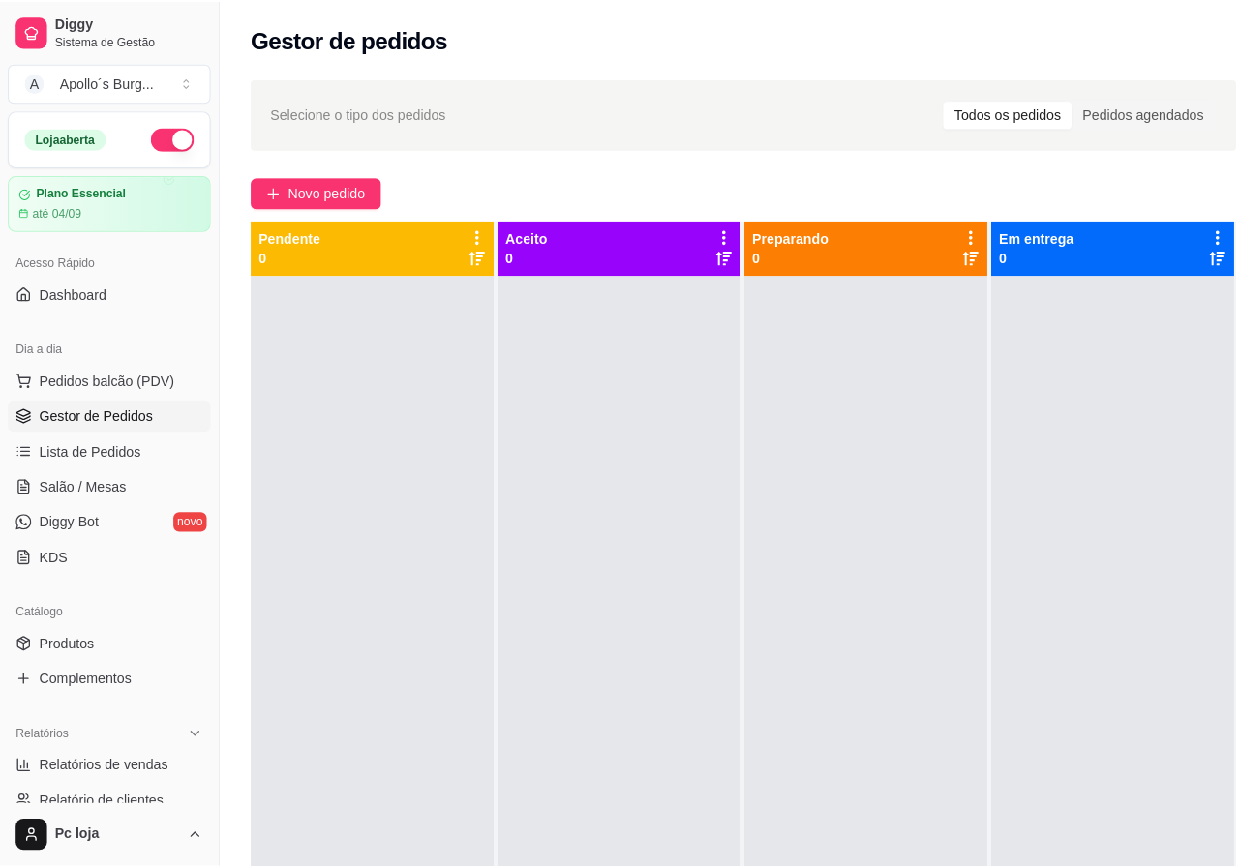
scroll to position [155, 0]
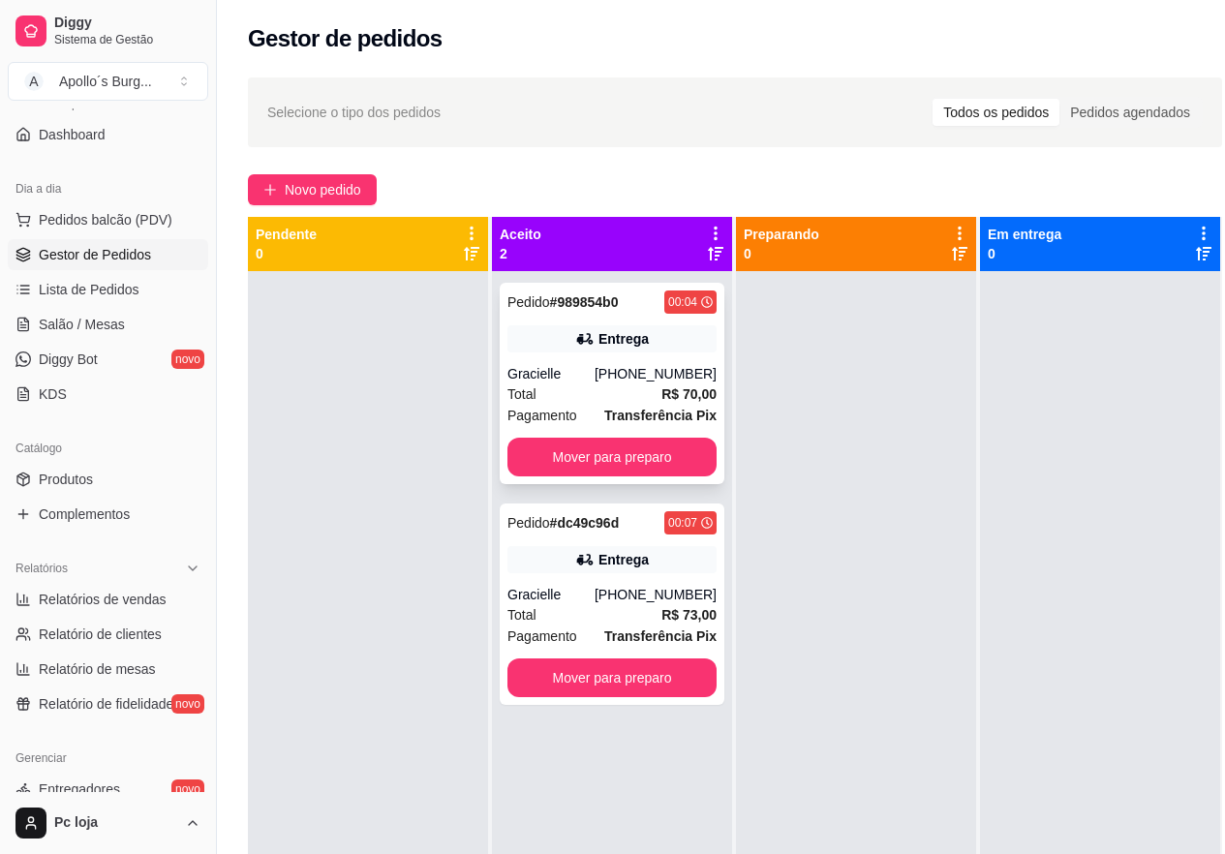
click at [661, 366] on div "[PHONE_NUMBER]" at bounding box center [655, 373] width 122 height 19
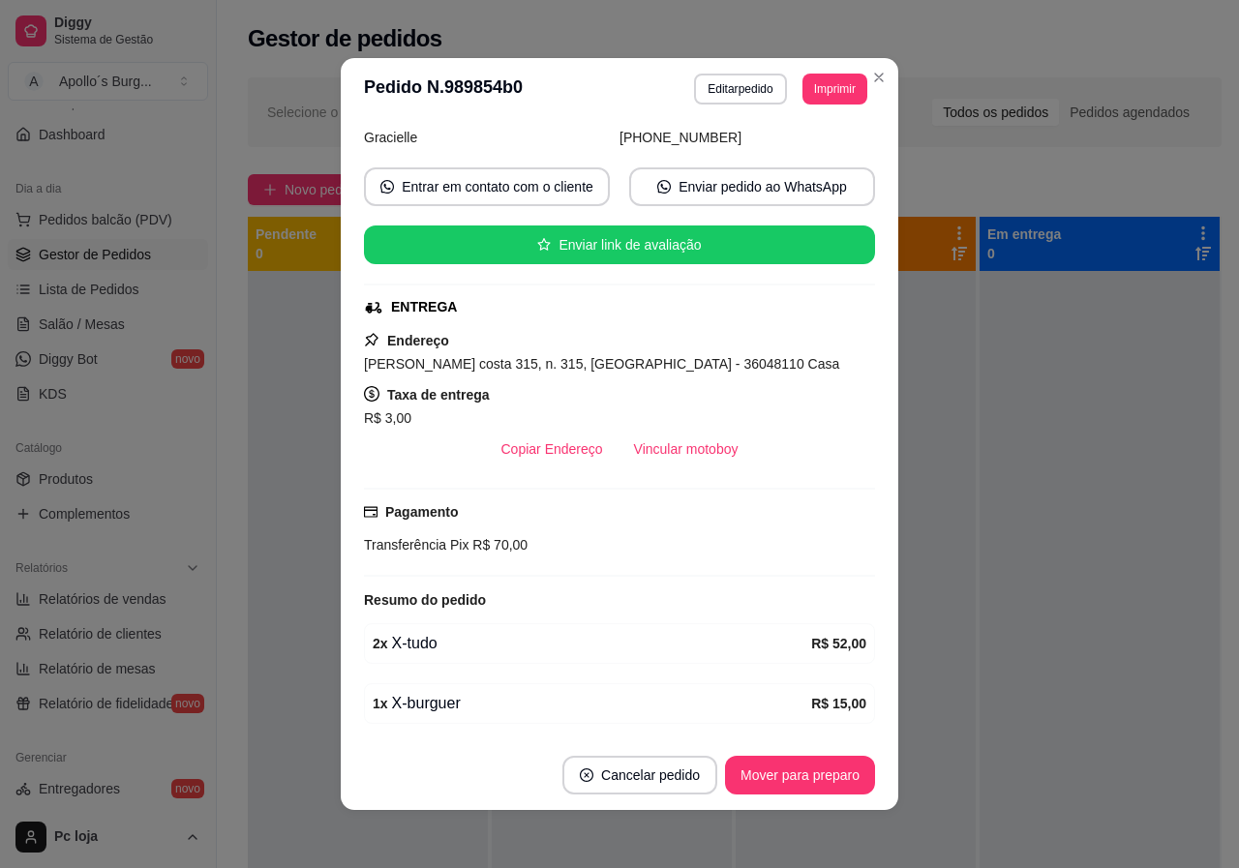
scroll to position [0, 0]
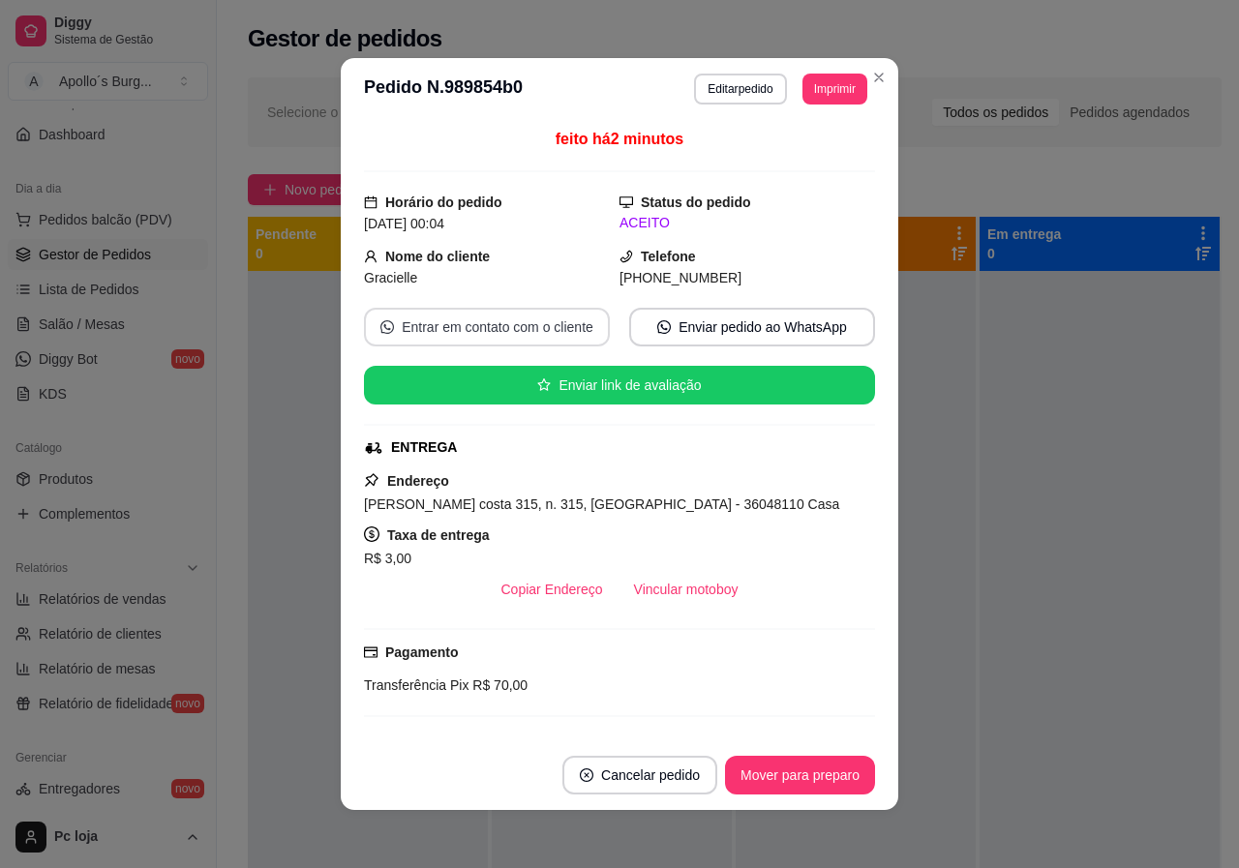
click at [524, 332] on button "Entrar em contato com o cliente" at bounding box center [487, 327] width 246 height 39
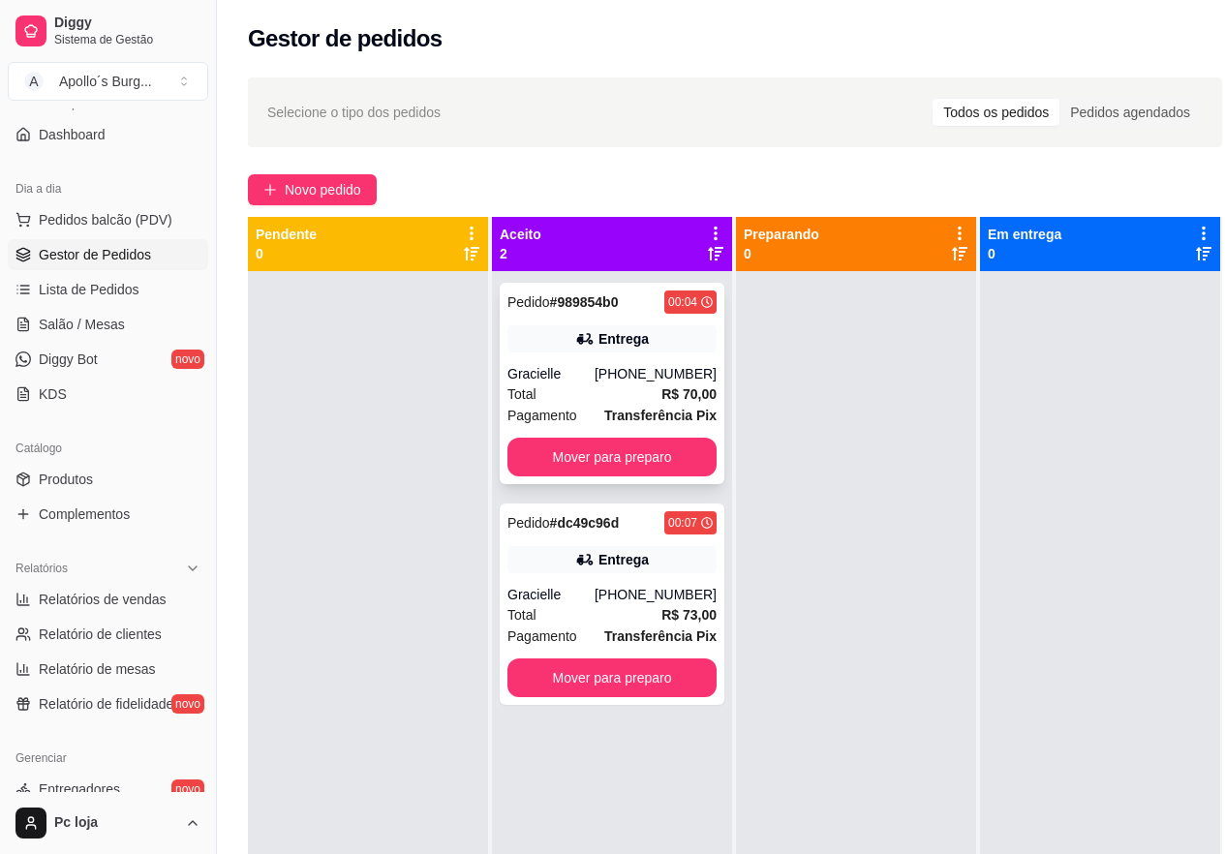
click at [626, 395] on div "Total R$ 70,00" at bounding box center [611, 393] width 209 height 21
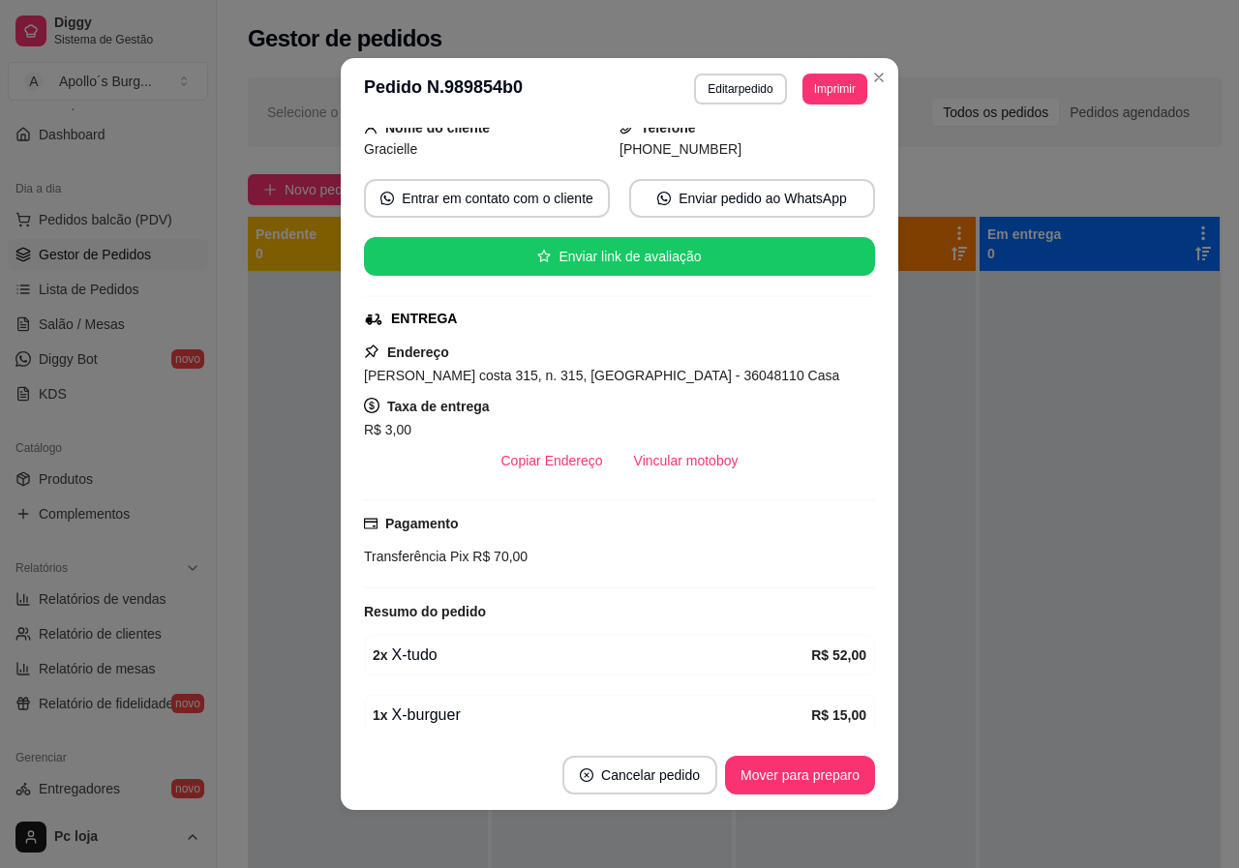
scroll to position [207, 0]
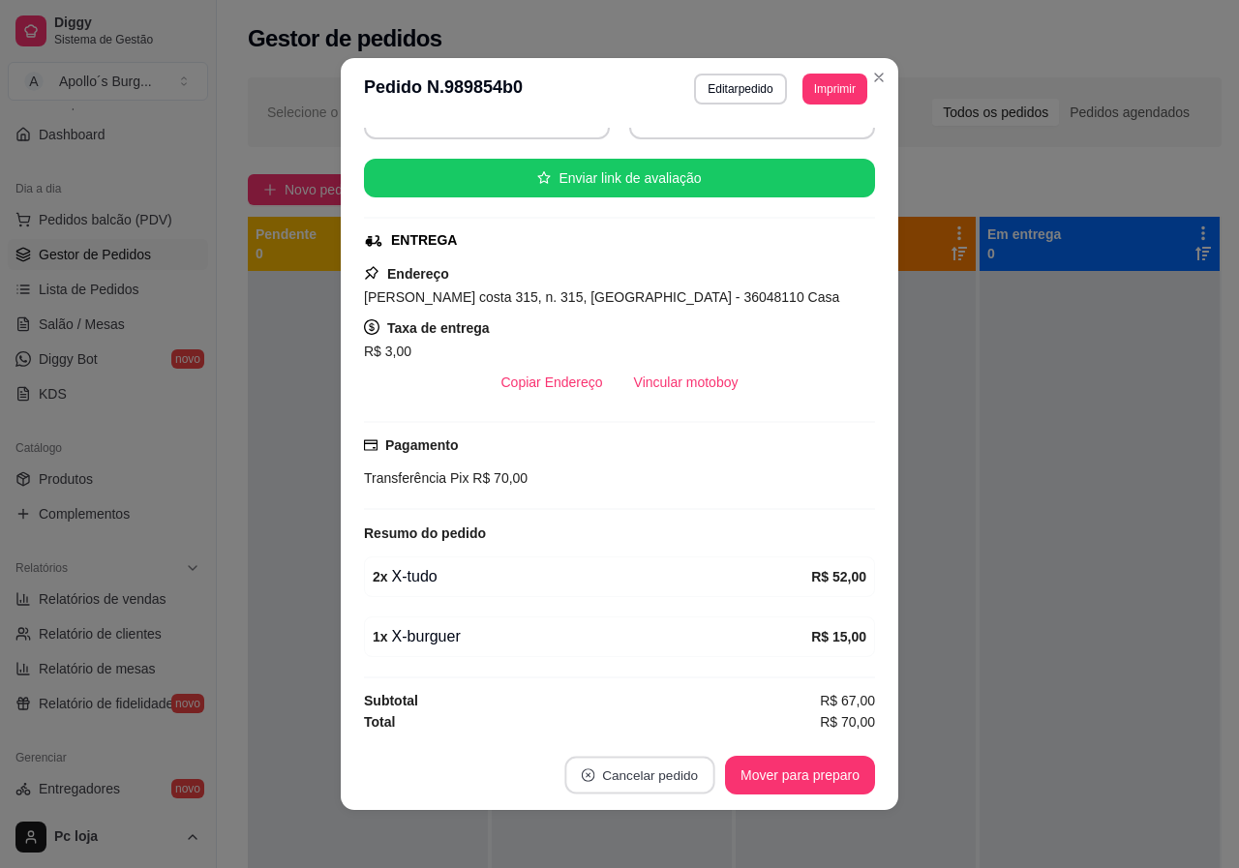
click at [646, 774] on button "Cancelar pedido" at bounding box center [639, 776] width 150 height 38
click at [692, 728] on button "Sim" at bounding box center [686, 727] width 77 height 39
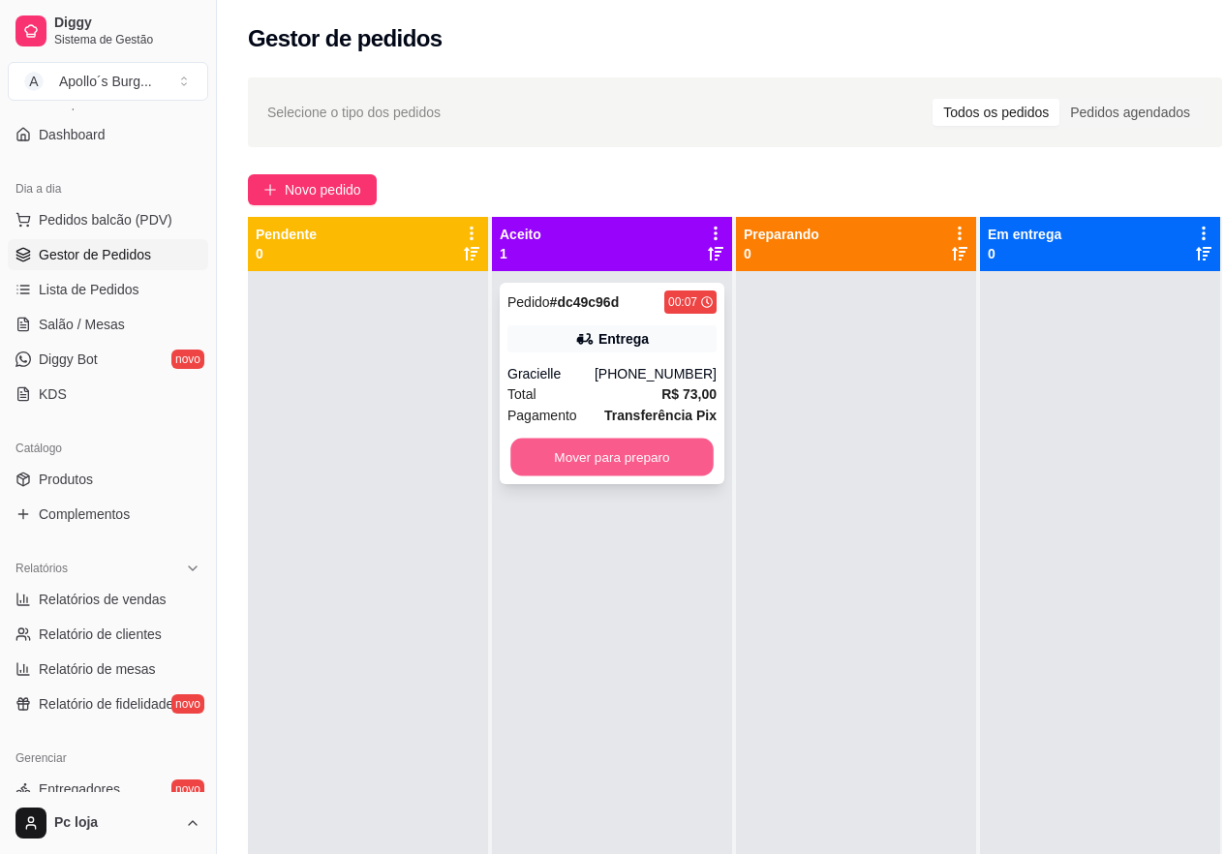
click at [620, 458] on button "Mover para preparo" at bounding box center [611, 458] width 203 height 38
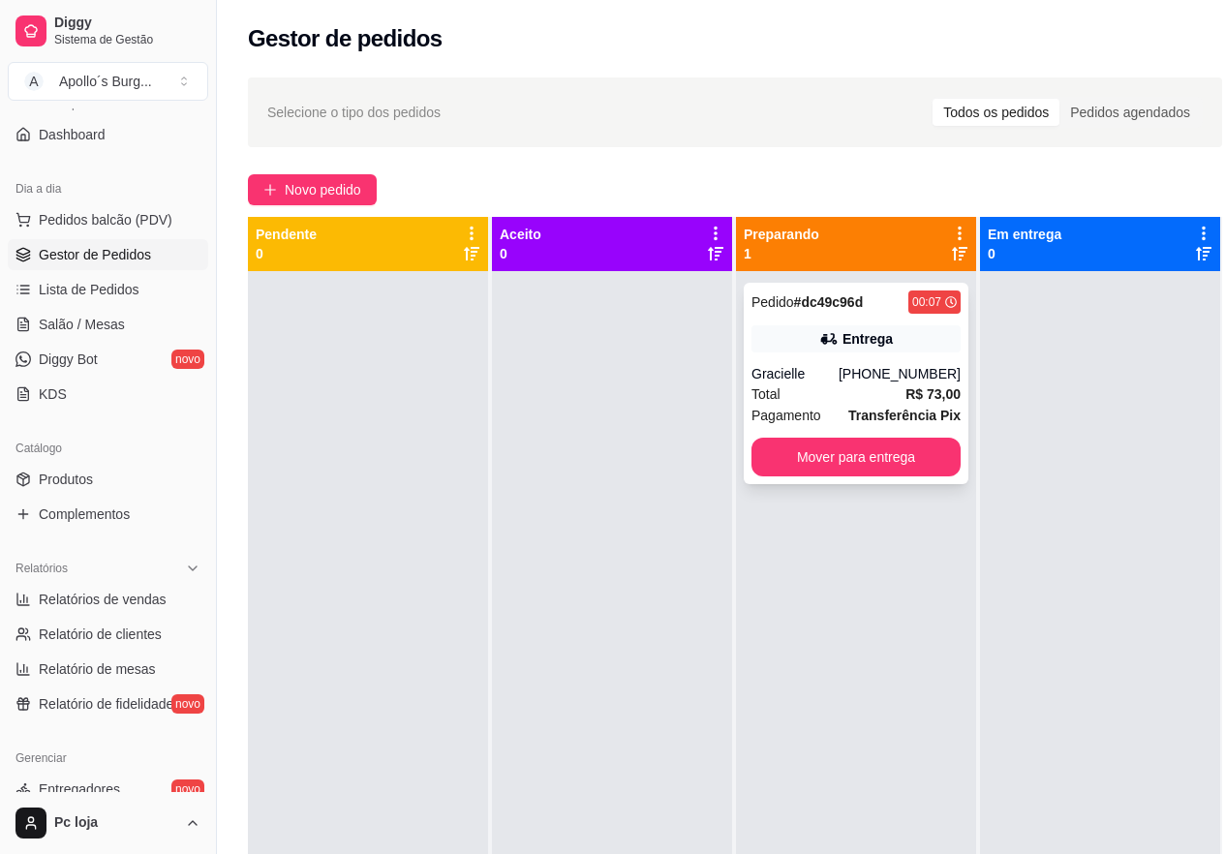
click at [860, 344] on div "Entrega" at bounding box center [867, 338] width 50 height 19
click at [860, 459] on button "Mover para entrega" at bounding box center [855, 457] width 209 height 39
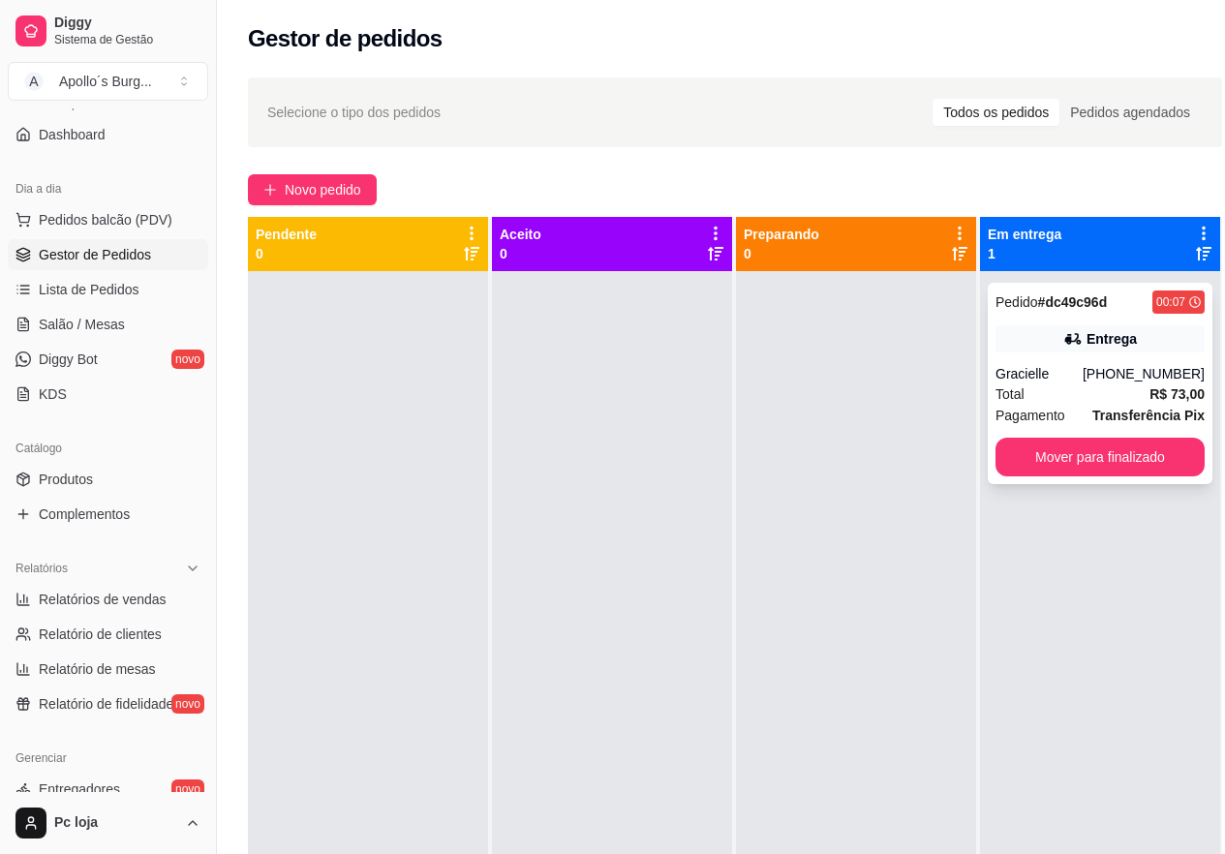
click at [1115, 334] on div "Entrega" at bounding box center [1111, 338] width 50 height 19
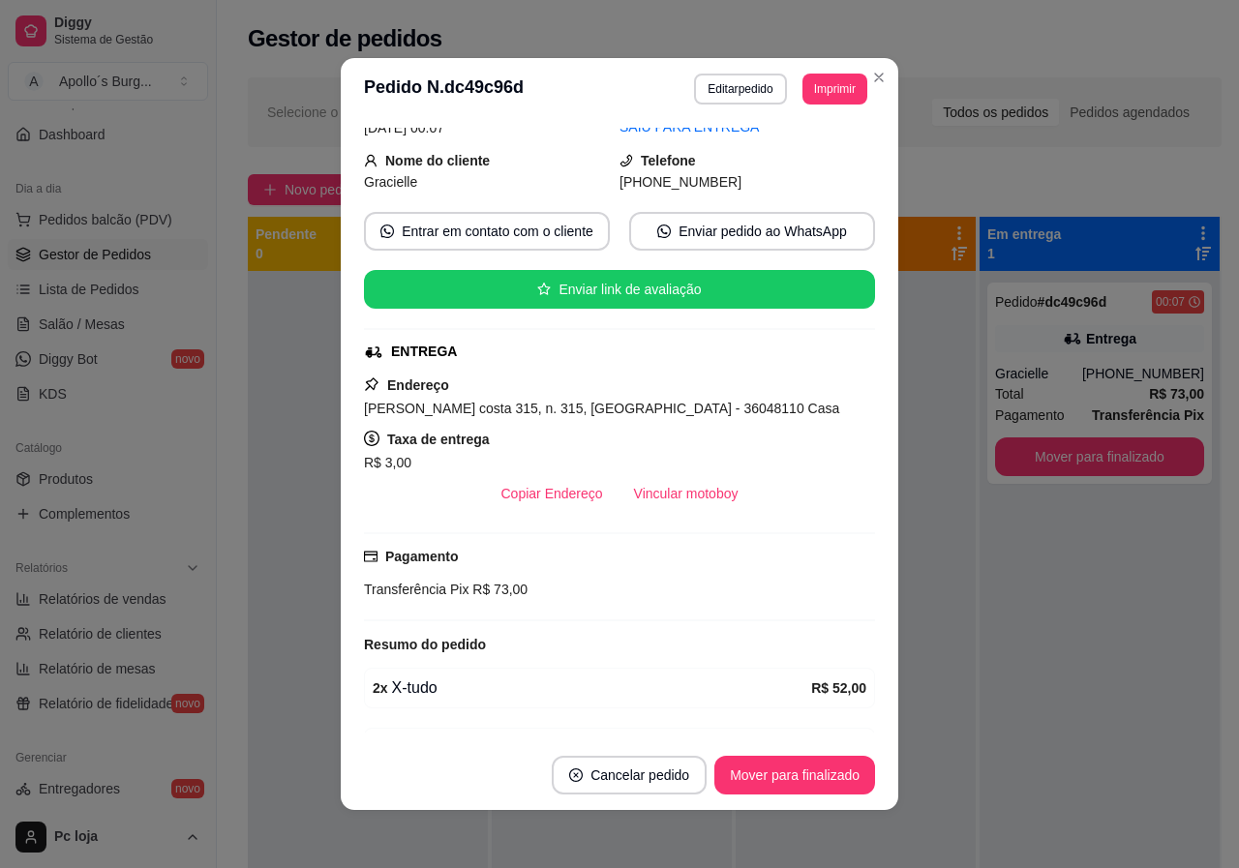
scroll to position [97, 0]
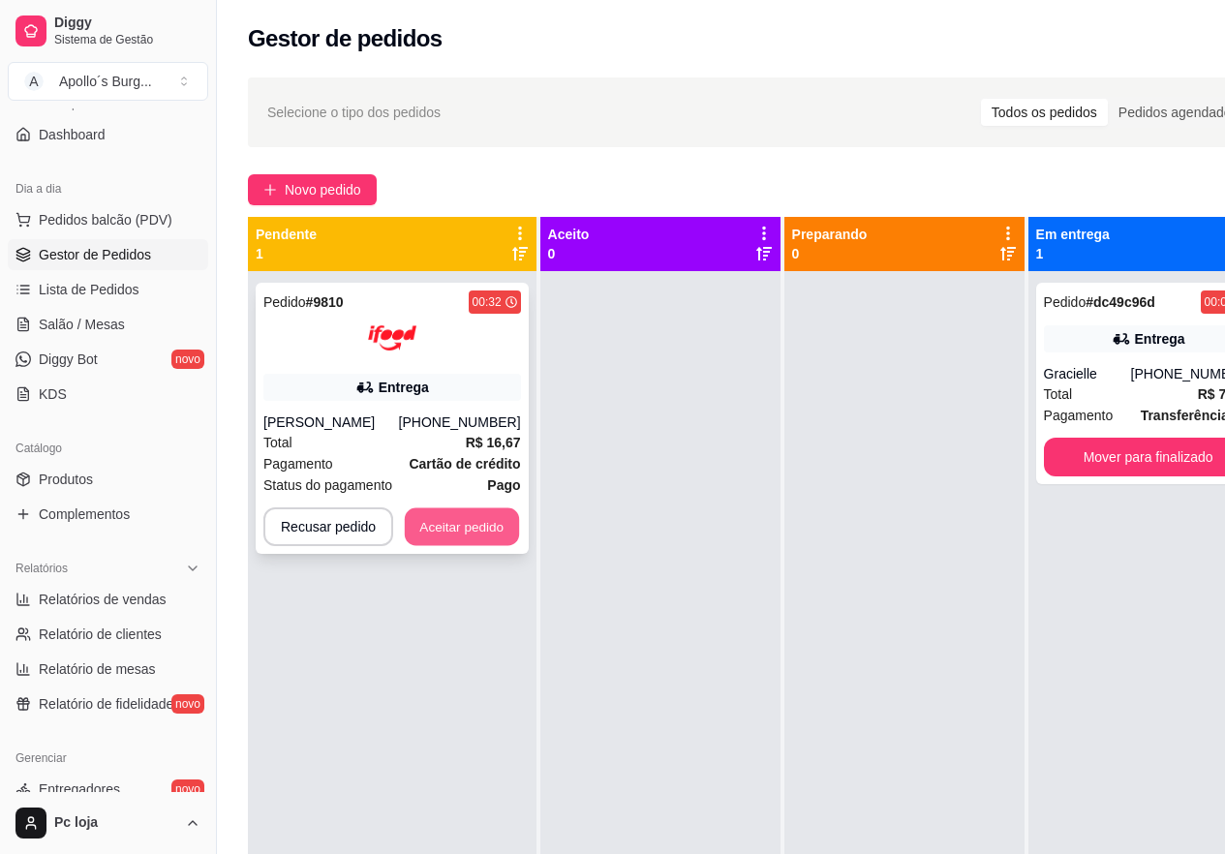
click at [487, 522] on button "Aceitar pedido" at bounding box center [462, 527] width 114 height 38
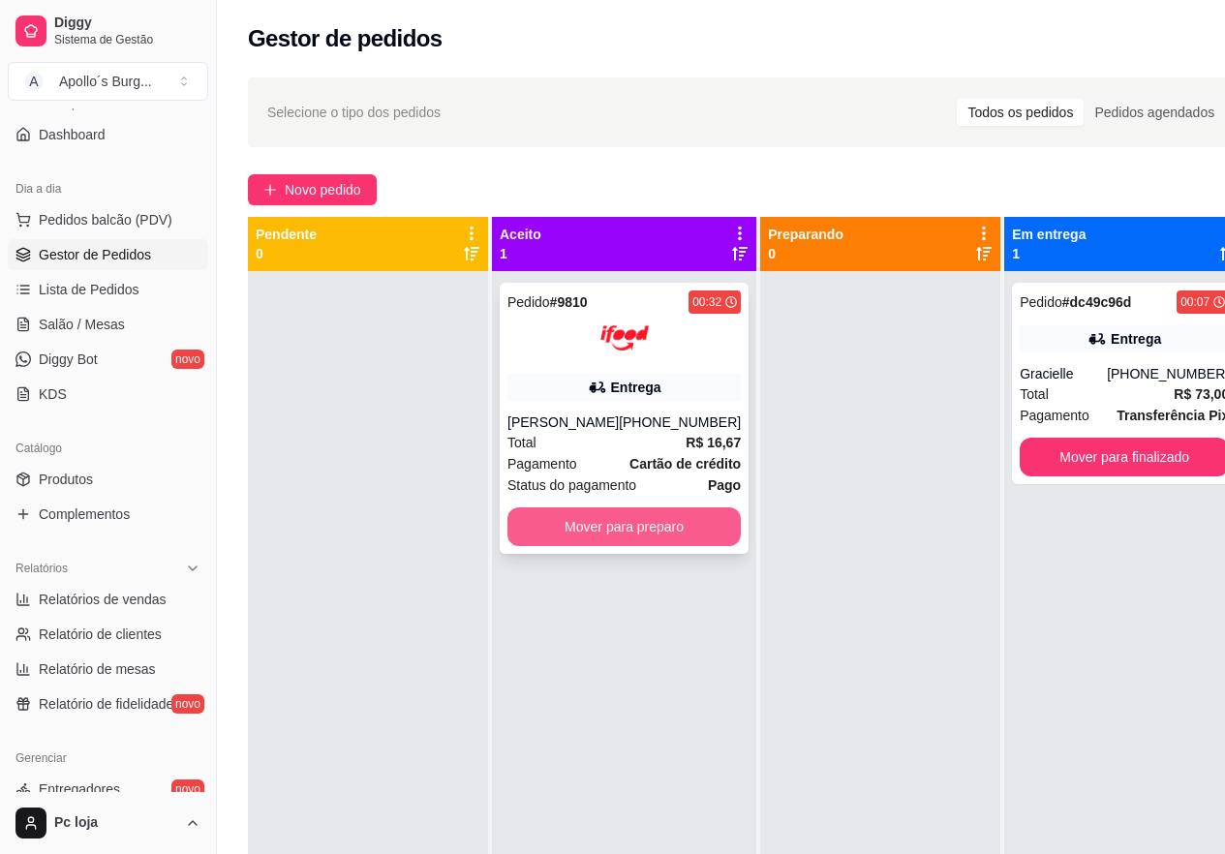
click at [616, 519] on button "Mover para preparo" at bounding box center [623, 526] width 233 height 39
click at [655, 539] on button "Mover para preparo" at bounding box center [623, 526] width 233 height 39
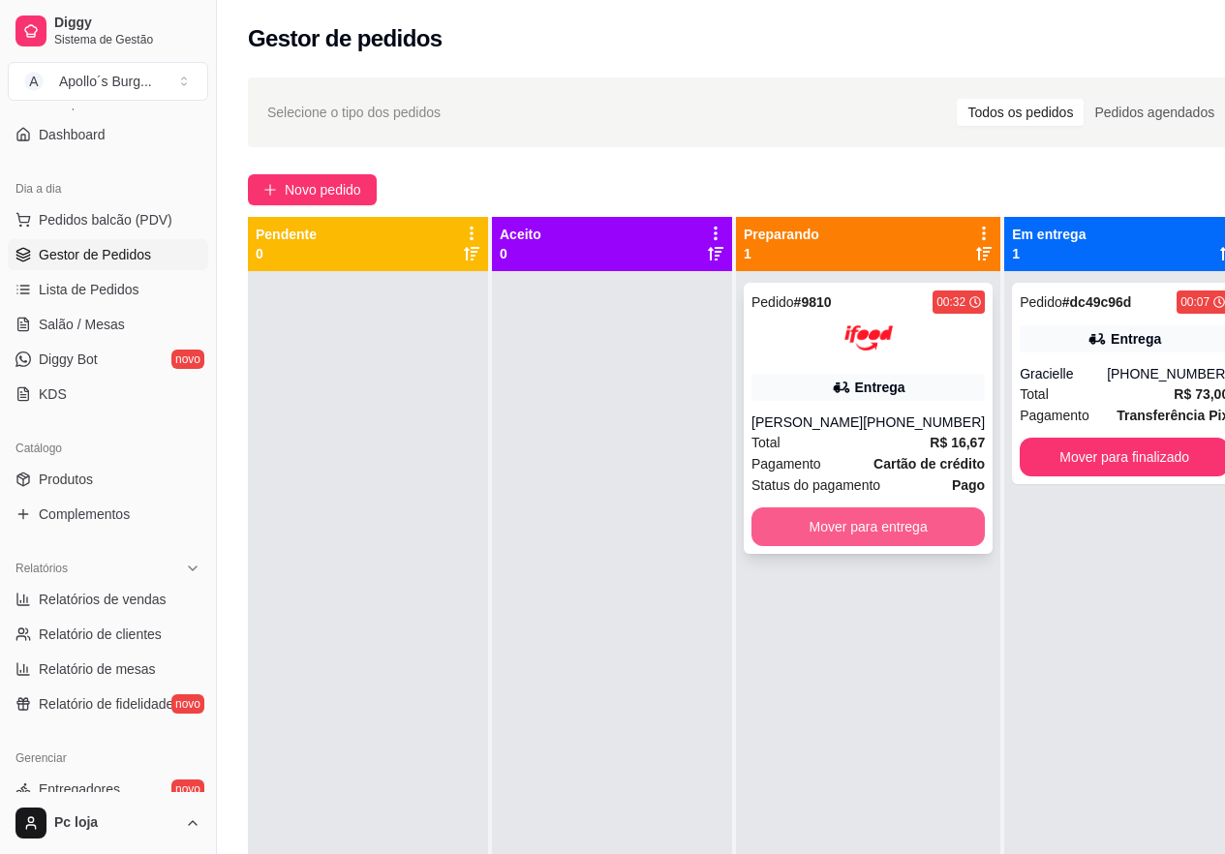
click at [875, 520] on button "Mover para entrega" at bounding box center [867, 526] width 233 height 39
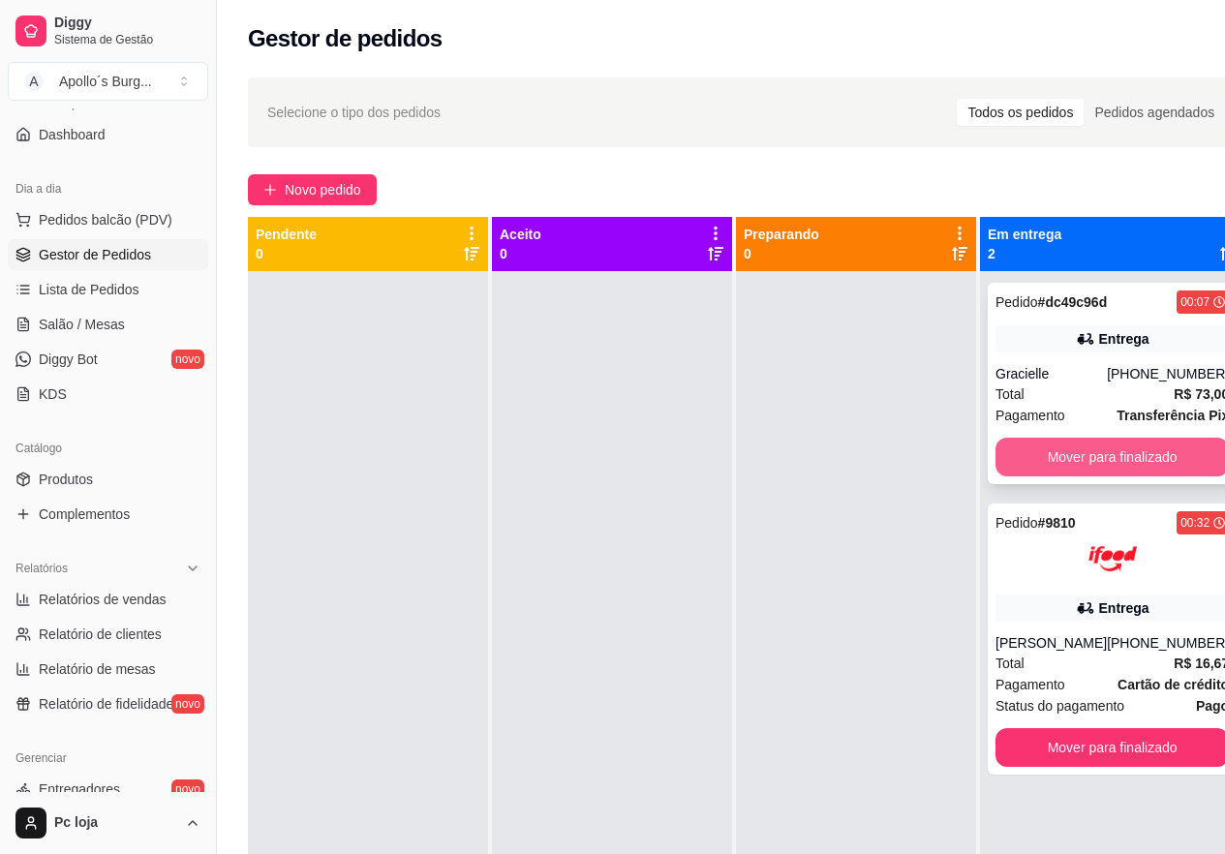
click at [1079, 452] on button "Mover para finalizado" at bounding box center [1111, 457] width 233 height 39
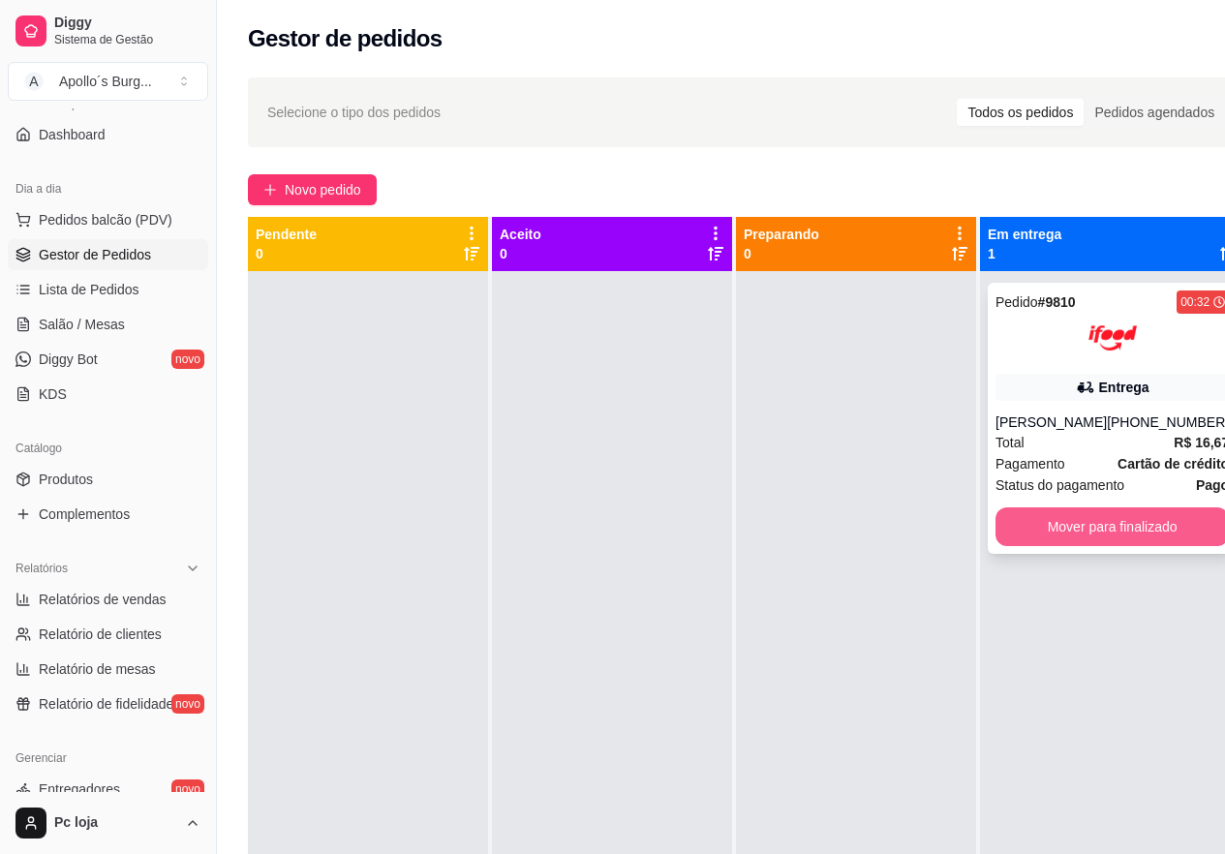
click at [1106, 522] on button "Mover para finalizado" at bounding box center [1111, 526] width 233 height 39
click at [1106, 522] on button "Mover para finalizado" at bounding box center [1112, 527] width 227 height 38
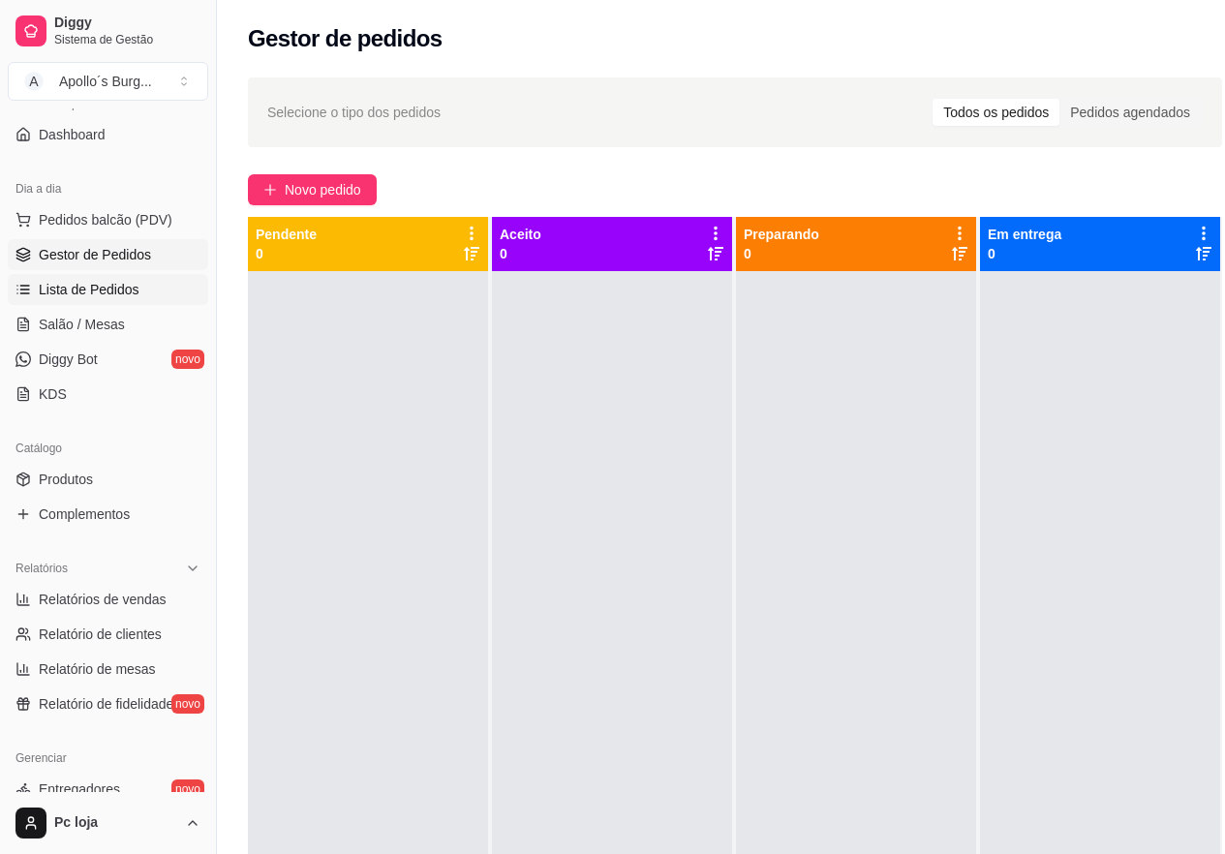
click at [102, 288] on span "Lista de Pedidos" at bounding box center [89, 289] width 101 height 19
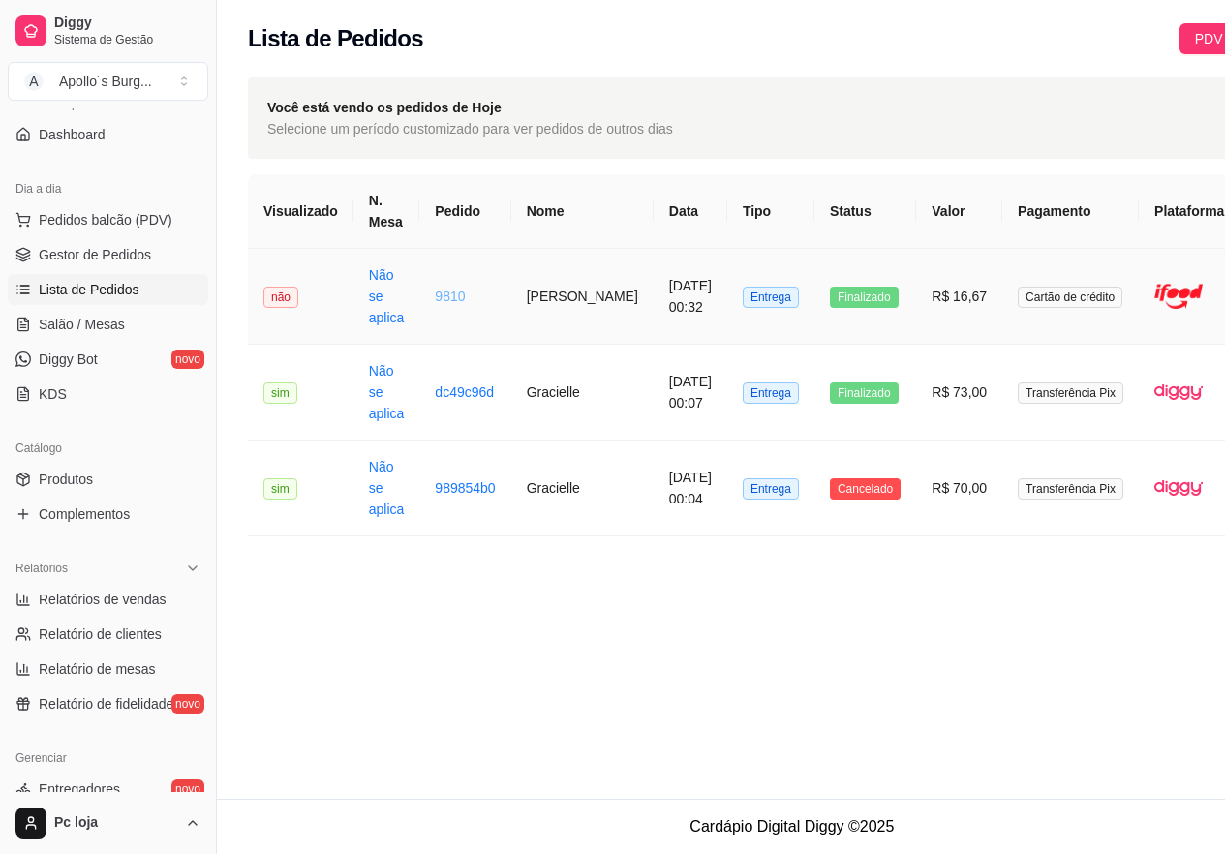
click at [437, 291] on link "9810" at bounding box center [450, 295] width 30 height 15
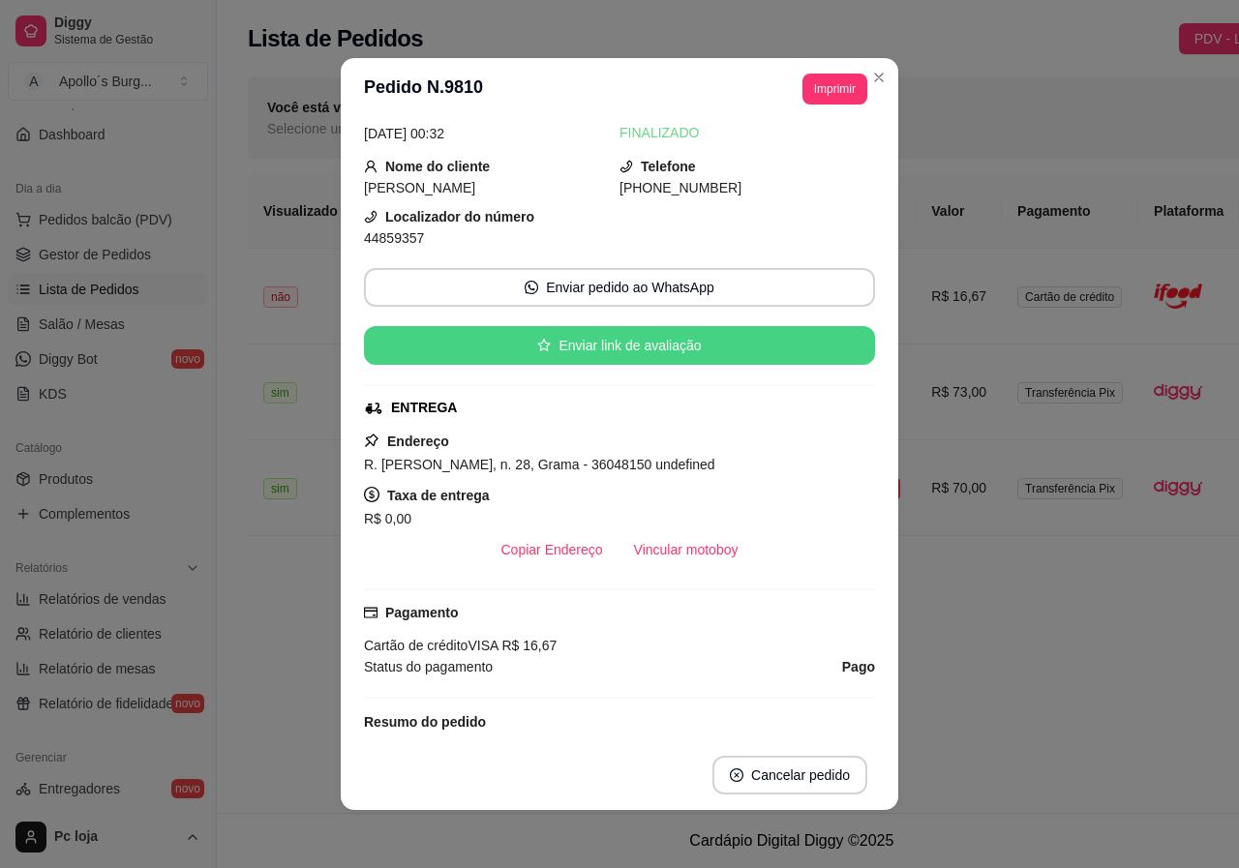
scroll to position [97, 0]
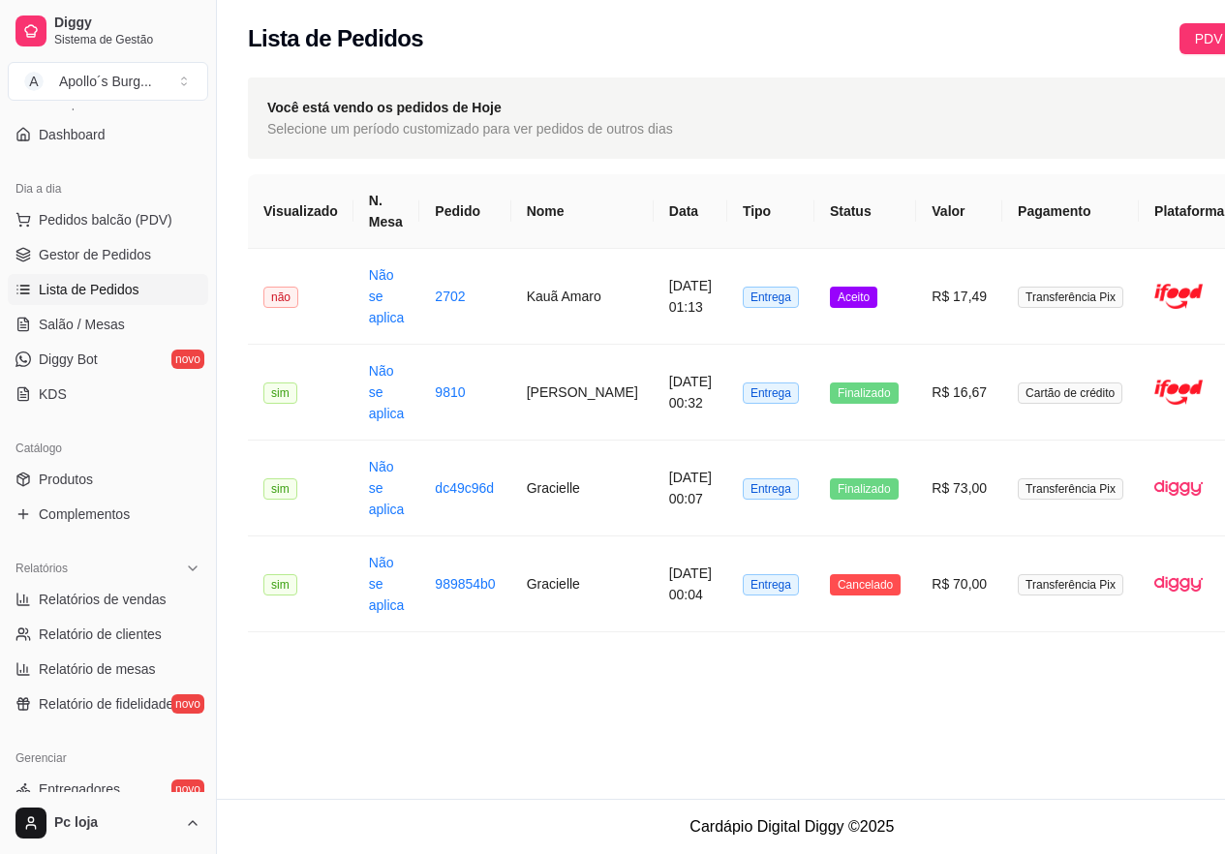
click at [157, 298] on link "Lista de Pedidos" at bounding box center [108, 289] width 200 height 31
click at [137, 249] on span "Gestor de Pedidos" at bounding box center [95, 254] width 112 height 19
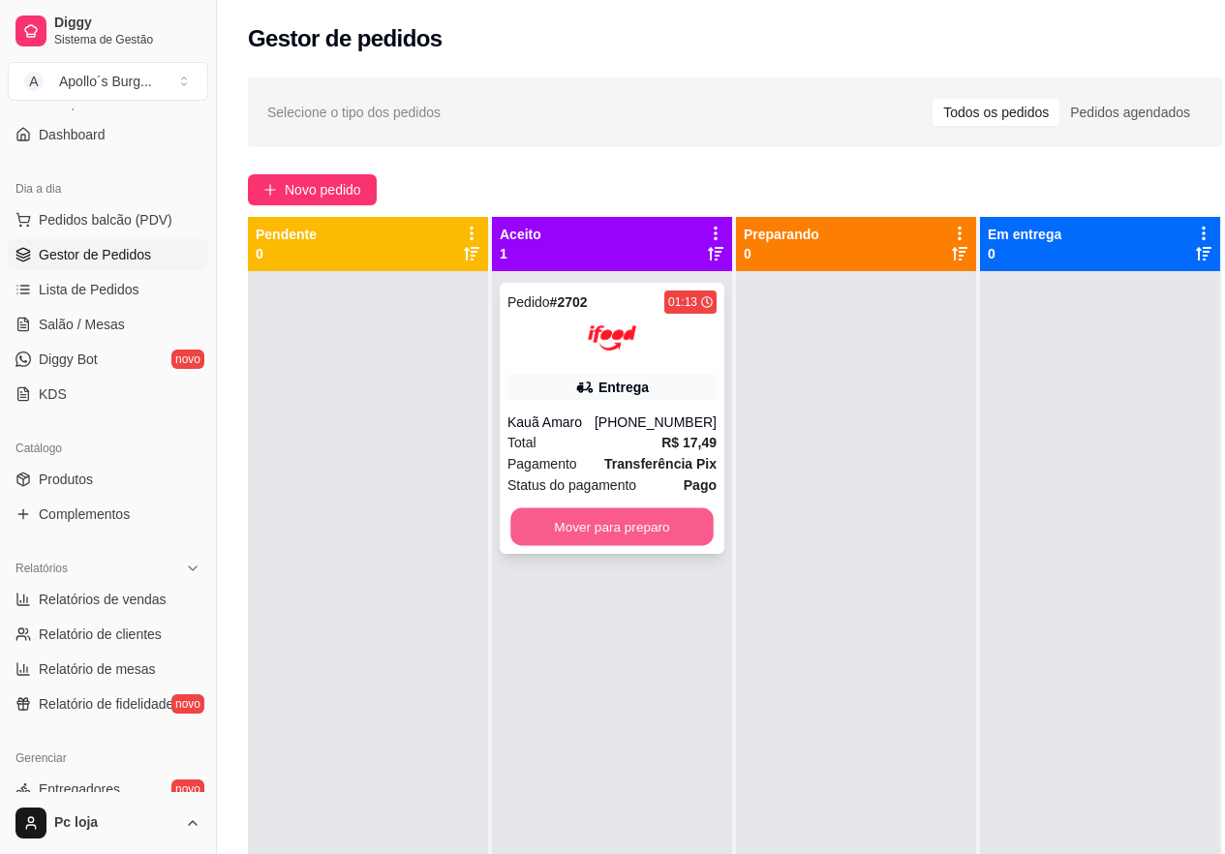
click at [570, 520] on button "Mover para preparo" at bounding box center [611, 527] width 203 height 38
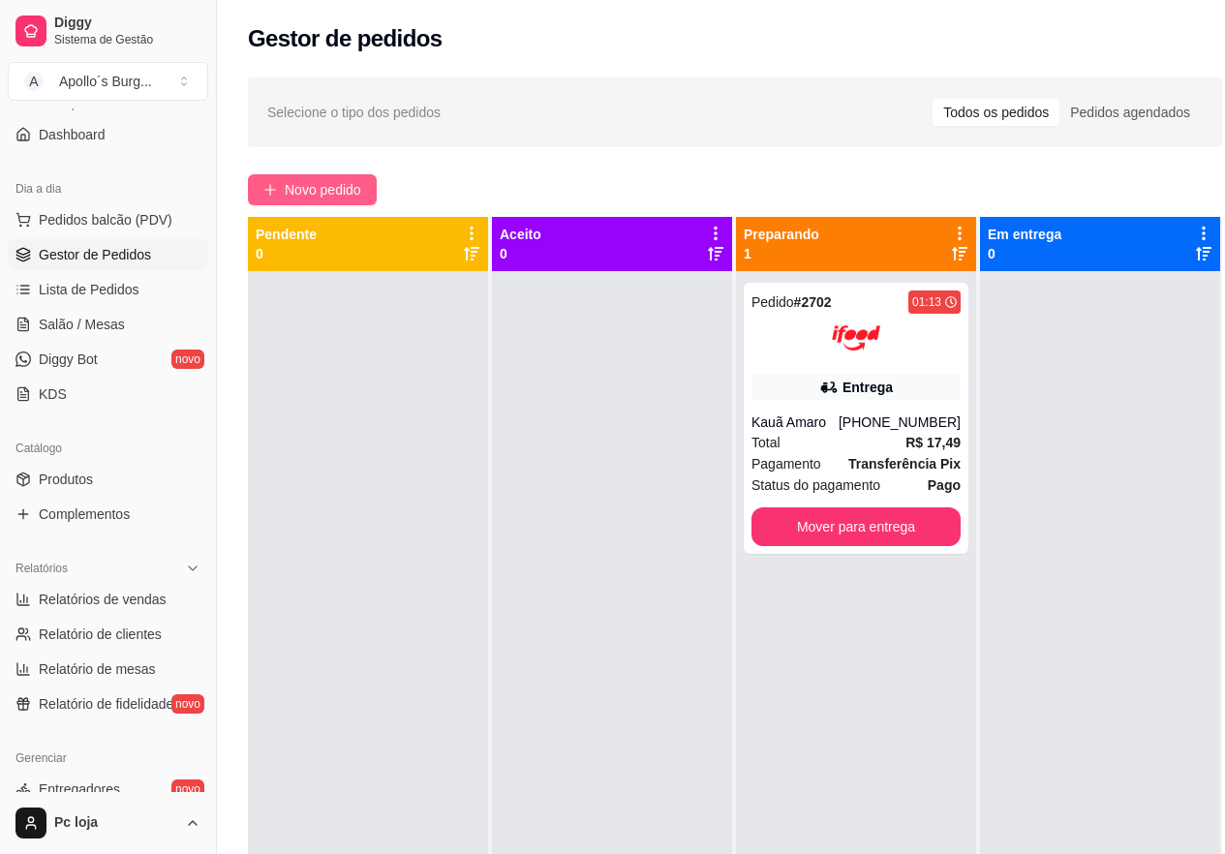
click at [302, 189] on span "Novo pedido" at bounding box center [323, 189] width 76 height 21
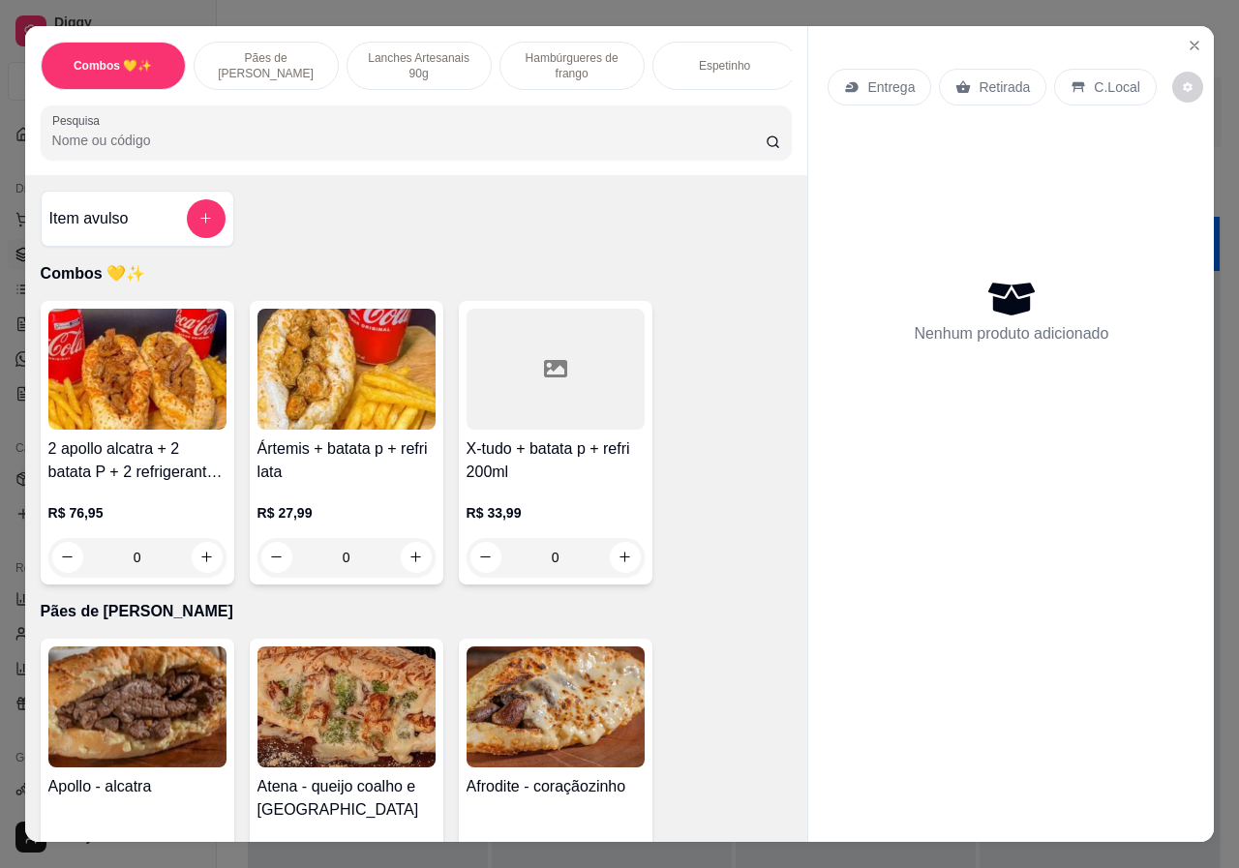
click at [432, 73] on p "Lanches Artesanais 90g" at bounding box center [419, 65] width 112 height 31
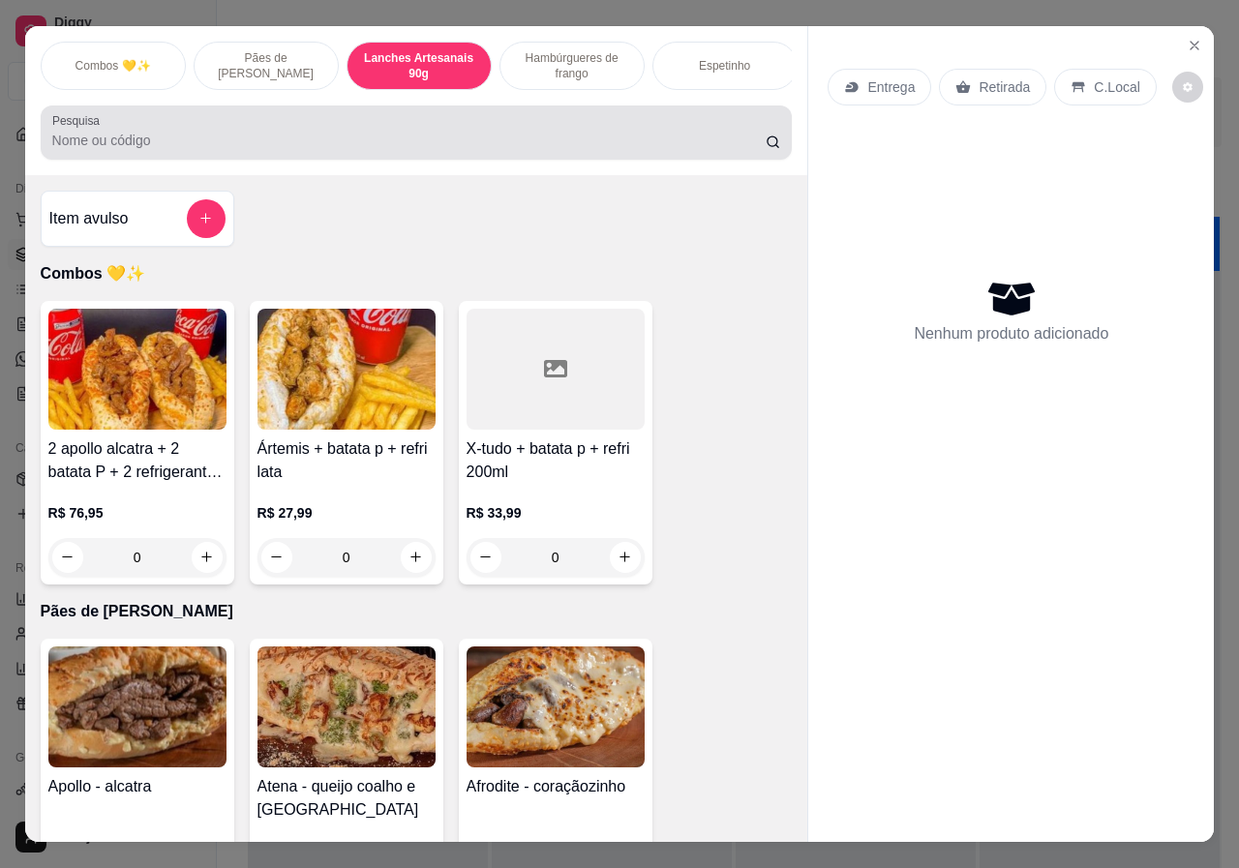
scroll to position [44, 0]
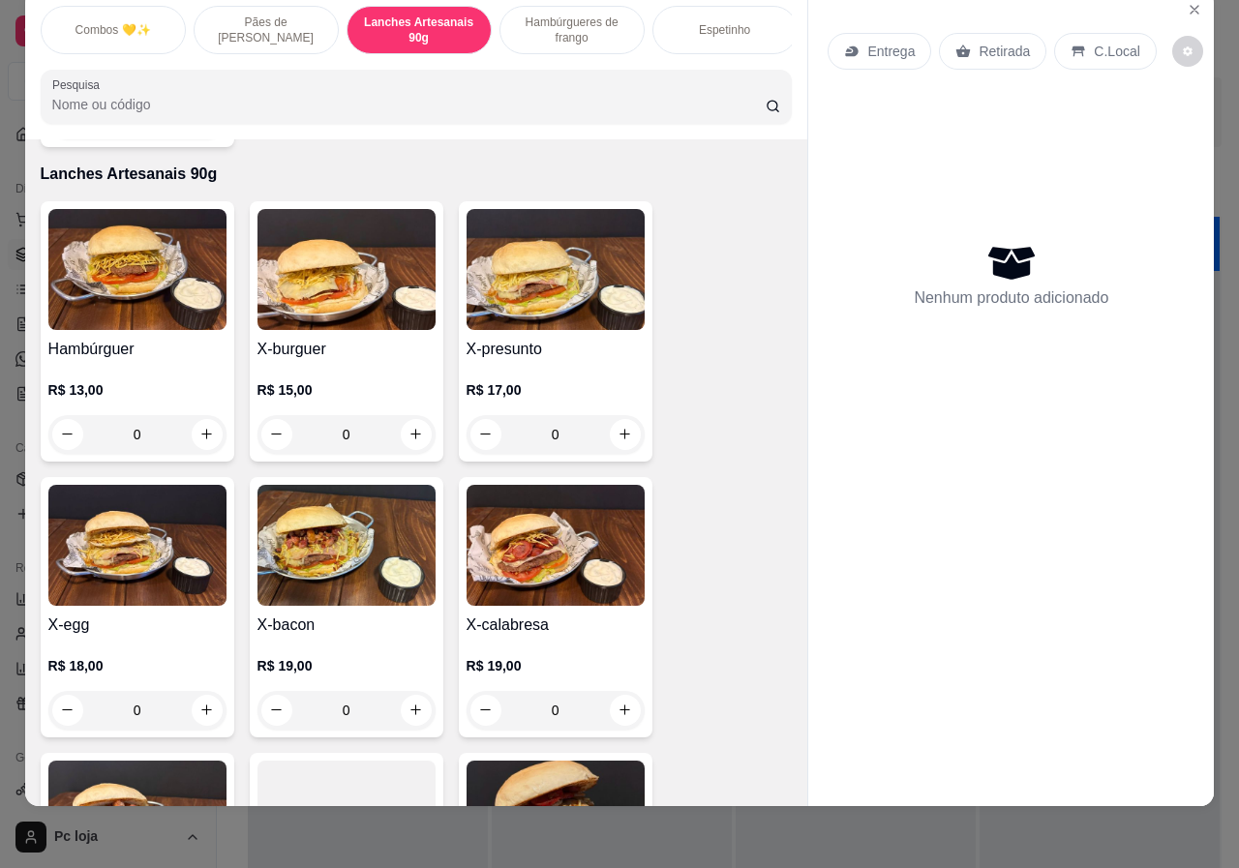
click at [378, 637] on div "R$ 19,00 0" at bounding box center [347, 683] width 178 height 93
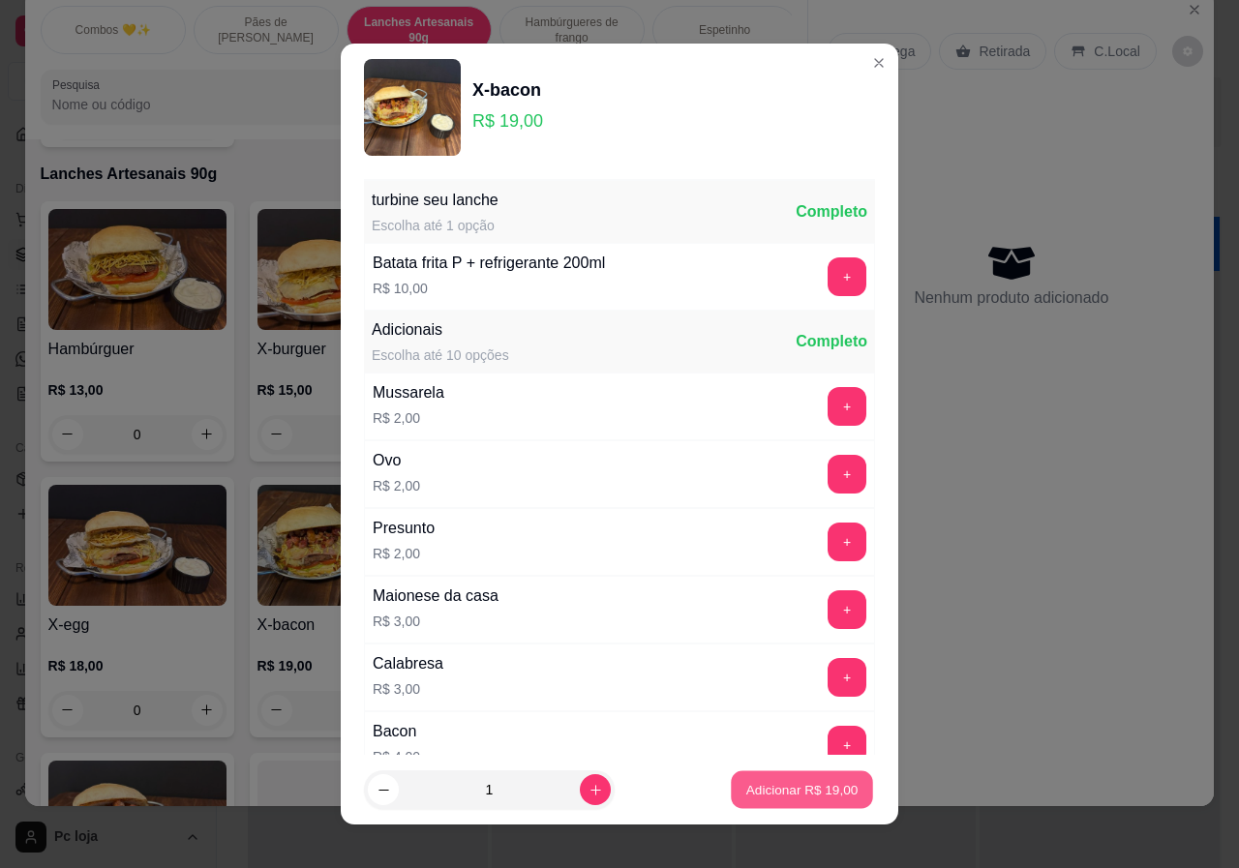
click at [751, 794] on p "Adicionar R$ 19,00" at bounding box center [802, 789] width 112 height 18
type input "1"
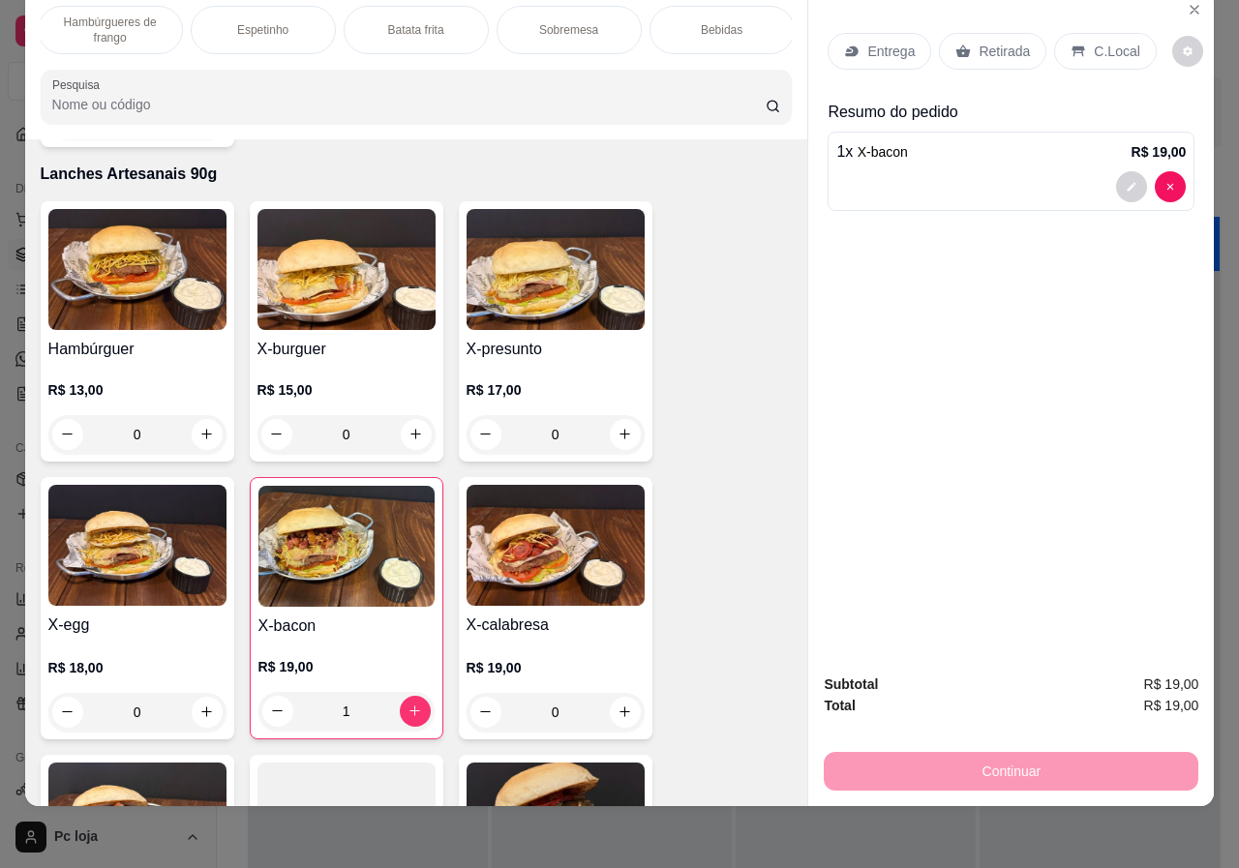
scroll to position [0, 464]
click at [1104, 42] on p "C.Local" at bounding box center [1117, 51] width 46 height 19
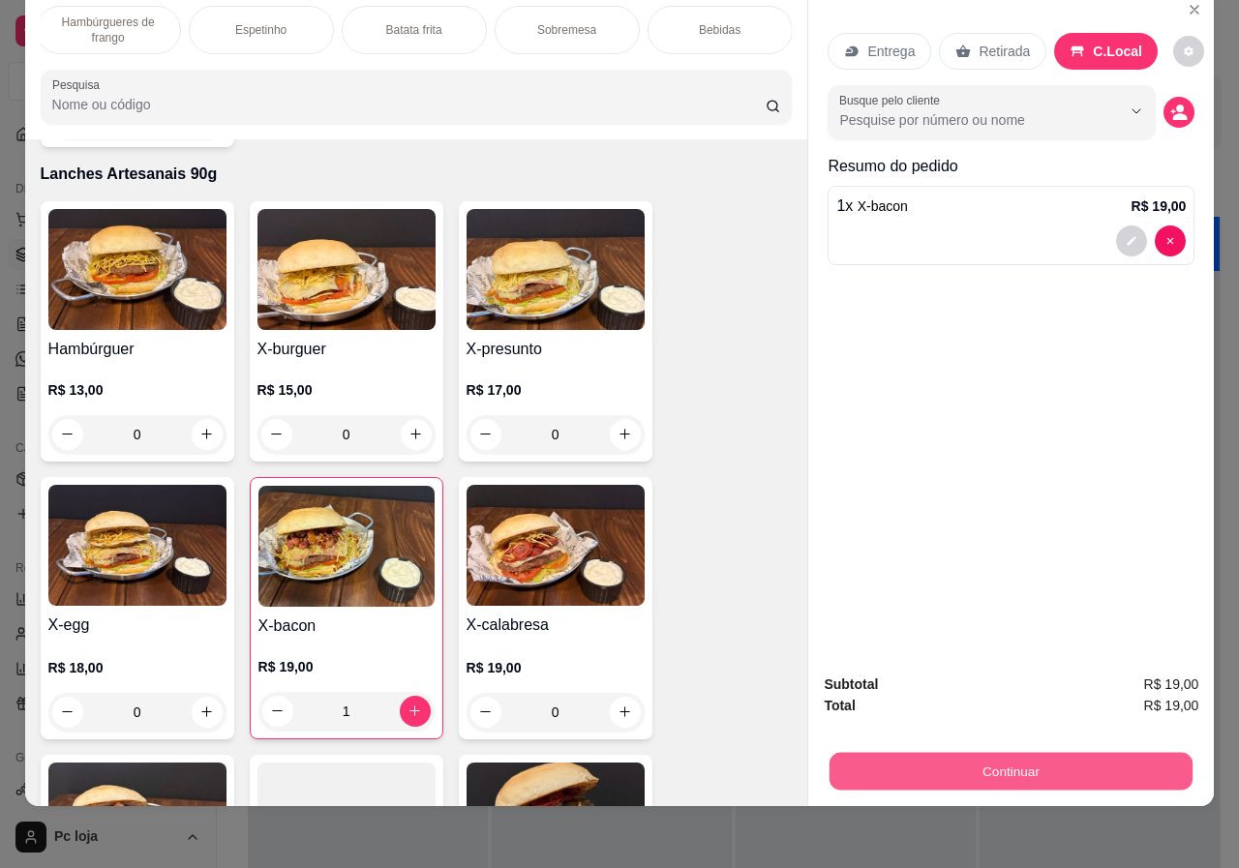
click at [1104, 762] on button "Continuar" at bounding box center [1011, 772] width 363 height 38
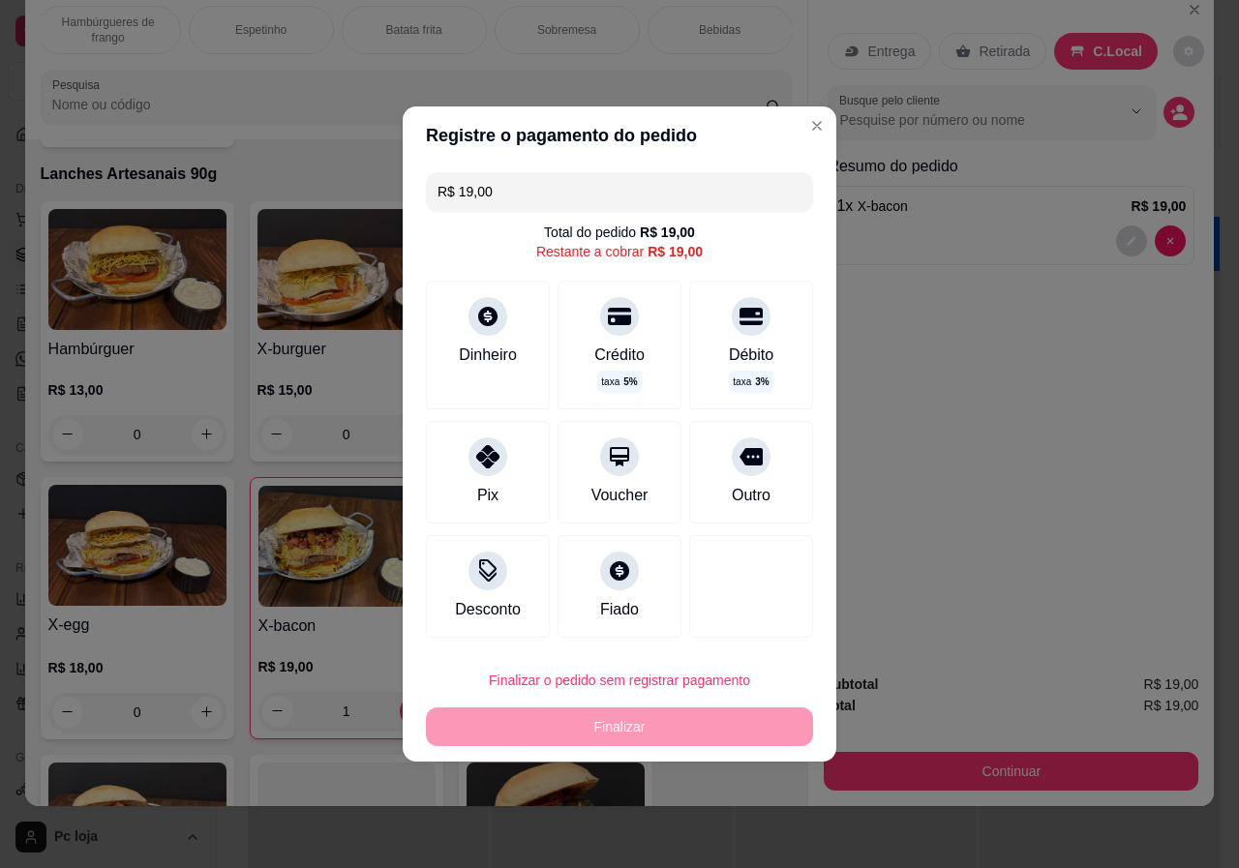
click at [642, 491] on div "Voucher" at bounding box center [620, 472] width 124 height 103
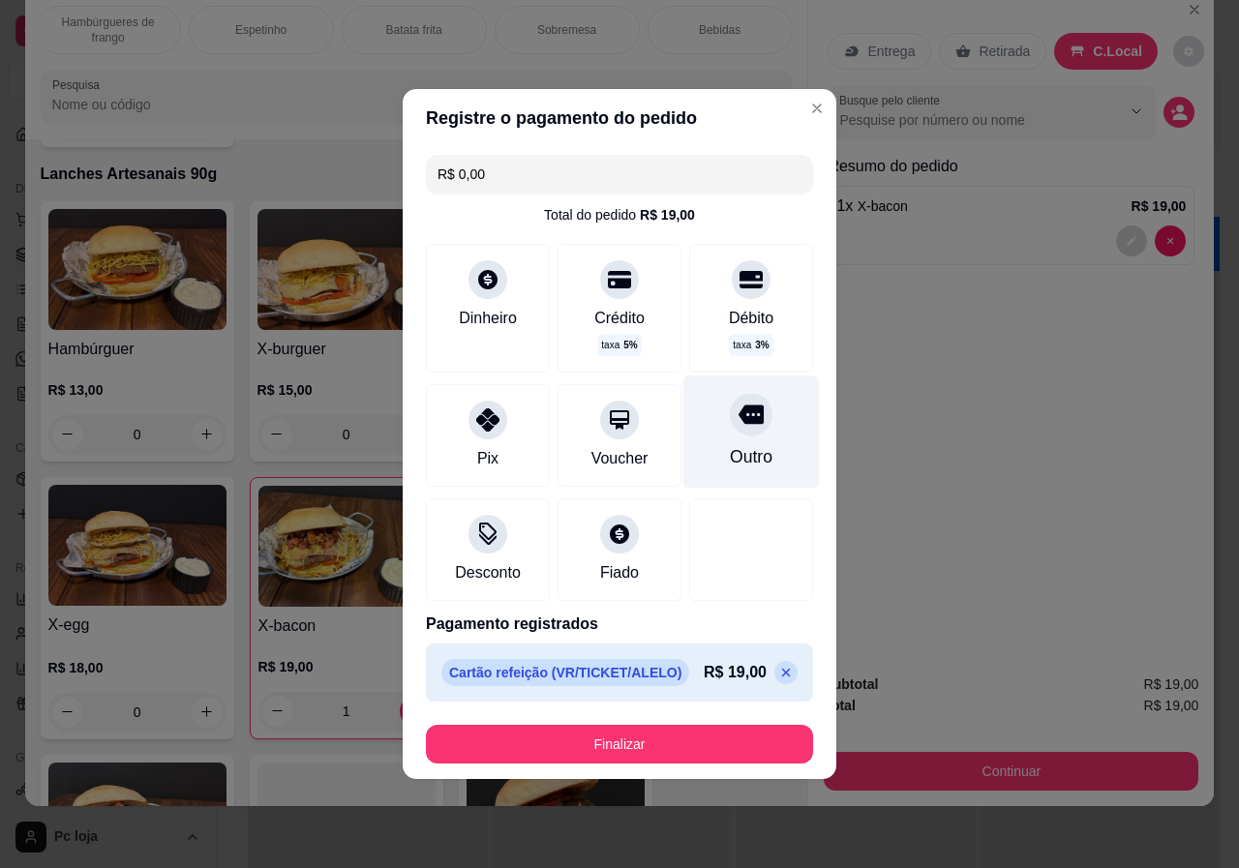
click at [715, 477] on div "Outro" at bounding box center [751, 432] width 137 height 113
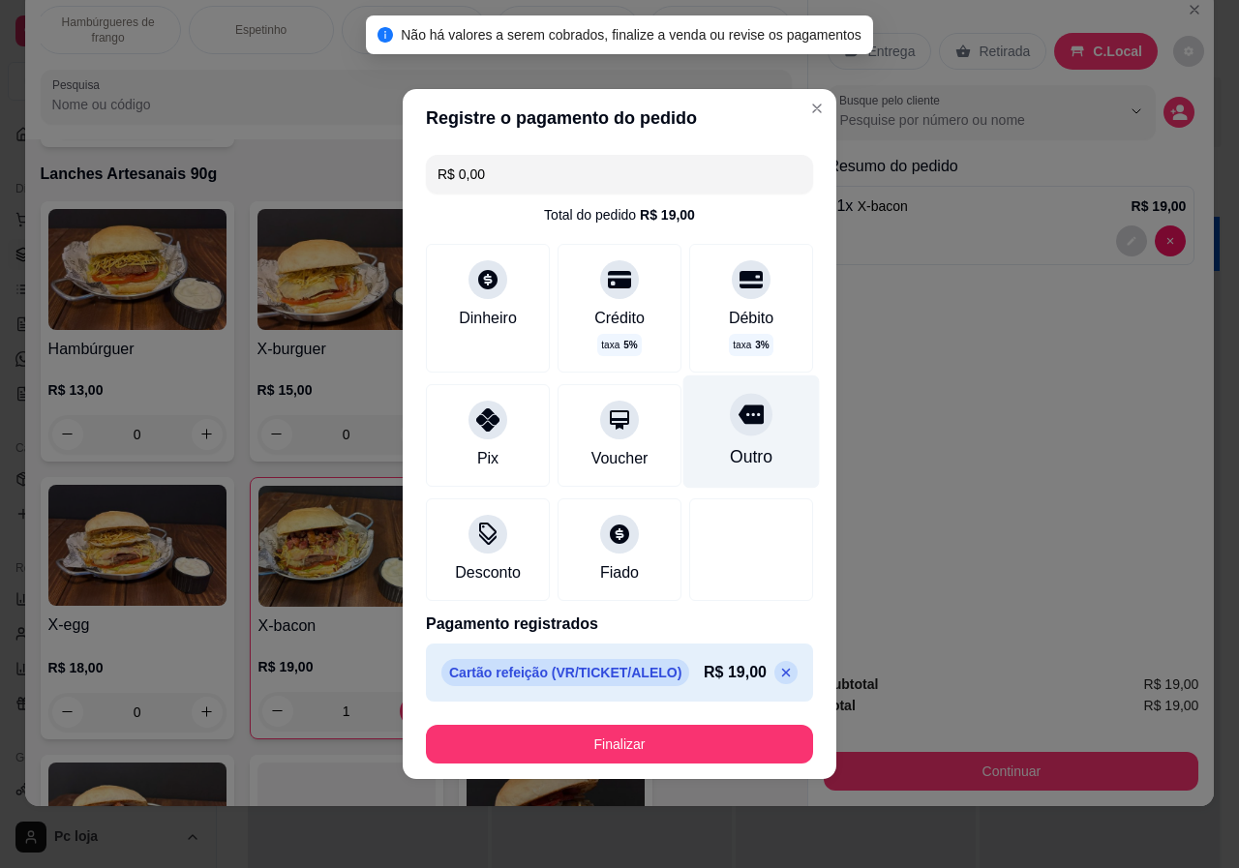
click at [742, 434] on div at bounding box center [751, 414] width 43 height 43
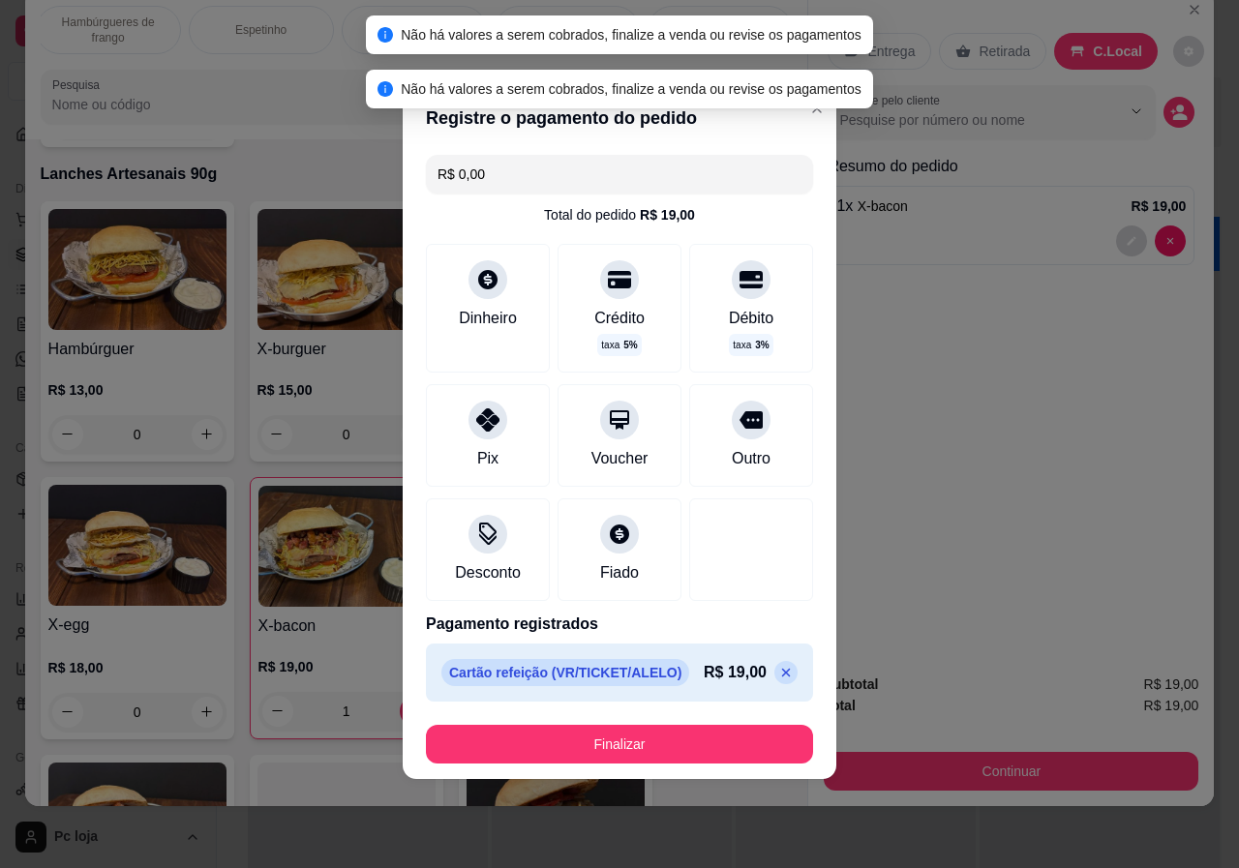
click at [778, 671] on icon at bounding box center [785, 672] width 15 height 15
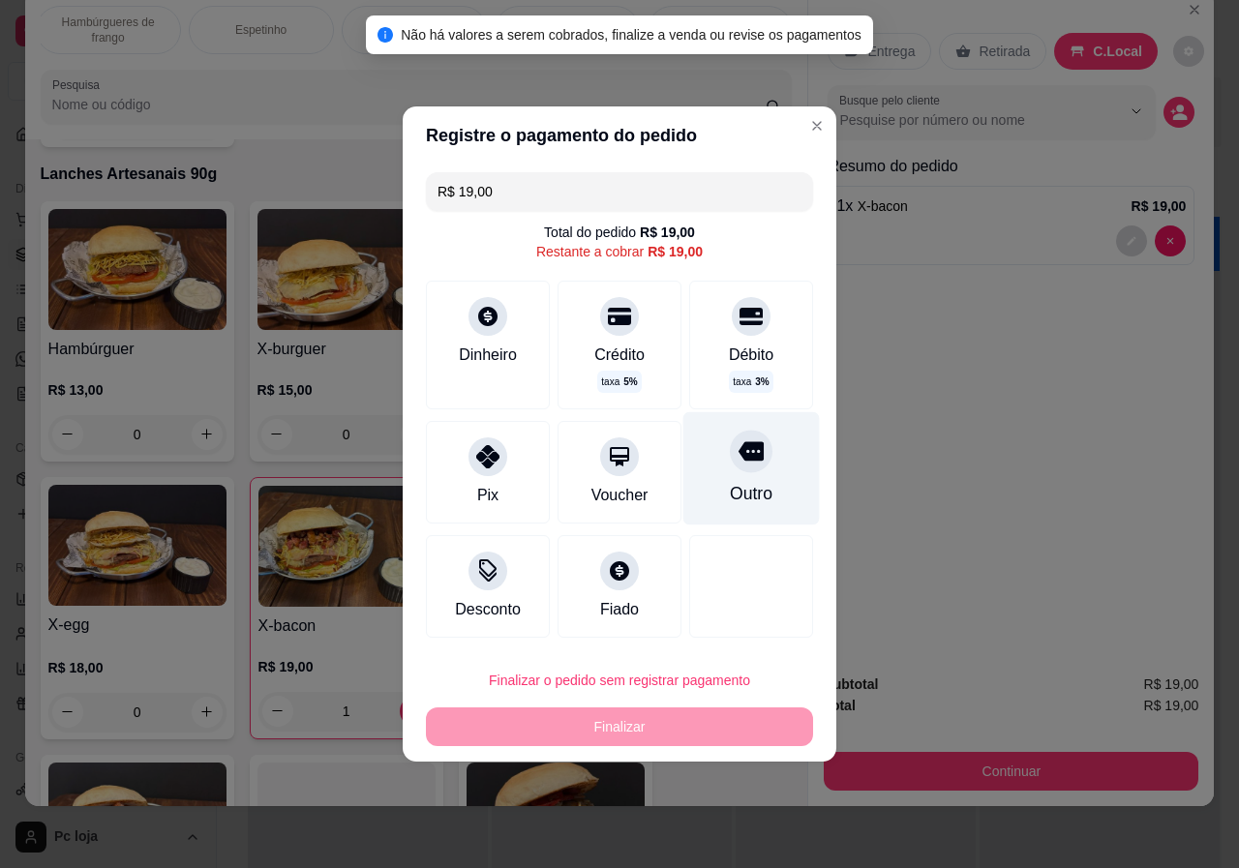
click at [747, 483] on div "Outro" at bounding box center [751, 493] width 43 height 25
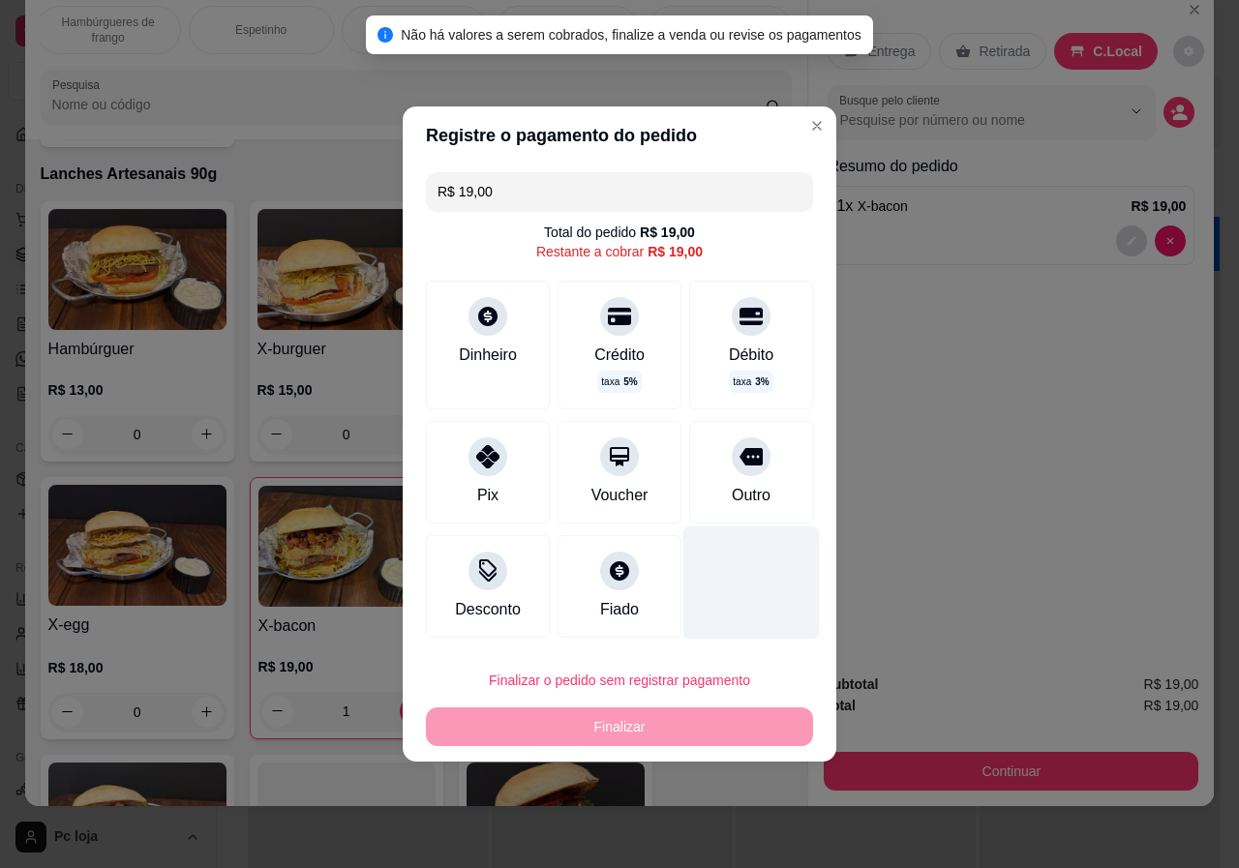
type input "R$ 0,00"
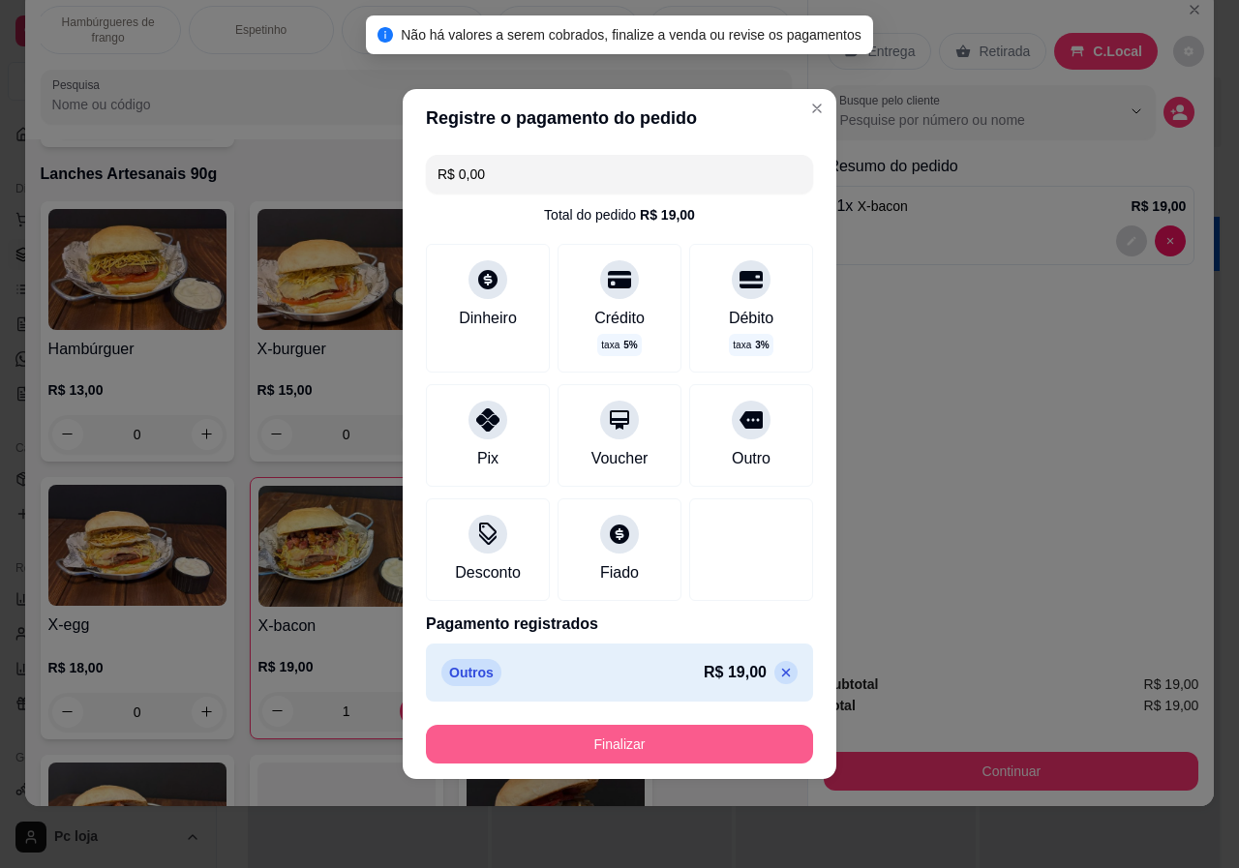
click at [725, 740] on button "Finalizar" at bounding box center [619, 744] width 387 height 39
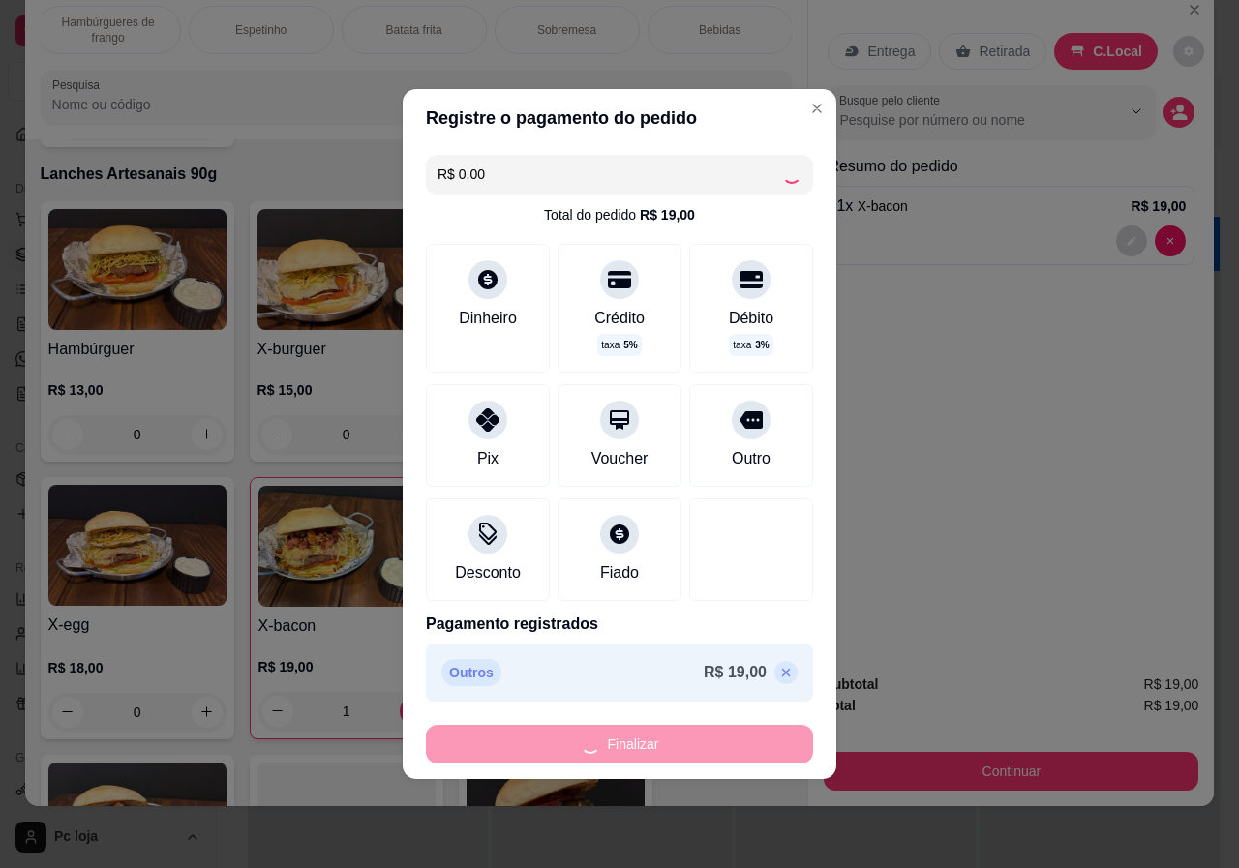
type input "0"
type input "-R$ 19,00"
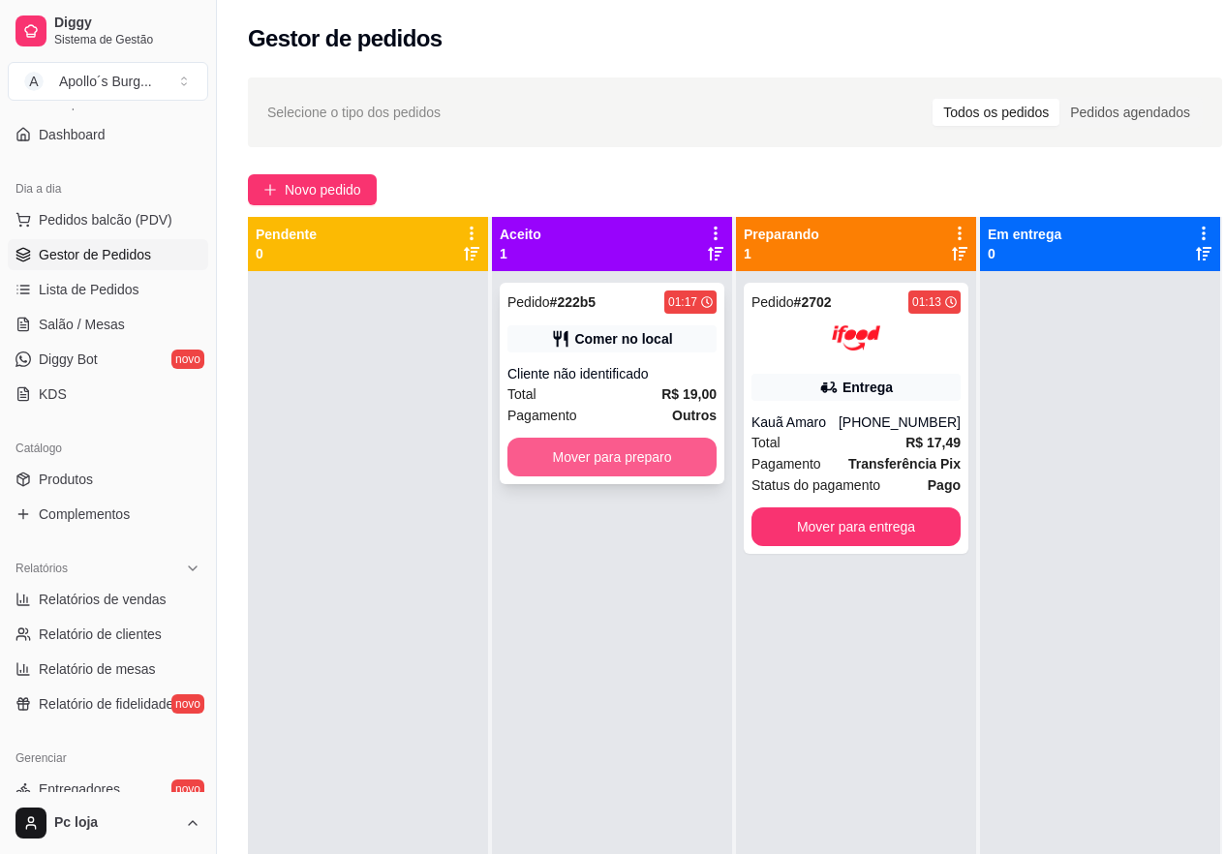
click at [620, 461] on button "Mover para preparo" at bounding box center [611, 457] width 209 height 39
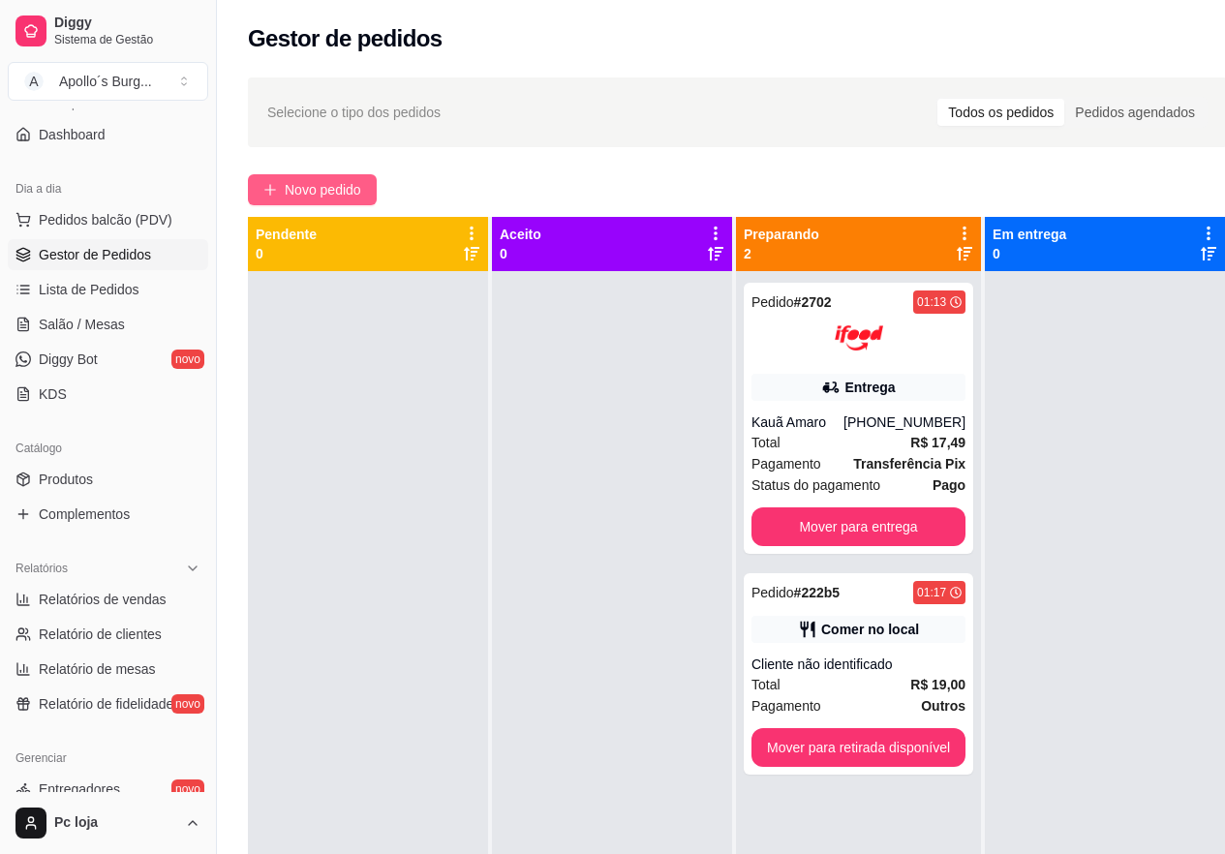
click at [351, 179] on button "Novo pedido" at bounding box center [312, 189] width 129 height 31
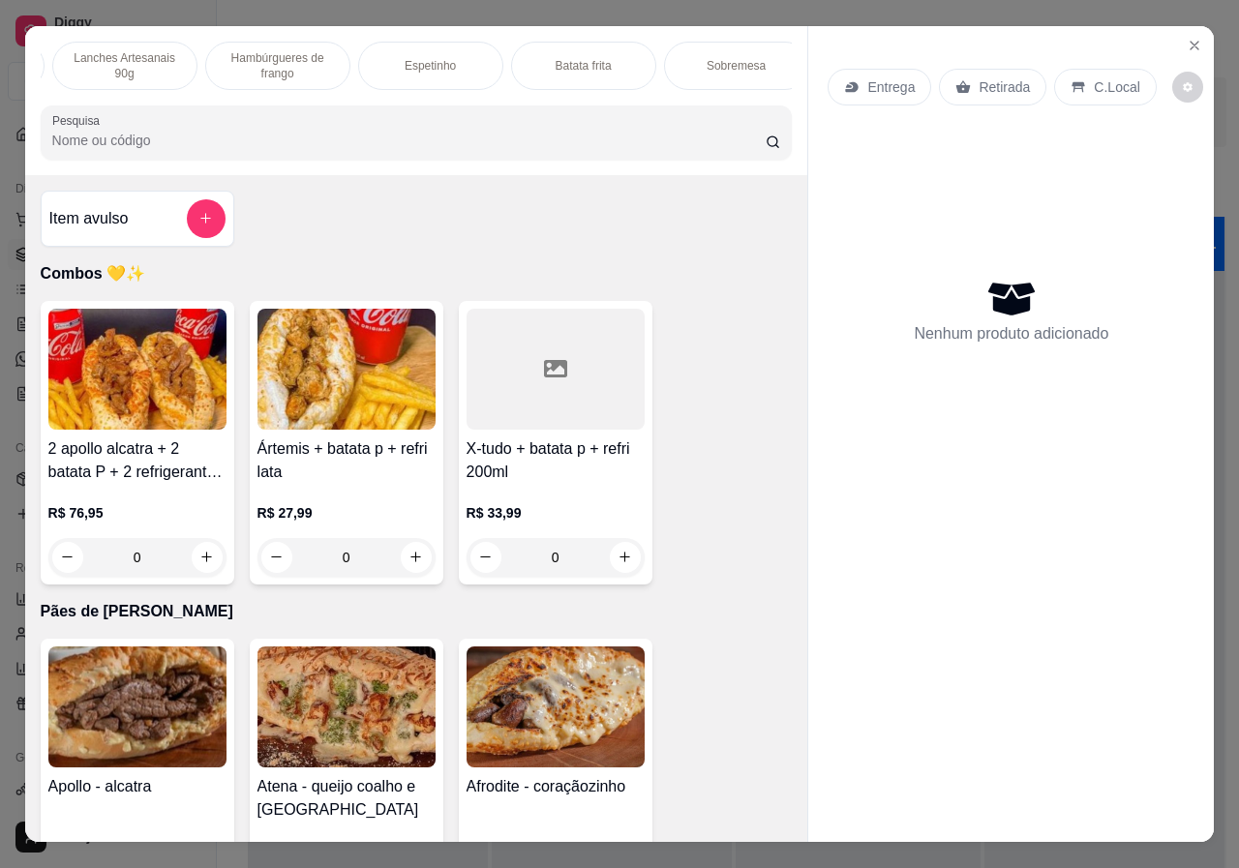
scroll to position [0, 349]
click at [772, 98] on div "Combos 💛✨ Pães de alho gourmet Lanches Artesanais 90g Hambúrgueres de frango Es…" at bounding box center [416, 100] width 783 height 149
click at [710, 51] on div "Sobremesa" at bounding box center [682, 66] width 145 height 48
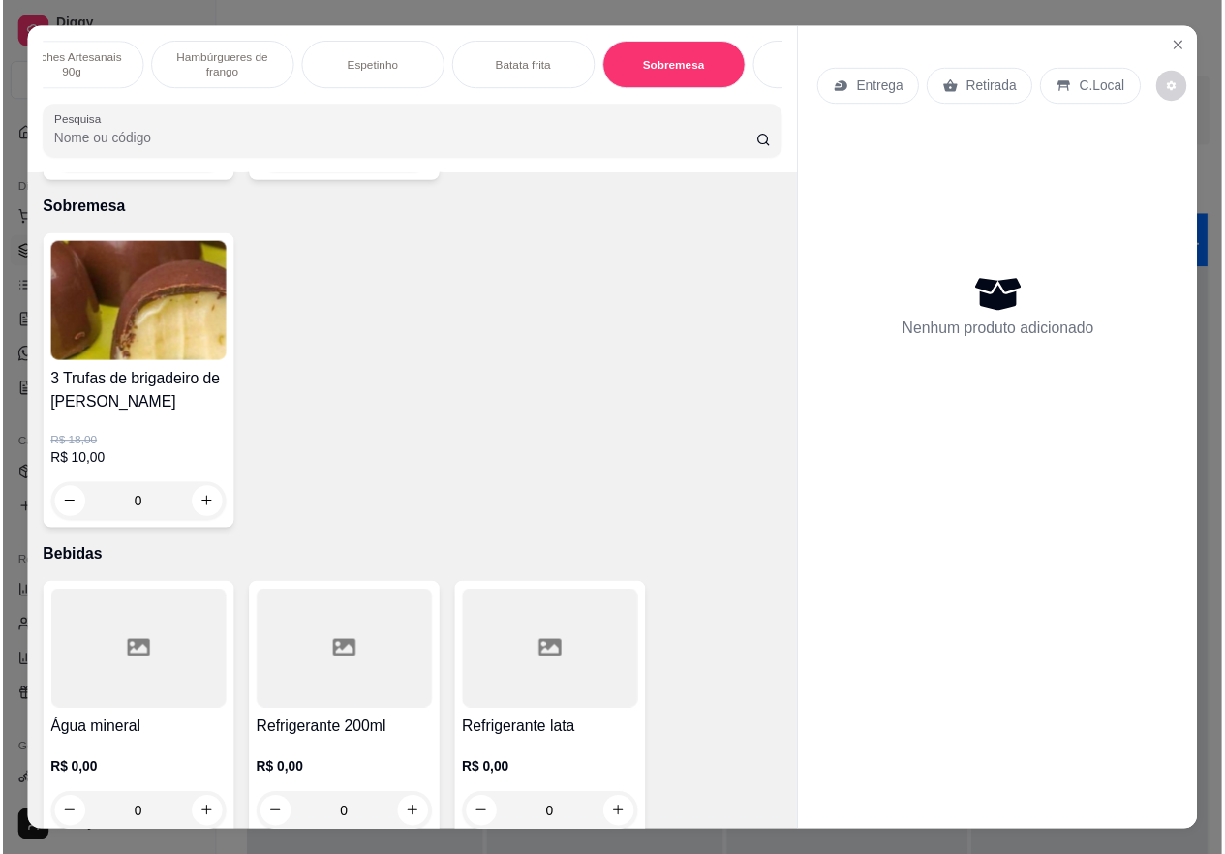
scroll to position [44, 0]
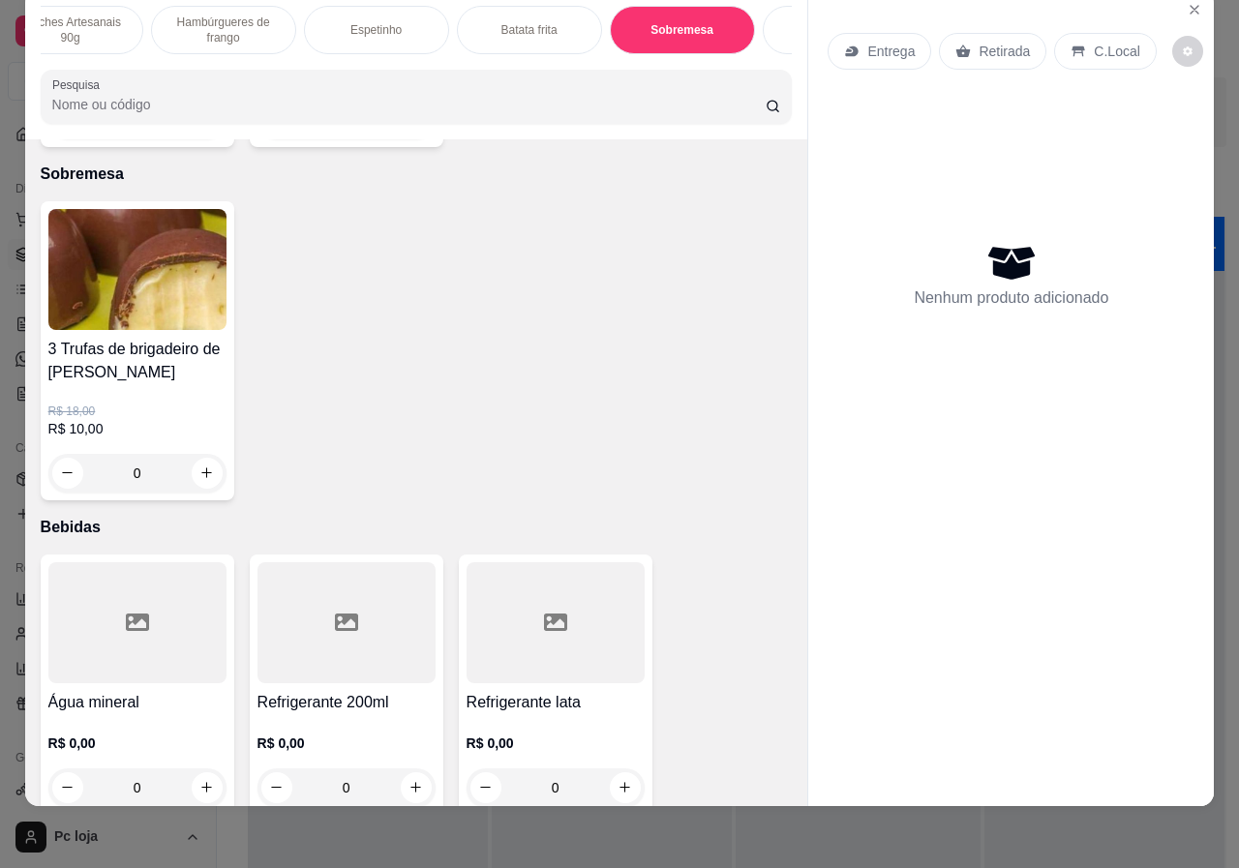
click at [188, 346] on h4 "3 Trufas de brigadeiro de [PERSON_NAME]" at bounding box center [137, 361] width 178 height 46
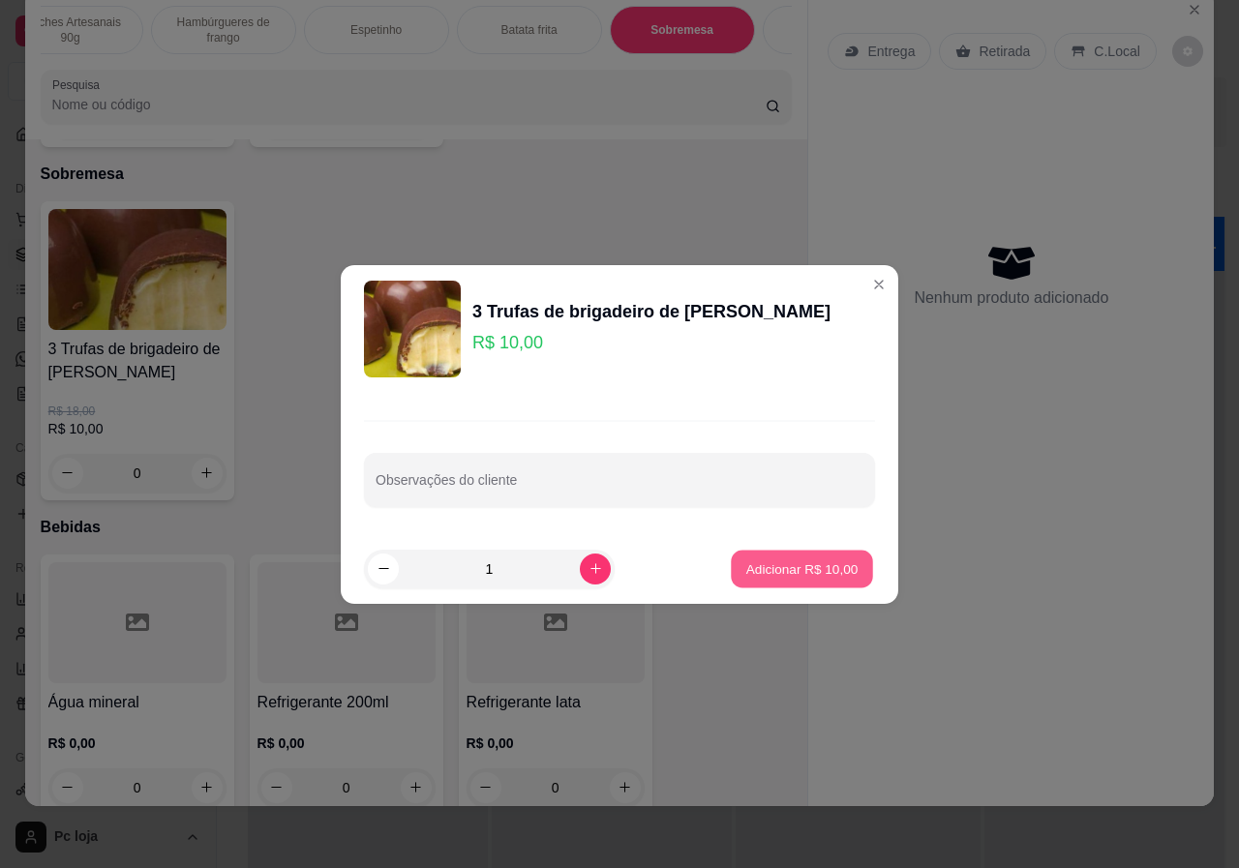
click at [761, 571] on p "Adicionar R$ 10,00" at bounding box center [802, 569] width 112 height 18
type input "1"
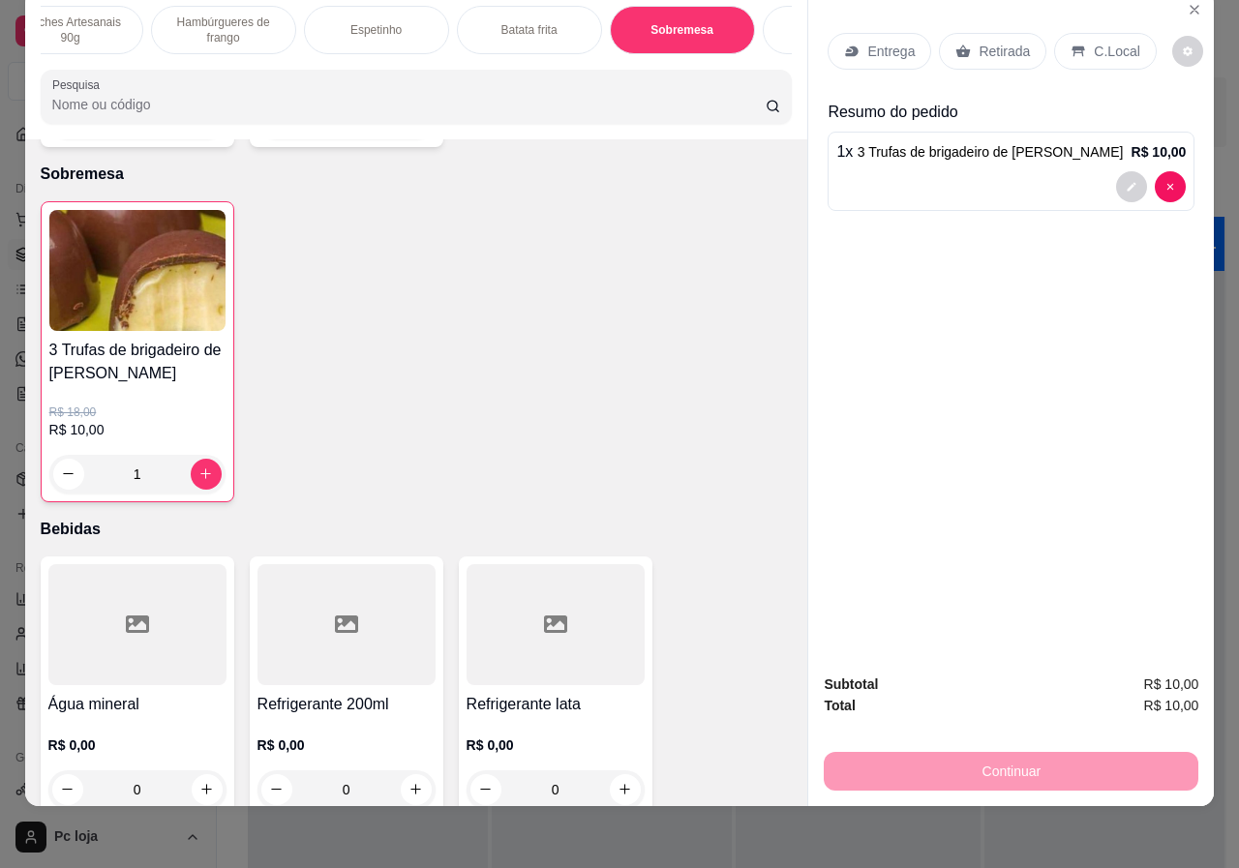
click at [1059, 33] on div "C.Local" at bounding box center [1105, 51] width 102 height 37
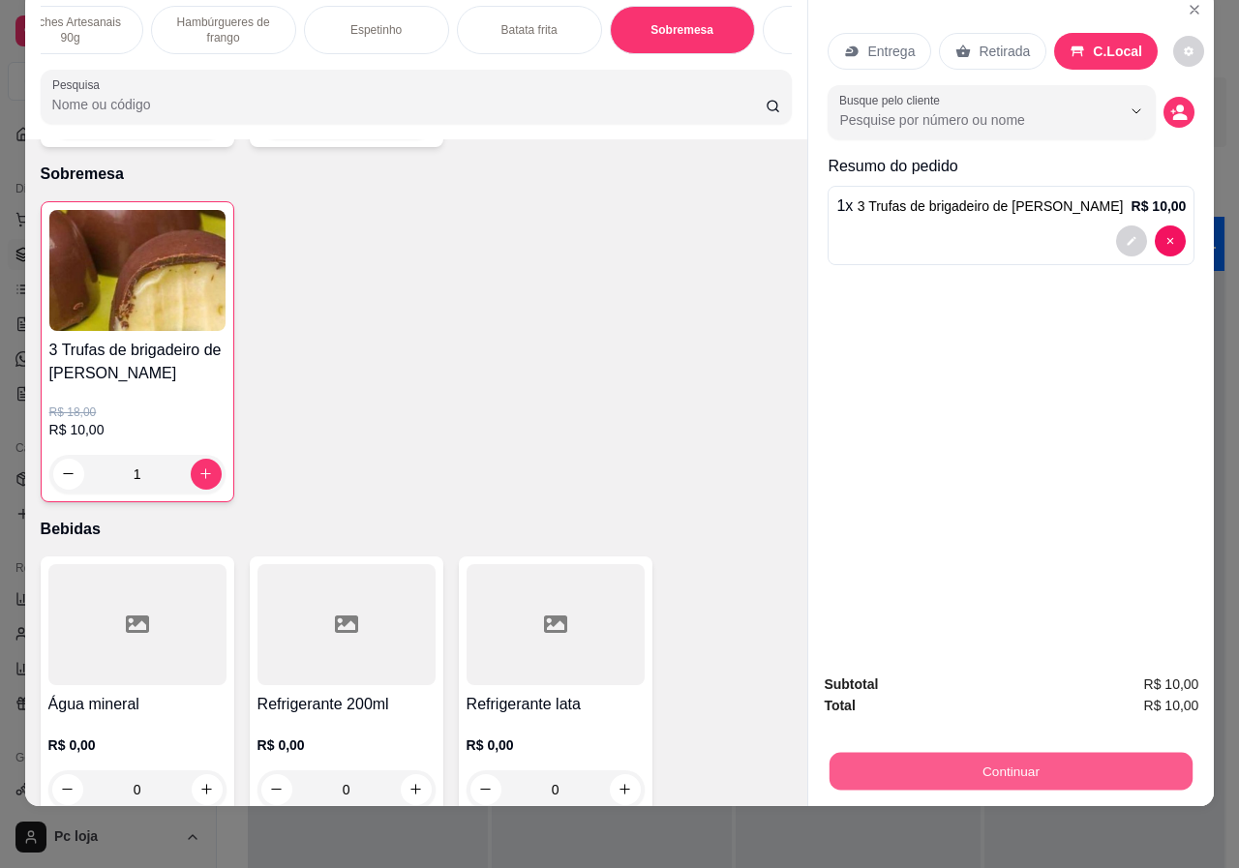
click at [1021, 753] on button "Continuar" at bounding box center [1011, 772] width 363 height 38
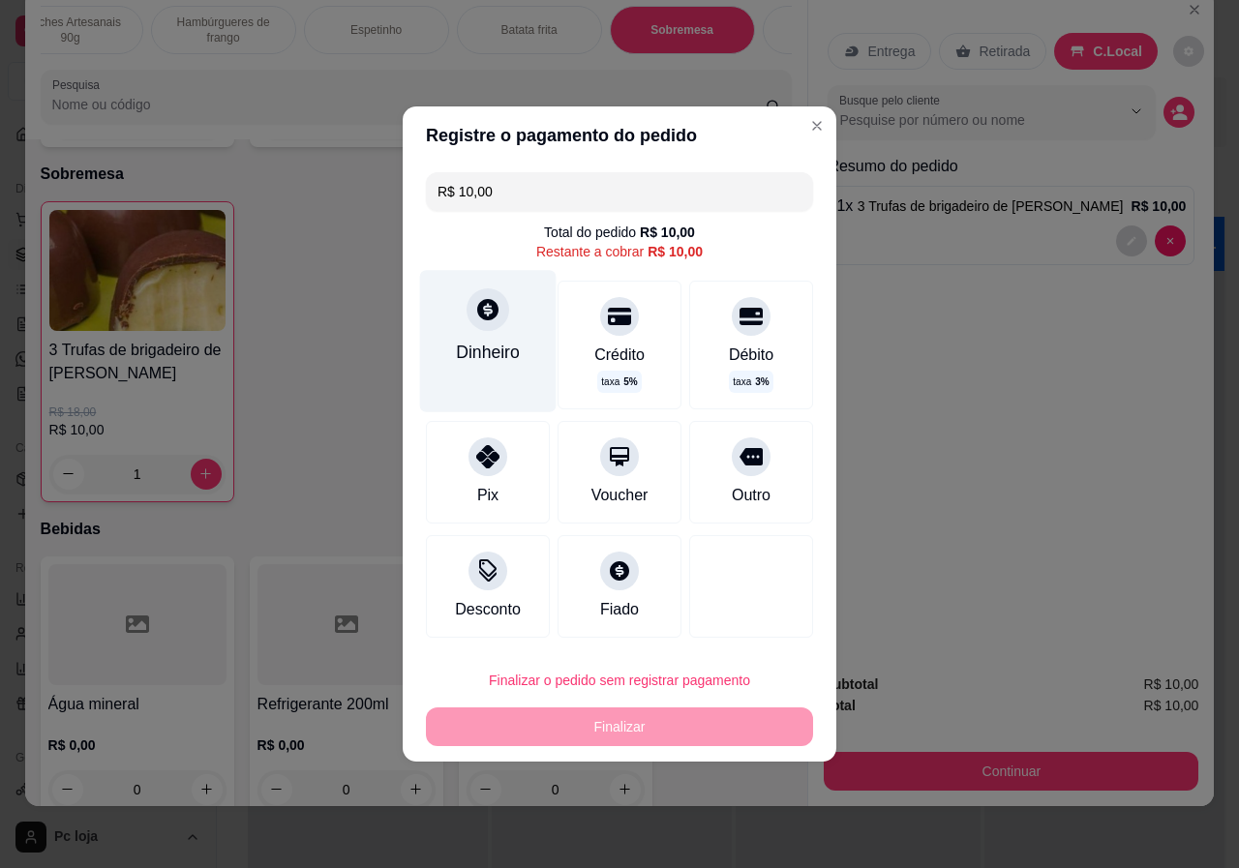
click at [483, 352] on div "Dinheiro" at bounding box center [488, 352] width 64 height 25
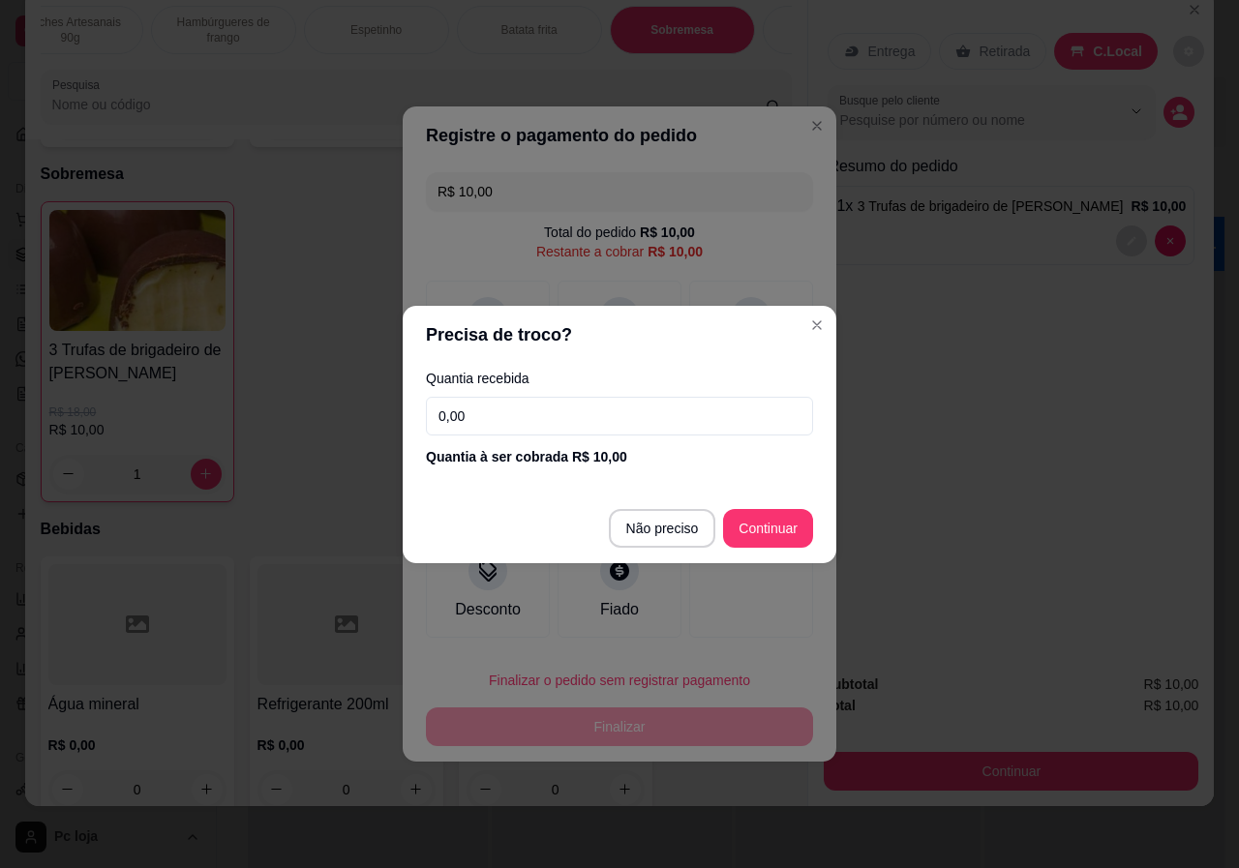
click at [605, 418] on input "0,00" at bounding box center [619, 416] width 387 height 39
type input "10,00"
type input "R$ 0,00"
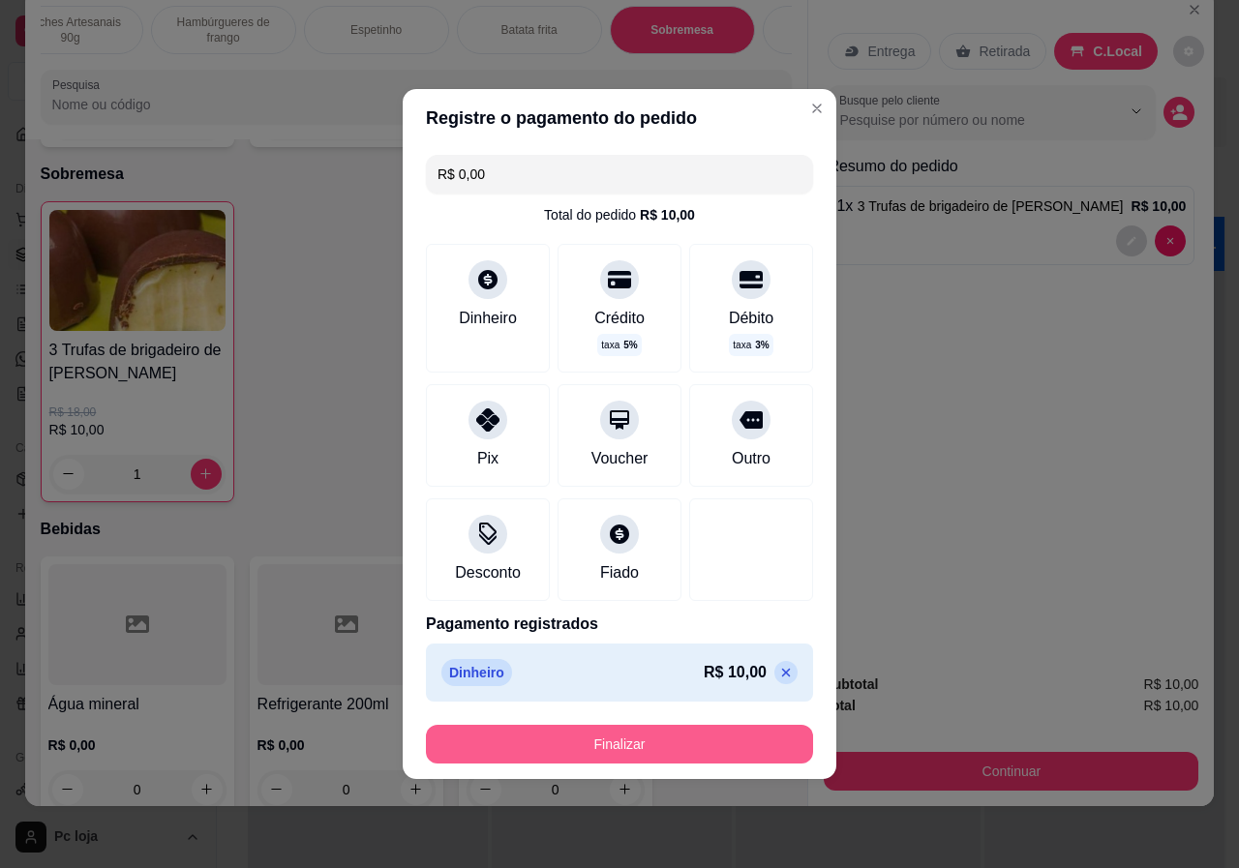
click at [710, 731] on button "Finalizar" at bounding box center [619, 744] width 387 height 39
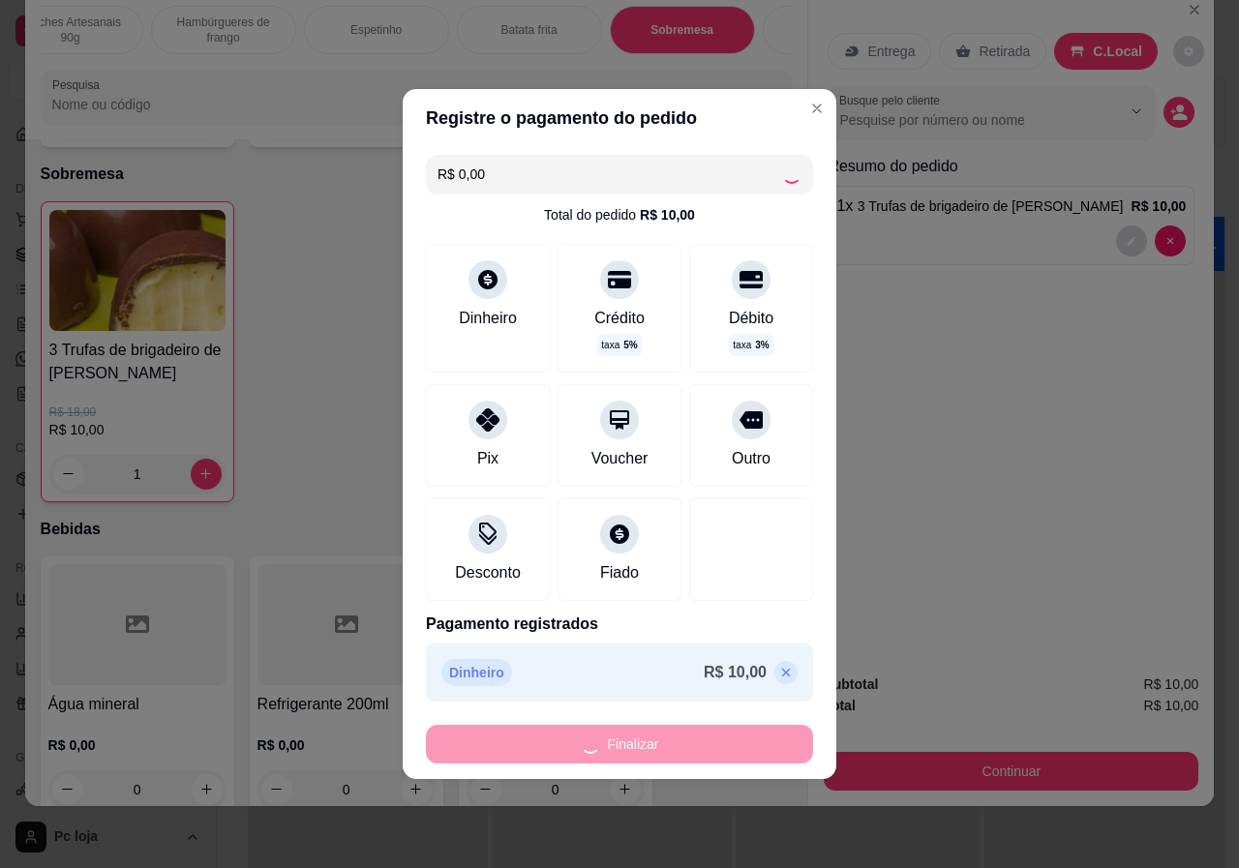
type input "0"
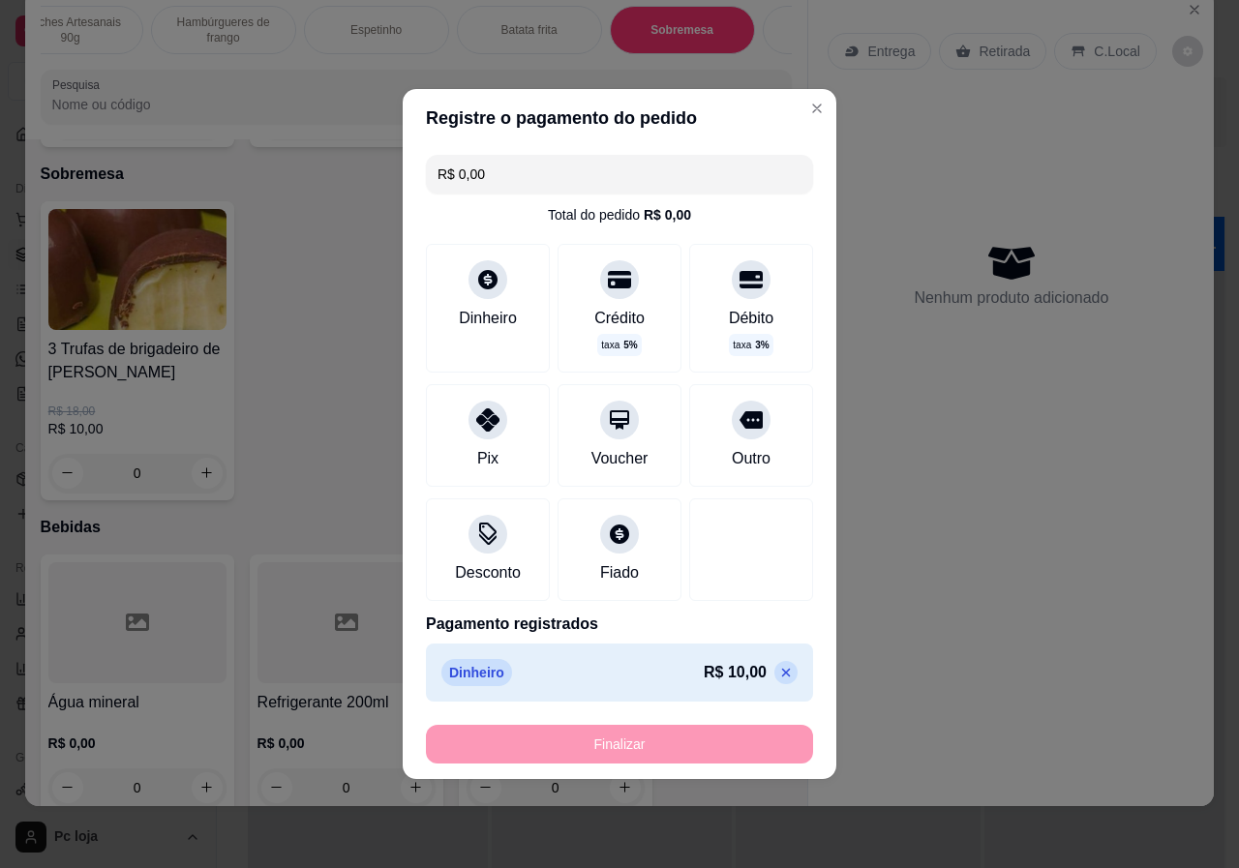
type input "-R$ 10,00"
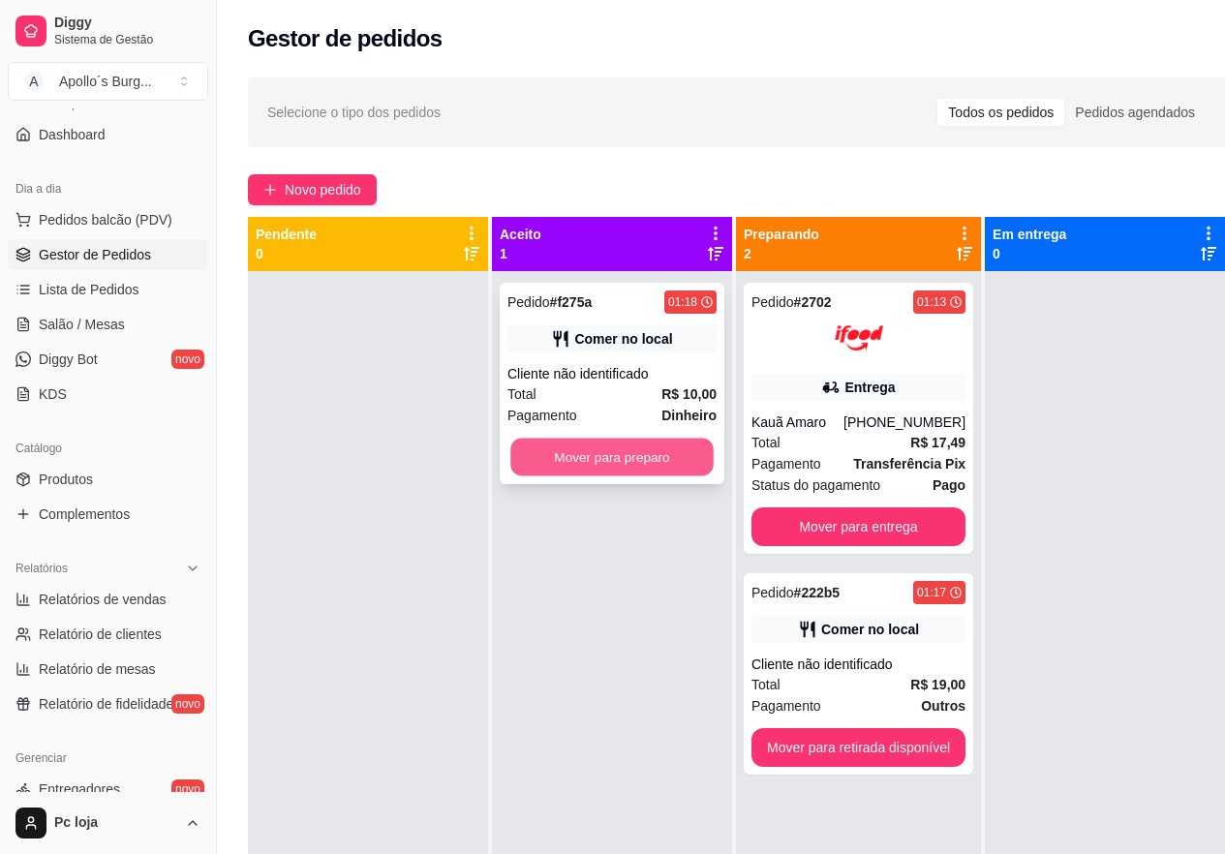
click at [608, 469] on button "Mover para preparo" at bounding box center [611, 458] width 203 height 38
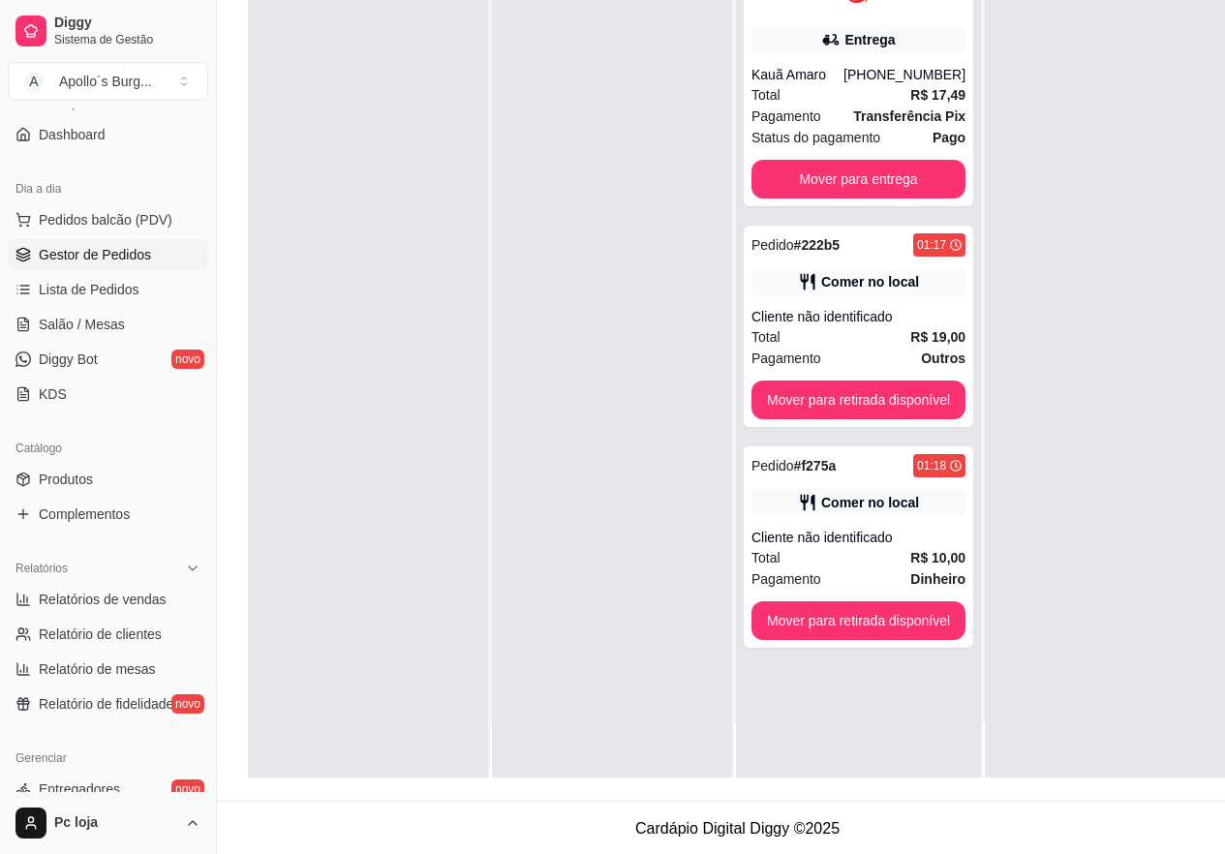
scroll to position [310, 0]
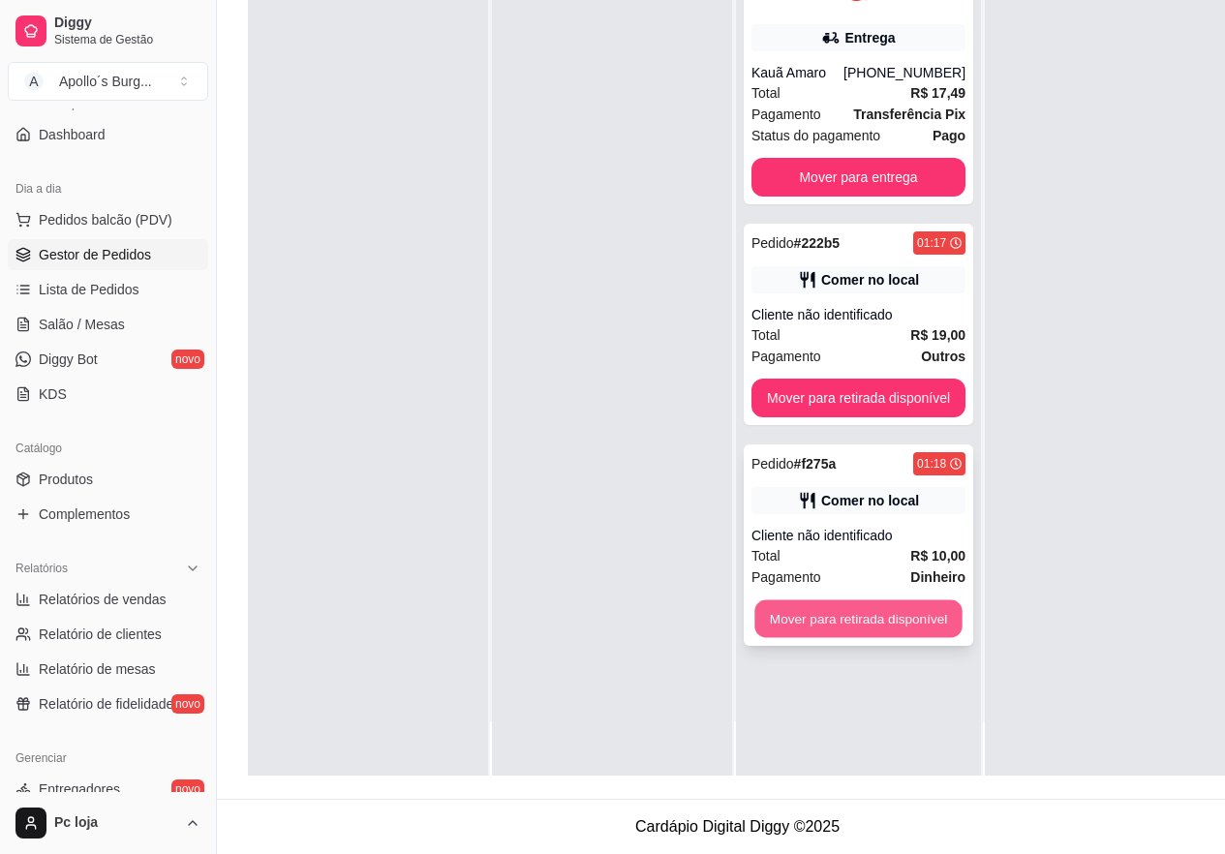
click at [862, 617] on button "Mover para retirada disponível" at bounding box center [857, 619] width 207 height 38
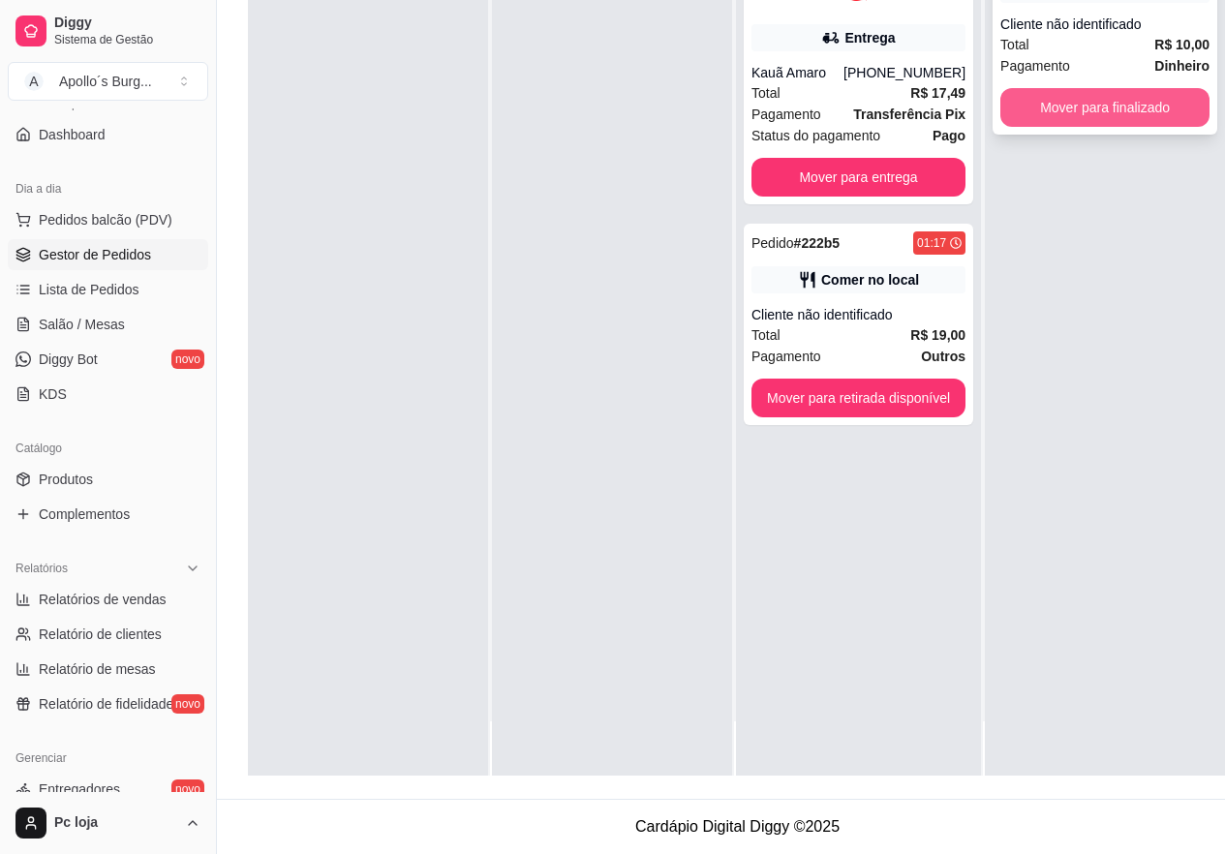
click at [1169, 92] on button "Mover para finalizado" at bounding box center [1104, 107] width 209 height 39
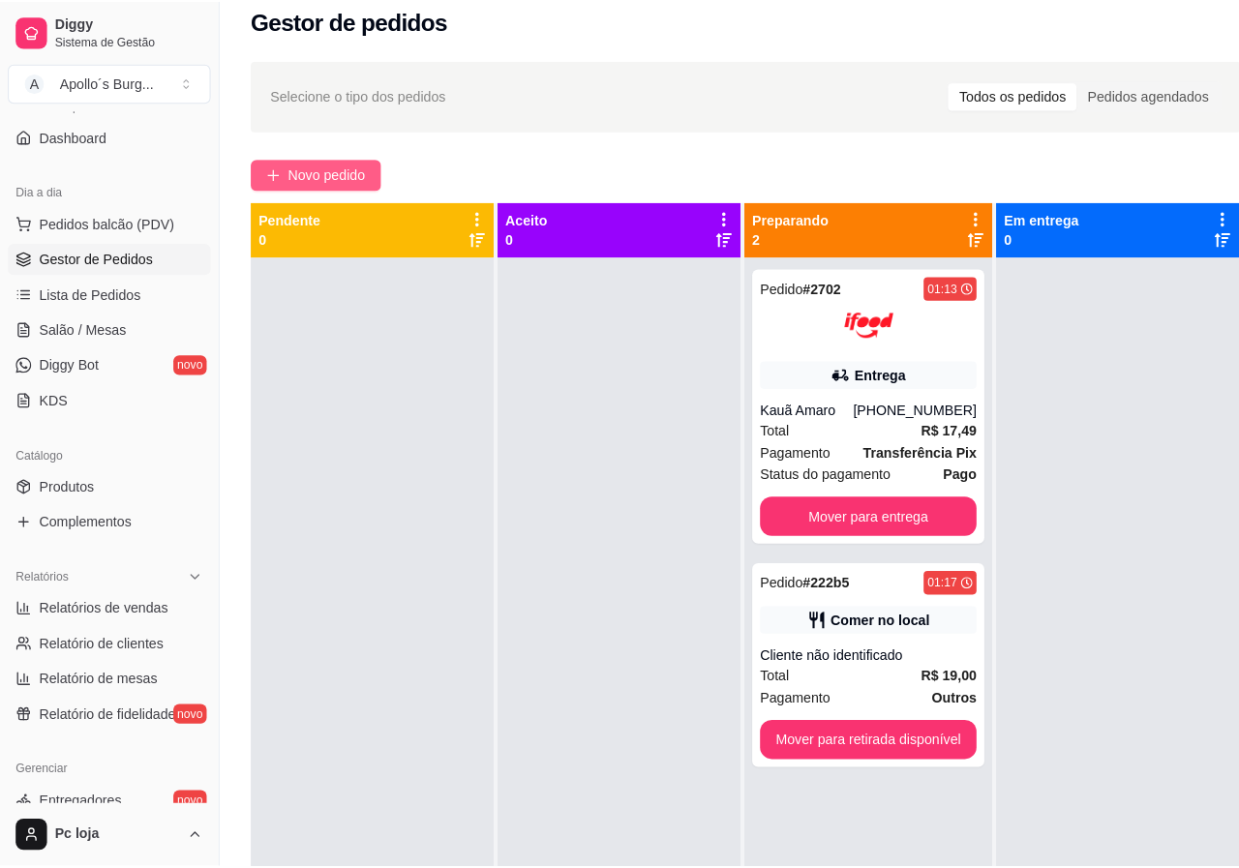
scroll to position [0, 0]
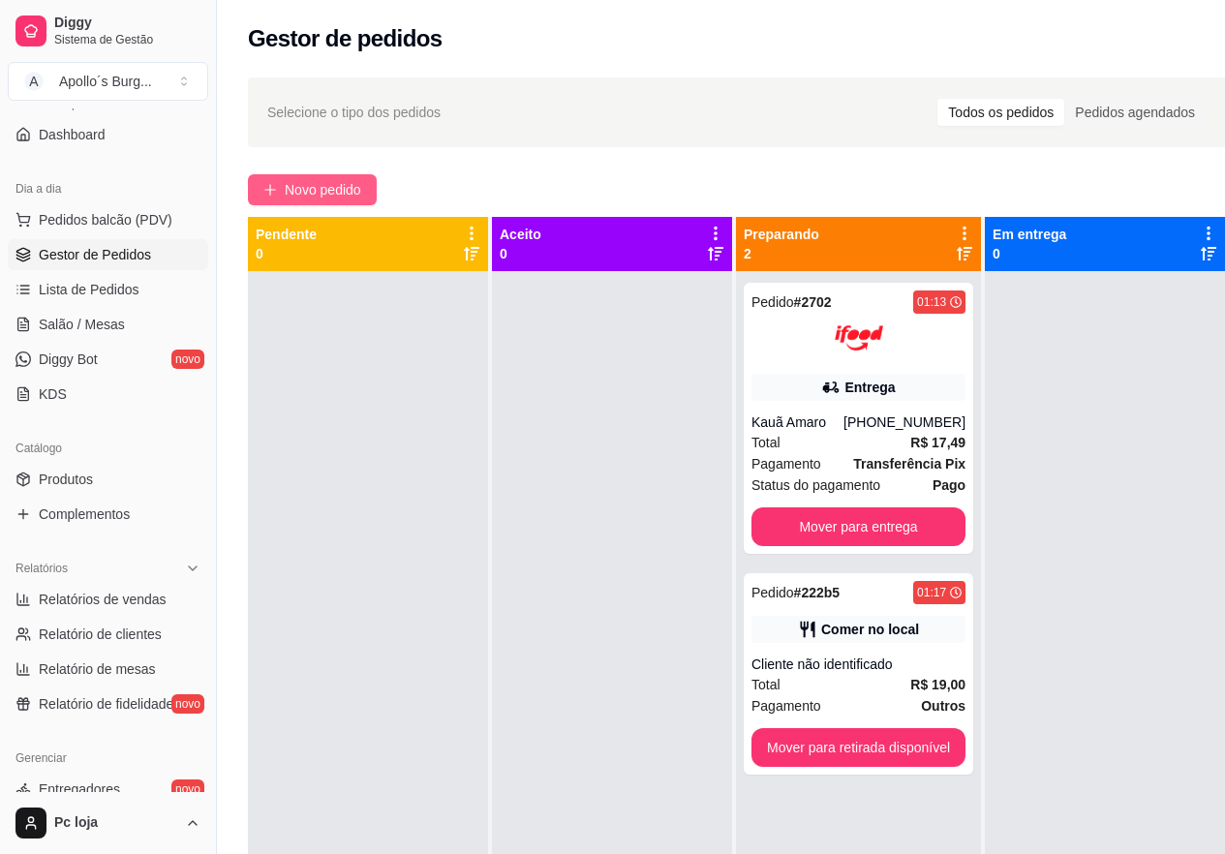
click at [323, 185] on span "Novo pedido" at bounding box center [323, 189] width 76 height 21
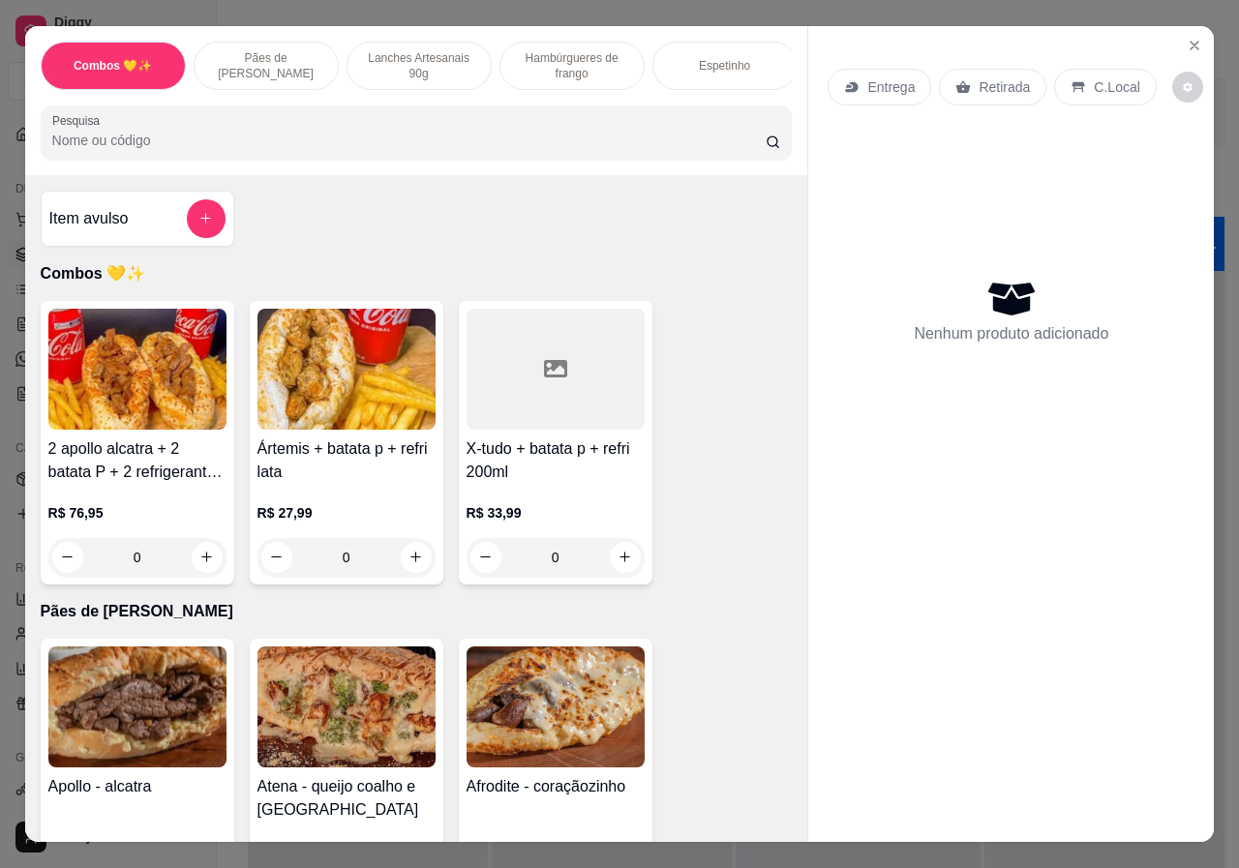
click at [435, 54] on p "Lanches Artesanais 90g" at bounding box center [419, 65] width 112 height 31
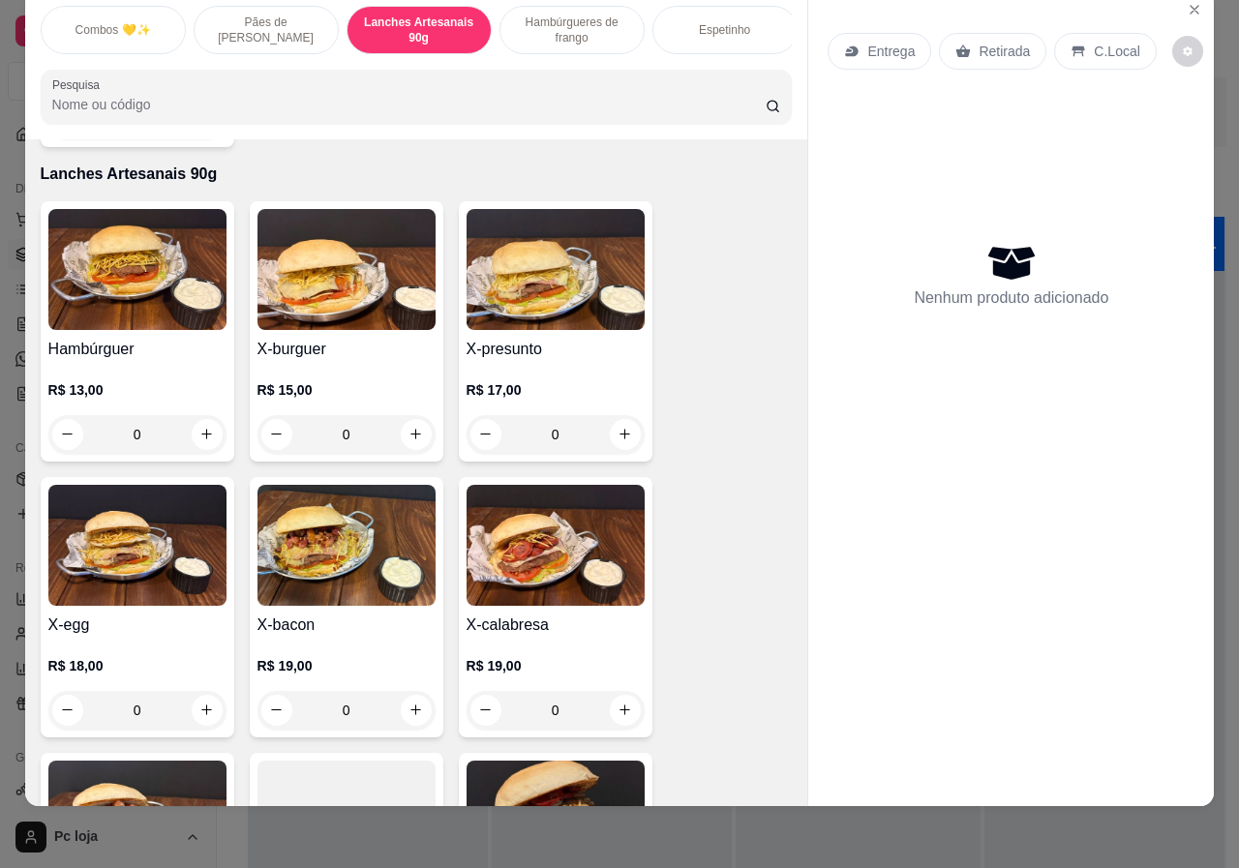
click at [365, 637] on div "R$ 19,00 0" at bounding box center [347, 683] width 178 height 93
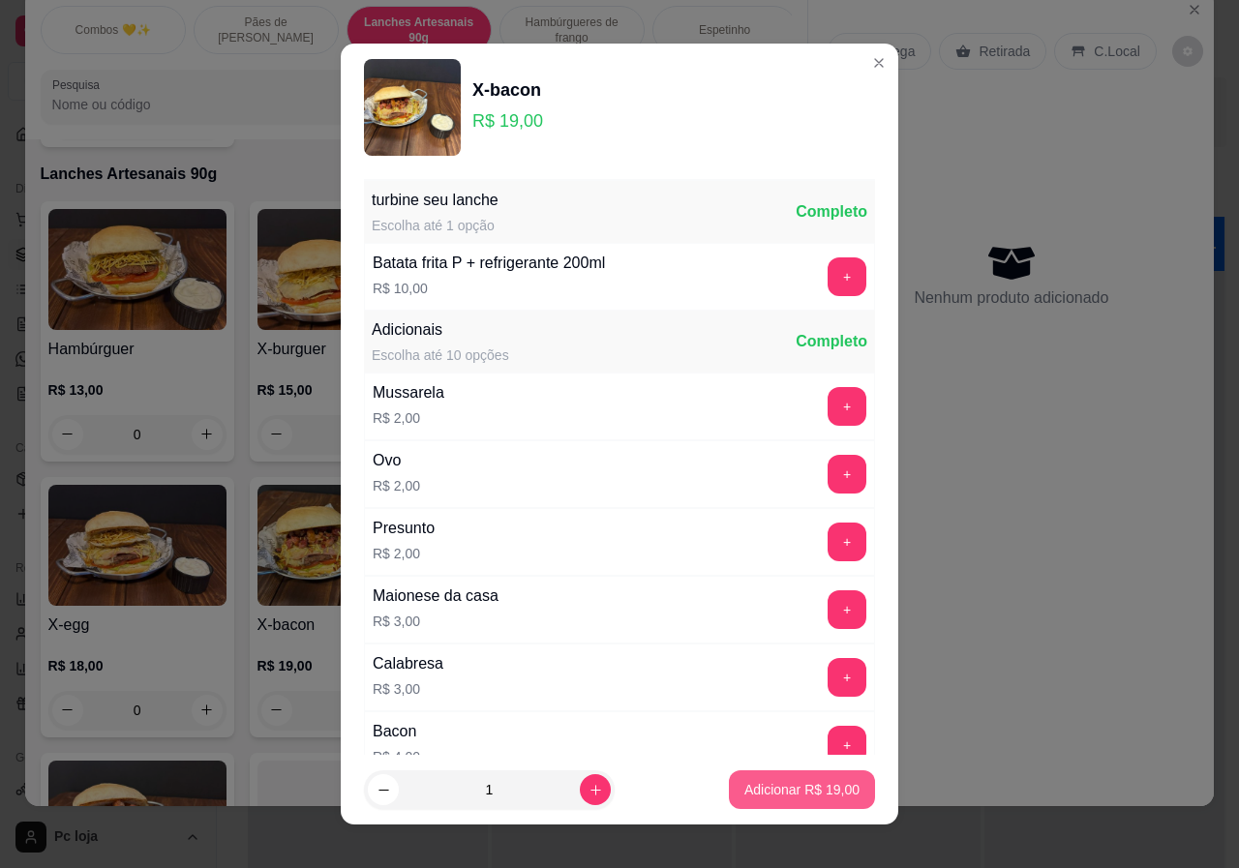
click at [804, 792] on p "Adicionar R$ 19,00" at bounding box center [801, 789] width 115 height 19
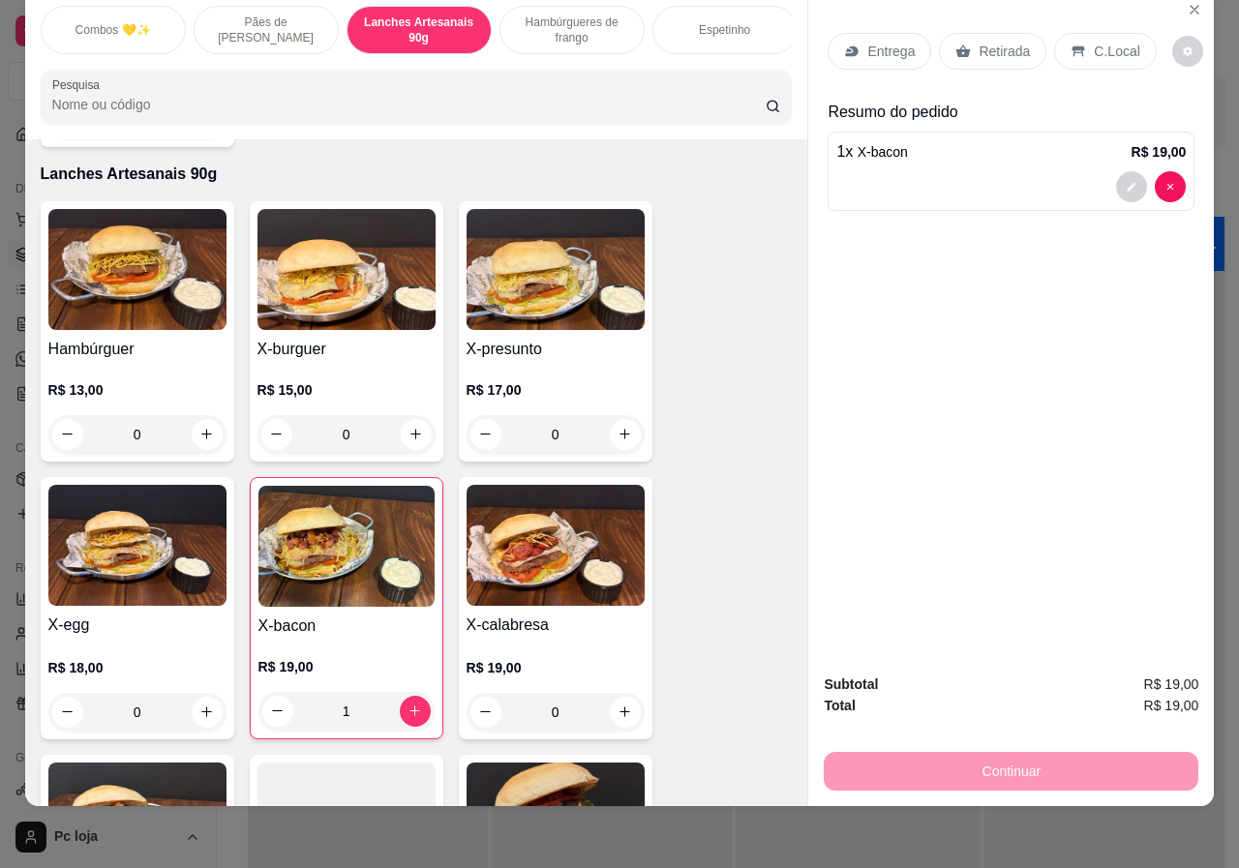
type input "1"
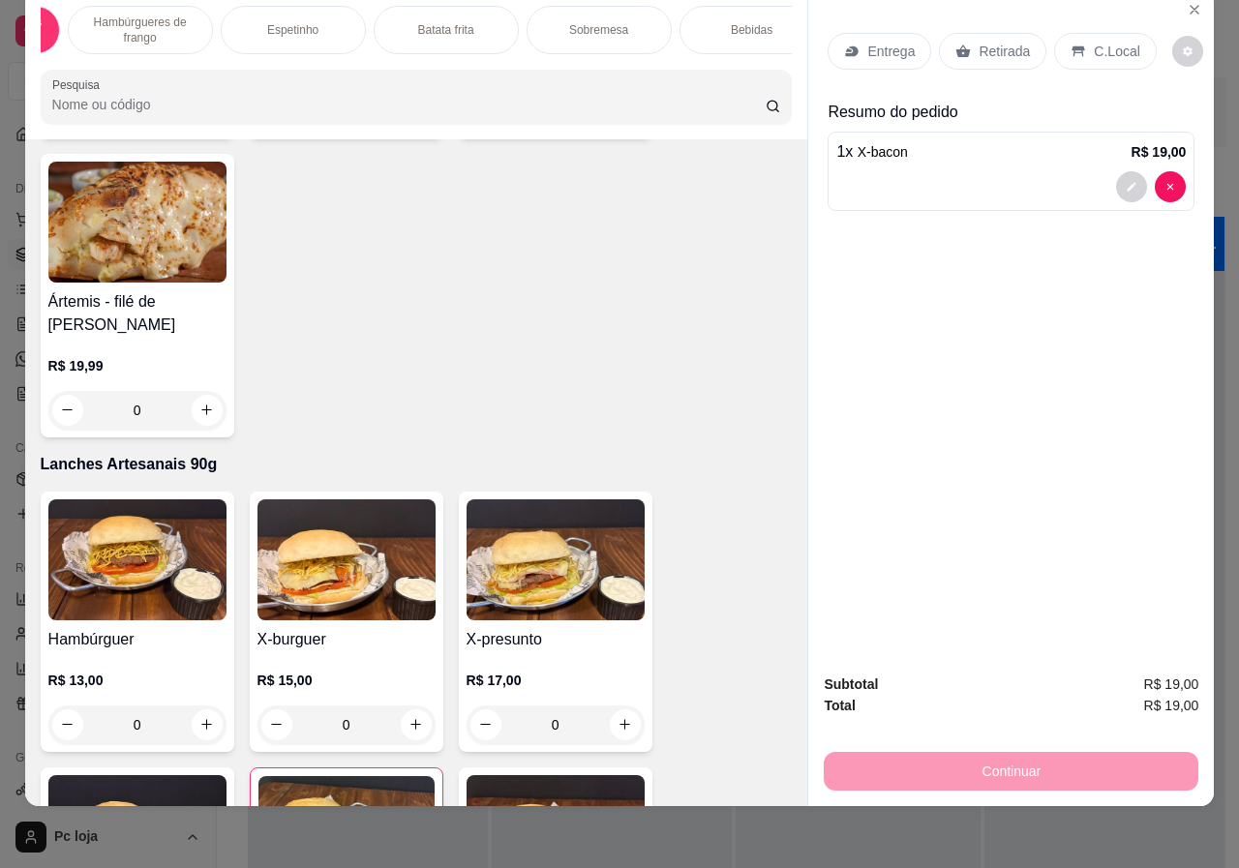
scroll to position [0, 464]
click at [740, 14] on div "Bebidas" at bounding box center [720, 30] width 145 height 48
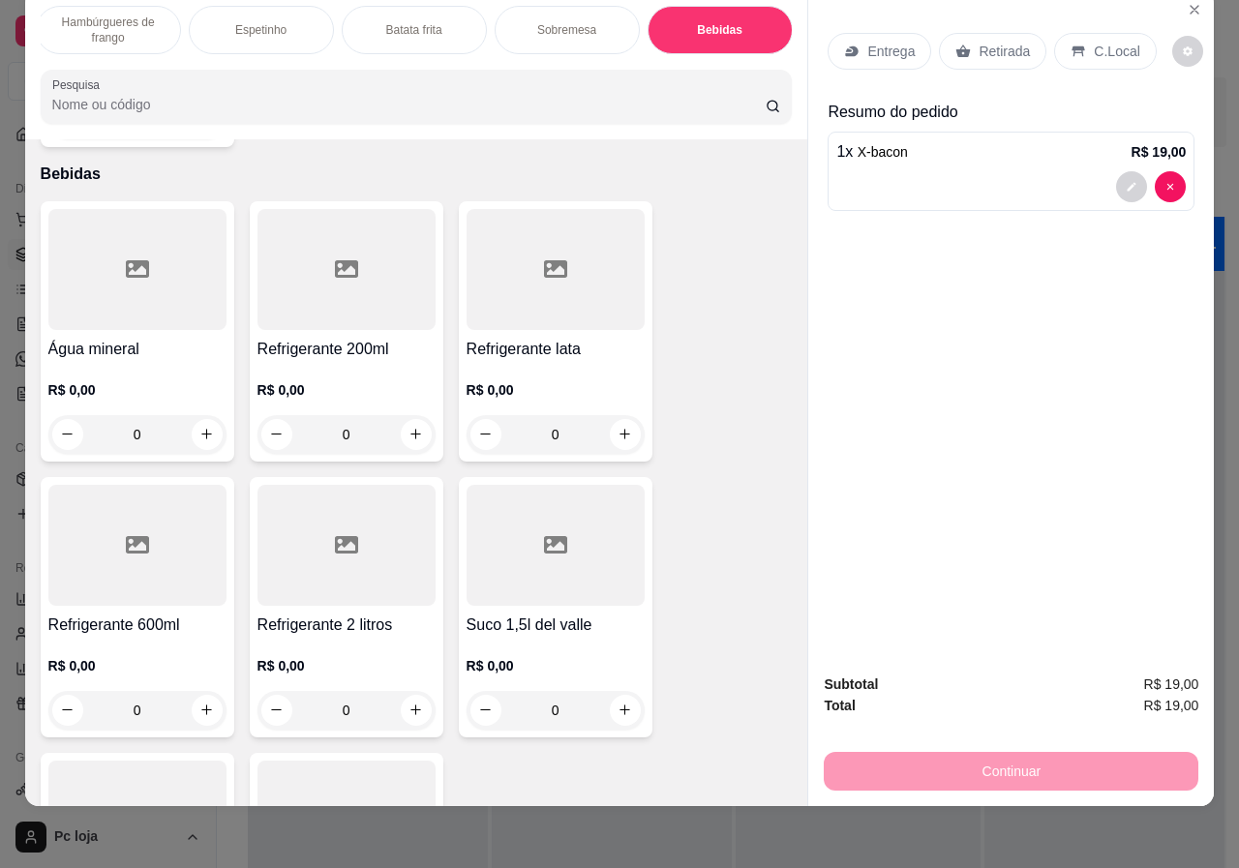
click at [523, 338] on h4 "Refrigerante lata" at bounding box center [556, 349] width 178 height 23
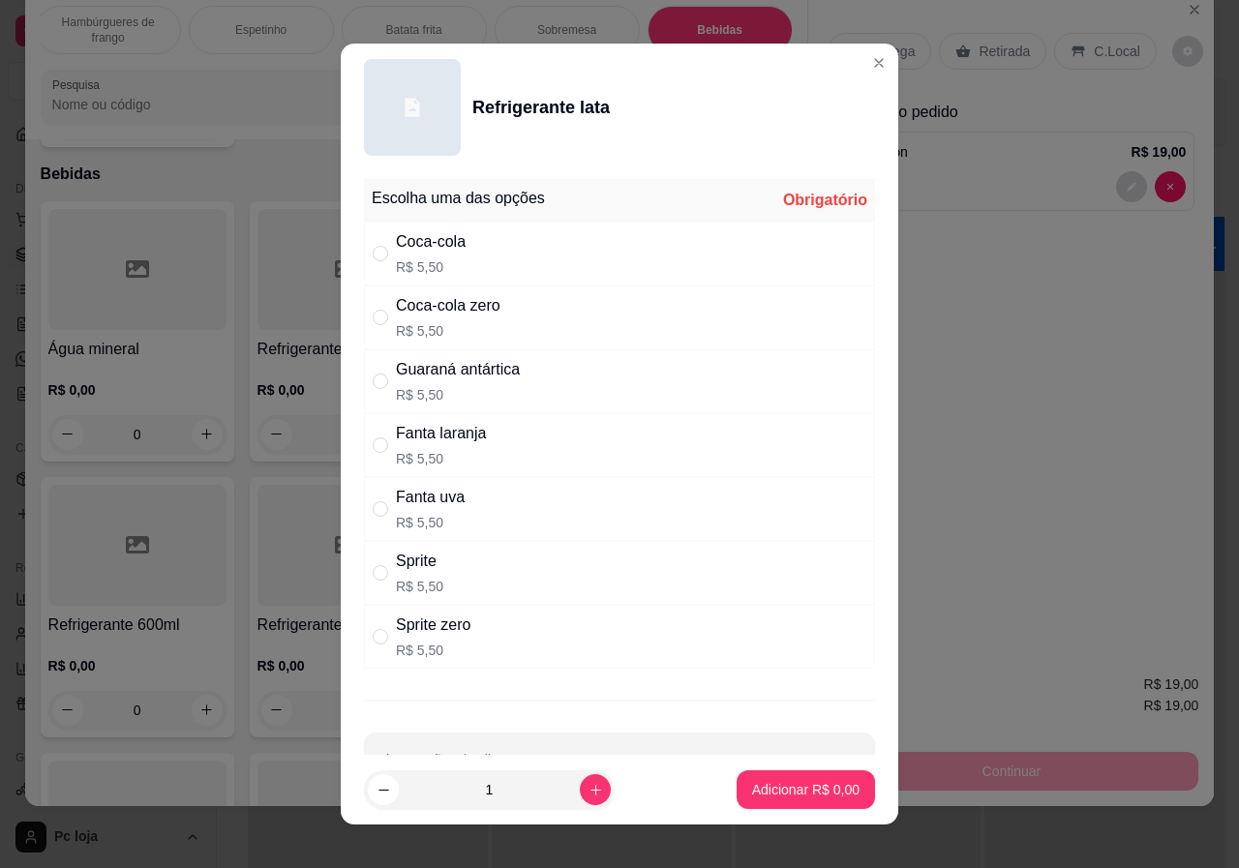
click at [433, 562] on div "Sprite" at bounding box center [419, 561] width 47 height 23
radio input "true"
click at [789, 790] on p "Adicionar R$ 5,50" at bounding box center [805, 789] width 107 height 19
type input "1"
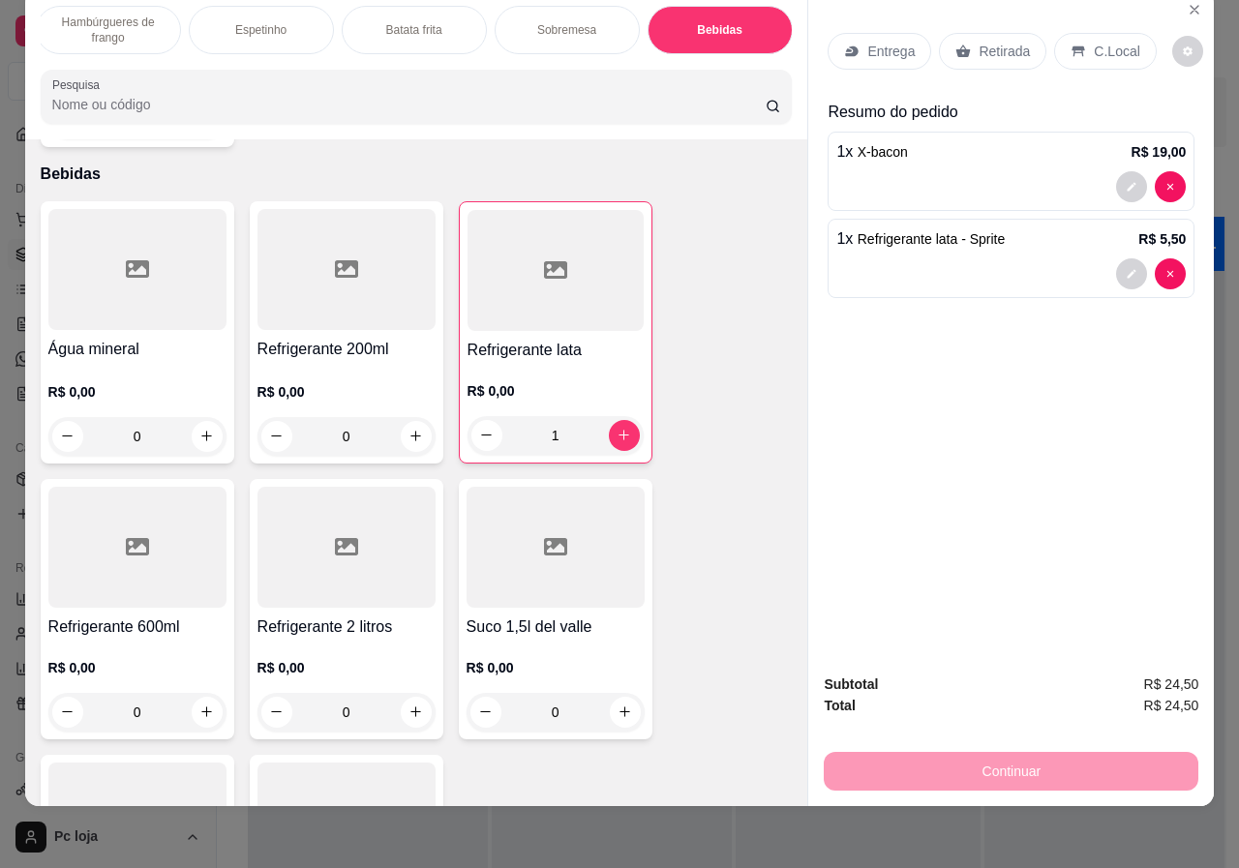
click at [1077, 33] on div "C.Local" at bounding box center [1105, 51] width 102 height 37
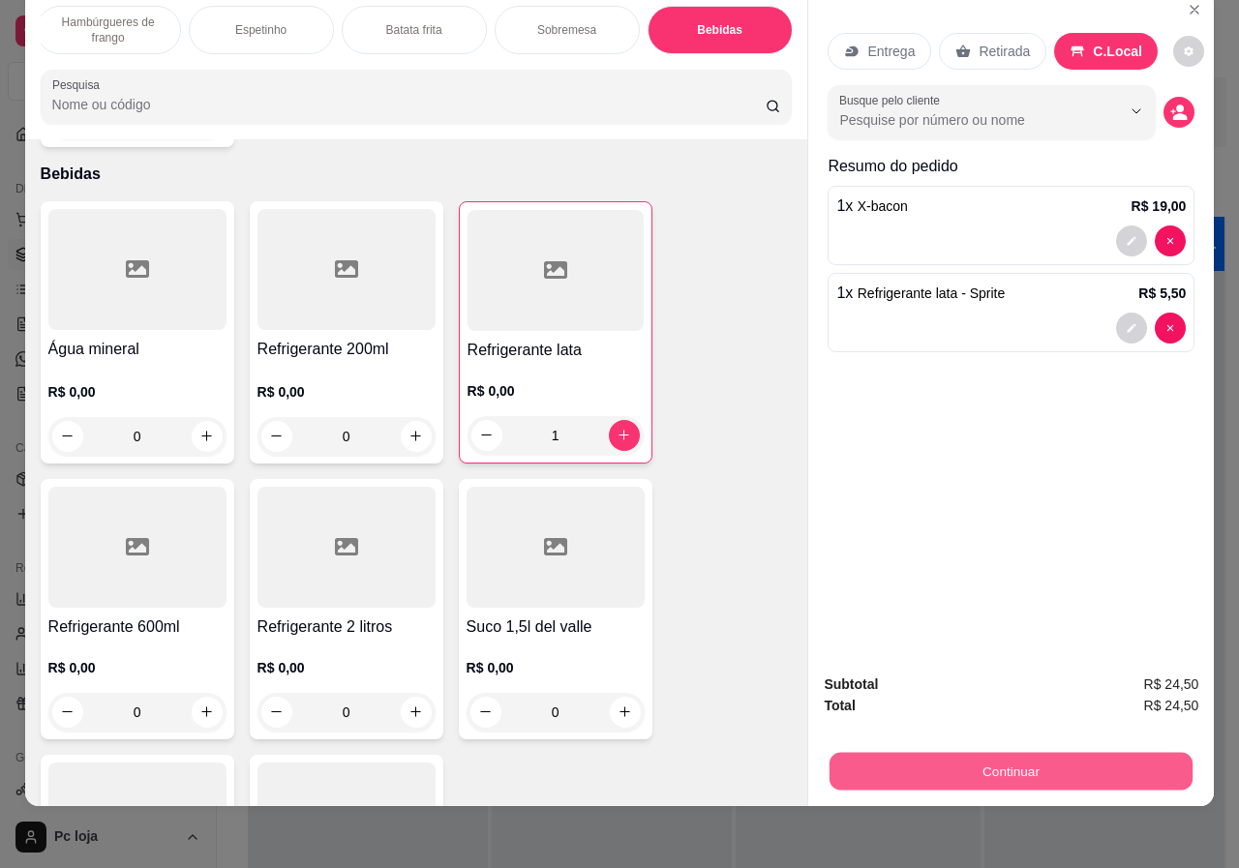
click at [976, 760] on button "Continuar" at bounding box center [1011, 772] width 363 height 38
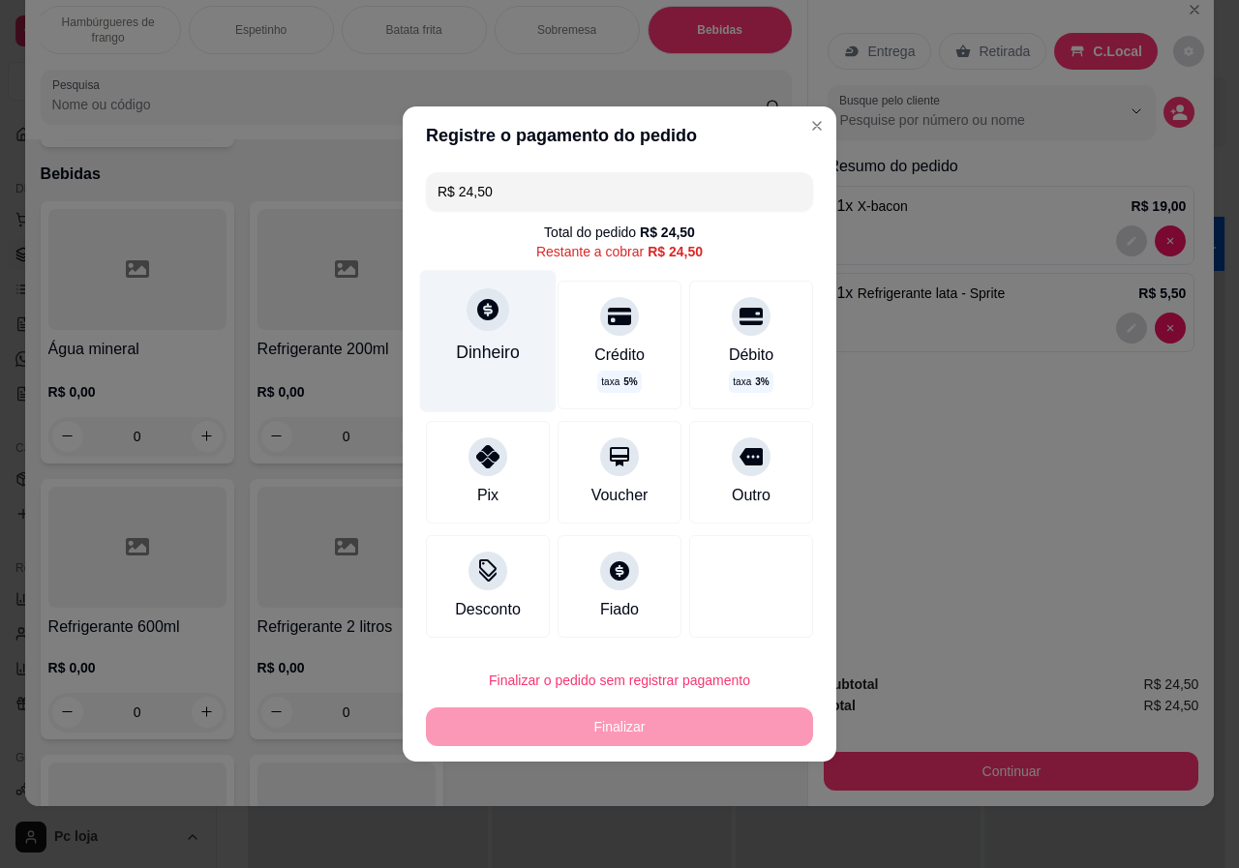
click at [523, 353] on div "Dinheiro" at bounding box center [488, 340] width 137 height 141
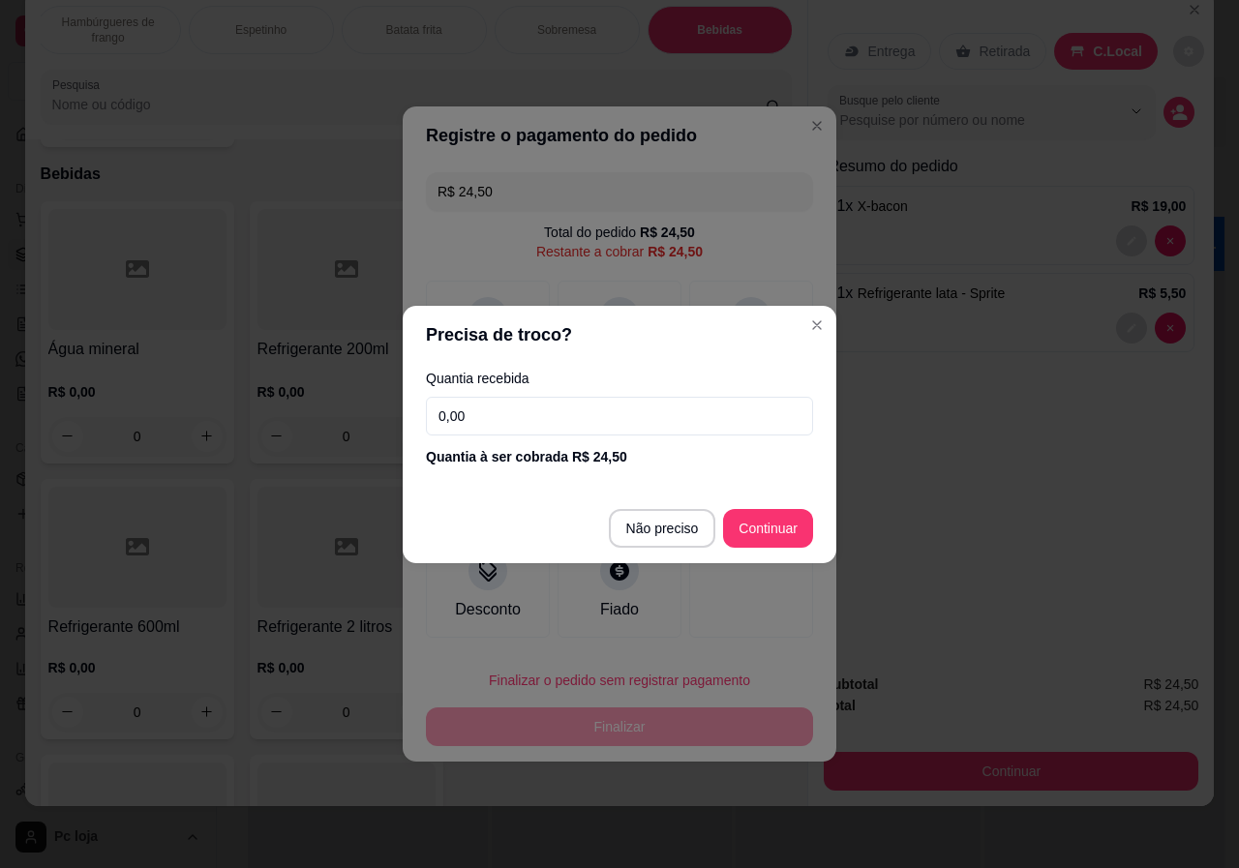
click at [631, 416] on input "0,00" at bounding box center [619, 416] width 387 height 39
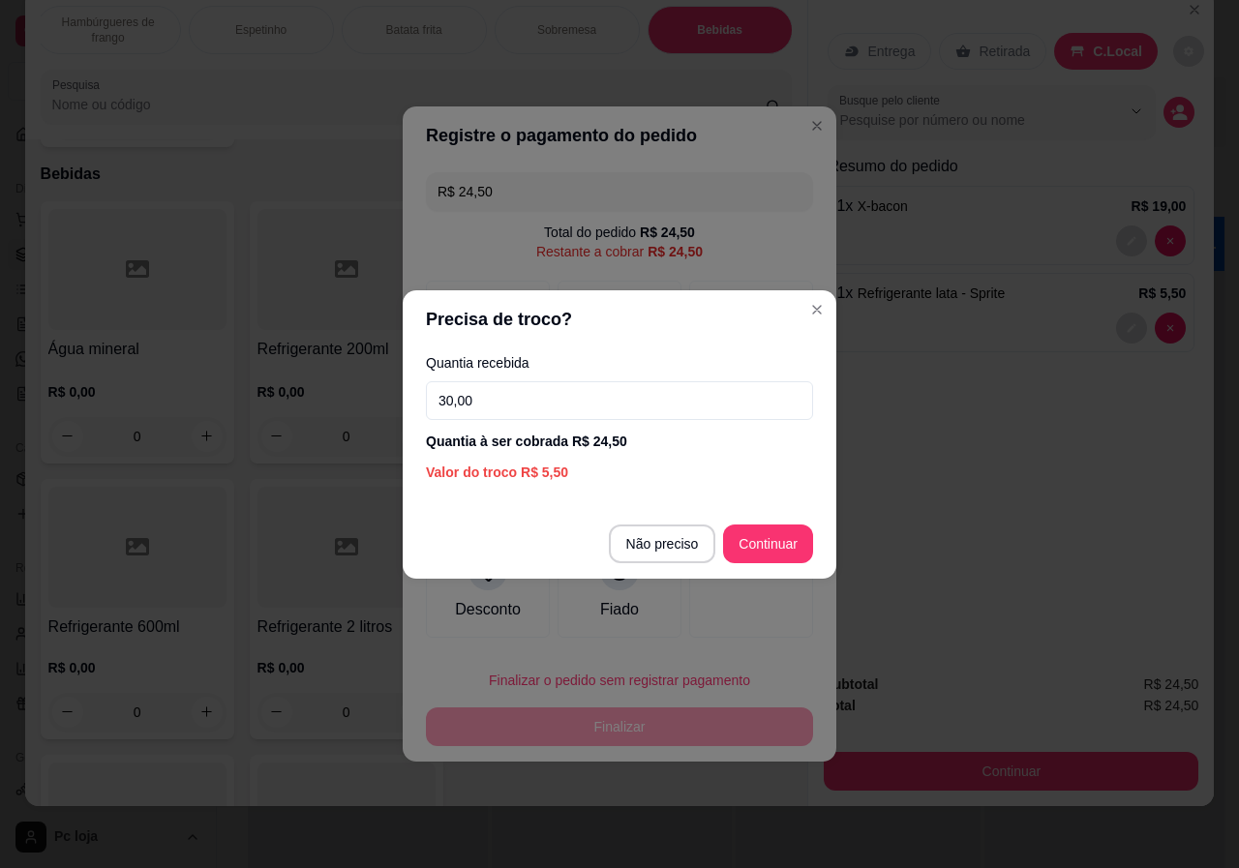
type input "30,00"
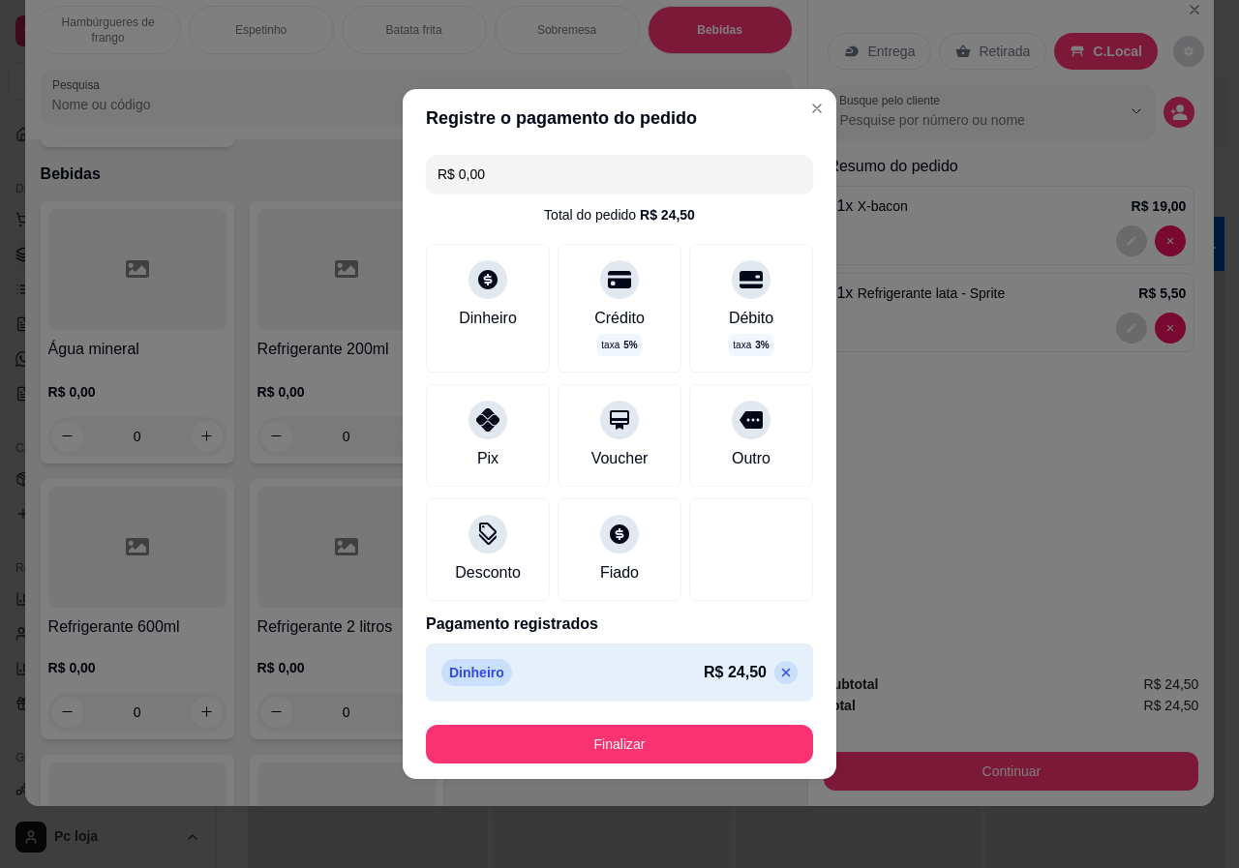
type input "R$ 0,00"
click at [737, 738] on button "Finalizar" at bounding box center [619, 744] width 387 height 39
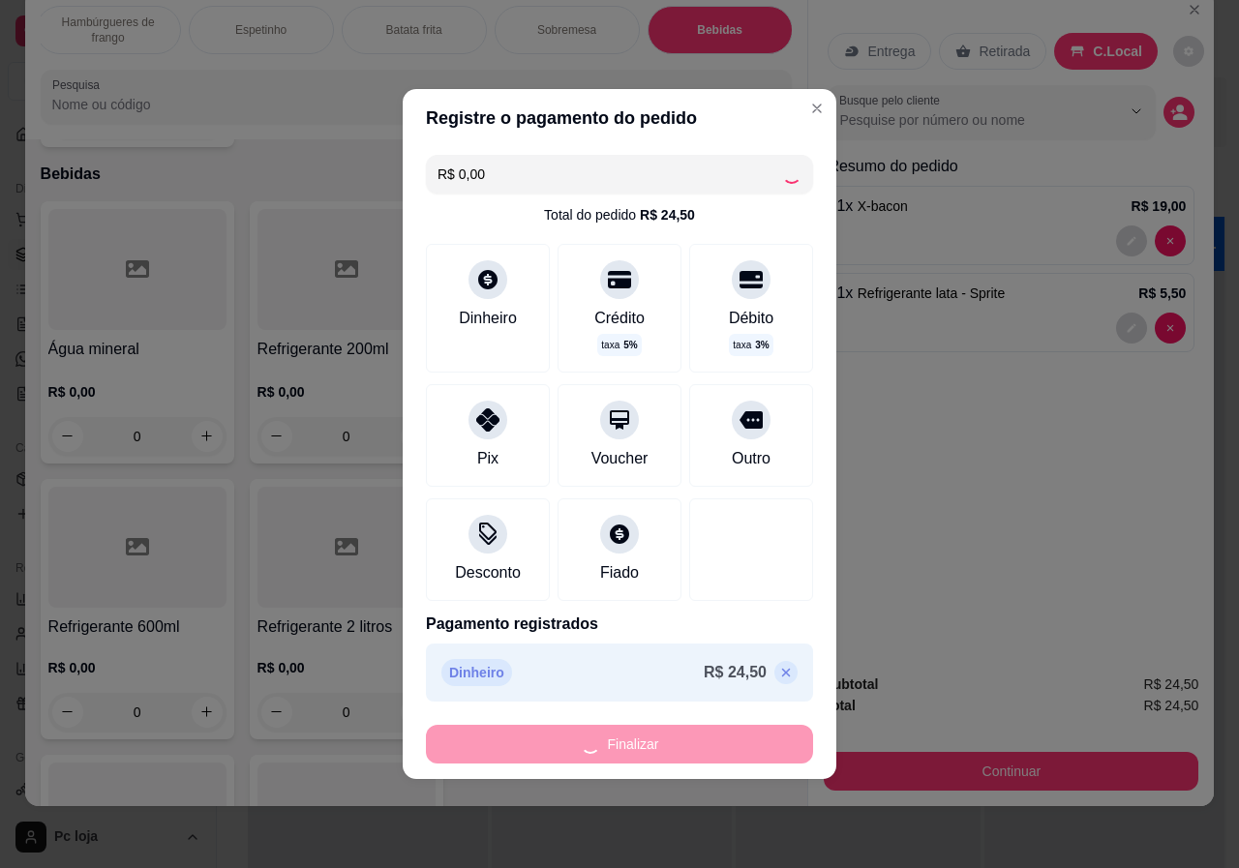
type input "0"
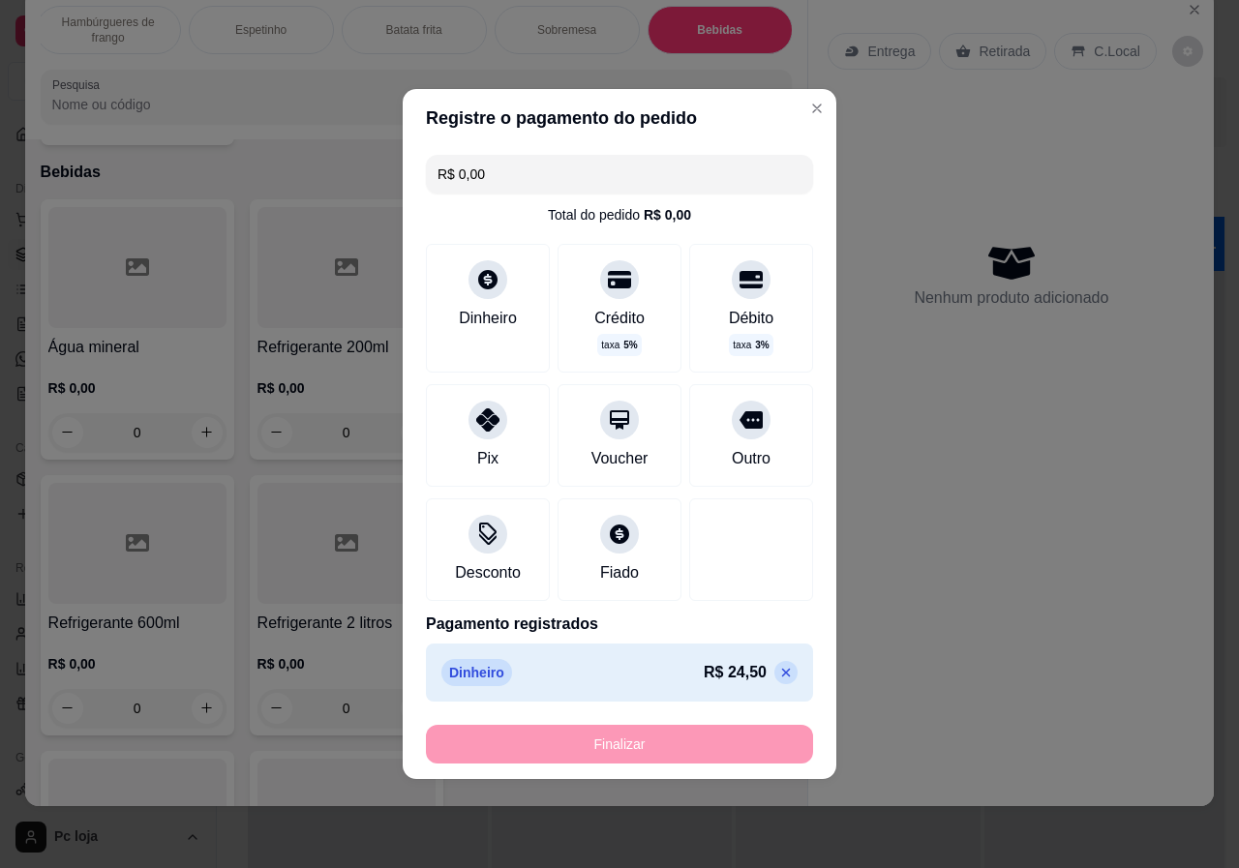
type input "-R$ 24,50"
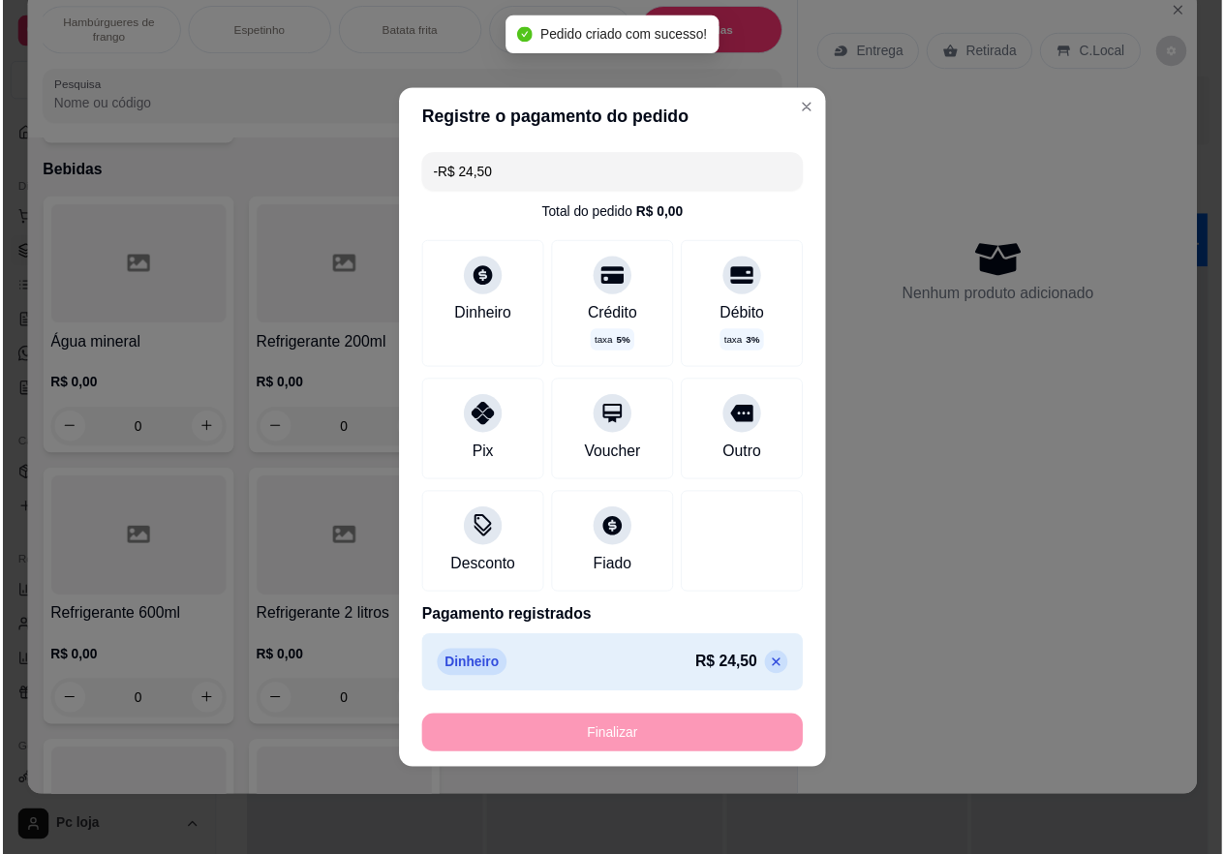
scroll to position [3778, 0]
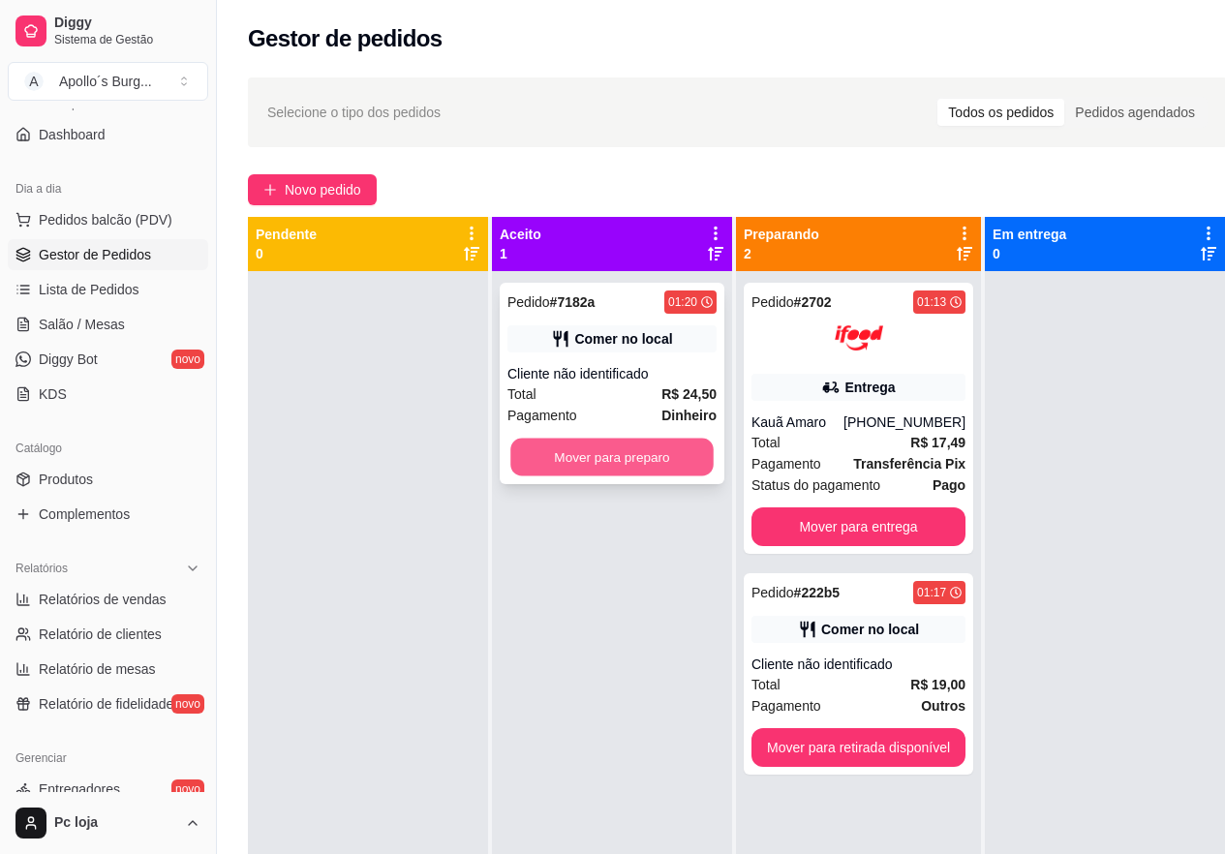
click at [688, 455] on button "Mover para preparo" at bounding box center [611, 458] width 203 height 38
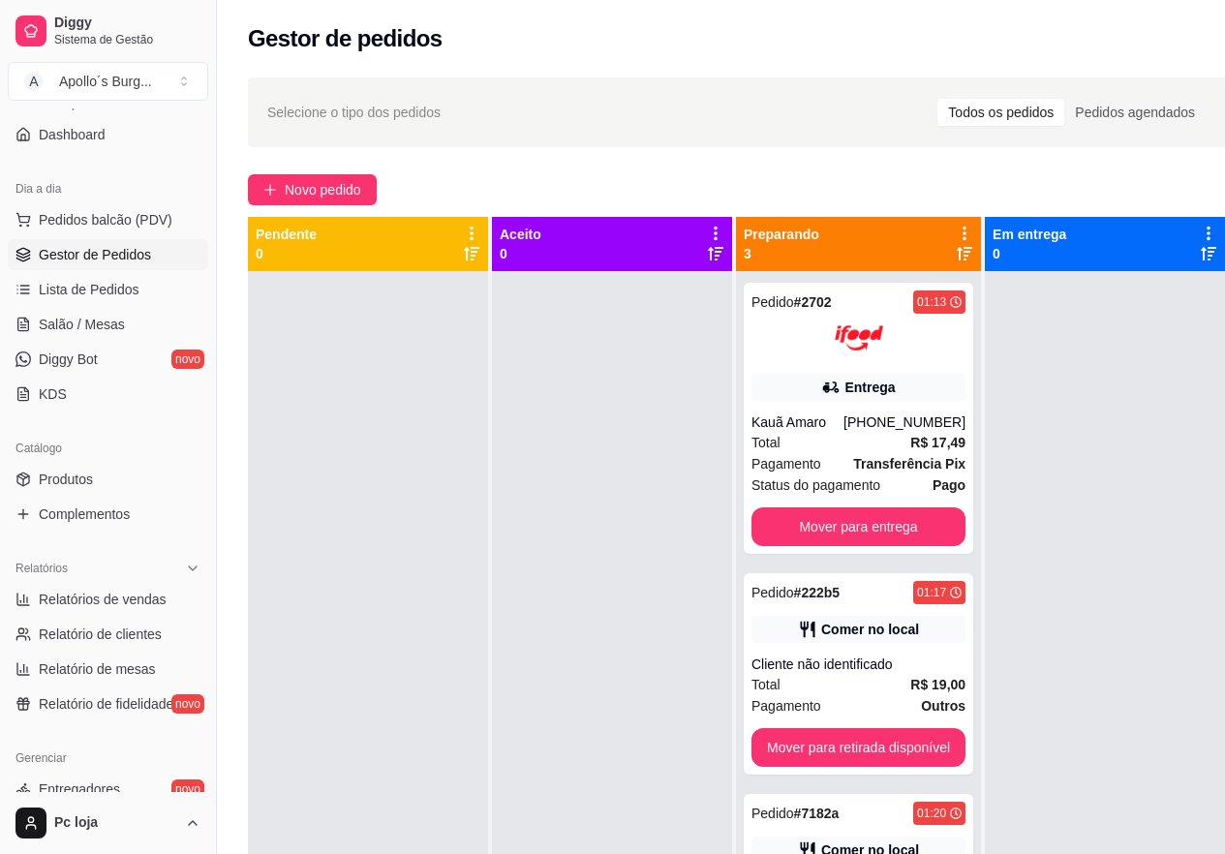
click at [688, 455] on div at bounding box center [612, 698] width 240 height 854
click at [160, 35] on span "Sistema de Gestão" at bounding box center [127, 39] width 146 height 15
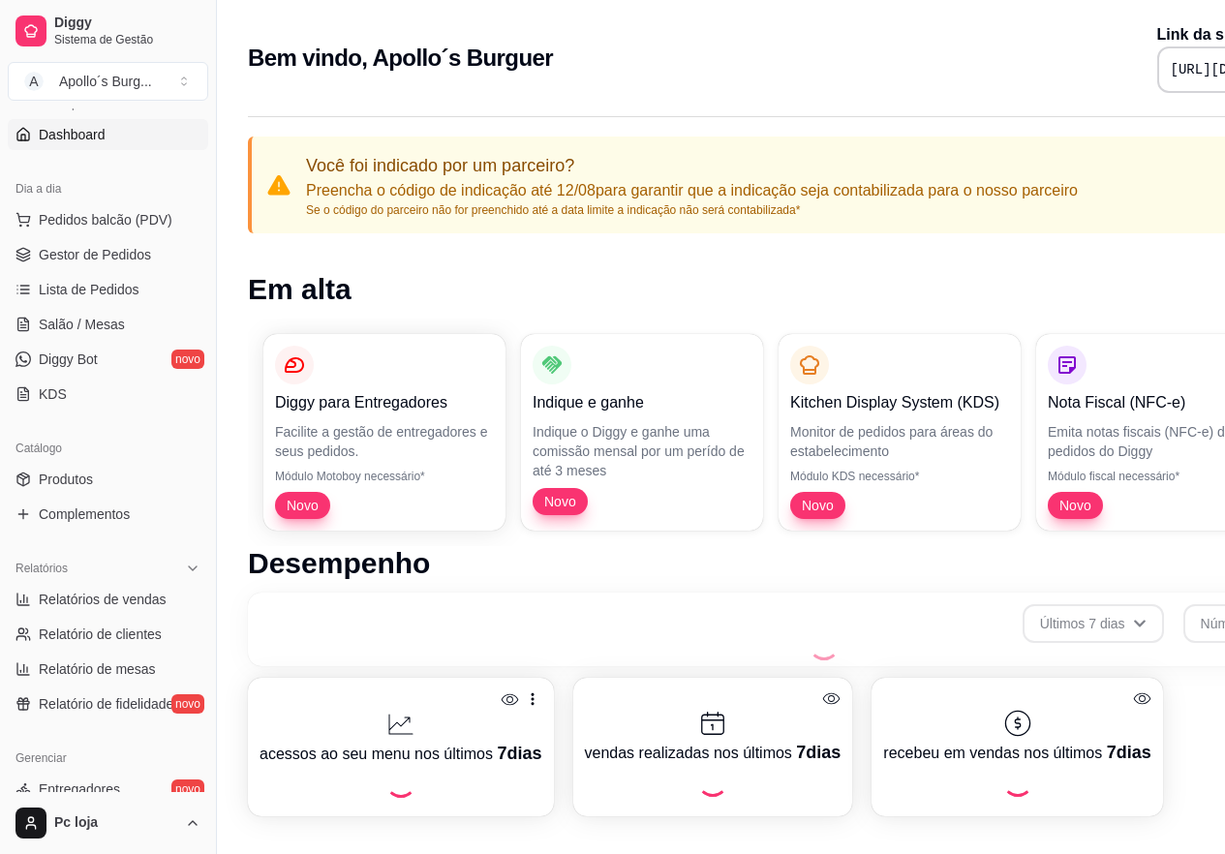
scroll to position [628, 0]
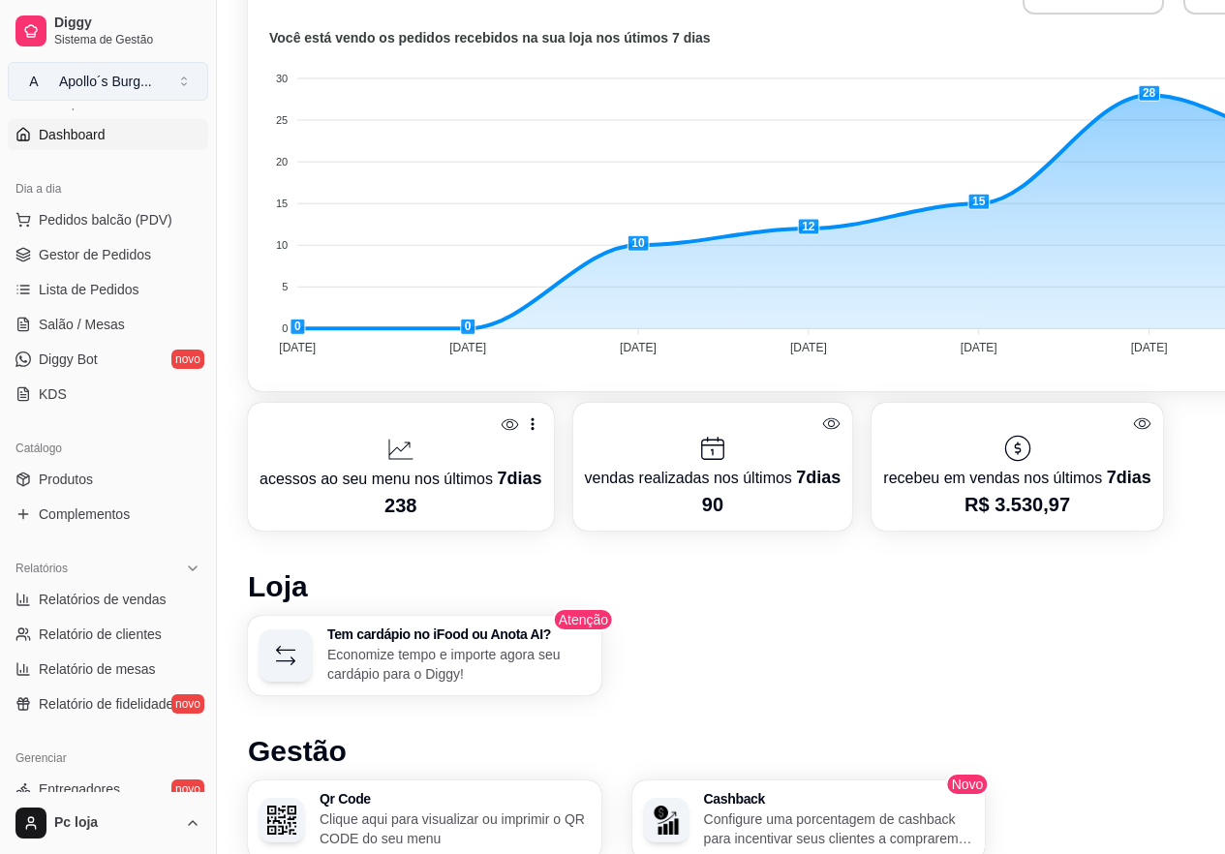
click at [119, 82] on div "Apollo´s Burg ..." at bounding box center [105, 81] width 93 height 19
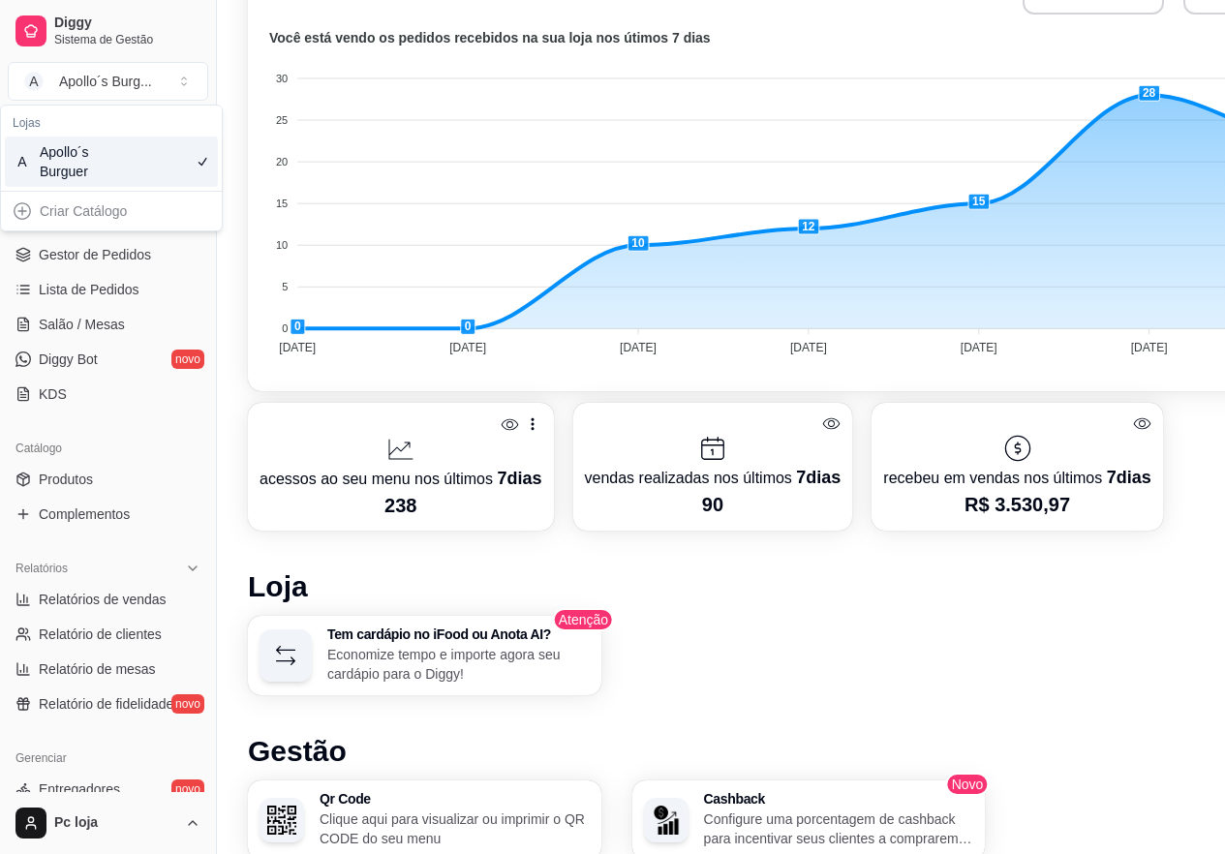
click at [228, 69] on div "Você foi indicado por um parceiro? Preencha o código de indicação até 12/08 par…" at bounding box center [808, 317] width 1183 height 1682
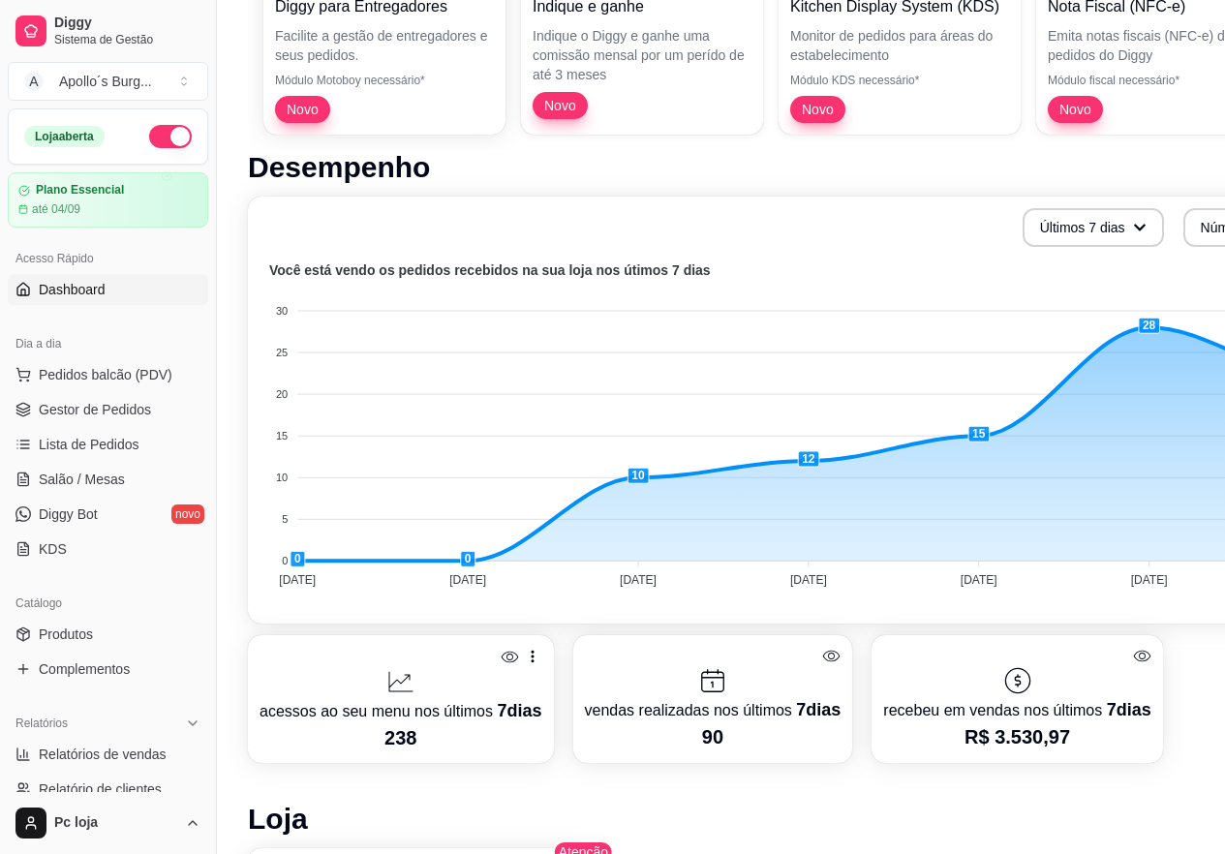
scroll to position [338, 0]
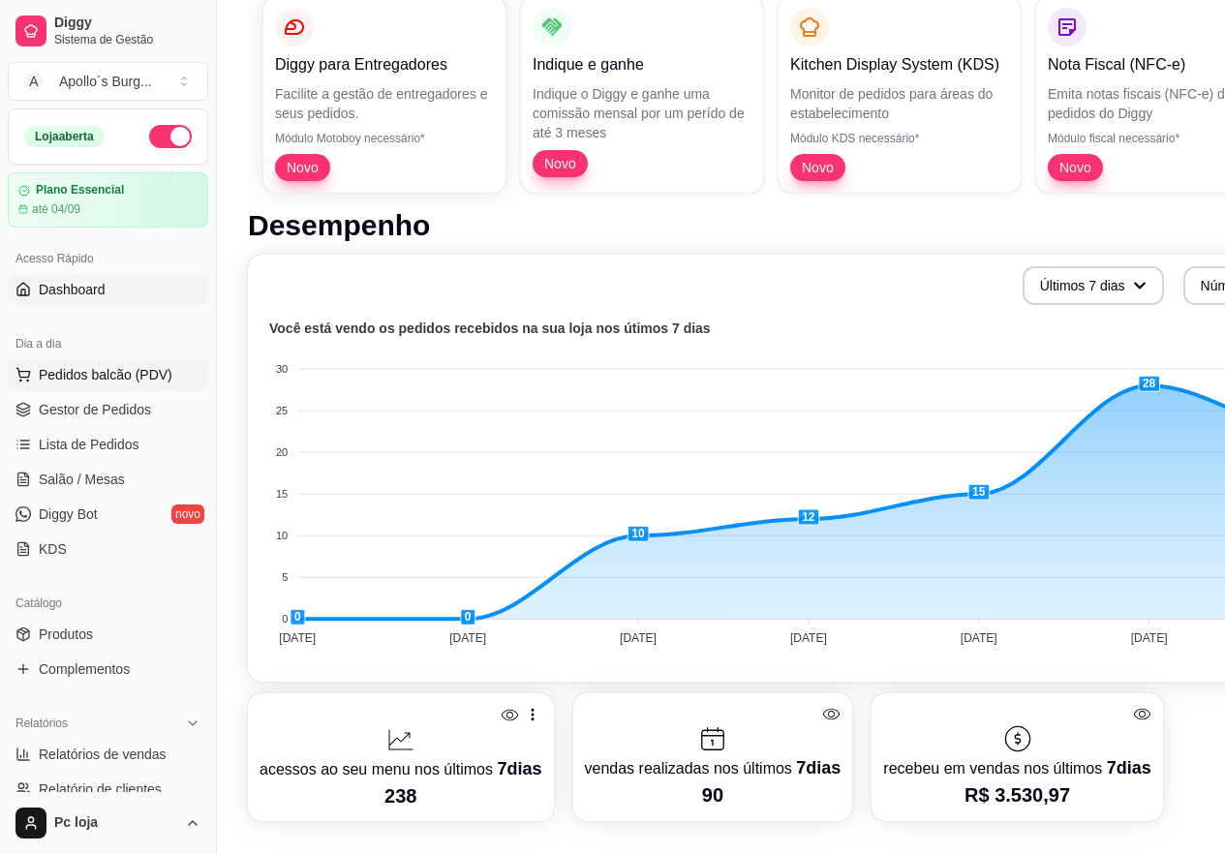
click at [114, 377] on span "Pedidos balcão (PDV)" at bounding box center [106, 374] width 134 height 19
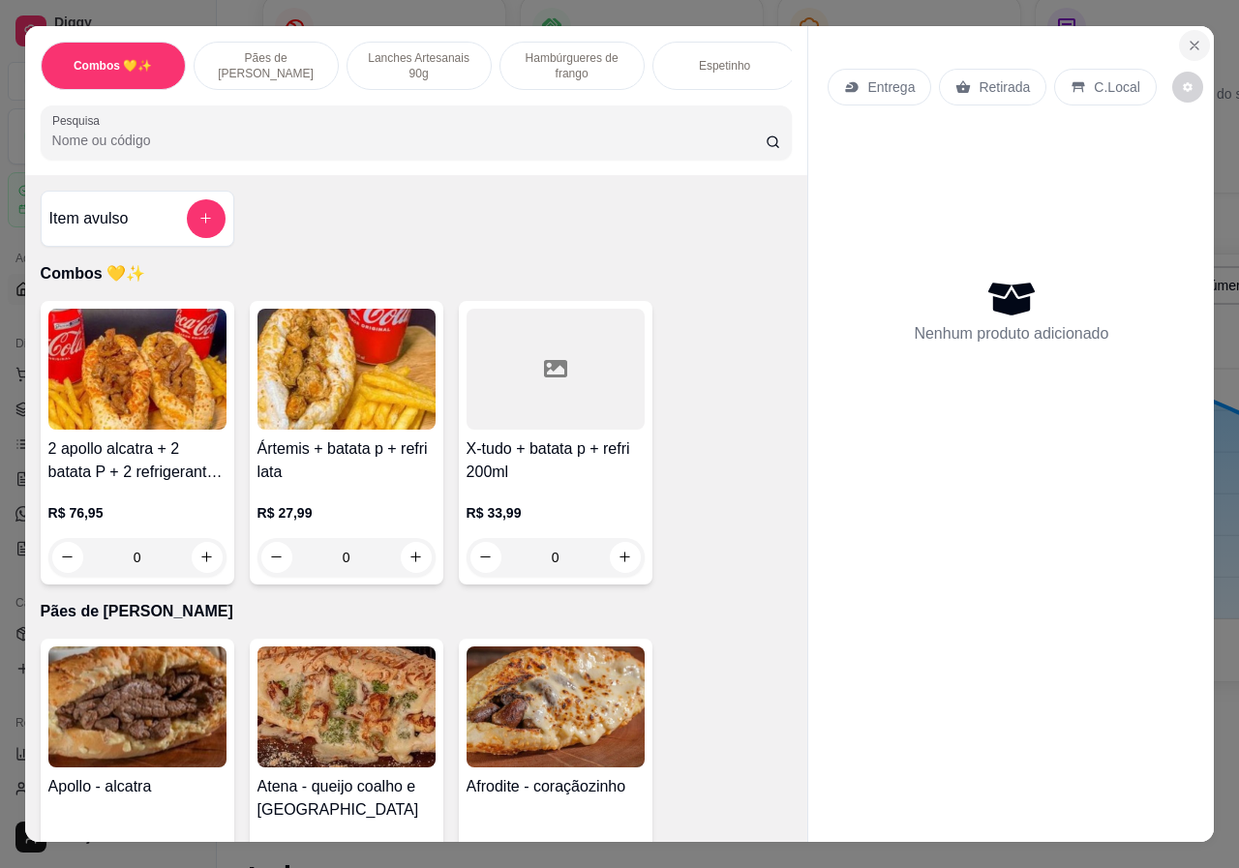
click at [1187, 38] on icon "Close" at bounding box center [1194, 45] width 15 height 15
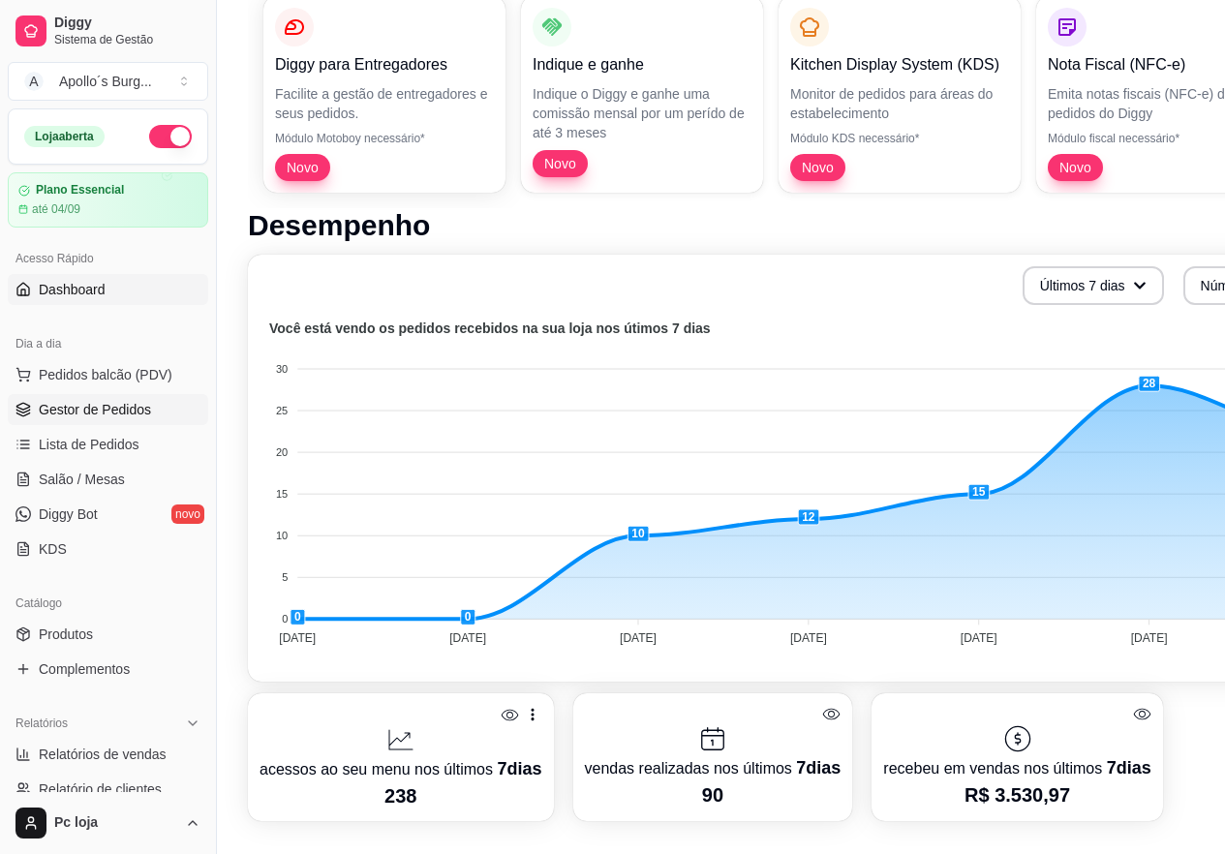
click at [145, 406] on span "Gestor de Pedidos" at bounding box center [95, 409] width 112 height 19
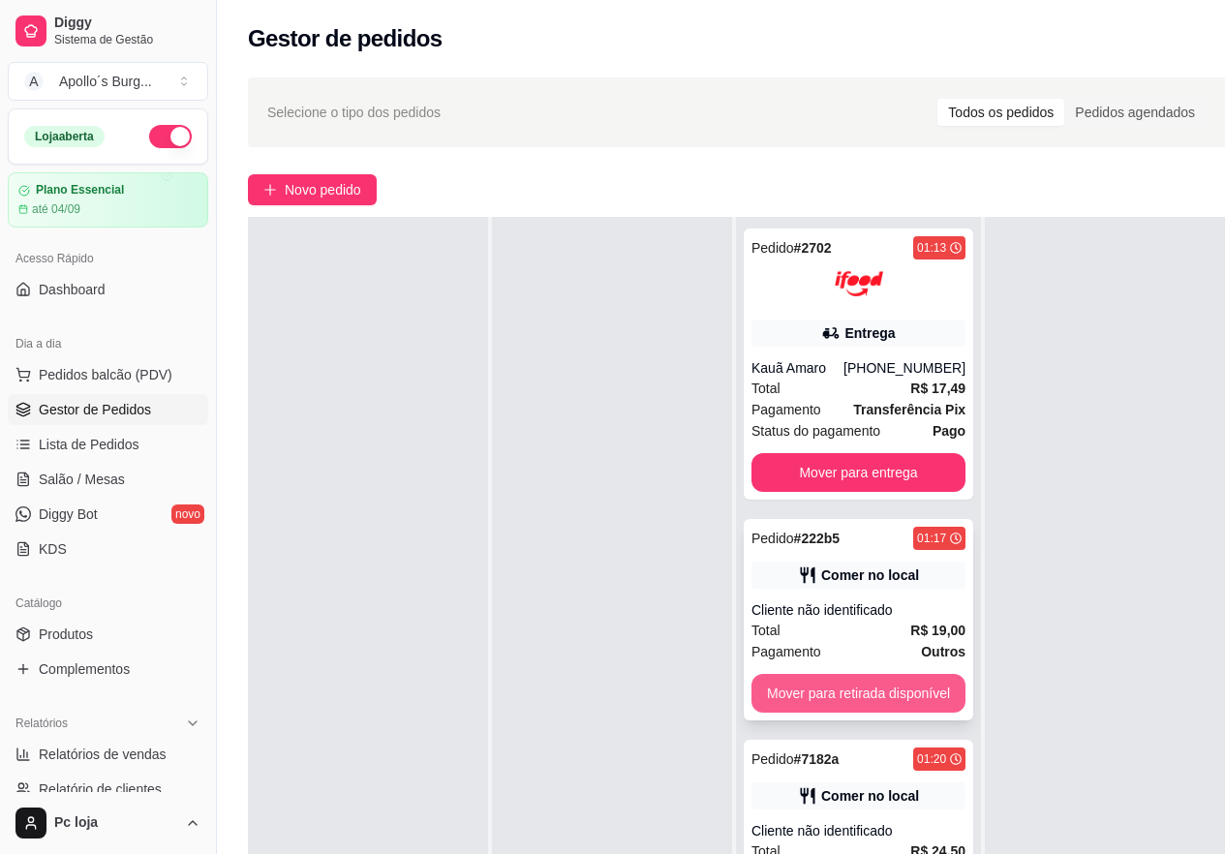
click at [918, 675] on button "Mover para retirada disponível" at bounding box center [858, 693] width 214 height 39
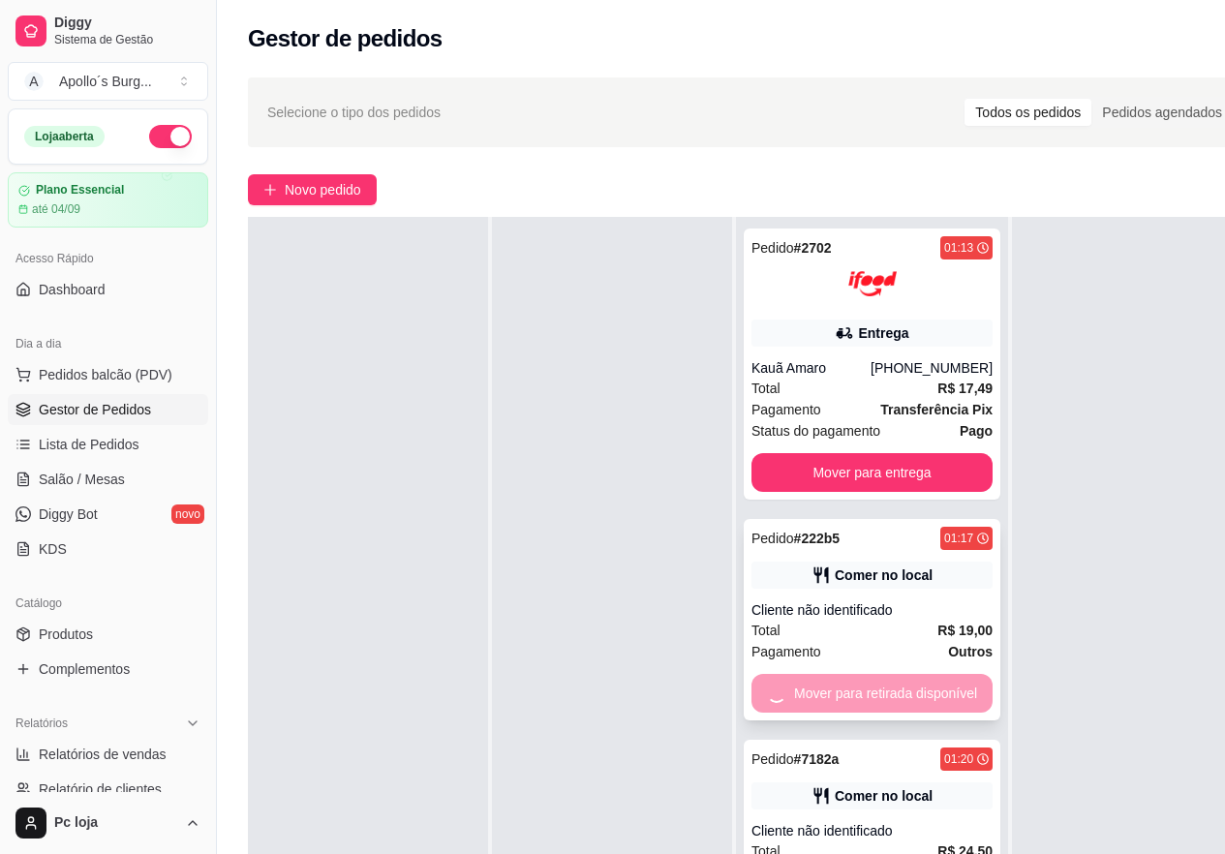
scroll to position [54, 0]
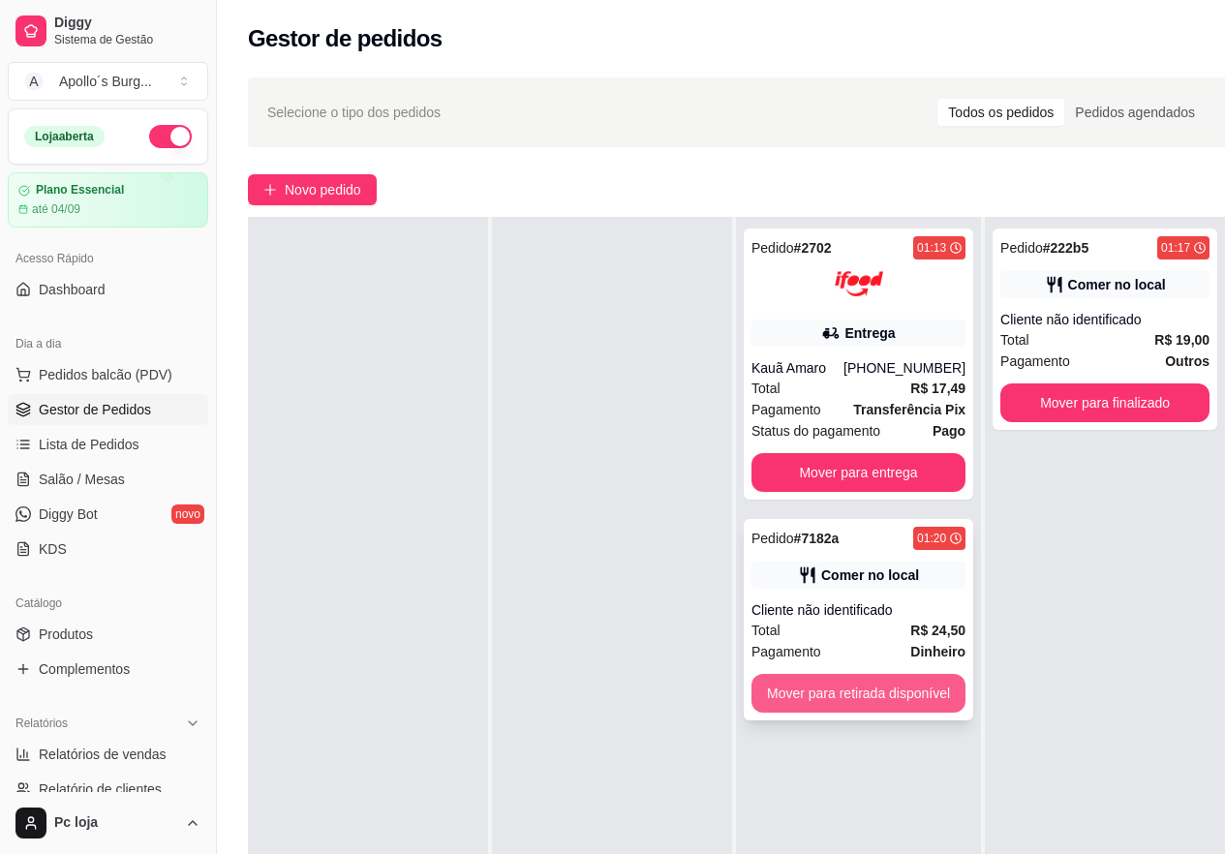
click at [924, 689] on button "Mover para retirada disponível" at bounding box center [858, 693] width 214 height 39
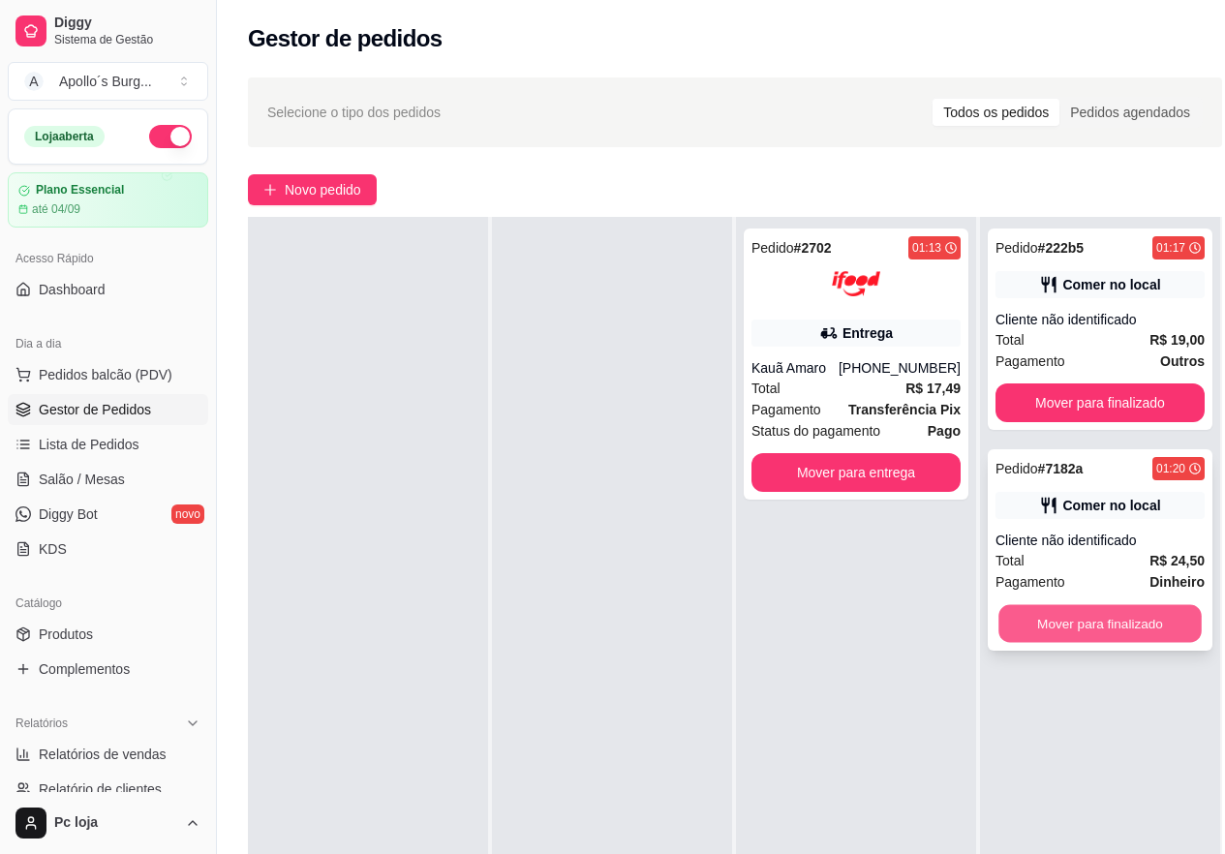
click at [1089, 613] on button "Mover para finalizado" at bounding box center [1099, 624] width 203 height 38
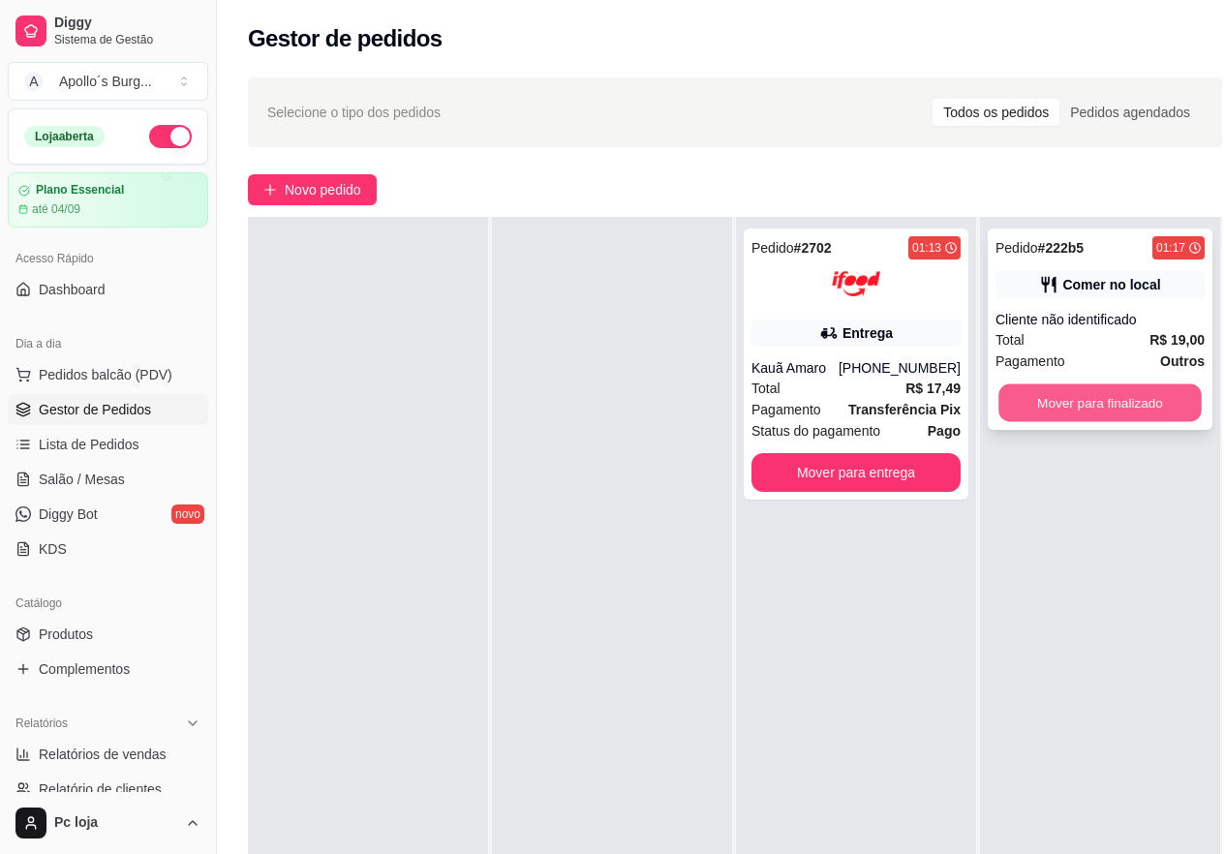
click at [1116, 384] on button "Mover para finalizado" at bounding box center [1099, 403] width 203 height 38
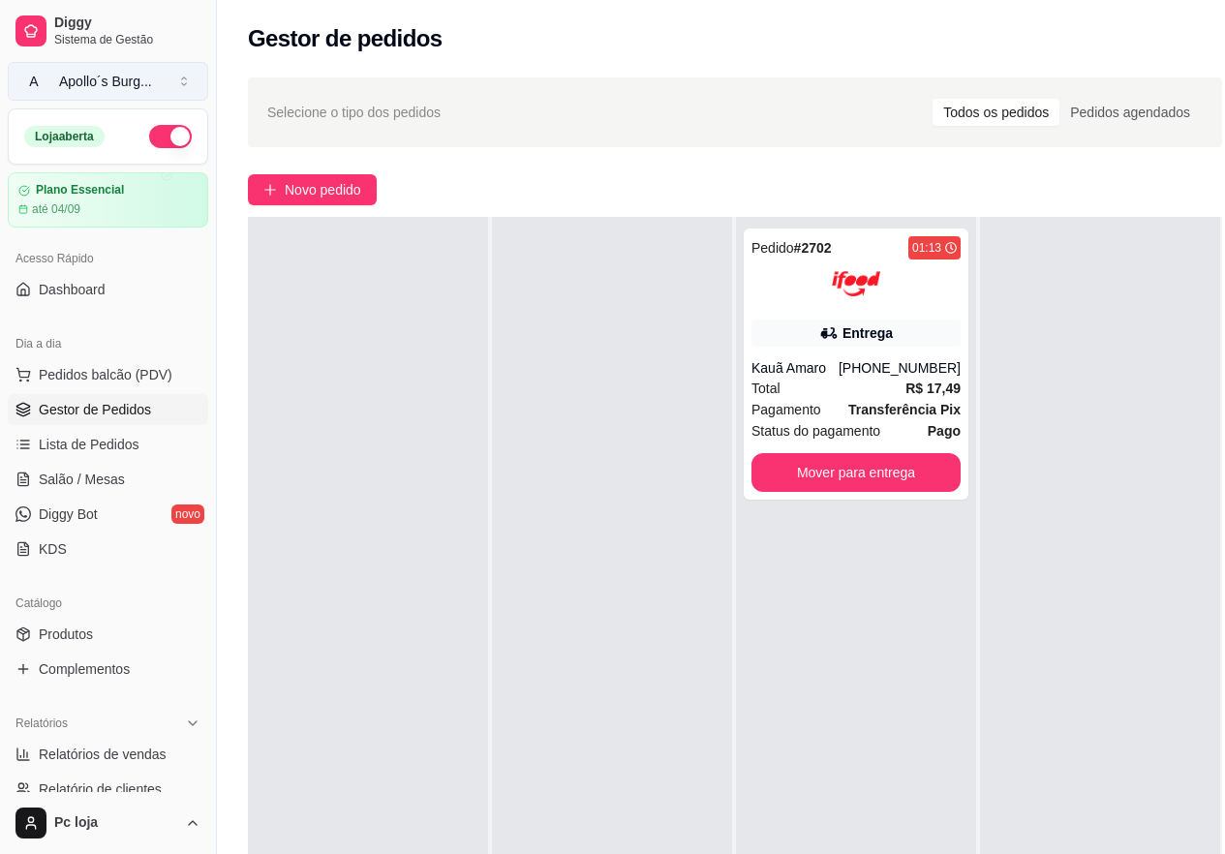
click at [93, 83] on div "Apollo´s Burg ..." at bounding box center [105, 81] width 93 height 19
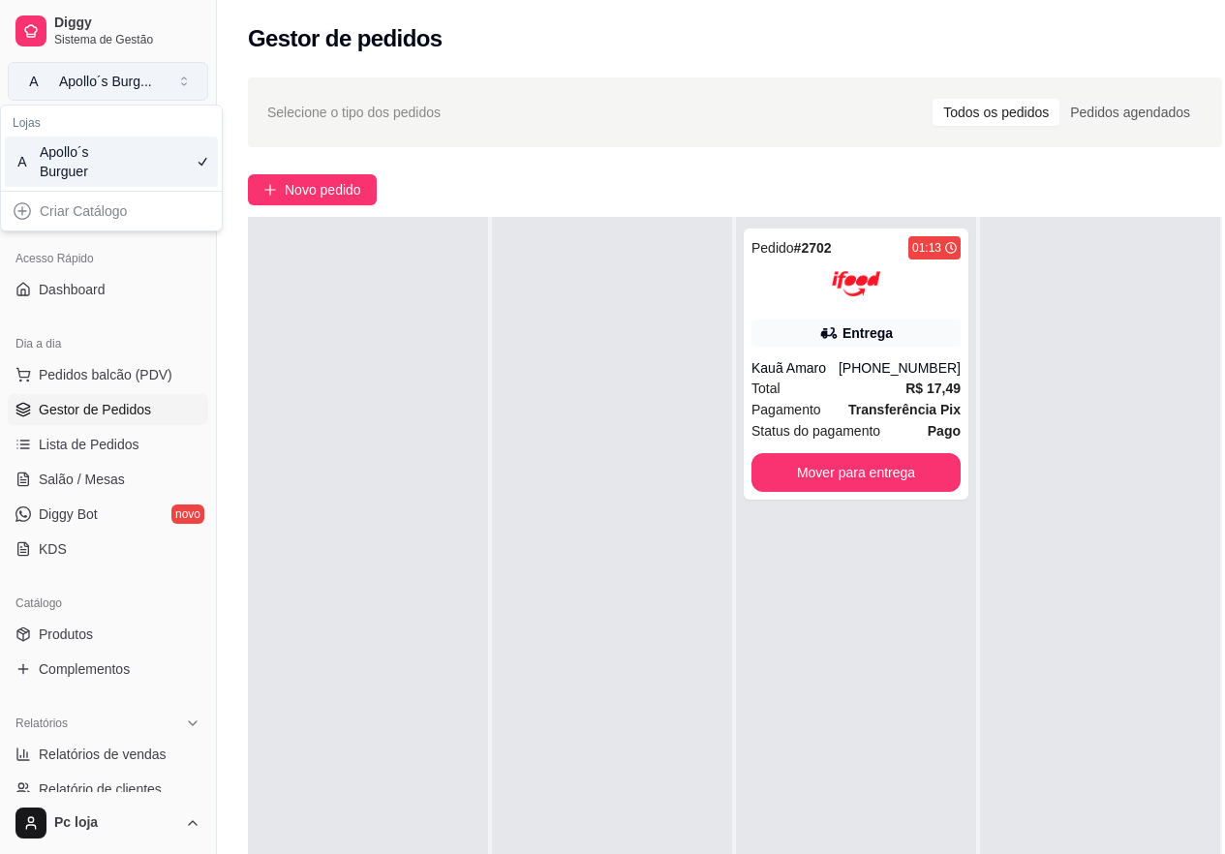
click at [93, 83] on div "Apollo´s Burg ..." at bounding box center [105, 81] width 93 height 19
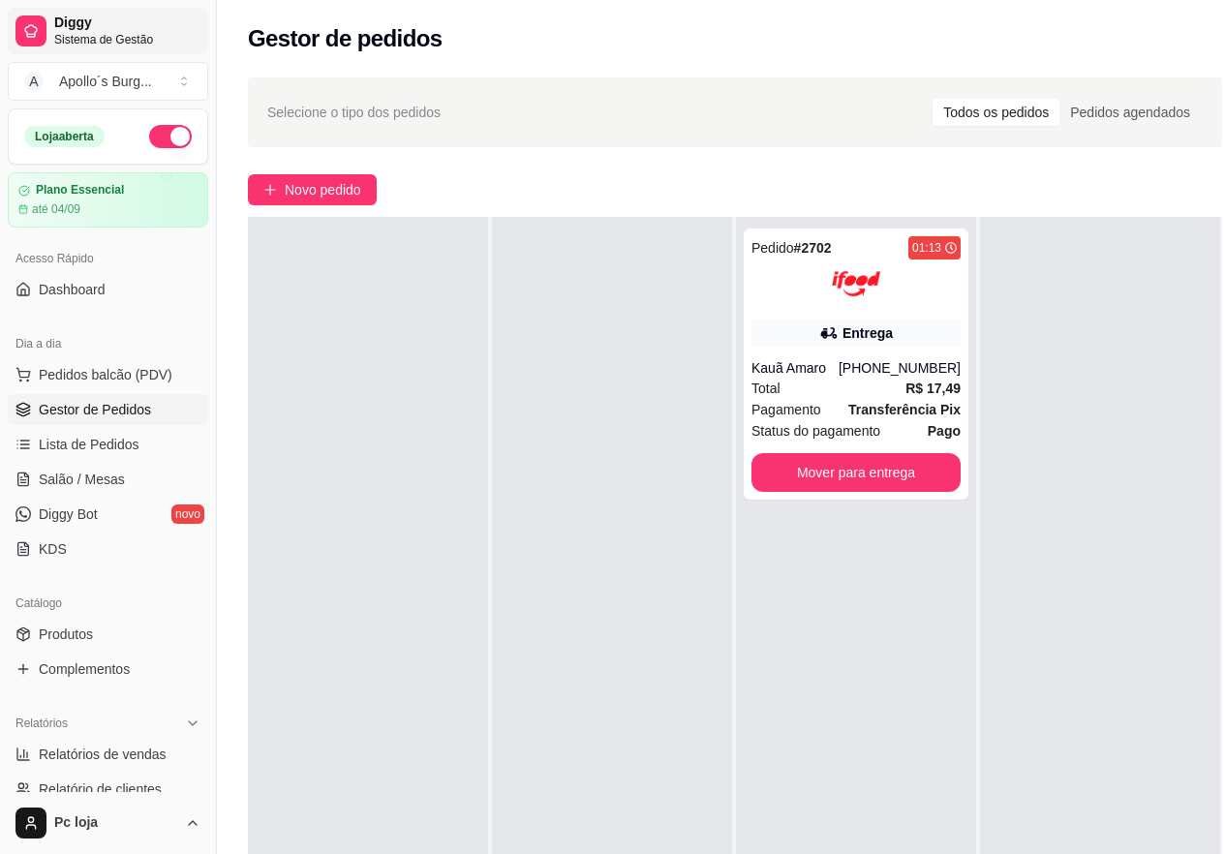
click at [69, 42] on span "Sistema de Gestão" at bounding box center [127, 39] width 146 height 15
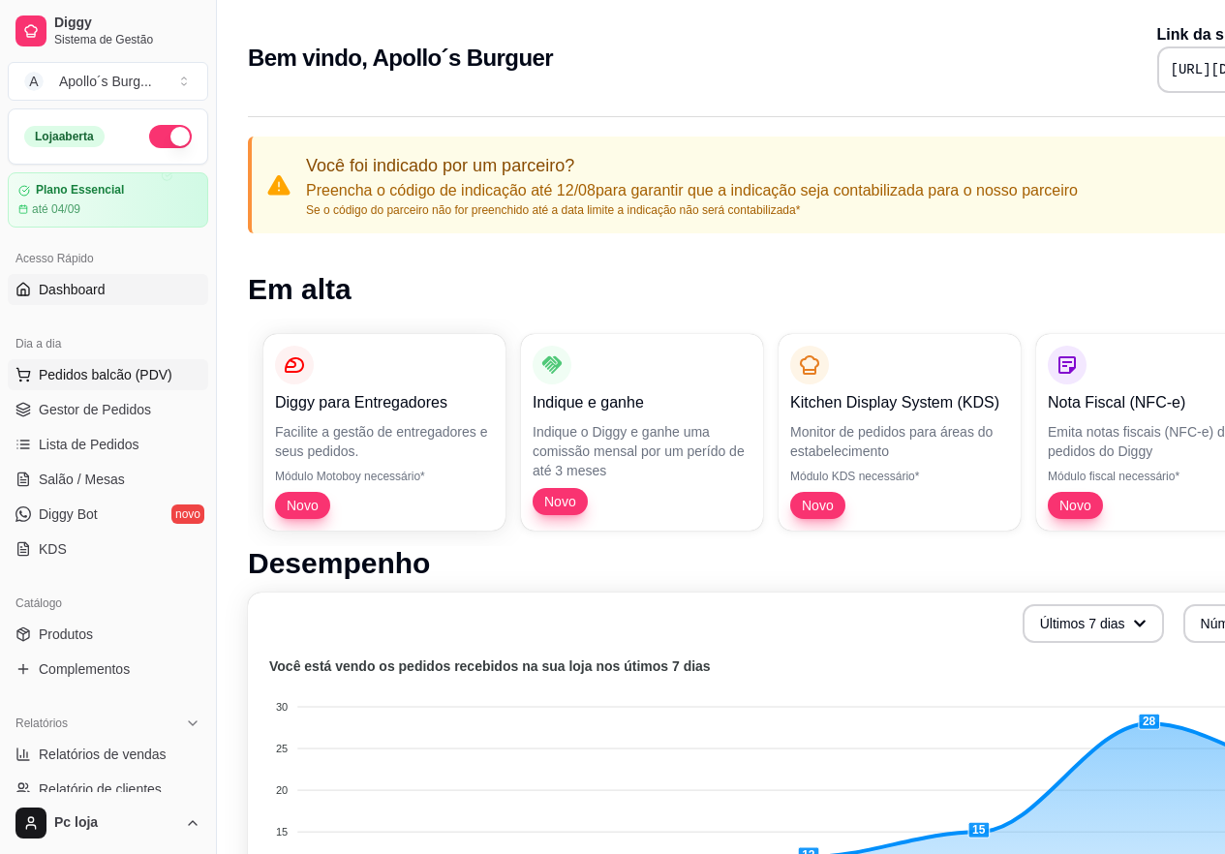
click at [107, 369] on span "Pedidos balcão (PDV)" at bounding box center [106, 374] width 134 height 19
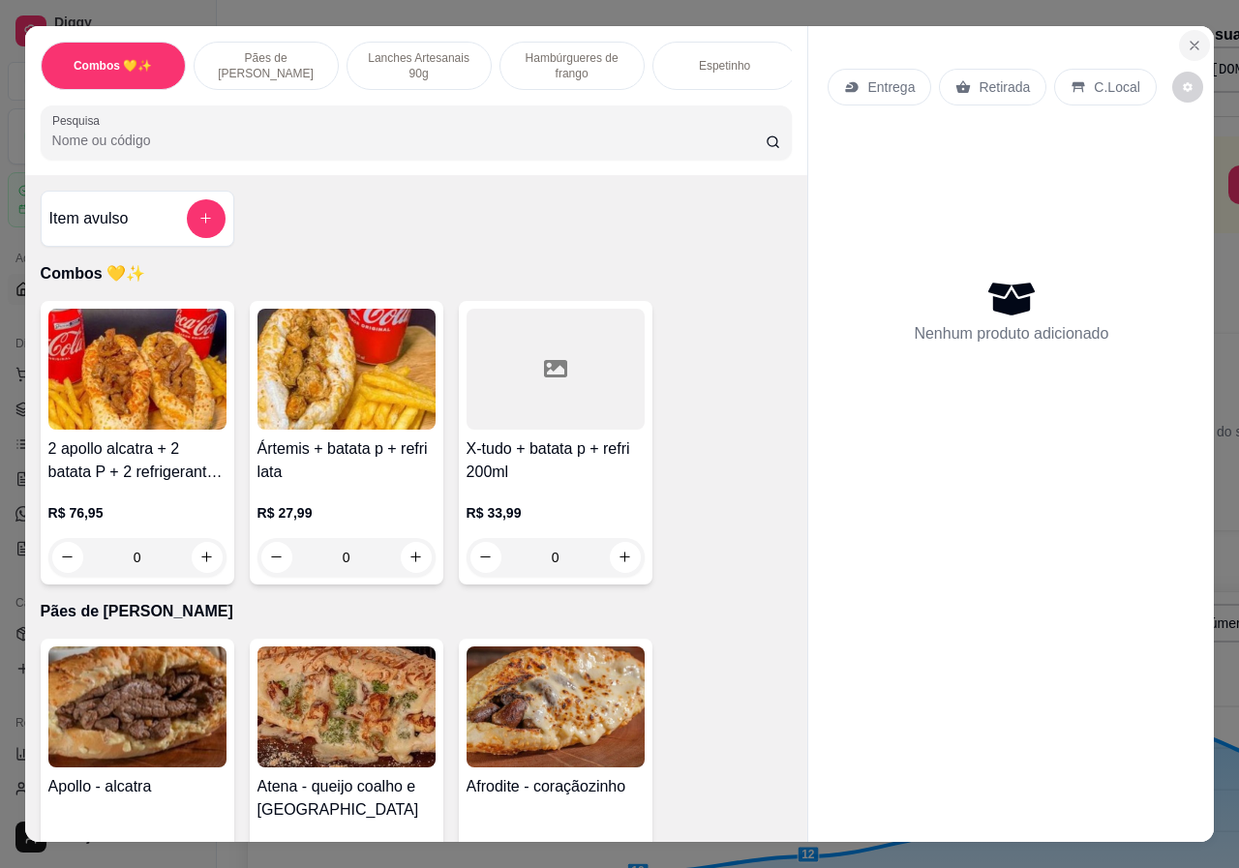
click at [1190, 30] on button "Close" at bounding box center [1194, 45] width 31 height 31
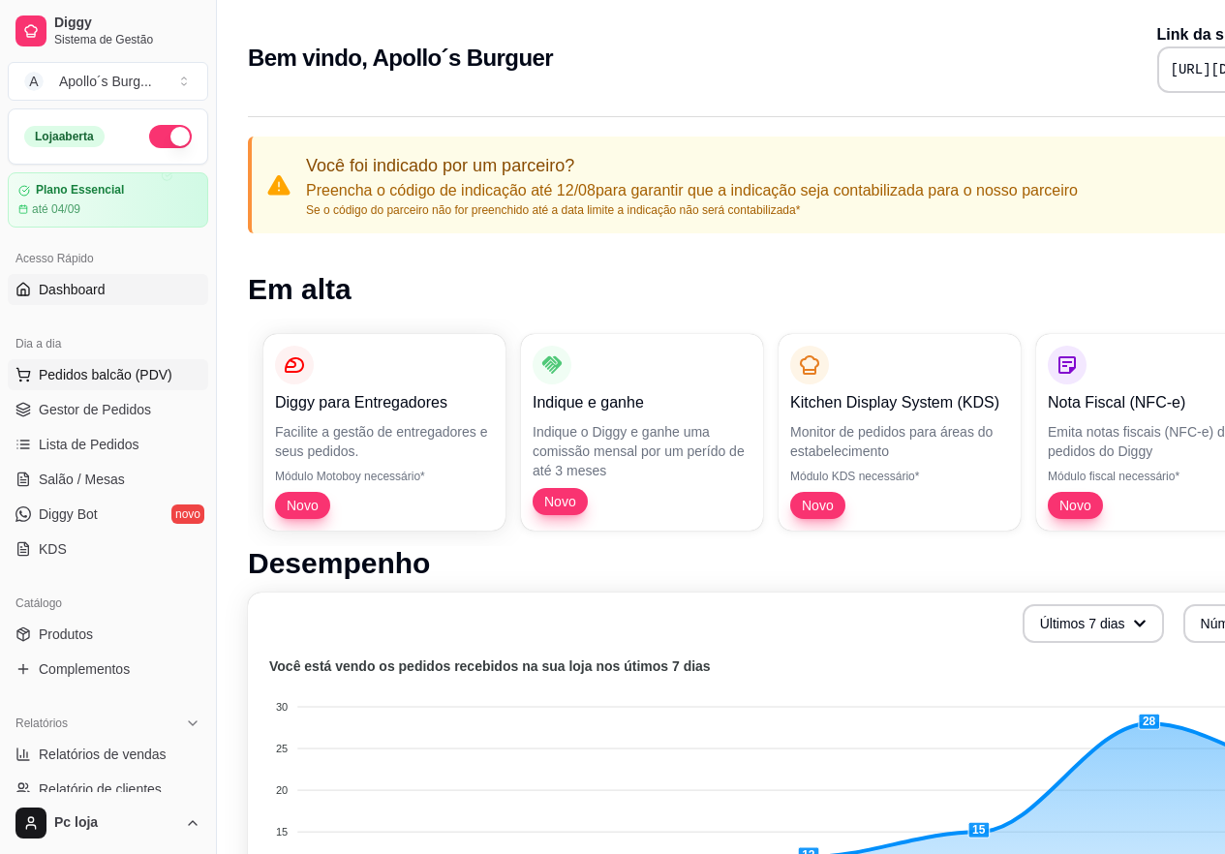
click at [150, 373] on span "Pedidos balcão (PDV)" at bounding box center [106, 374] width 134 height 19
click at [124, 408] on img at bounding box center [129, 368] width 181 height 123
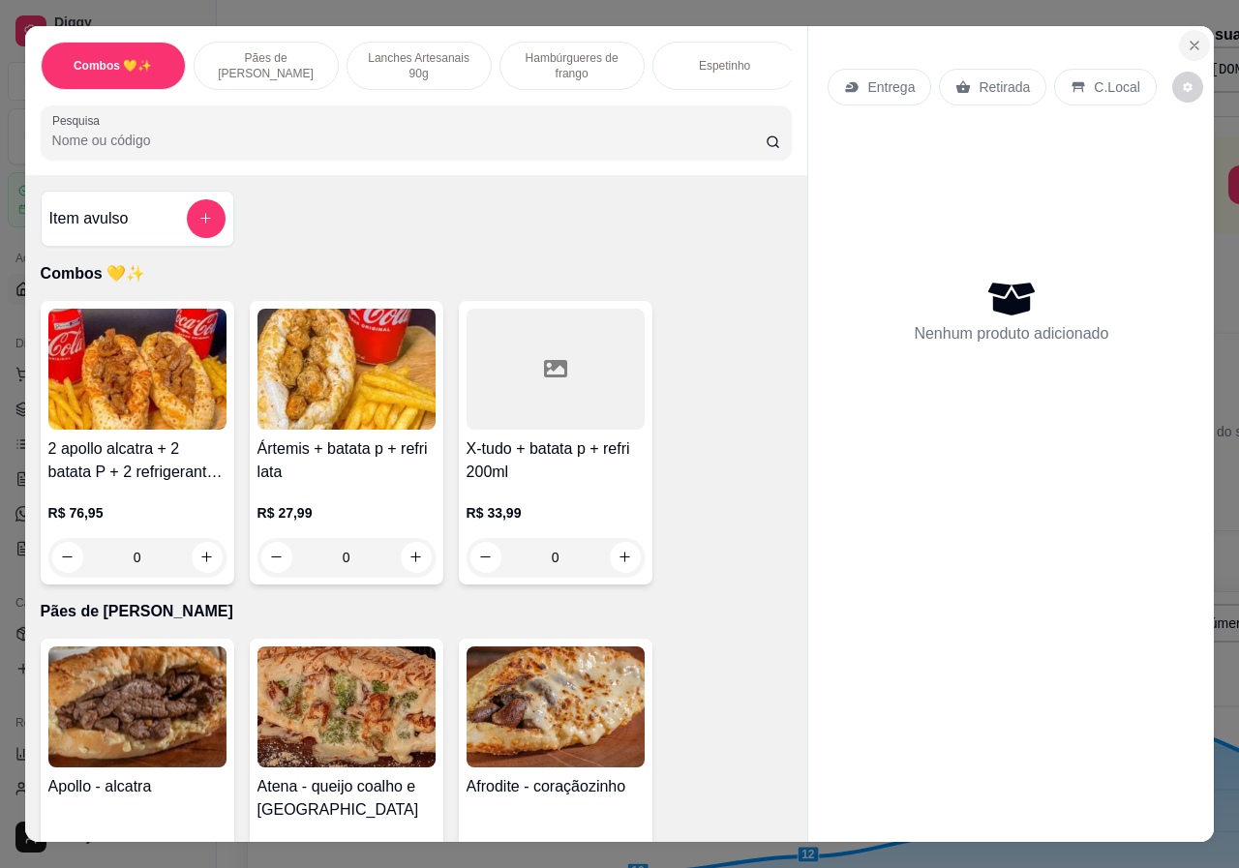
click at [1192, 43] on icon "Close" at bounding box center [1195, 46] width 8 height 8
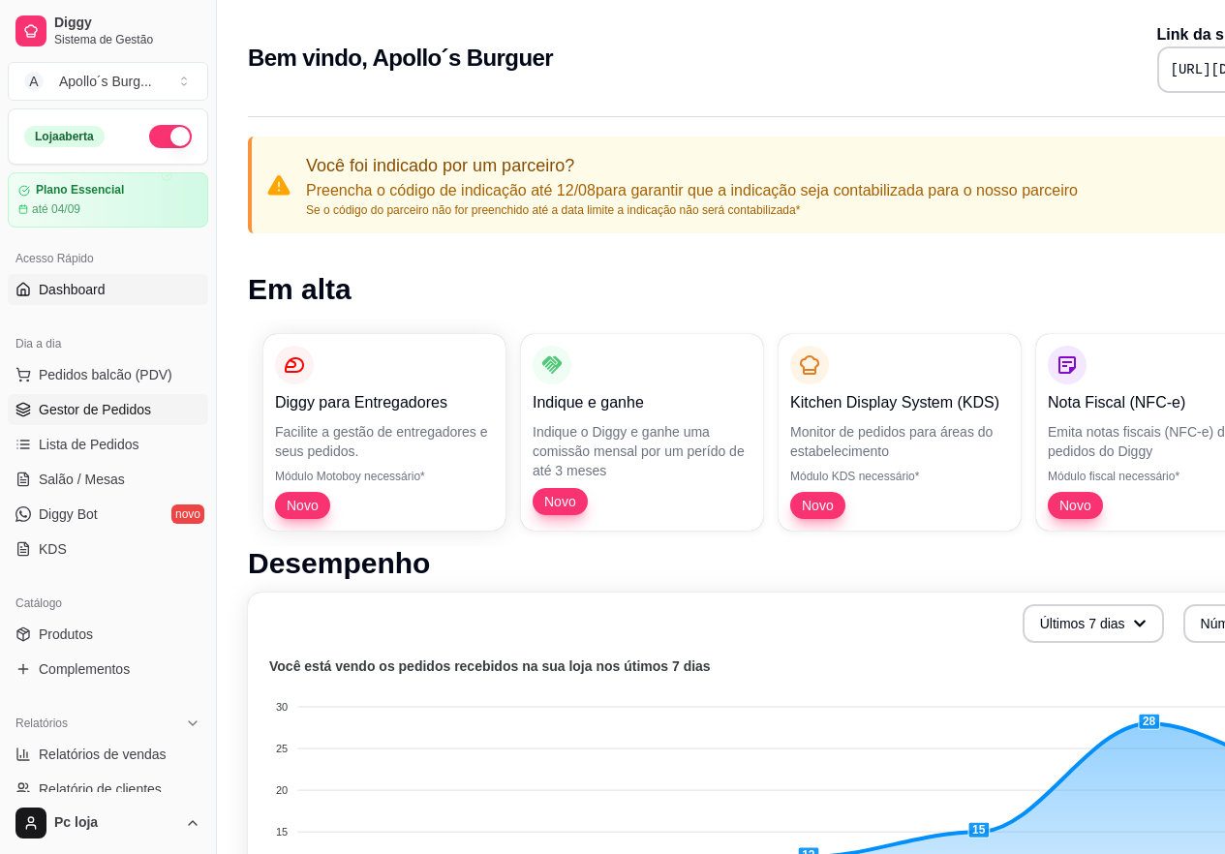
click at [110, 410] on span "Gestor de Pedidos" at bounding box center [95, 409] width 112 height 19
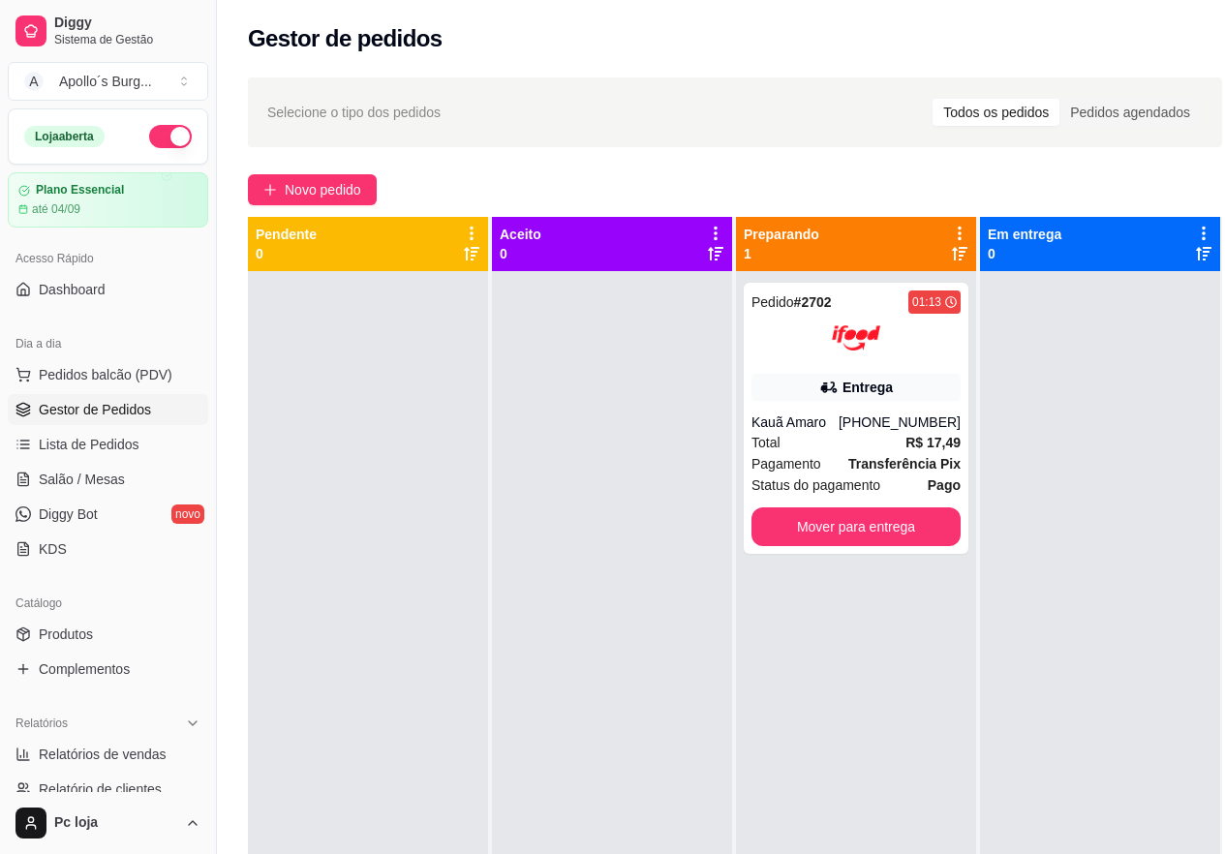
click at [455, 437] on div at bounding box center [368, 698] width 240 height 854
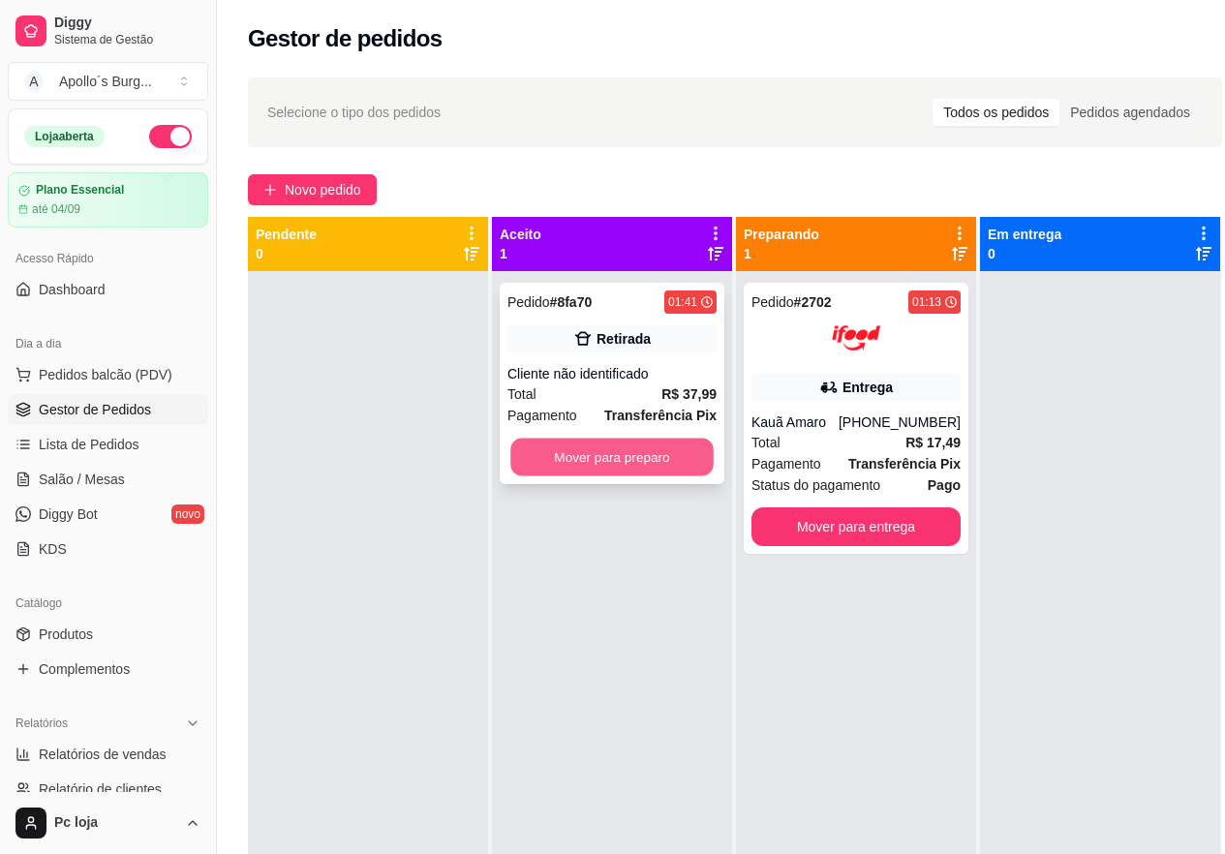
click at [657, 450] on button "Mover para preparo" at bounding box center [611, 458] width 203 height 38
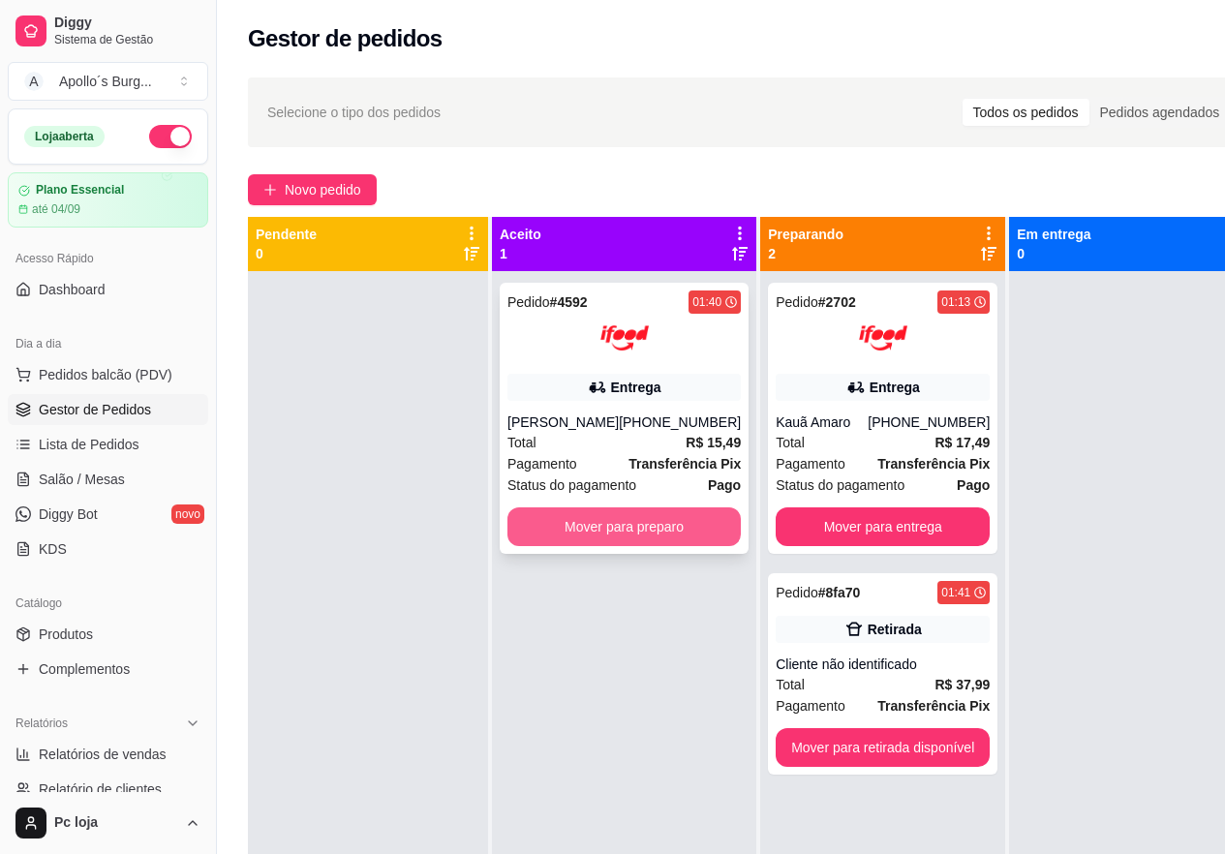
click at [564, 526] on button "Mover para preparo" at bounding box center [623, 526] width 233 height 39
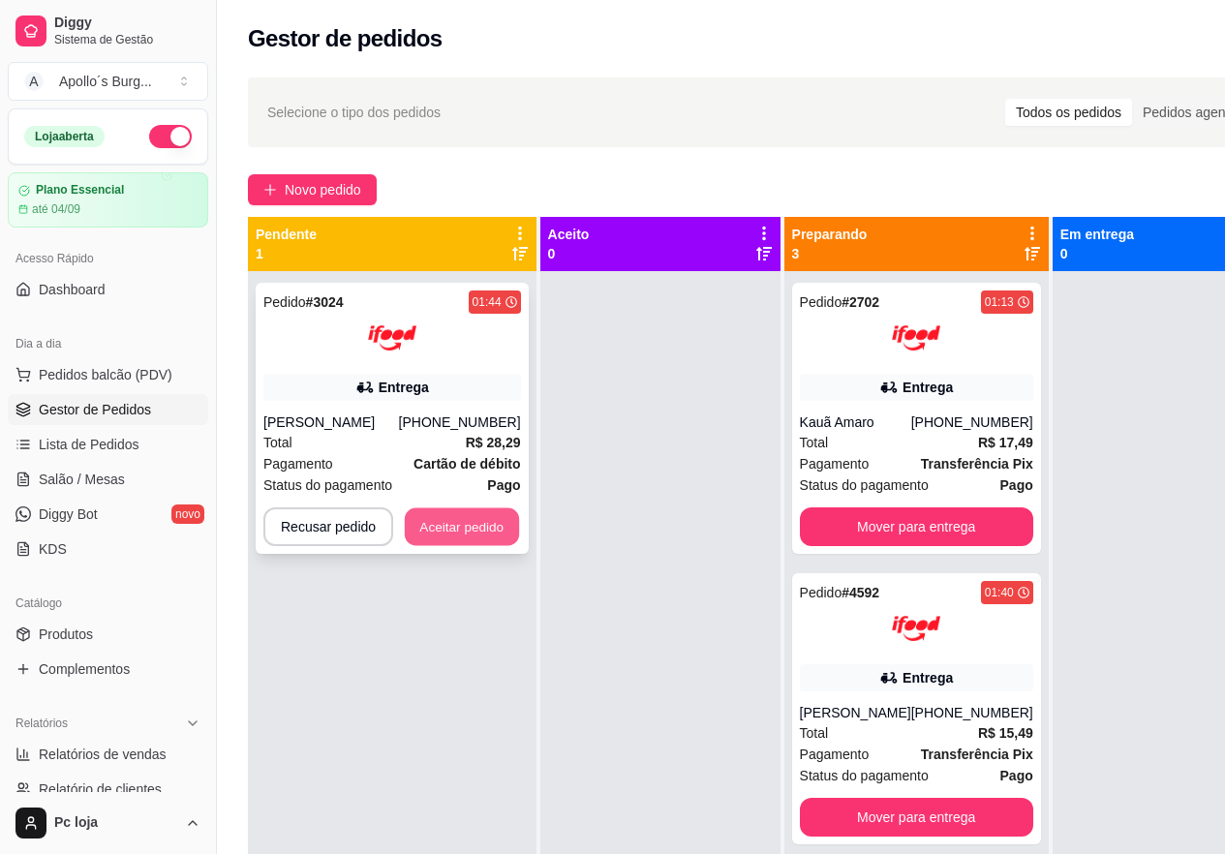
click at [450, 541] on button "Aceitar pedido" at bounding box center [462, 527] width 114 height 38
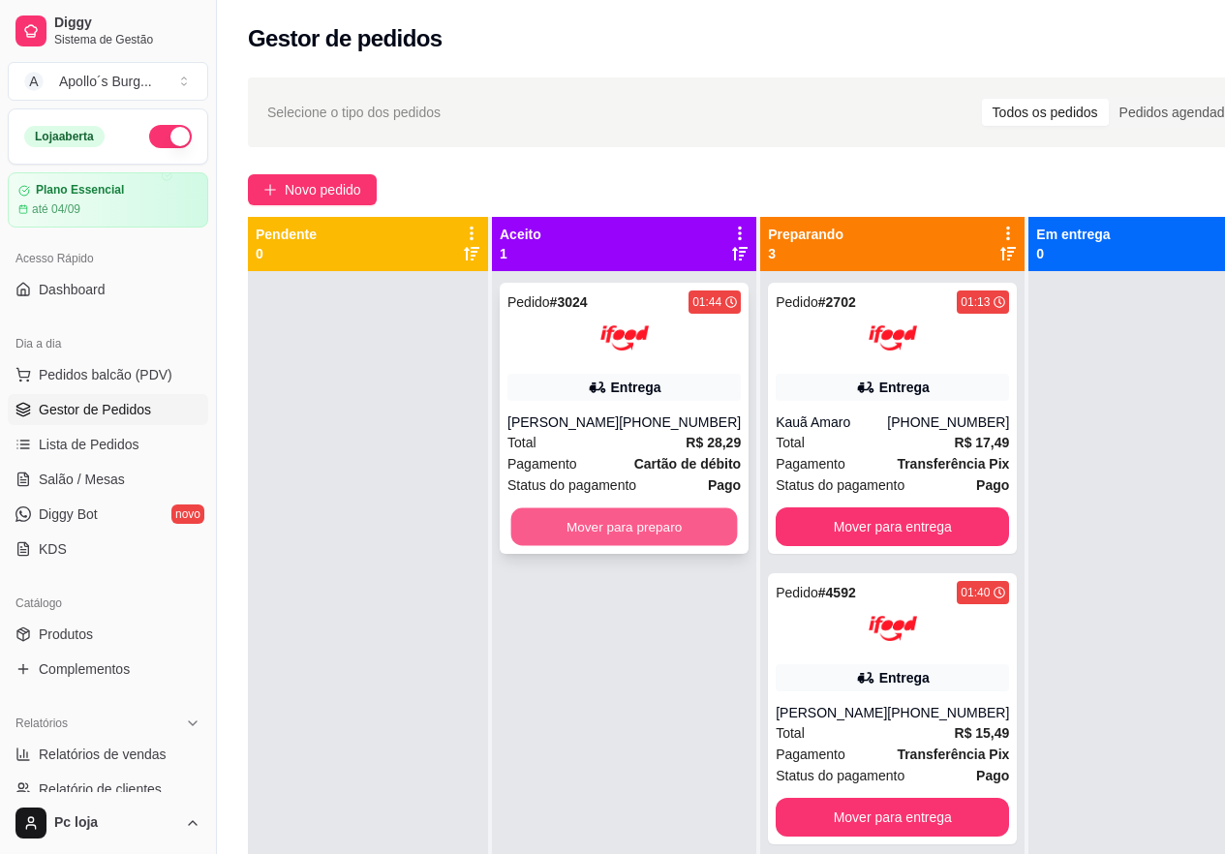
click at [627, 511] on button "Mover para preparo" at bounding box center [624, 527] width 227 height 38
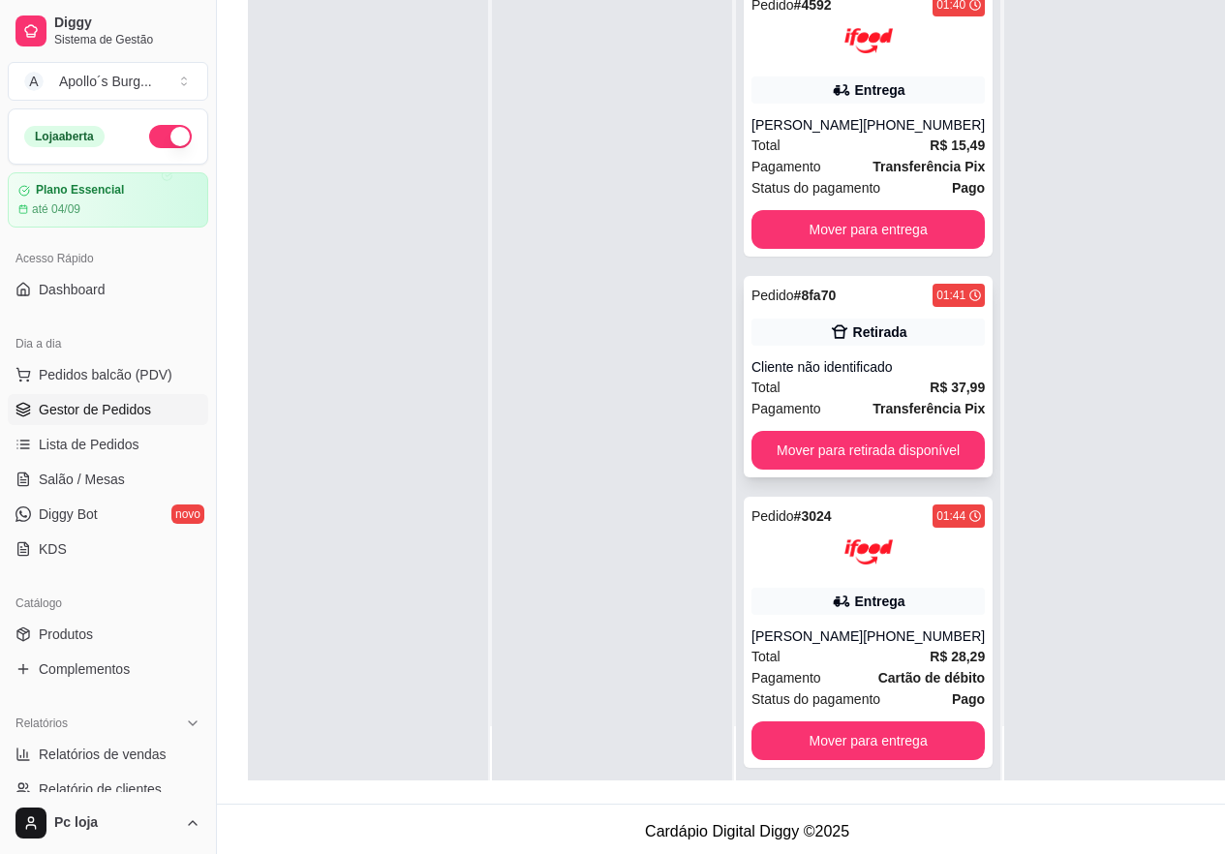
scroll to position [69, 0]
click at [1216, 195] on div "Pendente 0 Aceito 0 Preparando 4 Pedido # 2702 01:13 Entrega Kauã Amaro [PHONE_…" at bounding box center [747, 353] width 998 height 854
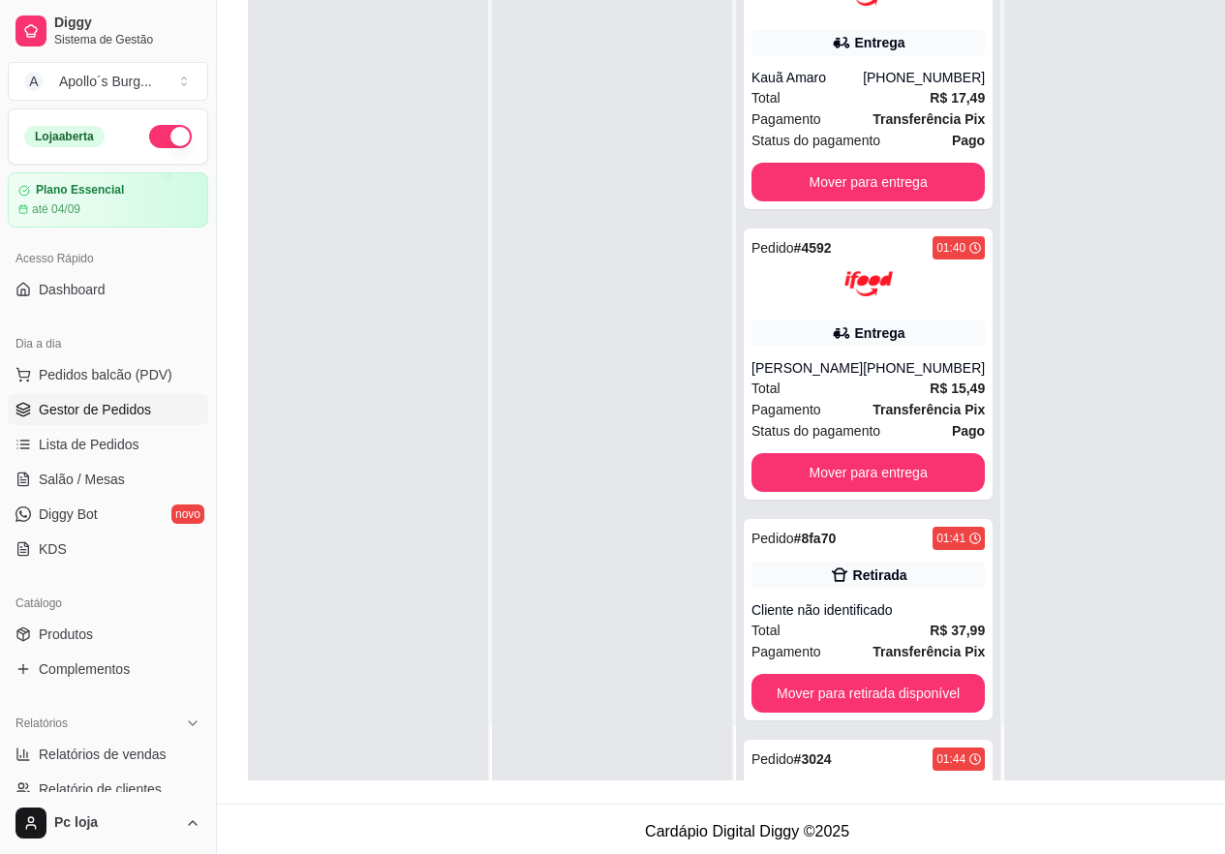
scroll to position [0, 0]
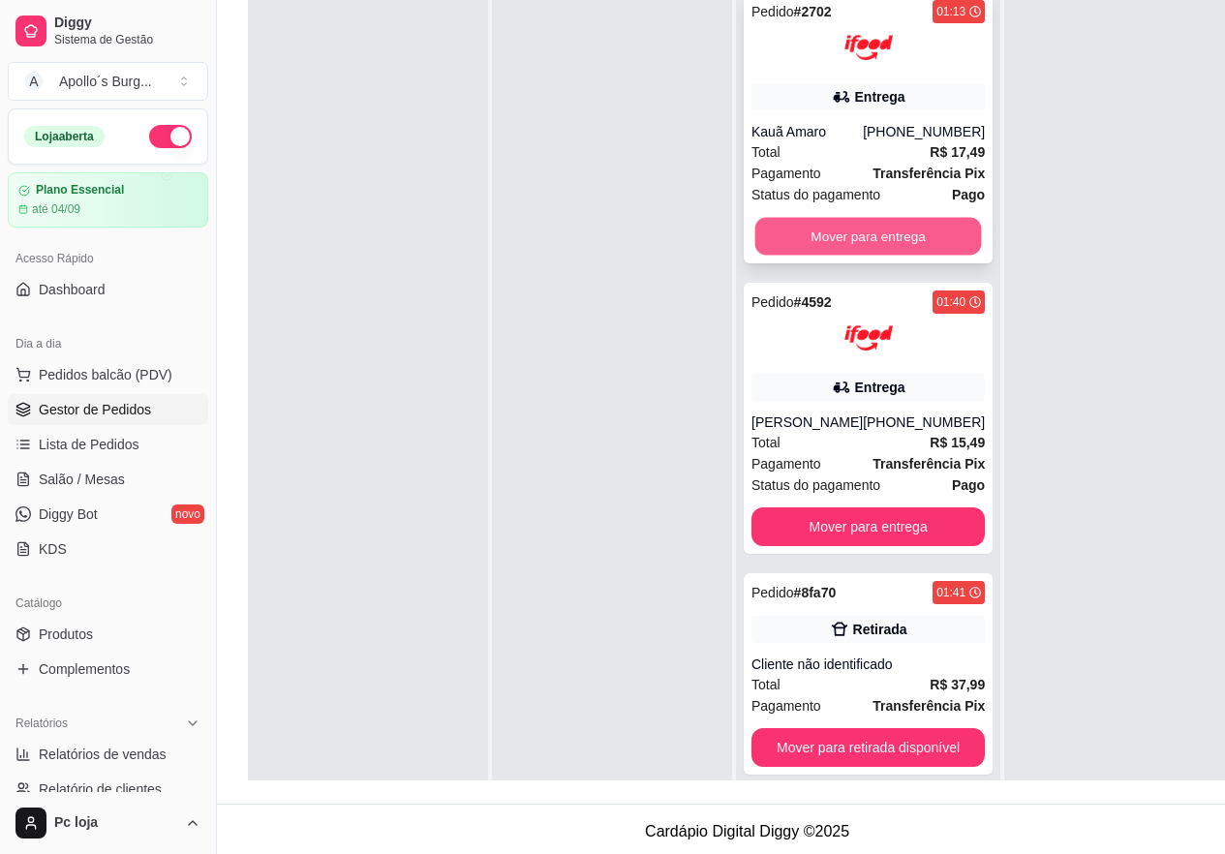
click at [870, 225] on button "Mover para entrega" at bounding box center [868, 237] width 227 height 38
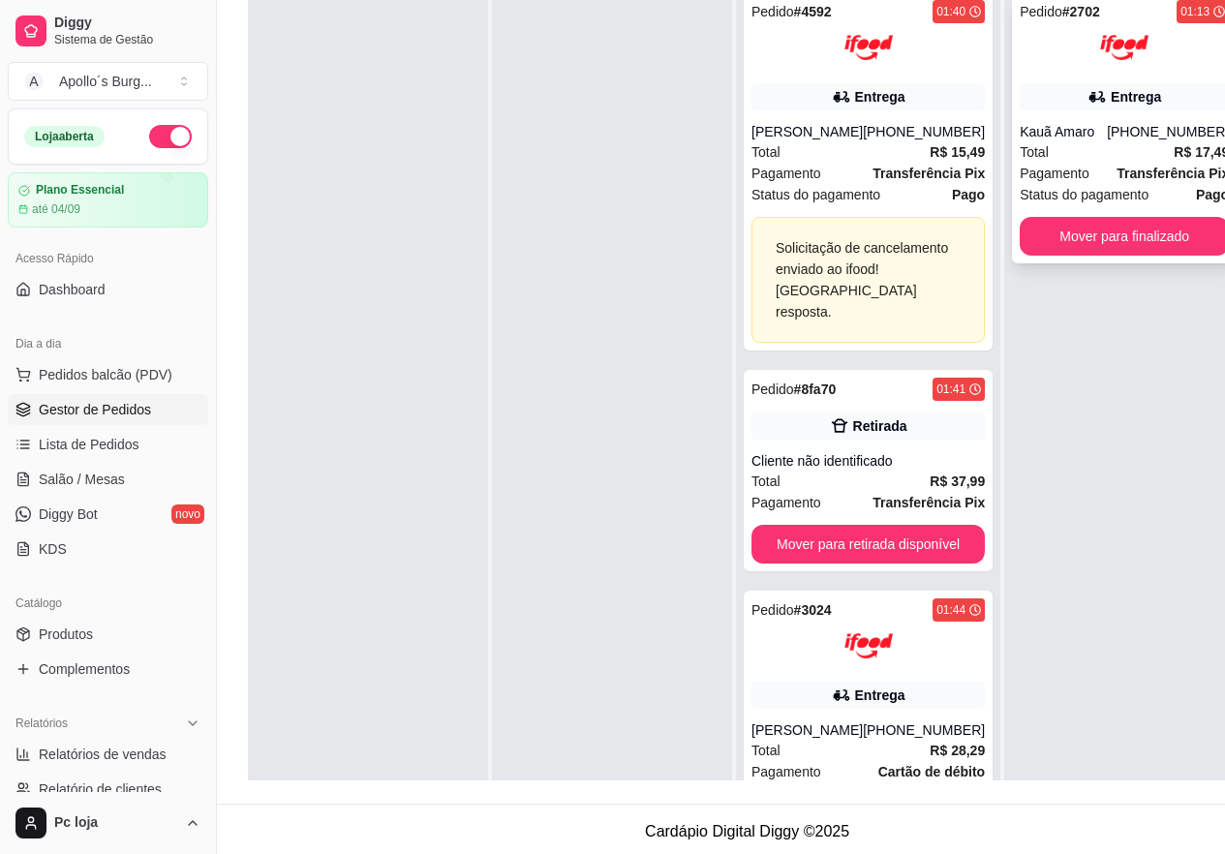
click at [1193, 11] on div "01:13" at bounding box center [1194, 11] width 29 height 15
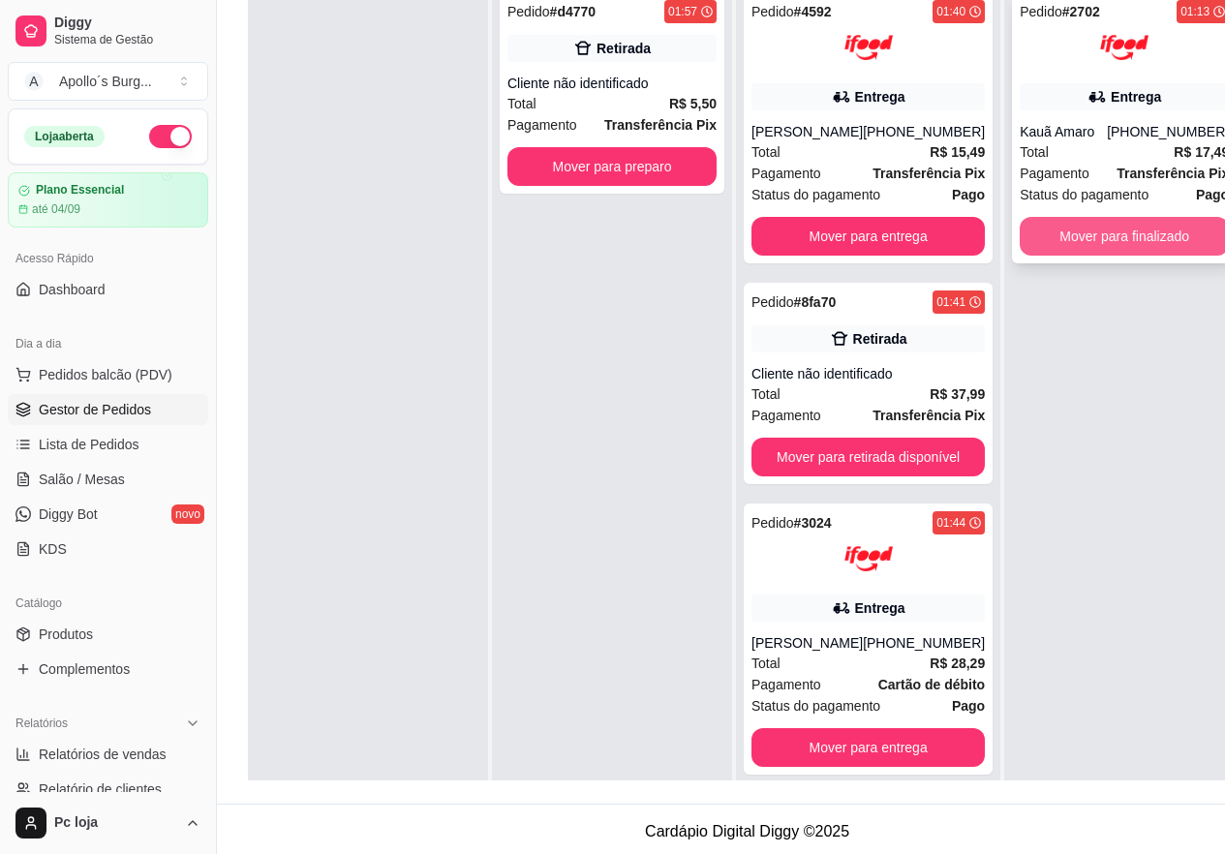
click at [1104, 240] on button "Mover para finalizado" at bounding box center [1123, 236] width 209 height 39
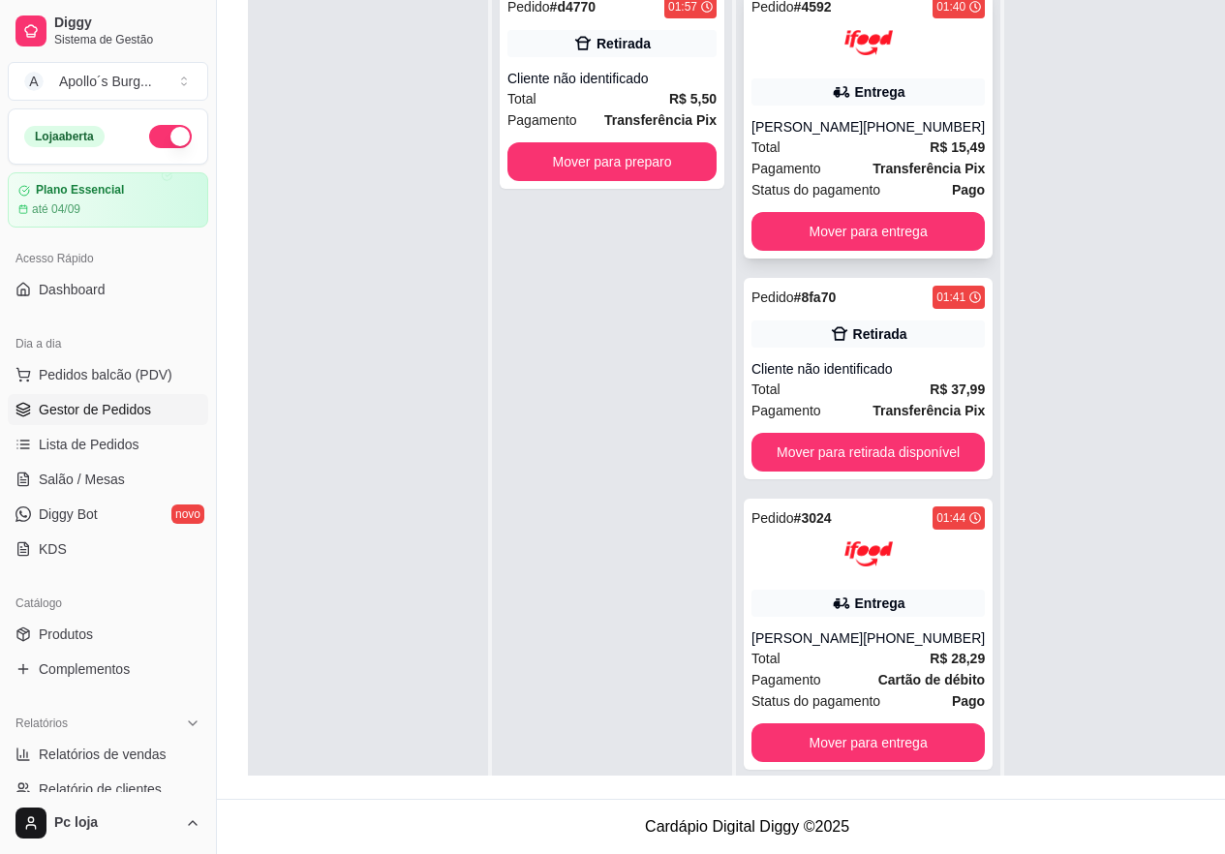
click at [872, 161] on strong "Transferência Pix" at bounding box center [928, 168] width 112 height 15
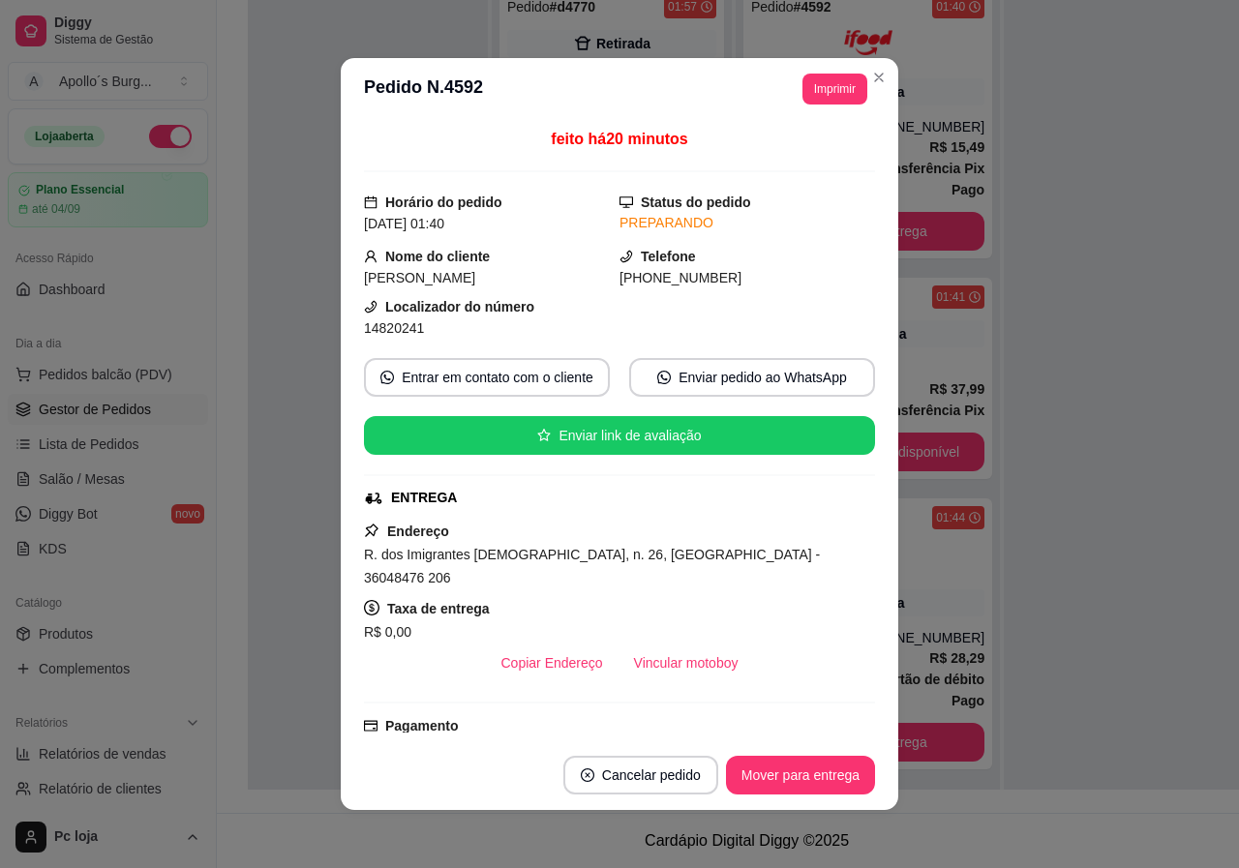
click at [504, 272] on div "[PERSON_NAME]" at bounding box center [492, 277] width 256 height 21
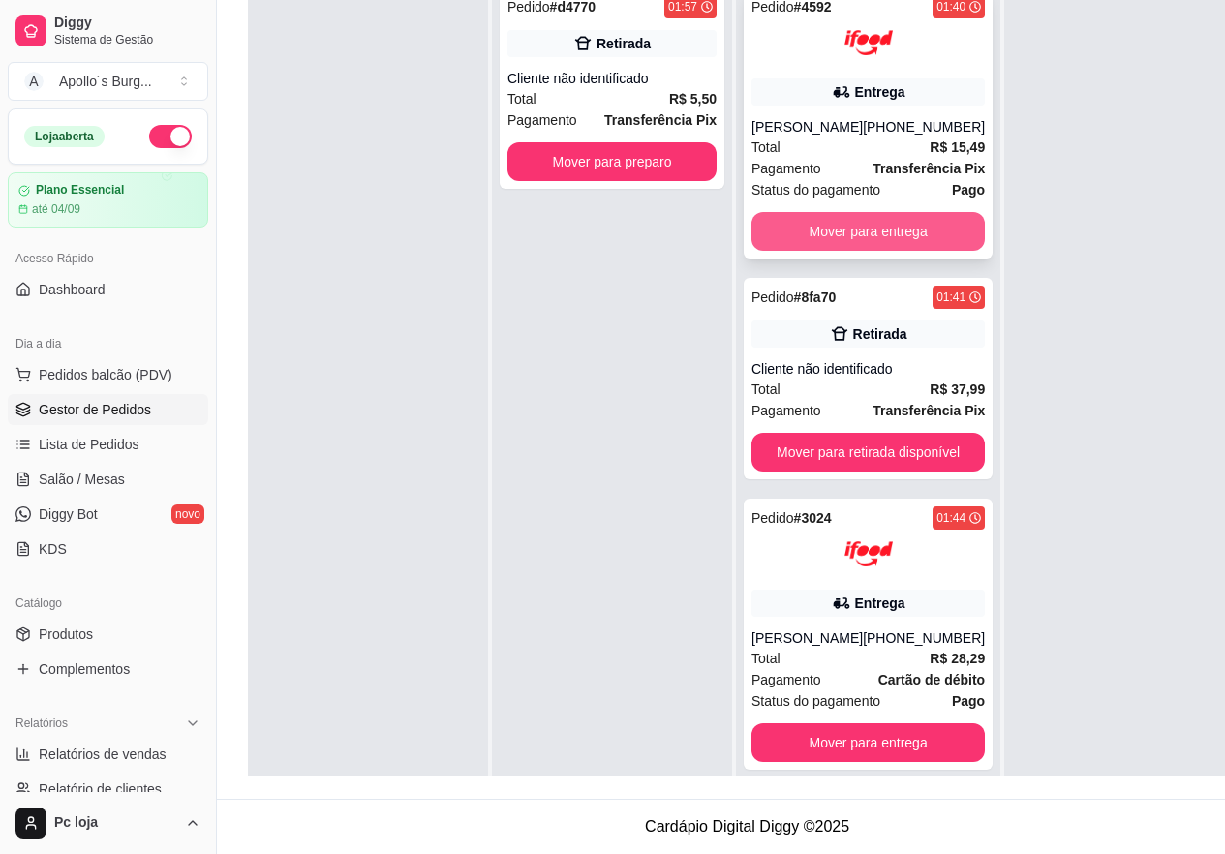
click at [874, 228] on button "Mover para entrega" at bounding box center [867, 231] width 233 height 39
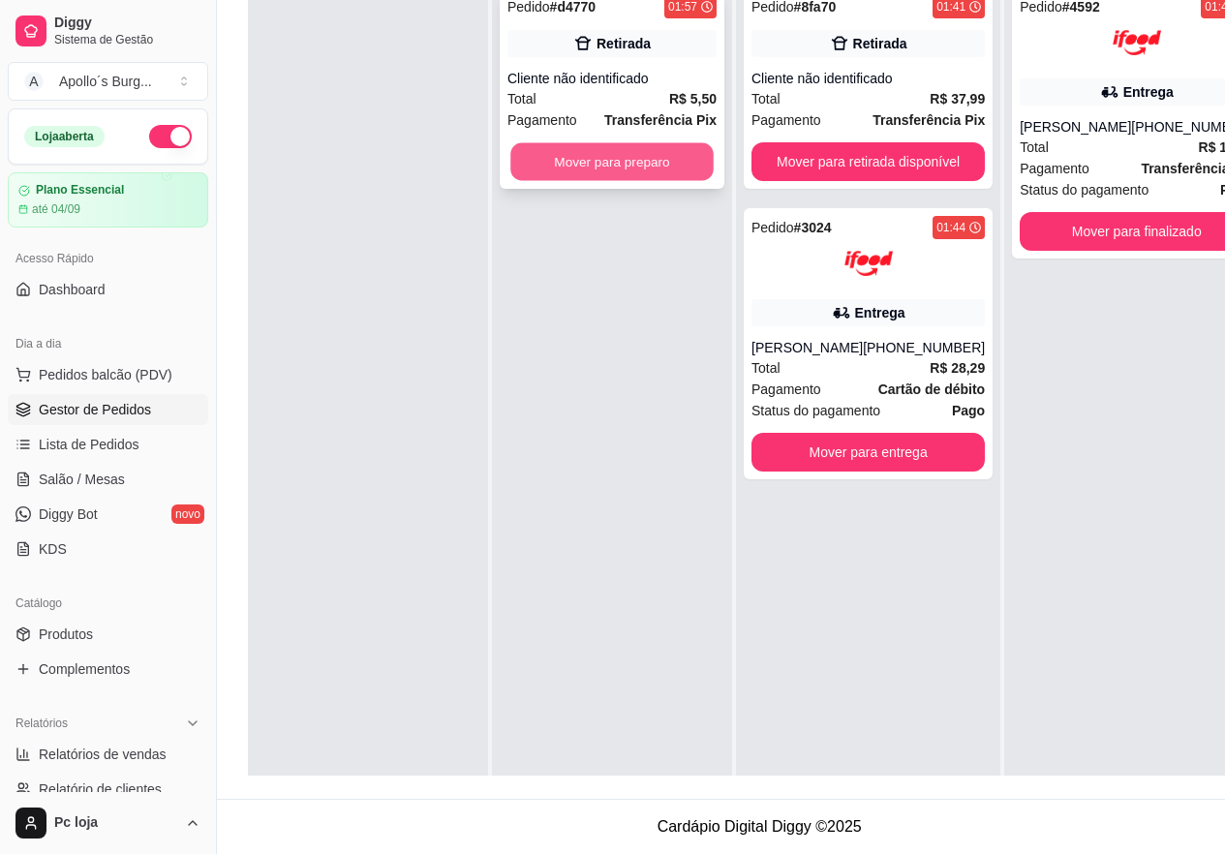
click at [623, 169] on button "Mover para preparo" at bounding box center [611, 162] width 203 height 38
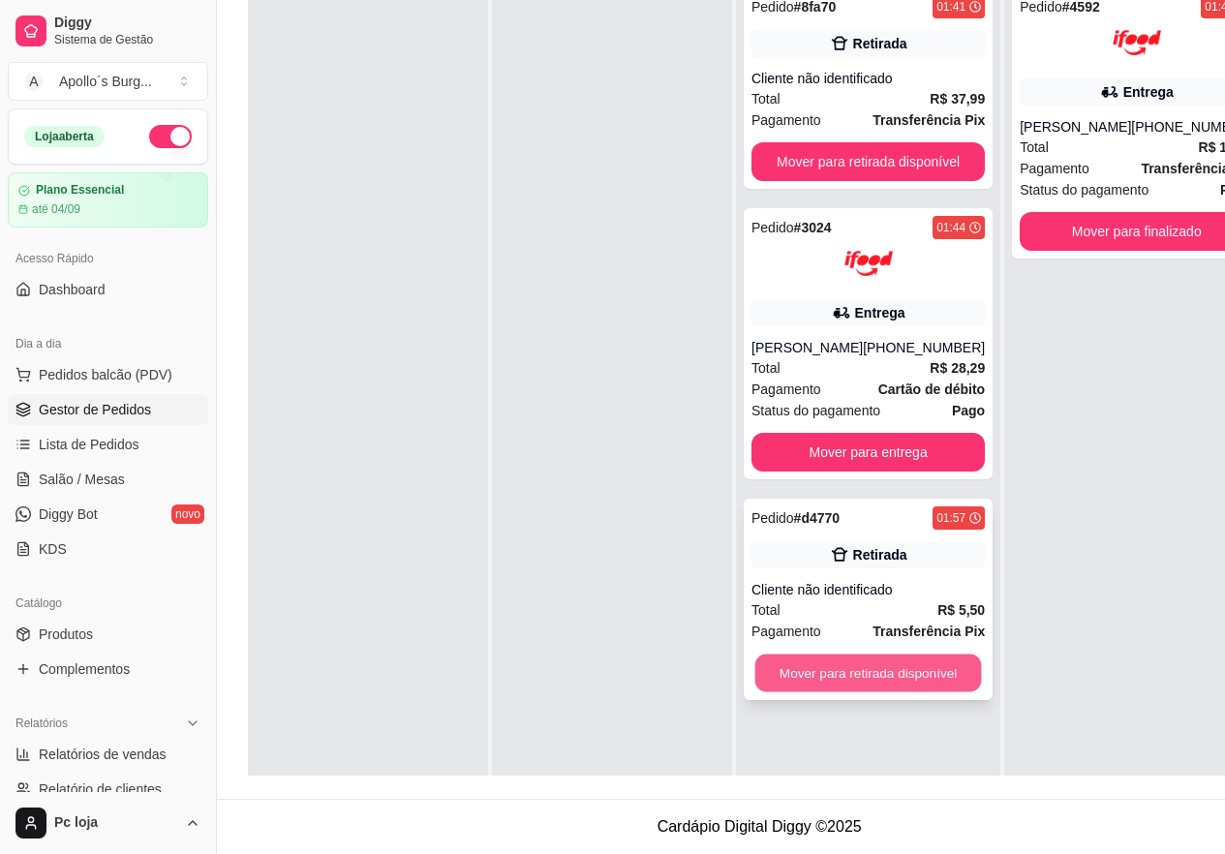
click at [875, 676] on button "Mover para retirada disponível" at bounding box center [868, 673] width 227 height 38
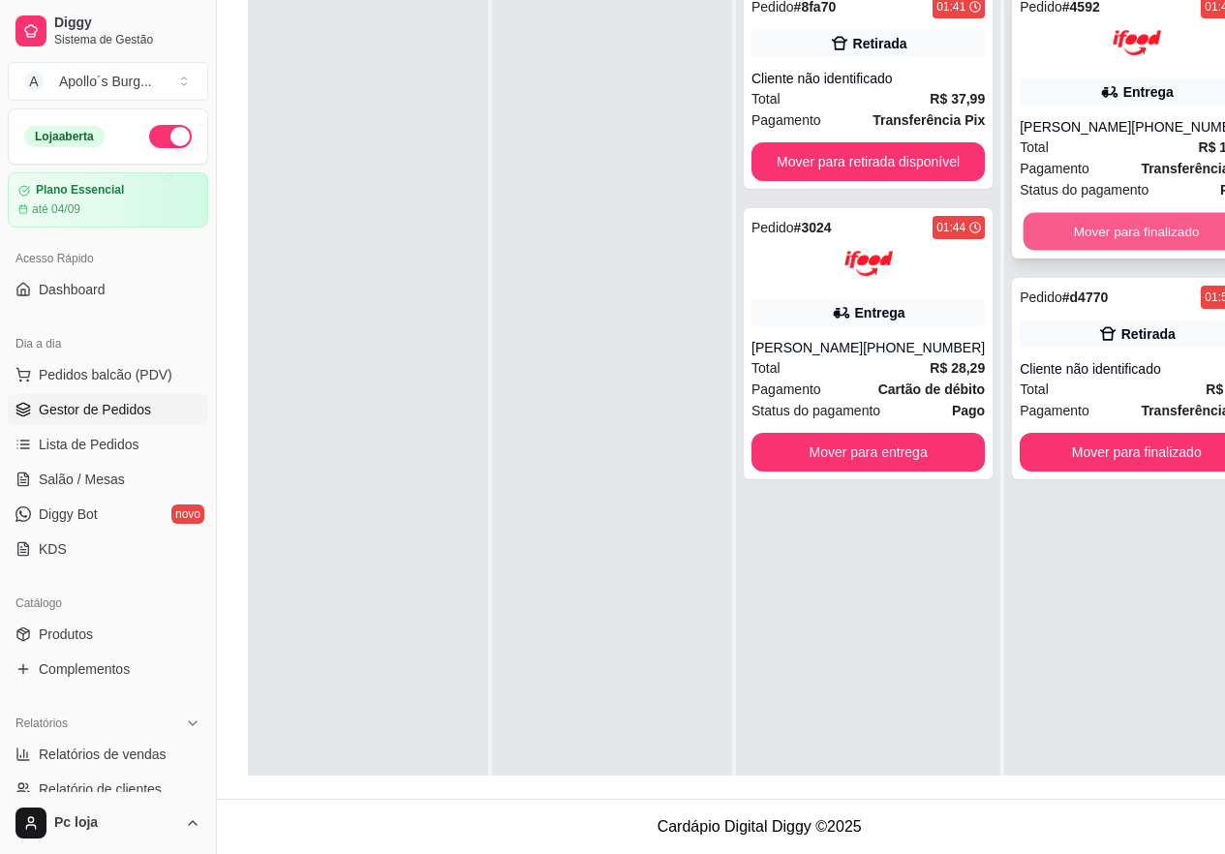
click at [1177, 233] on button "Mover para finalizado" at bounding box center [1136, 232] width 227 height 38
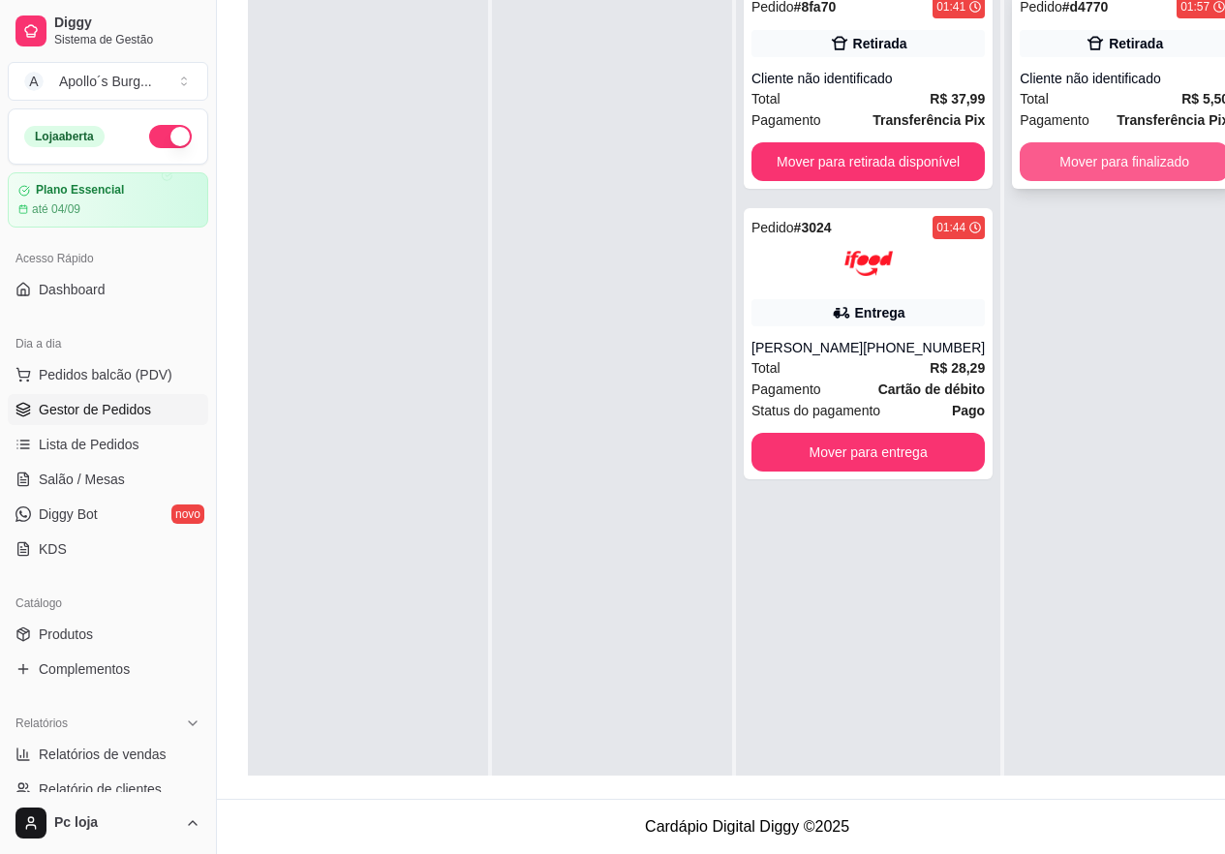
click at [1177, 164] on button "Mover para finalizado" at bounding box center [1123, 161] width 209 height 39
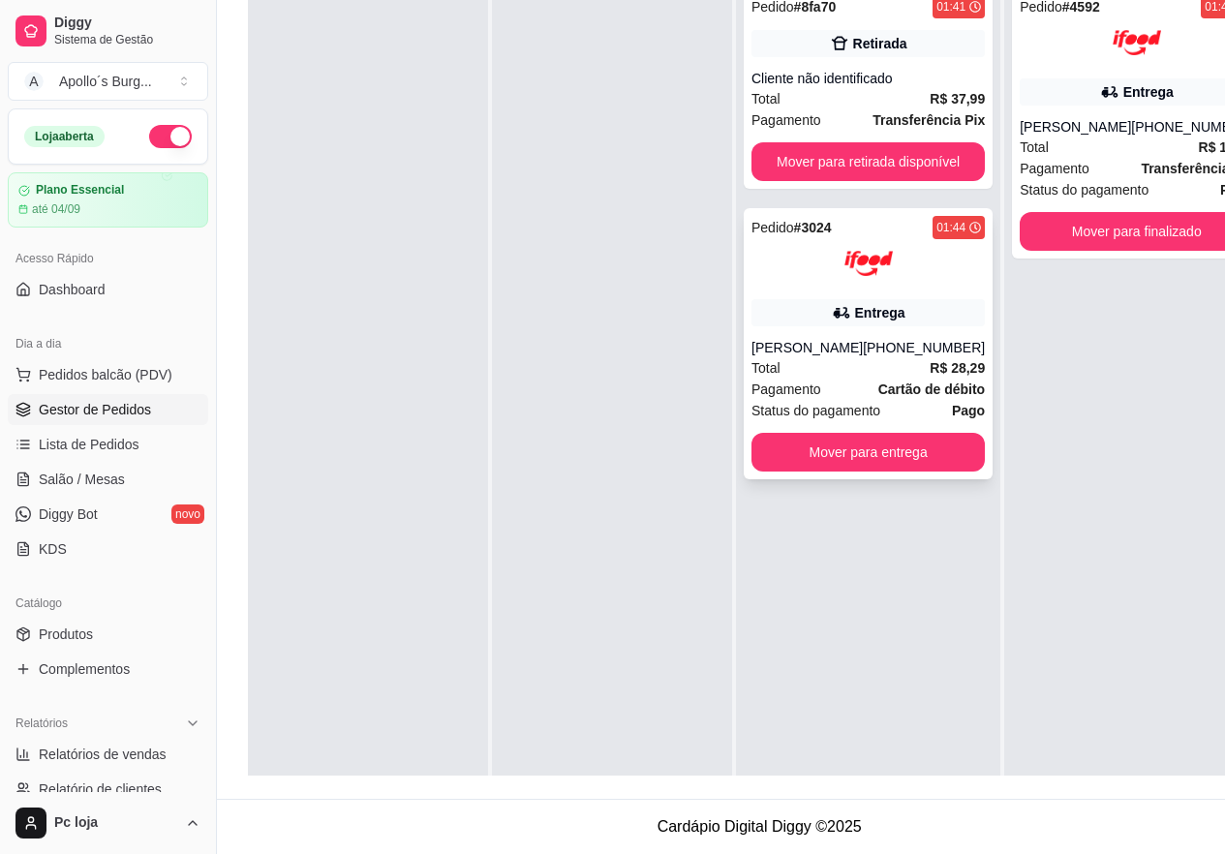
click at [891, 356] on div "[PHONE_NUMBER]" at bounding box center [924, 347] width 122 height 19
click at [892, 82] on div "Cliente não identificado" at bounding box center [867, 78] width 233 height 19
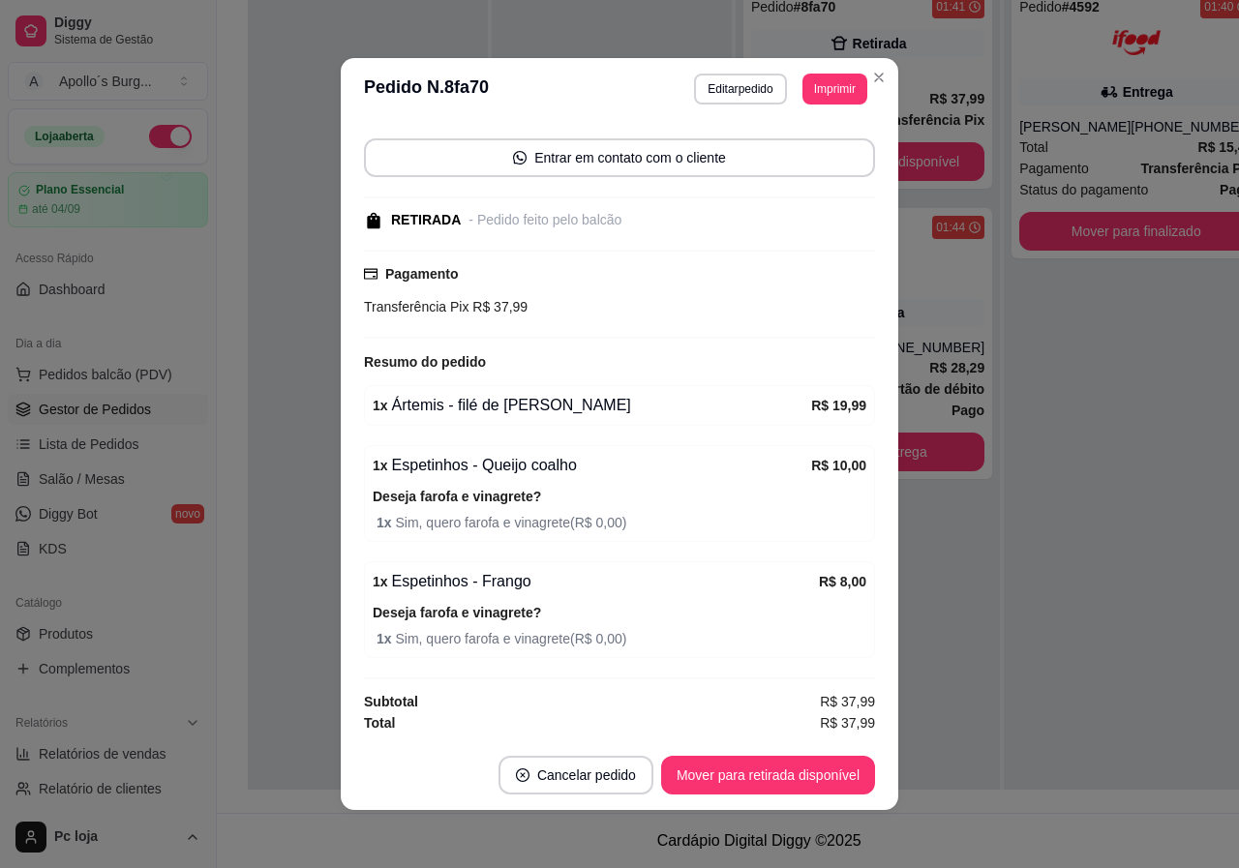
scroll to position [128, 0]
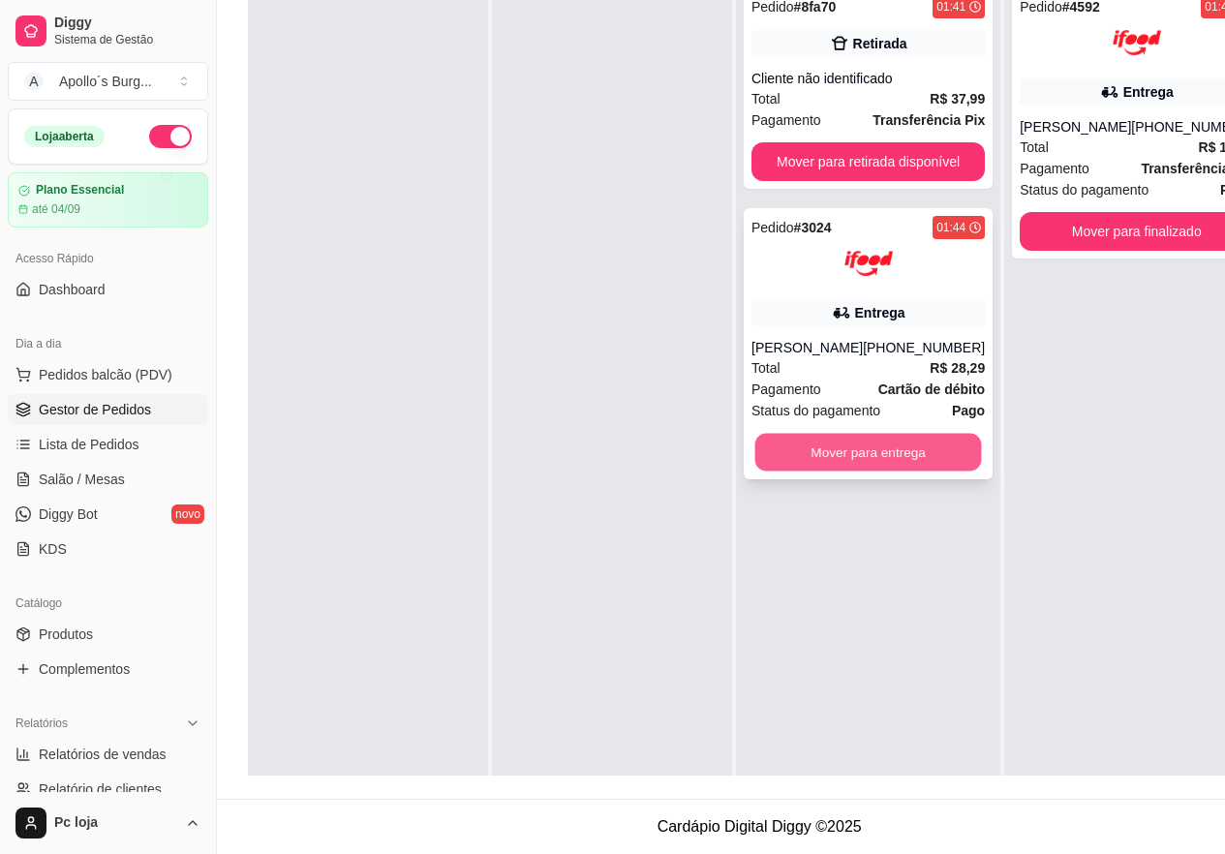
click at [882, 445] on button "Mover para entrega" at bounding box center [868, 453] width 227 height 38
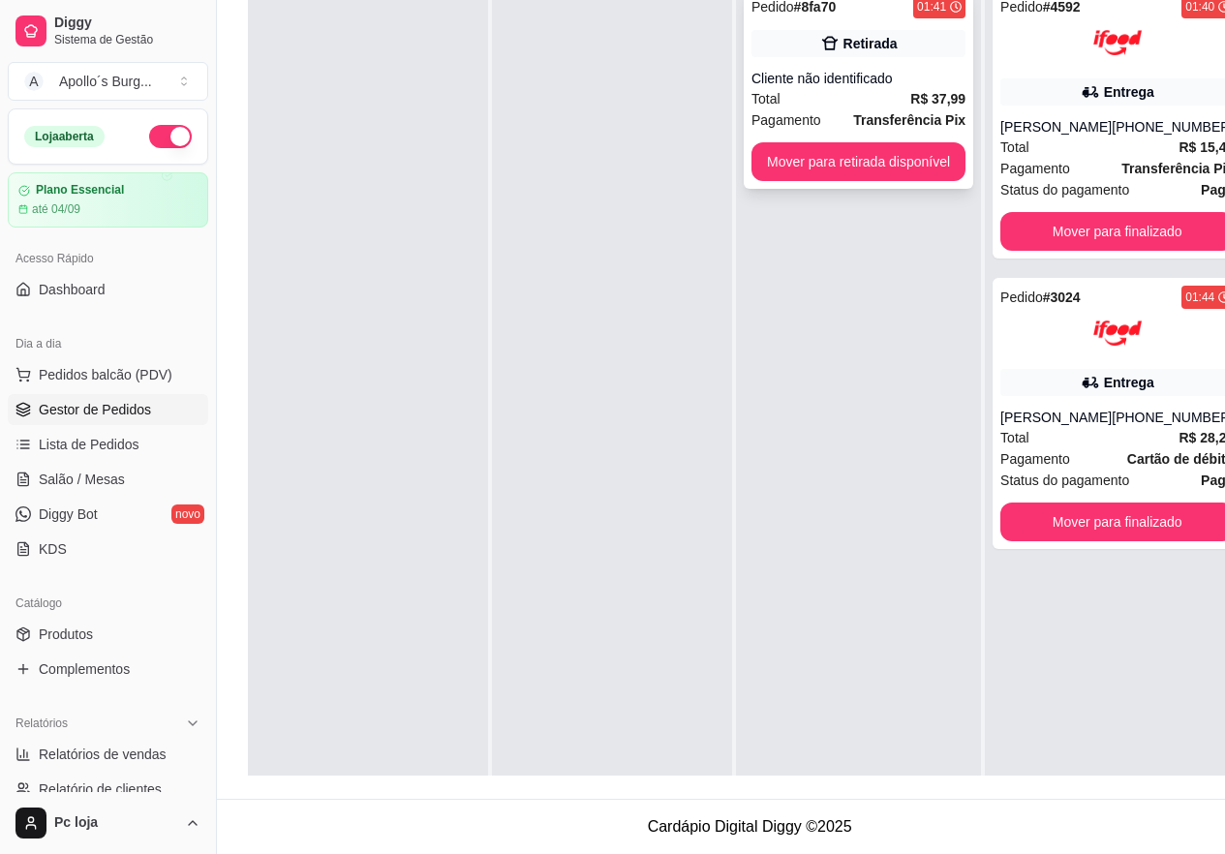
click at [878, 93] on div "Total R$ 37,99" at bounding box center [858, 98] width 214 height 21
click at [890, 153] on button "Mover para retirada disponível" at bounding box center [858, 161] width 214 height 39
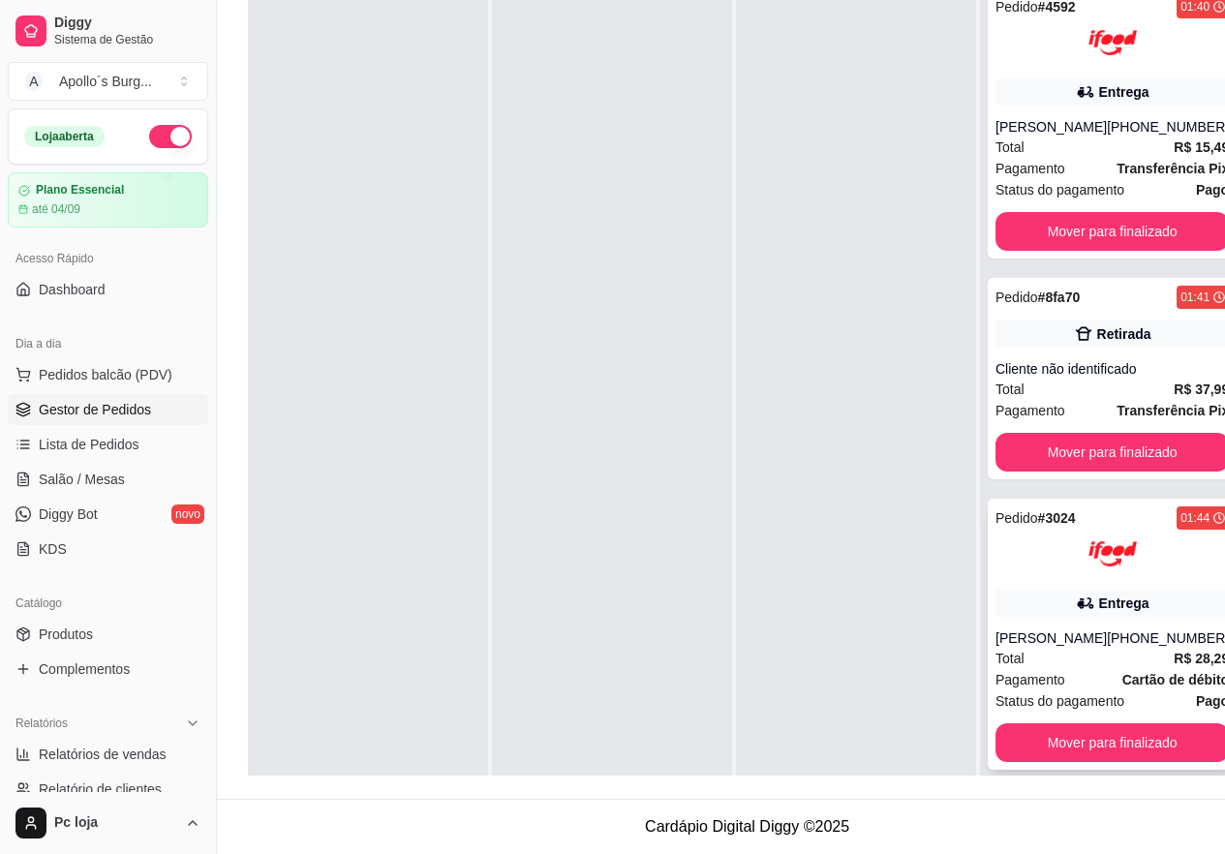
click at [1099, 598] on div "Entrega" at bounding box center [1124, 602] width 50 height 19
click at [1039, 228] on button "Mover para finalizado" at bounding box center [1111, 231] width 233 height 39
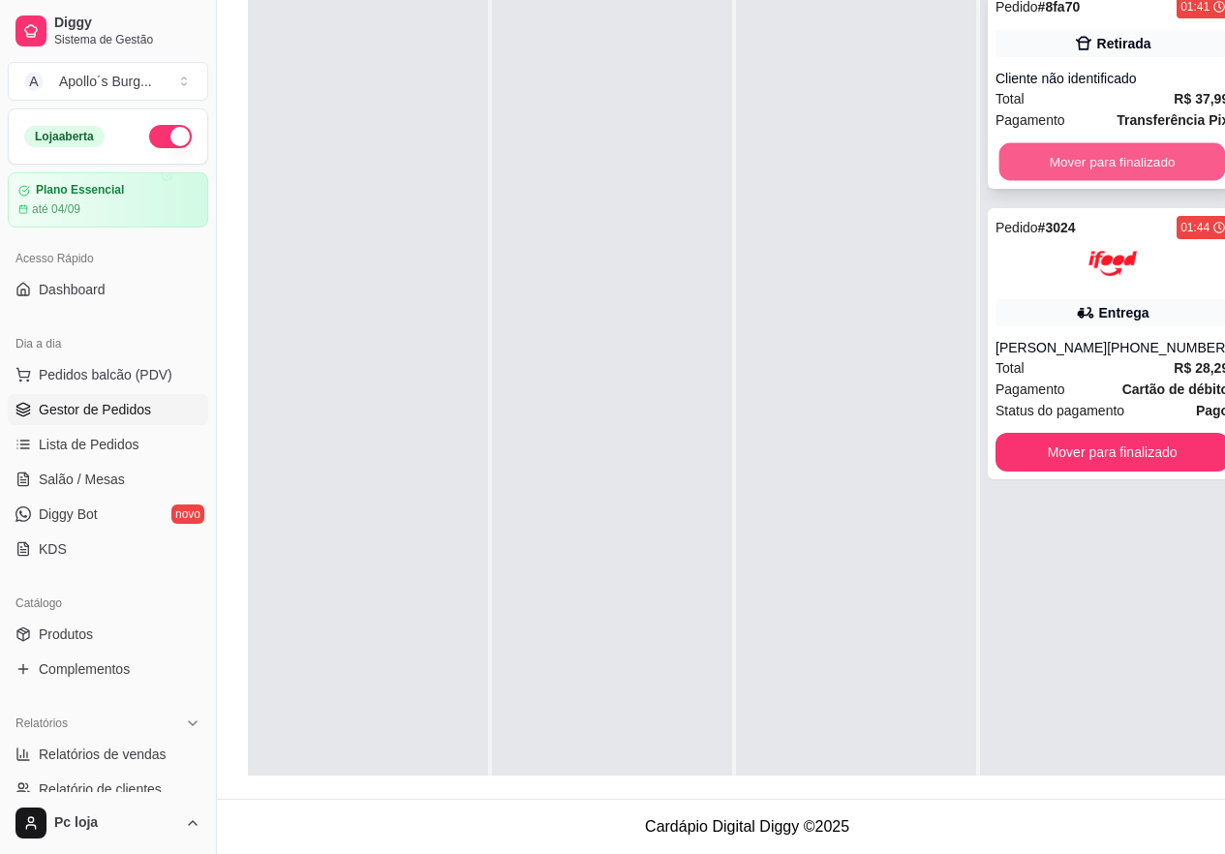
click at [1121, 166] on button "Mover para finalizado" at bounding box center [1112, 162] width 227 height 38
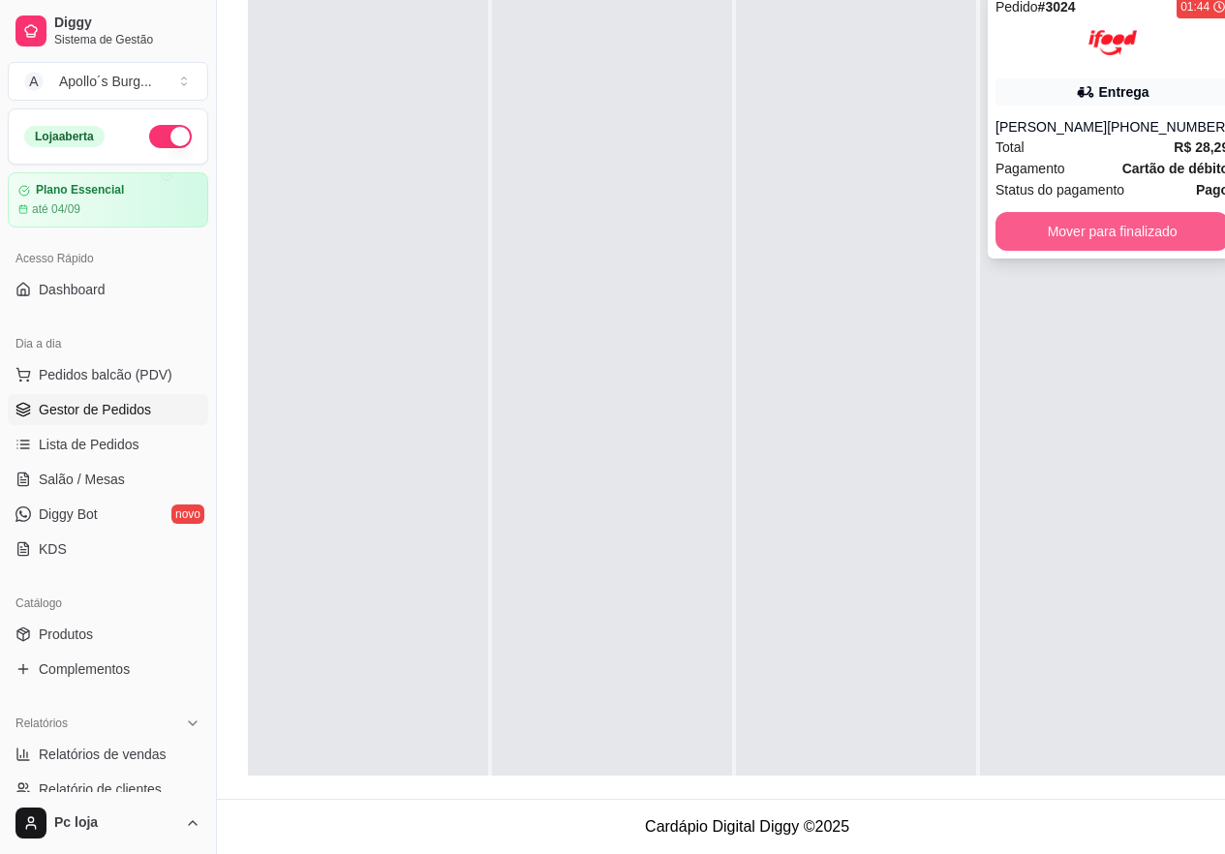
click at [1132, 216] on button "Mover para finalizado" at bounding box center [1111, 231] width 233 height 39
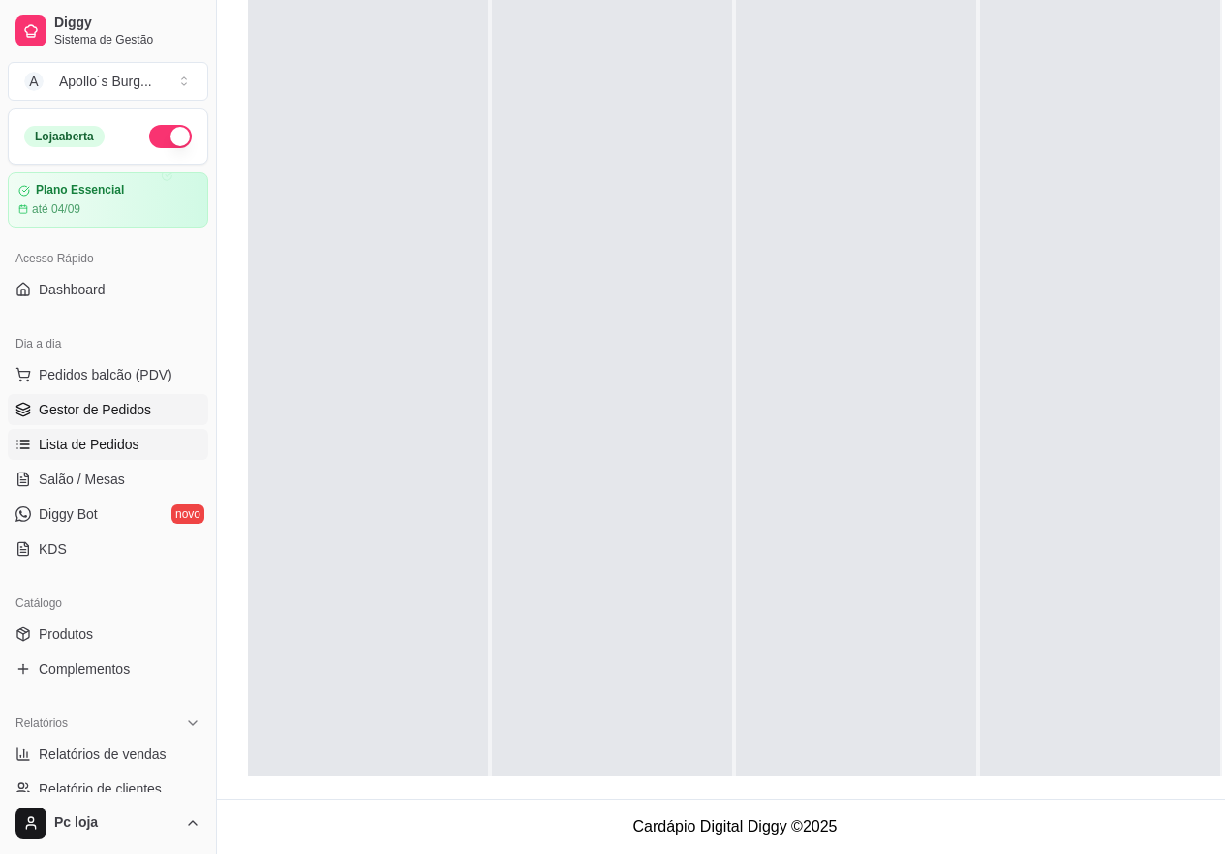
click at [123, 452] on span "Lista de Pedidos" at bounding box center [89, 444] width 101 height 19
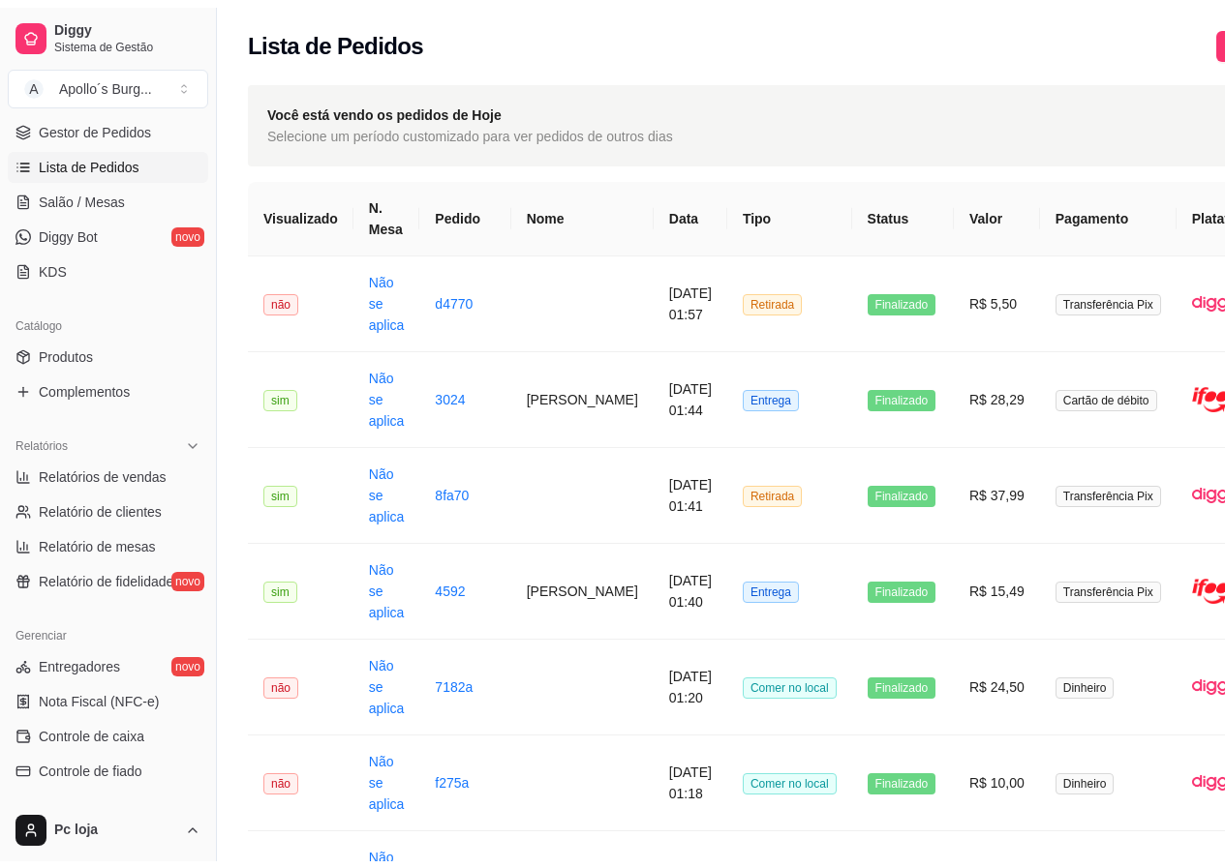
scroll to position [290, 0]
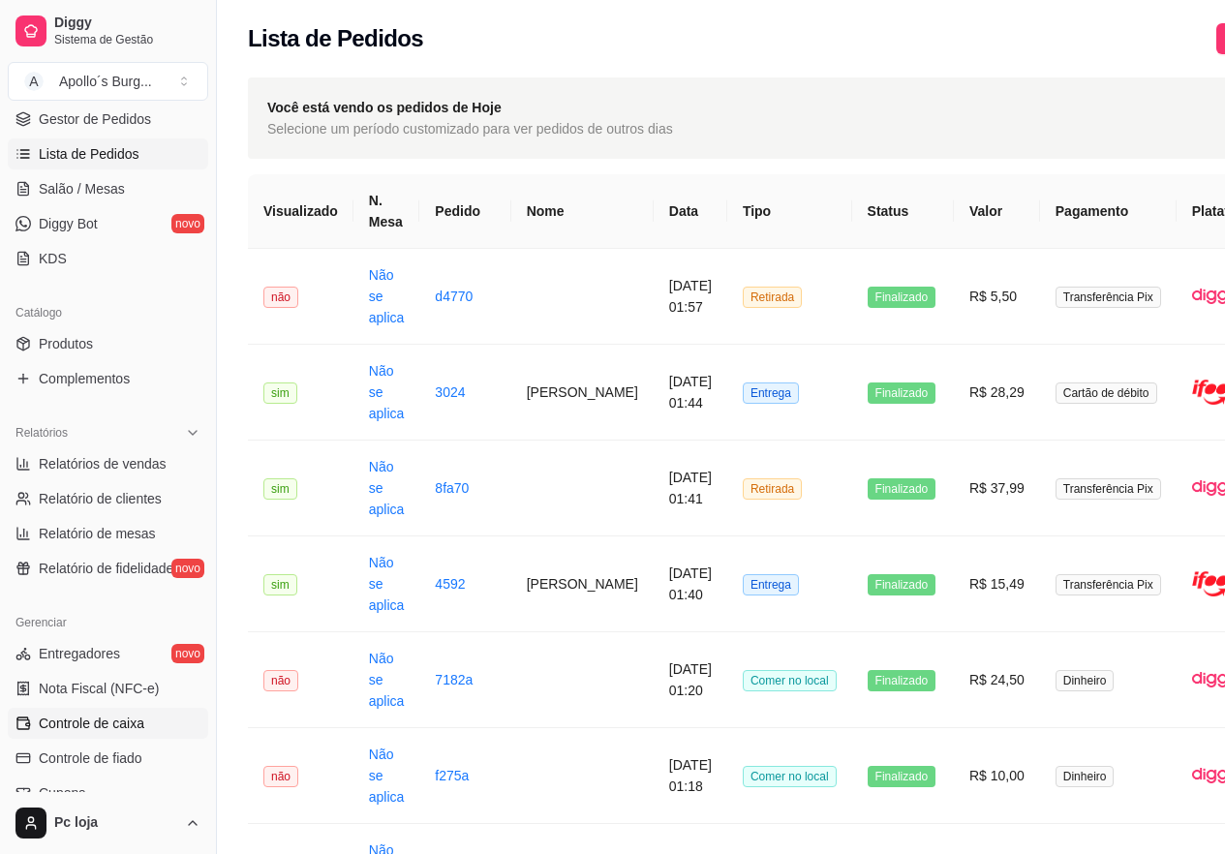
click at [111, 717] on span "Controle de caixa" at bounding box center [92, 722] width 106 height 19
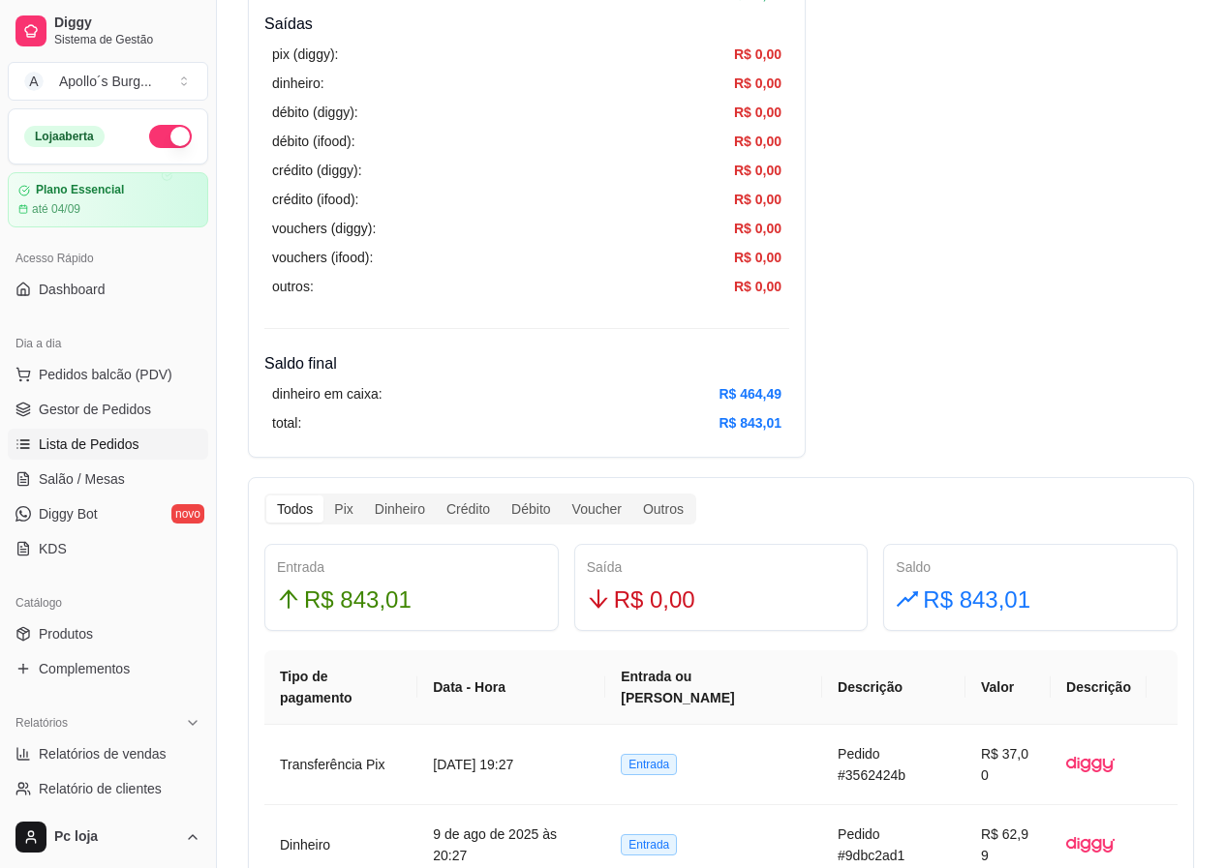
scroll to position [581, 0]
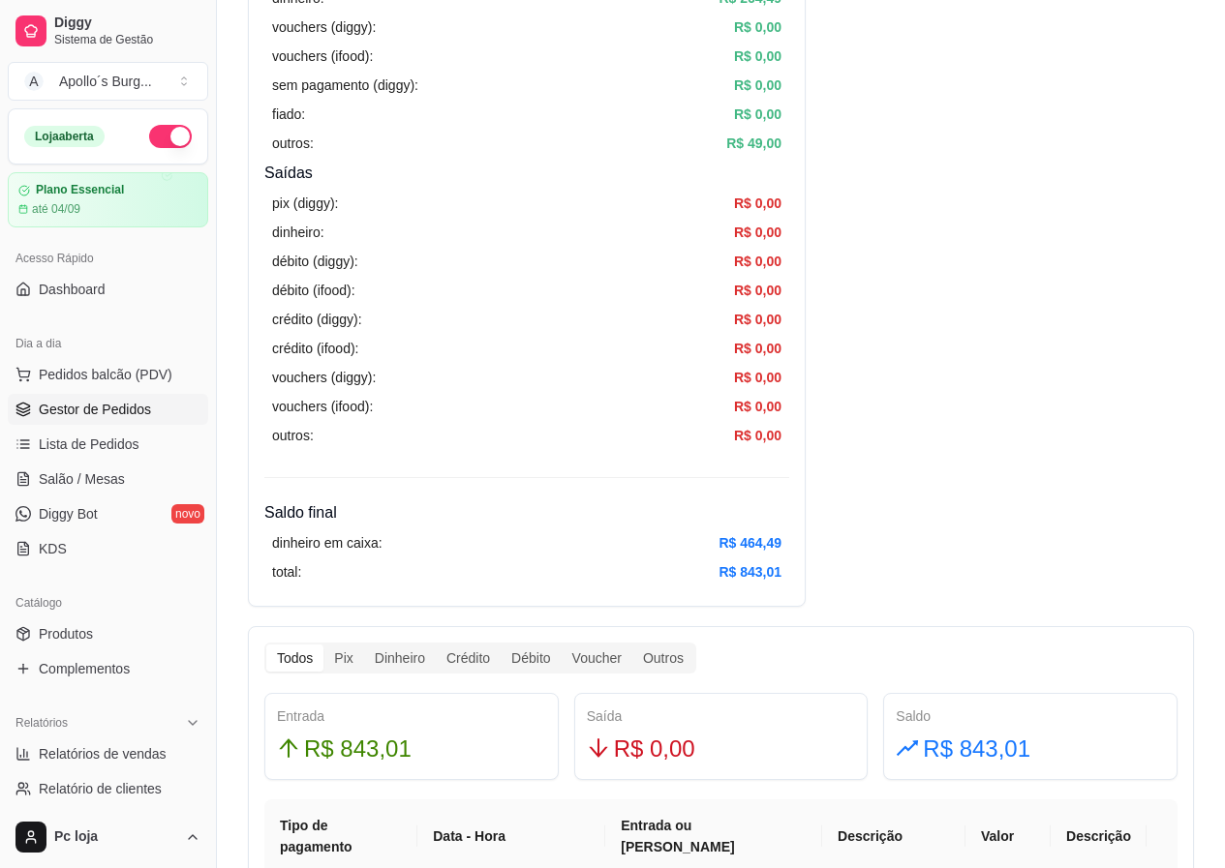
click at [89, 404] on span "Gestor de Pedidos" at bounding box center [95, 409] width 112 height 19
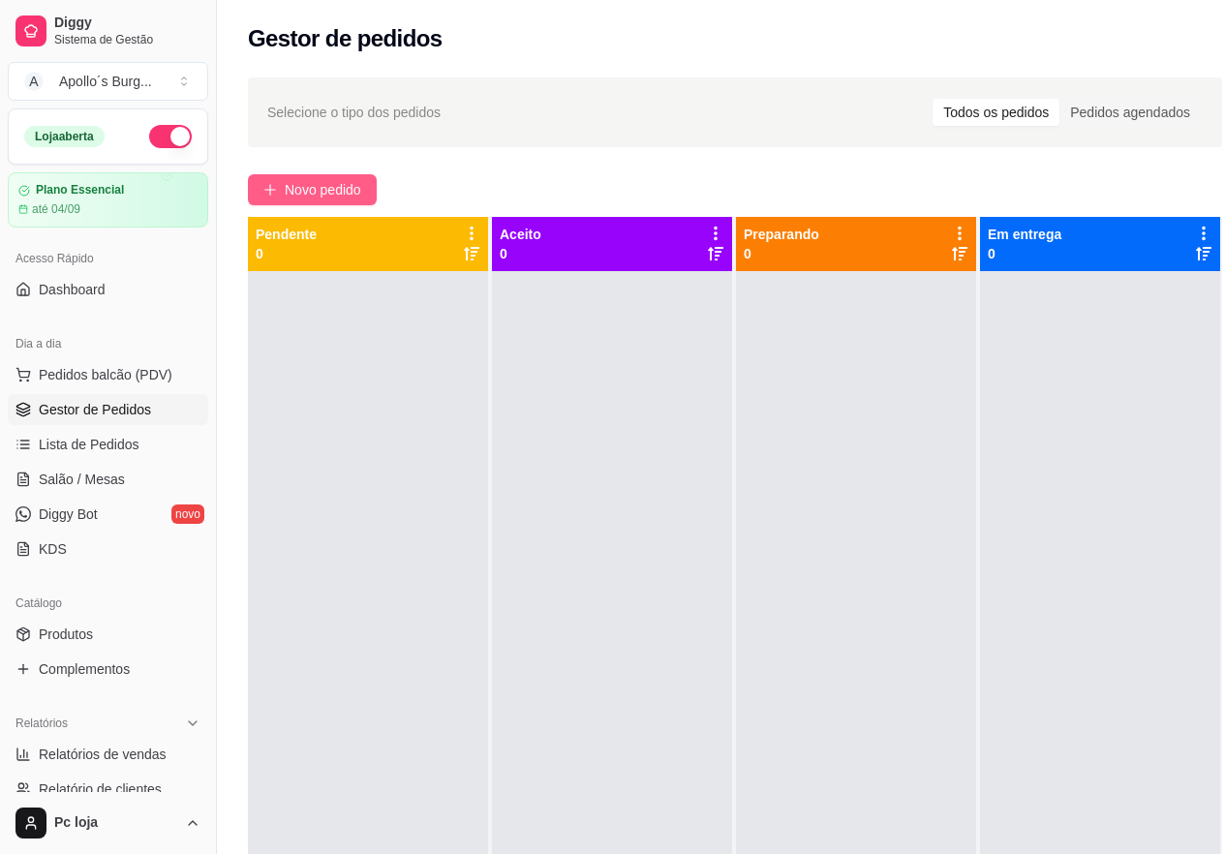
click at [314, 198] on span "Novo pedido" at bounding box center [323, 189] width 76 height 21
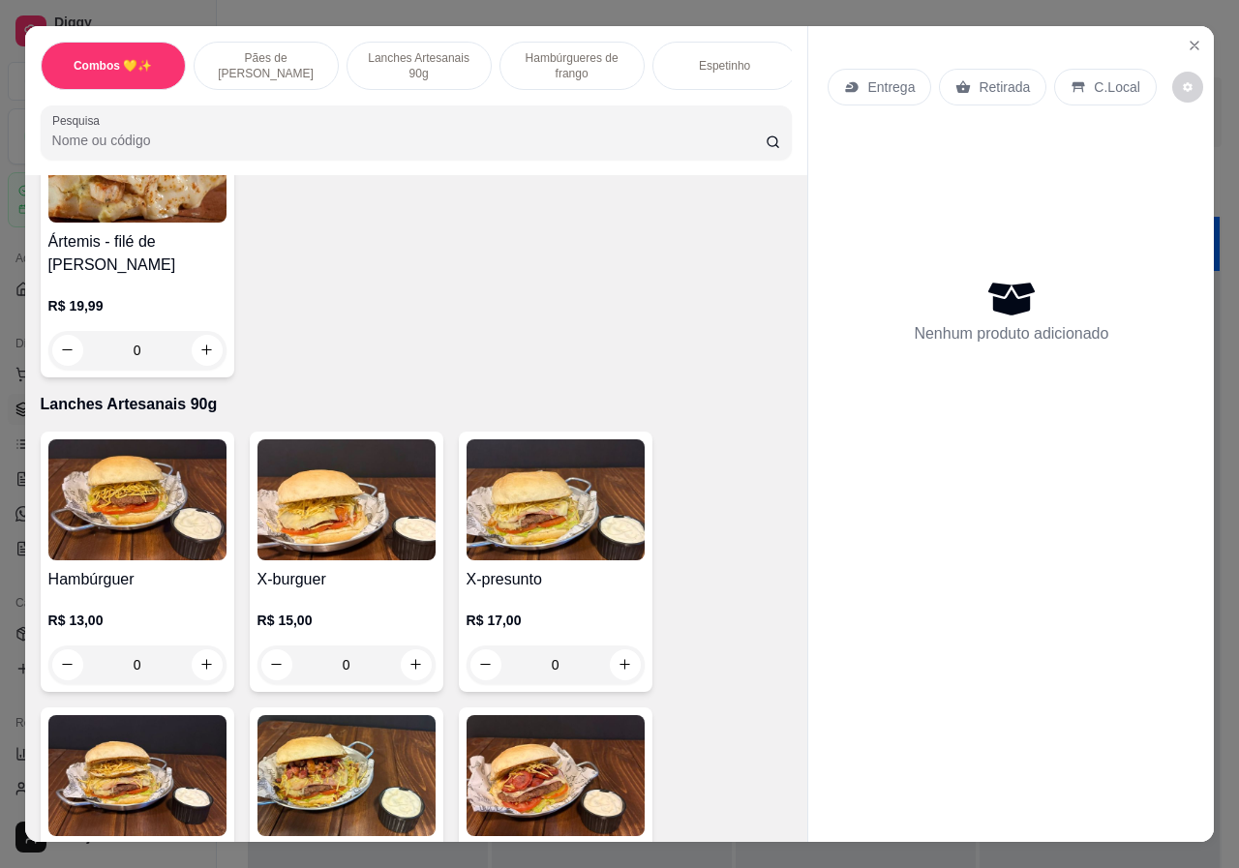
scroll to position [871, 0]
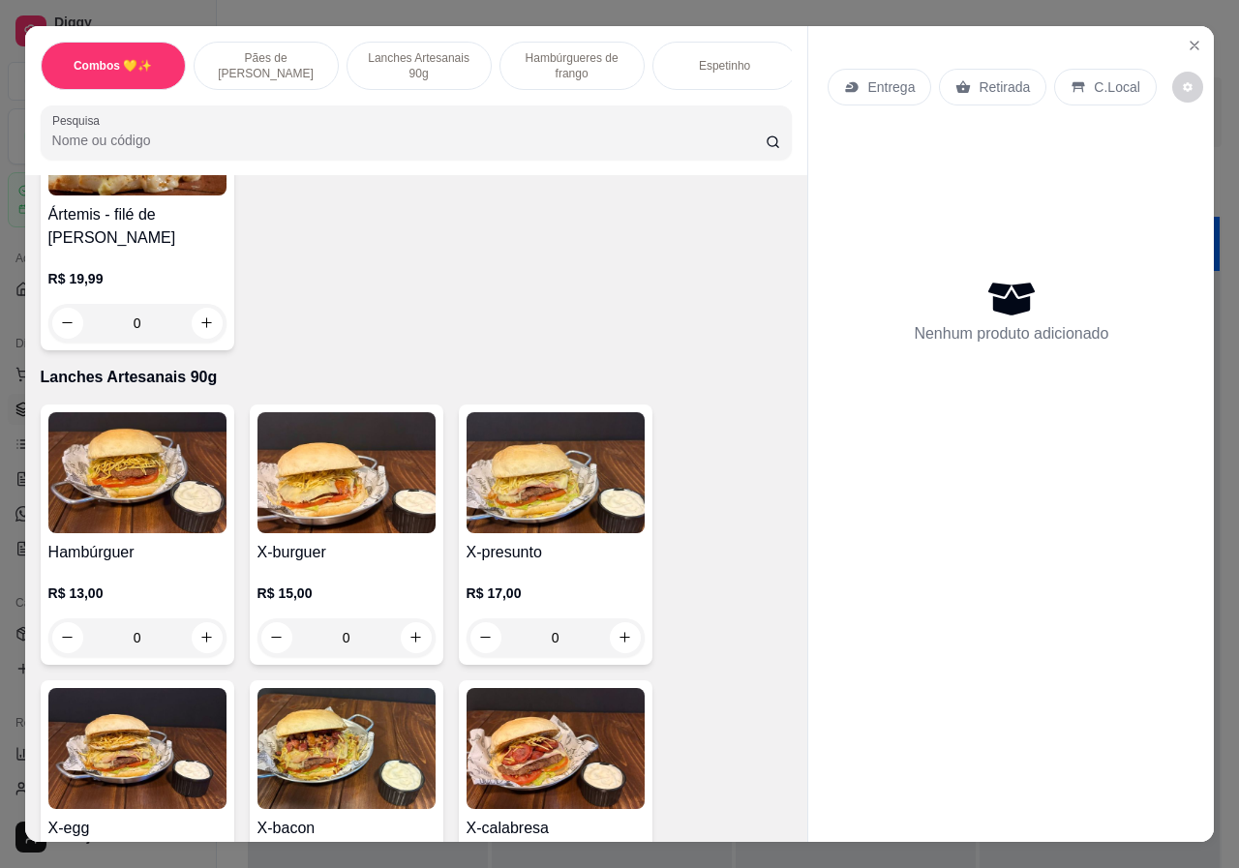
click at [627, 619] on div "0" at bounding box center [556, 638] width 178 height 39
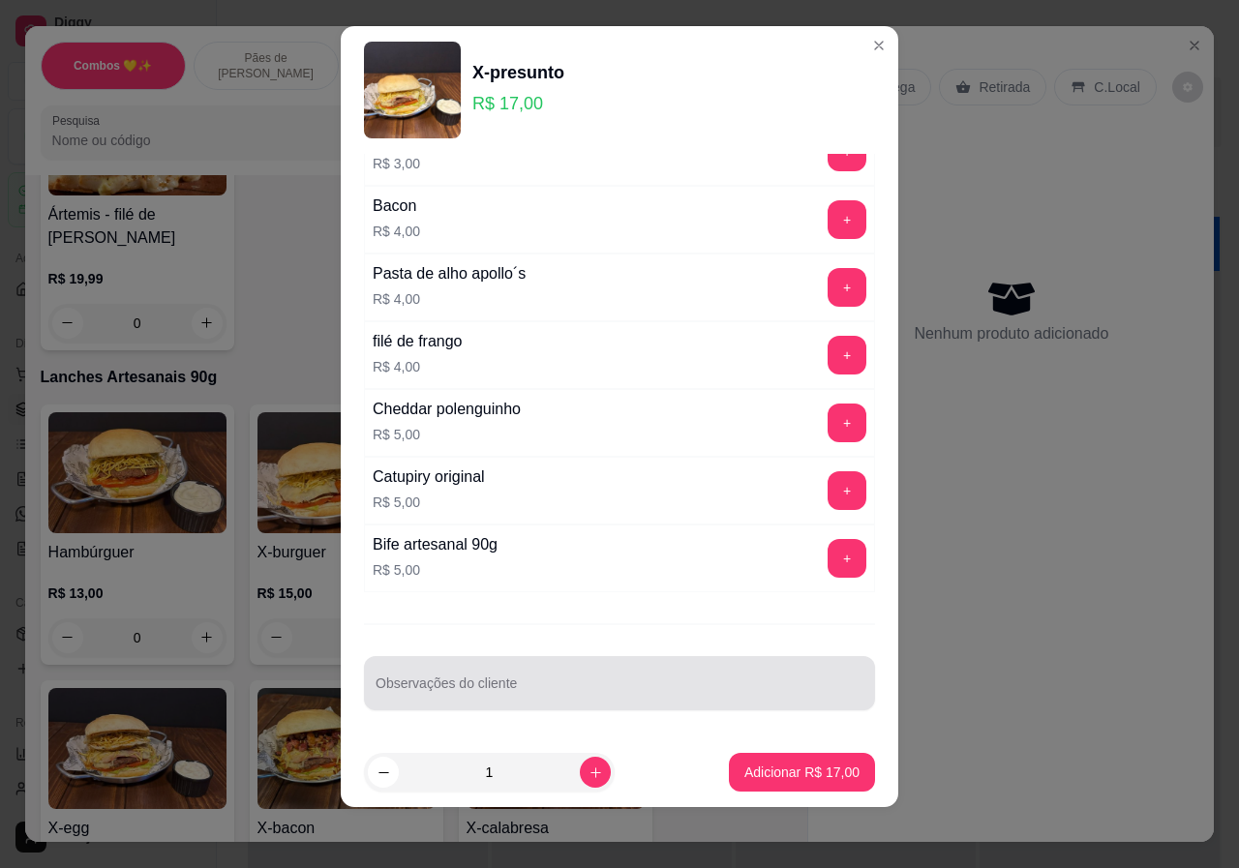
scroll to position [18, 0]
click at [513, 688] on div "Observações do cliente" at bounding box center [619, 682] width 511 height 54
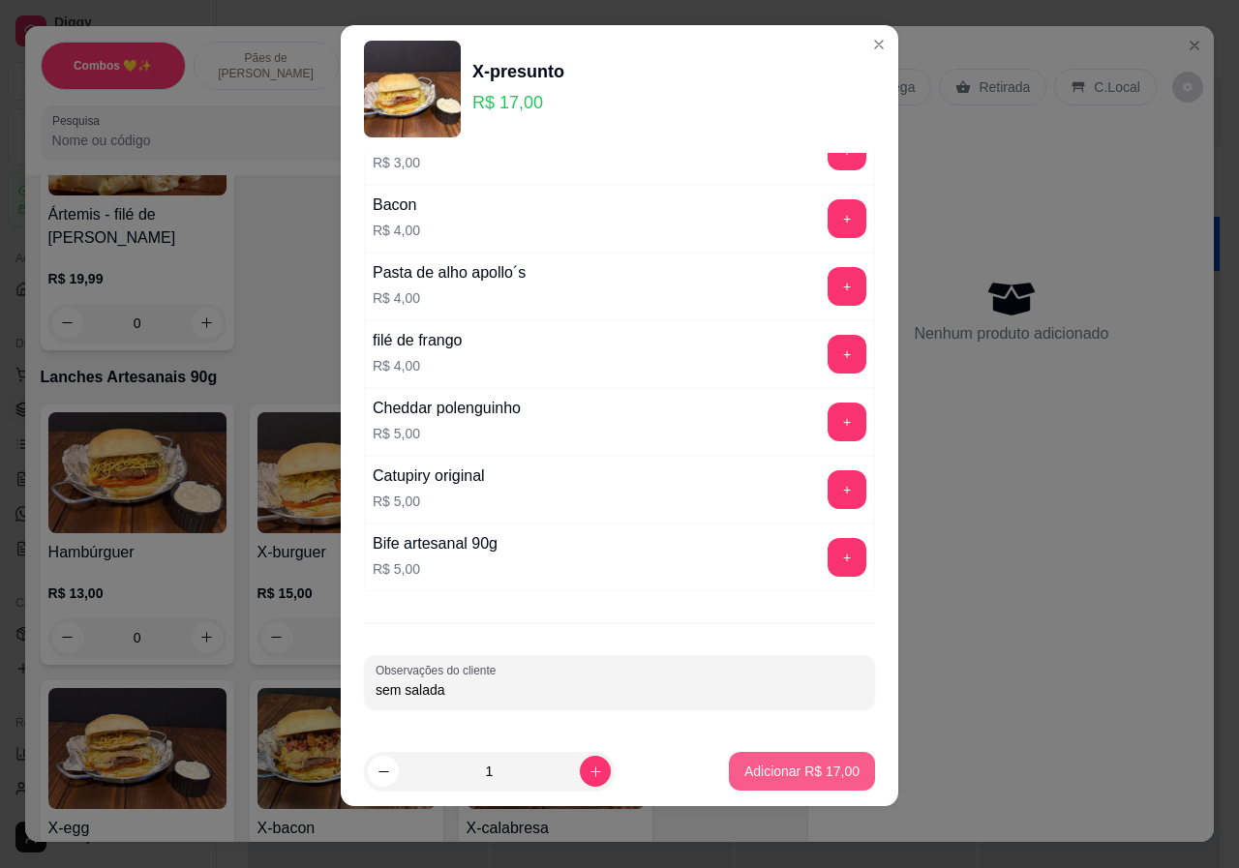
type input "sem salada"
click at [784, 785] on button "Adicionar R$ 17,00" at bounding box center [802, 771] width 146 height 39
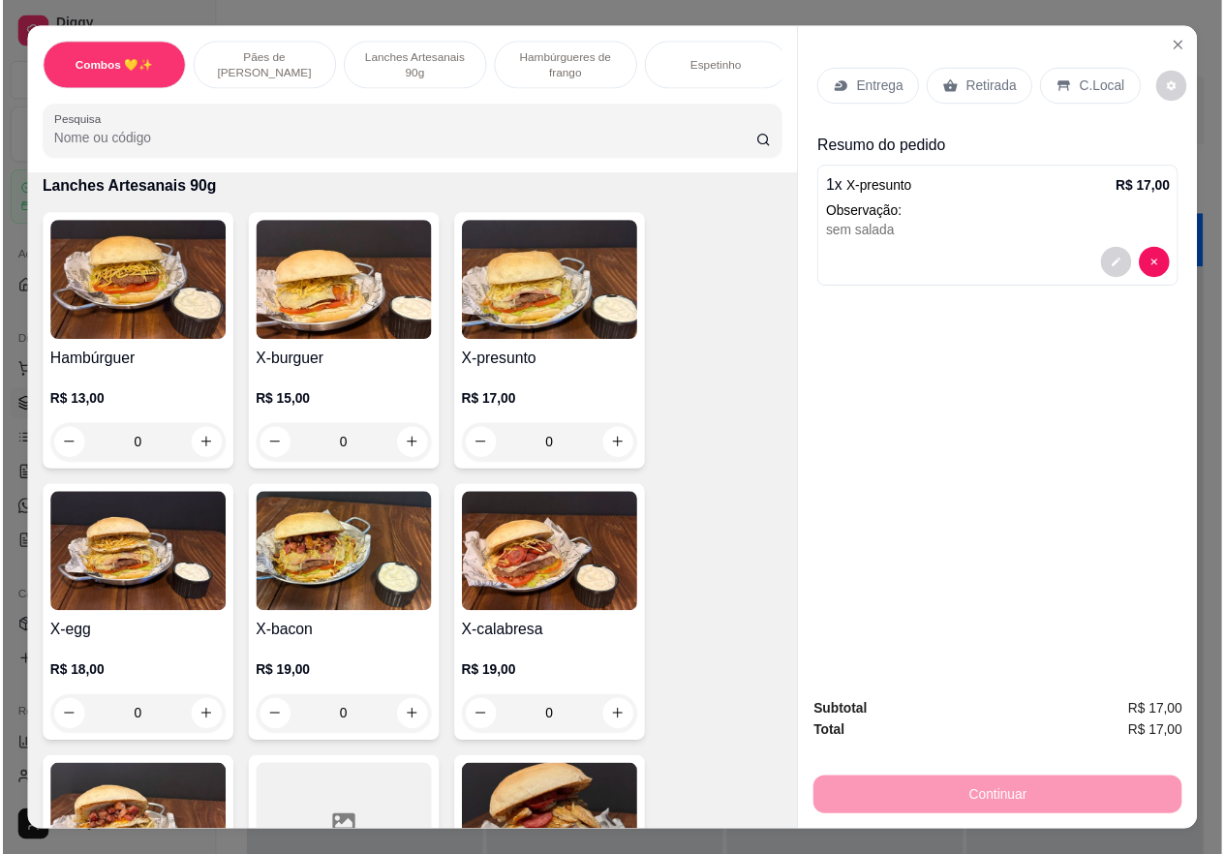
scroll to position [1162, 0]
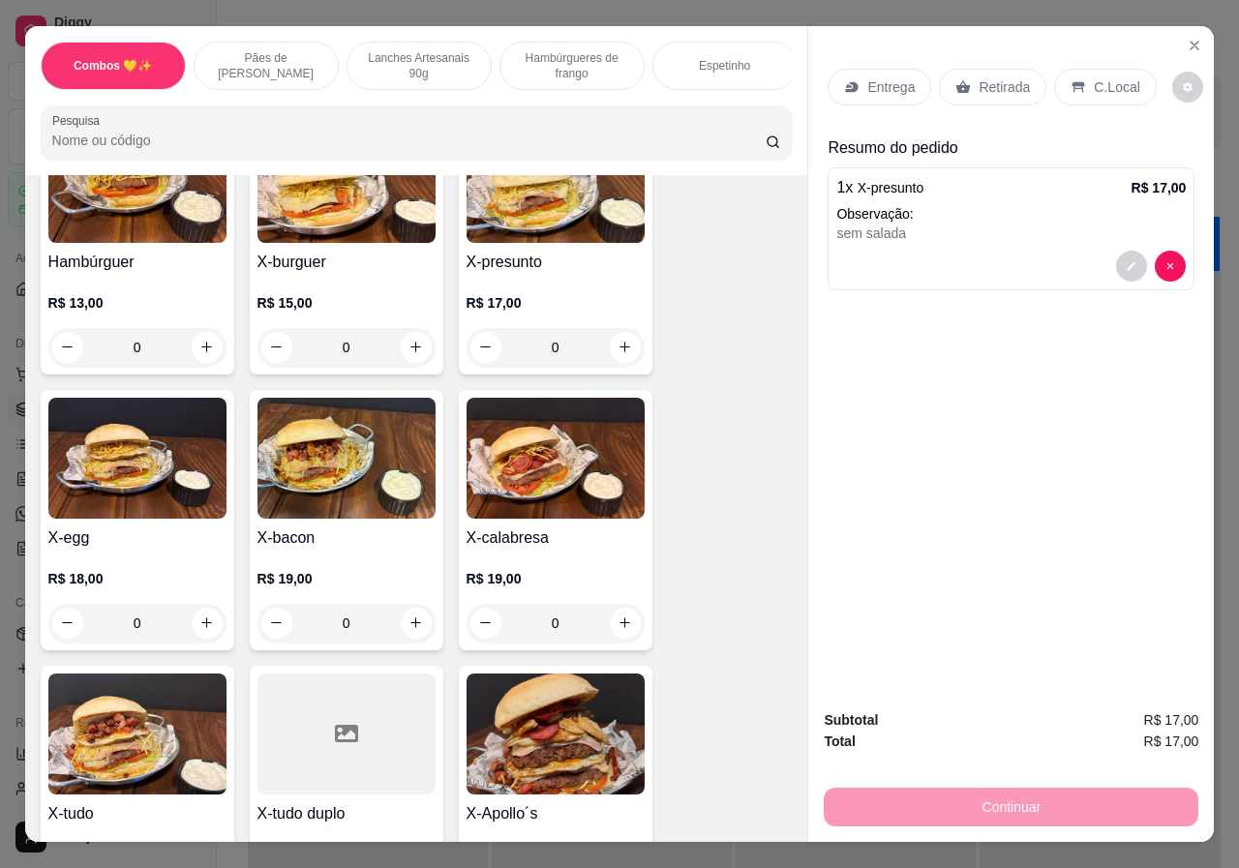
click at [406, 607] on div "0" at bounding box center [347, 623] width 178 height 39
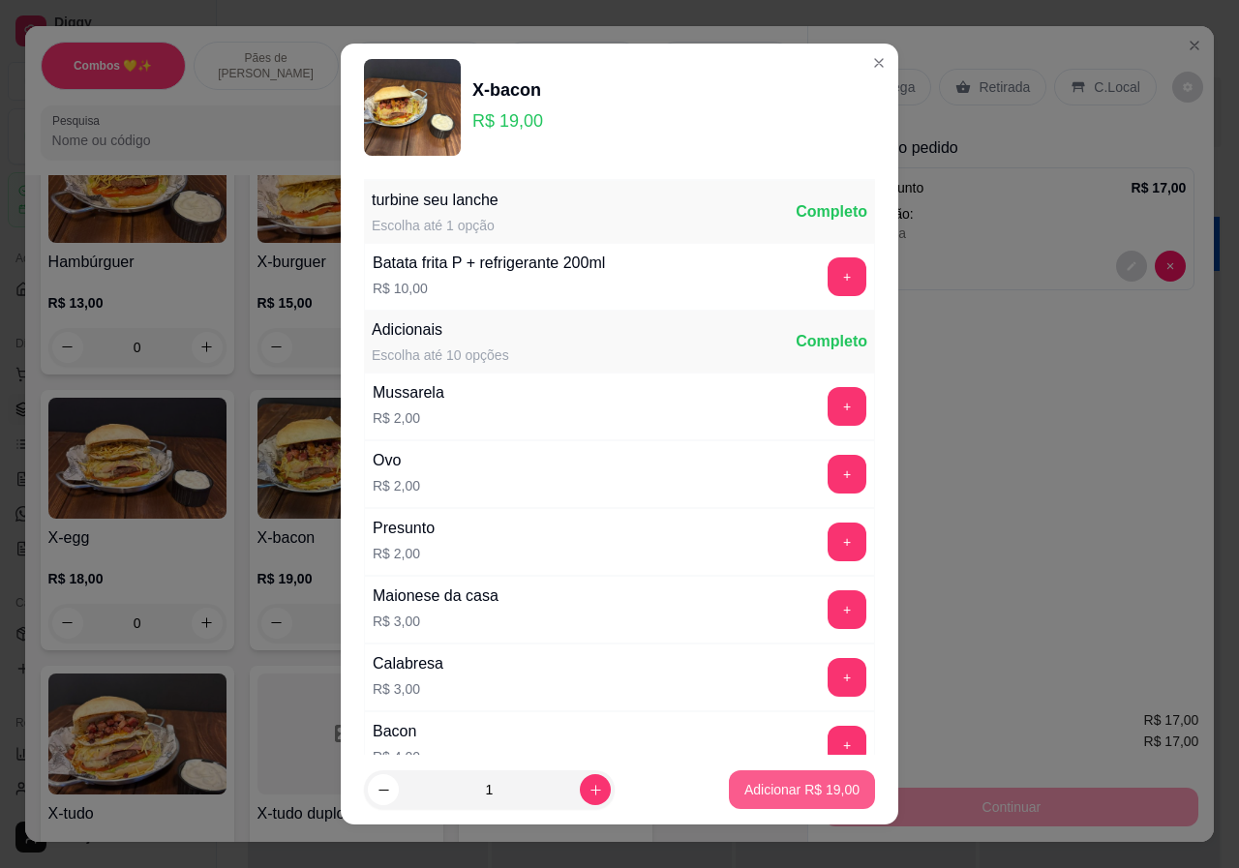
click at [805, 799] on p "Adicionar R$ 19,00" at bounding box center [801, 789] width 115 height 19
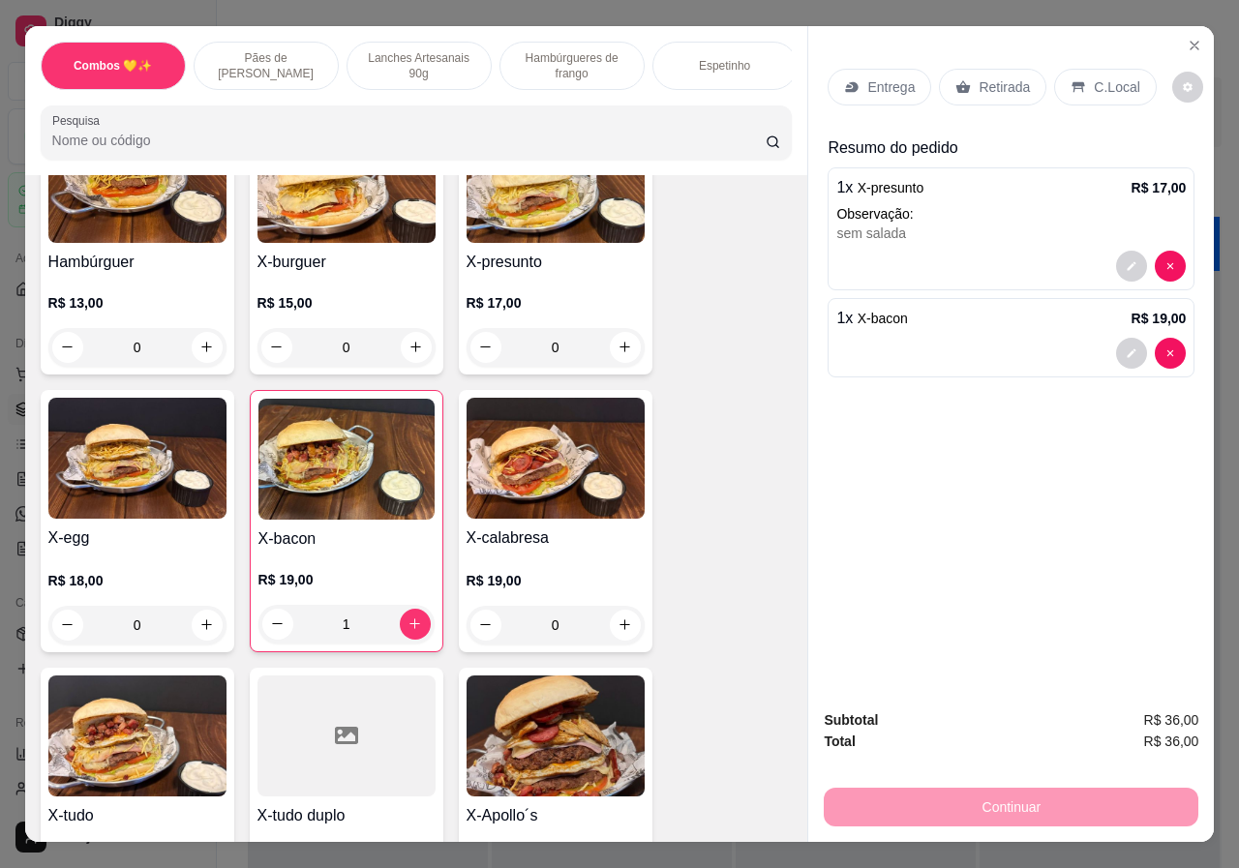
type input "1"
click at [983, 69] on div "Retirada" at bounding box center [992, 87] width 107 height 37
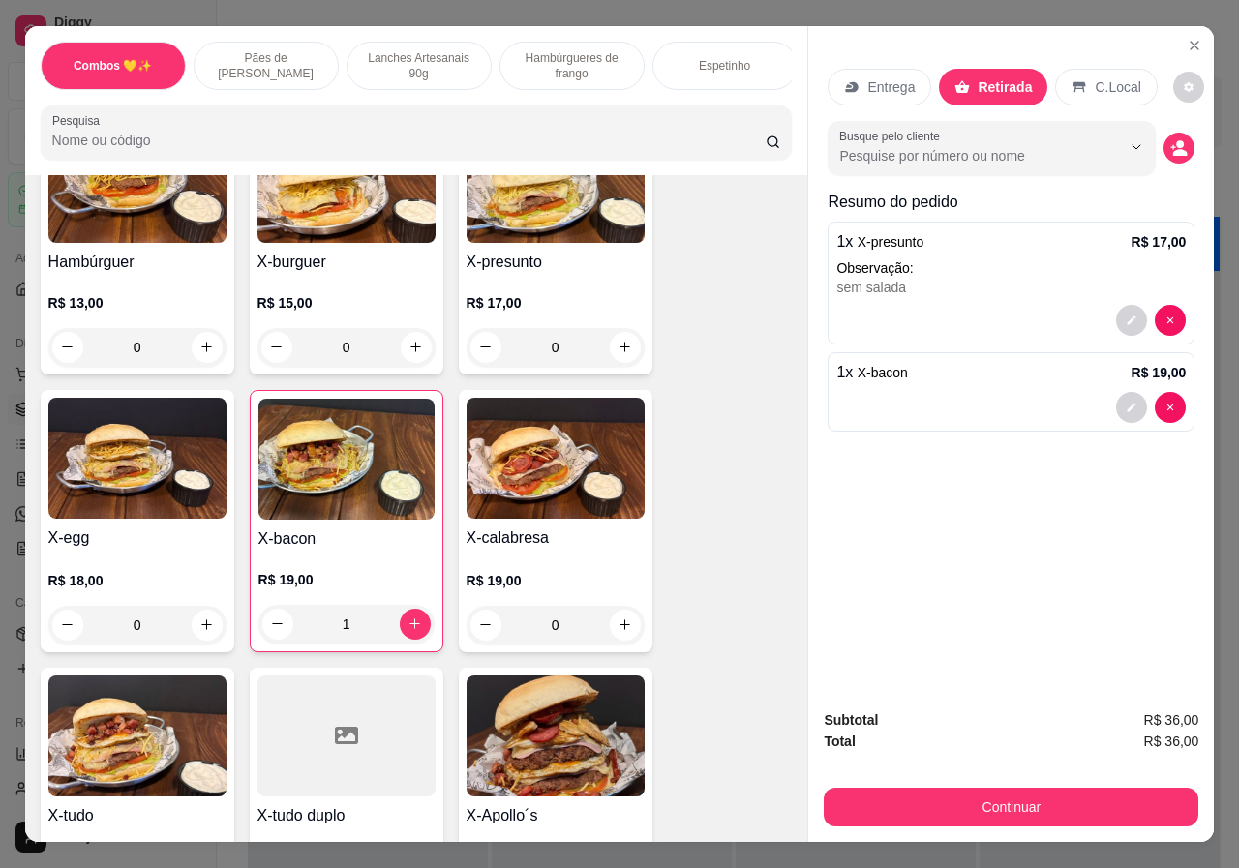
click at [900, 83] on p "Entrega" at bounding box center [890, 86] width 47 height 19
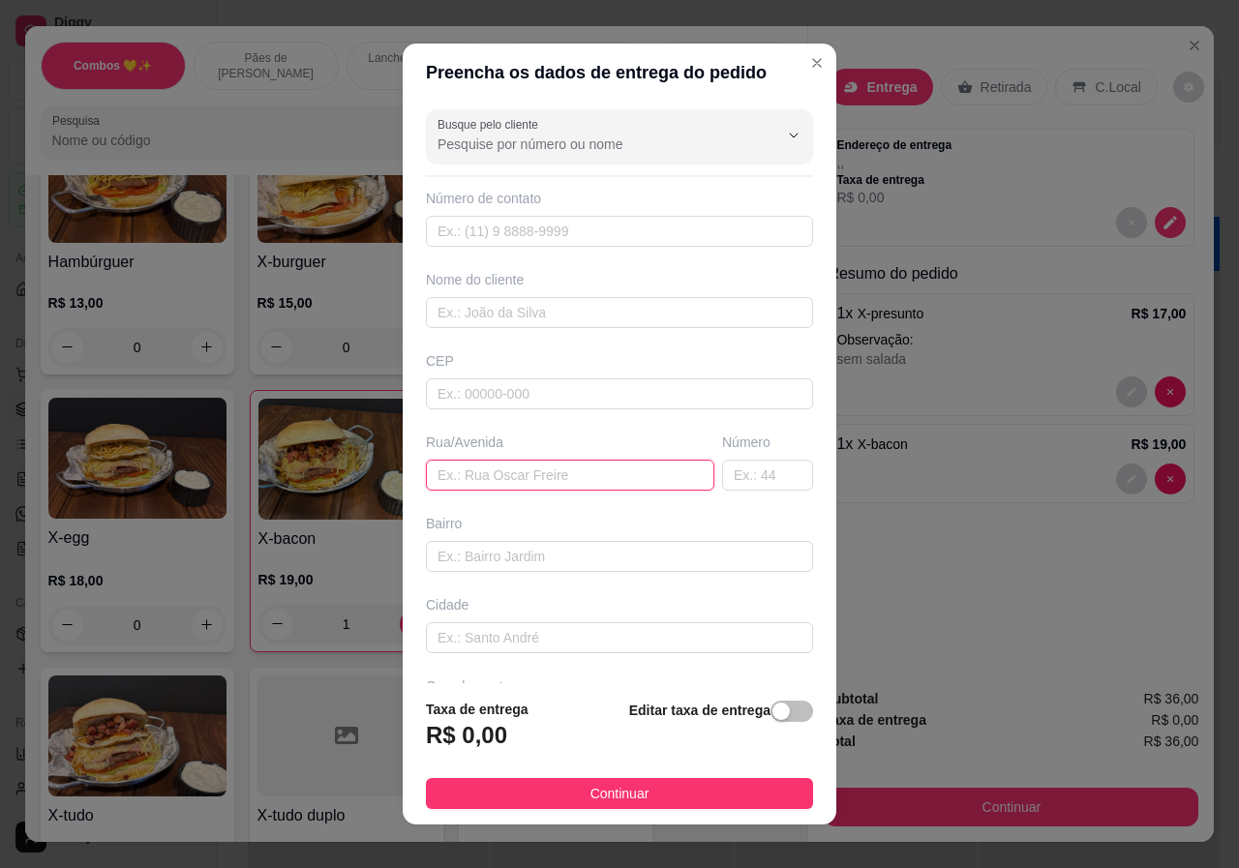
click at [483, 476] on input "text" at bounding box center [570, 475] width 288 height 31
paste input "[STREET_ADDRESS]"
type input "[STREET_ADDRESS]"
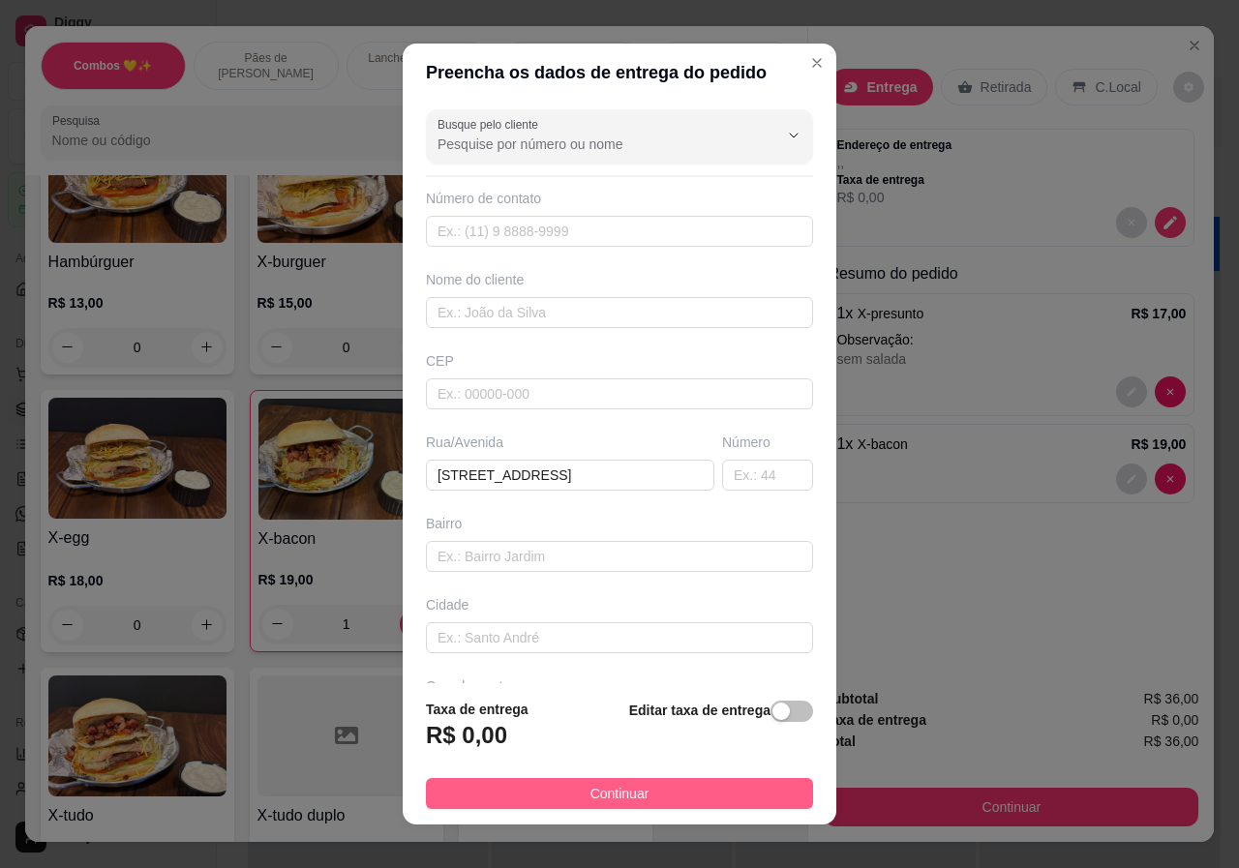
click at [669, 792] on button "Continuar" at bounding box center [619, 793] width 387 height 31
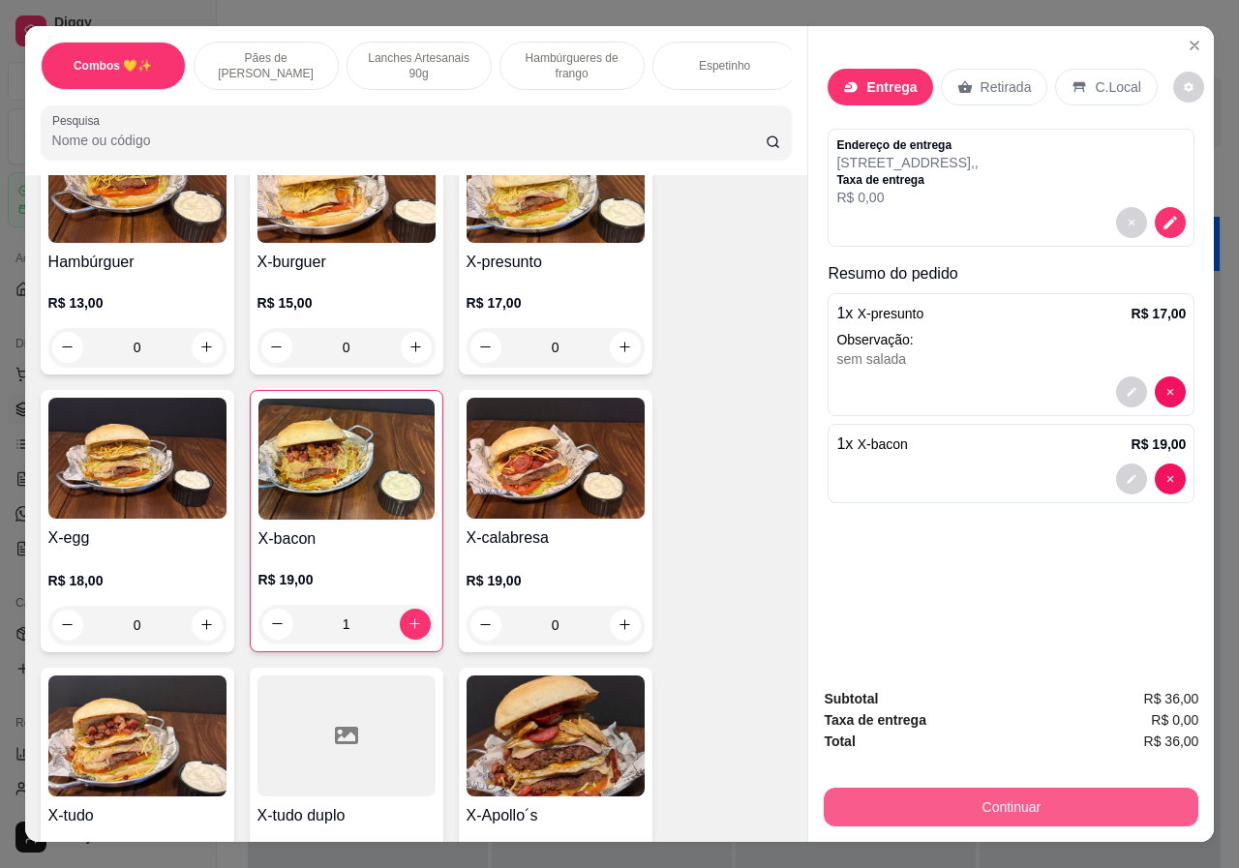
click at [1039, 803] on button "Continuar" at bounding box center [1011, 807] width 375 height 39
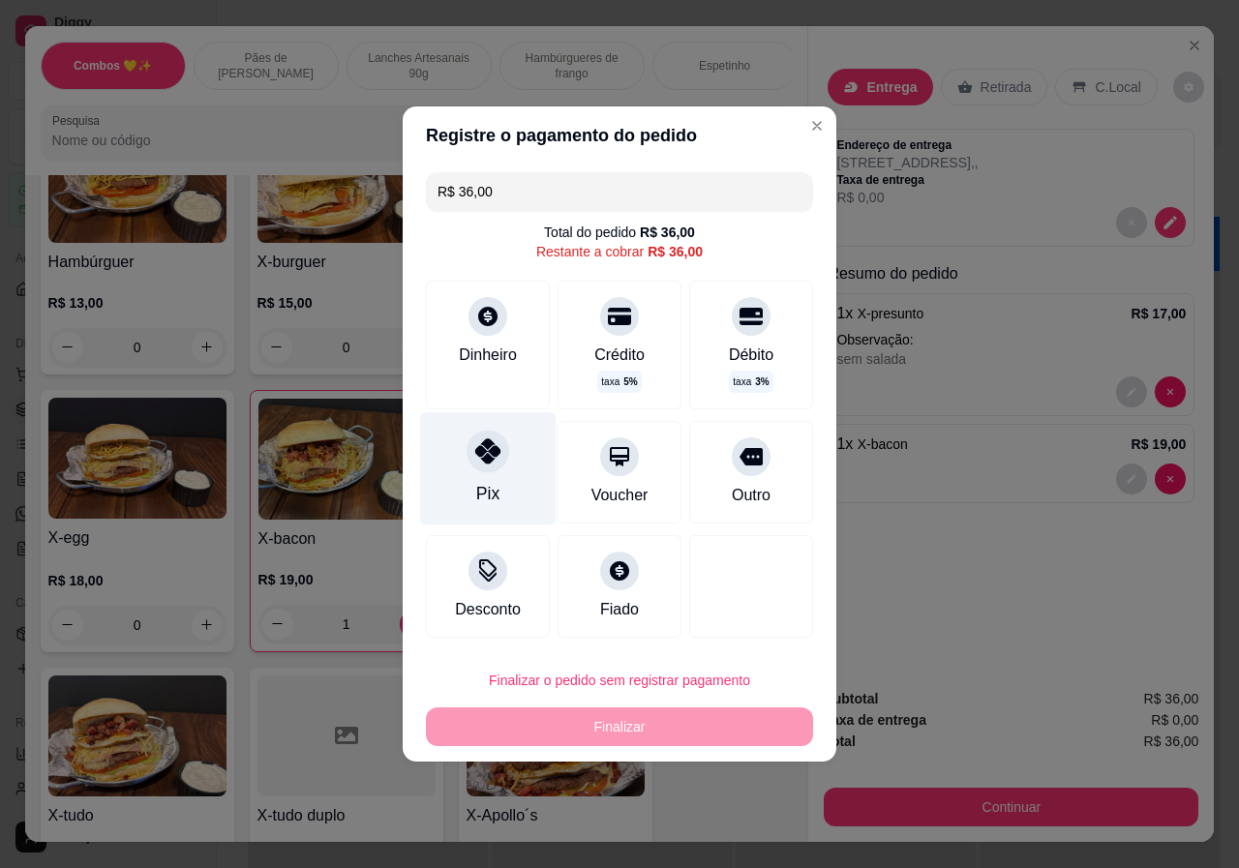
click at [499, 460] on div at bounding box center [488, 451] width 43 height 43
type input "R$ 0,00"
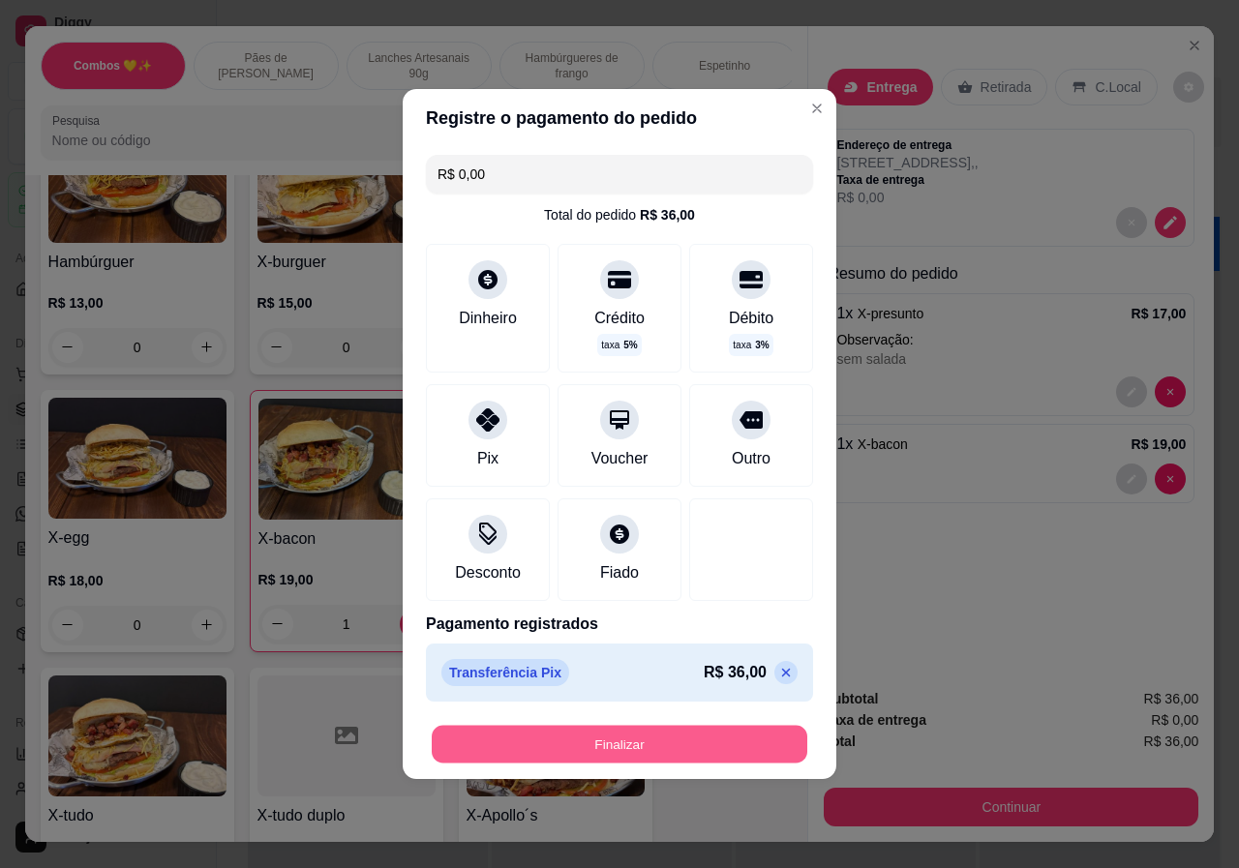
click at [674, 740] on button "Finalizar" at bounding box center [620, 745] width 376 height 38
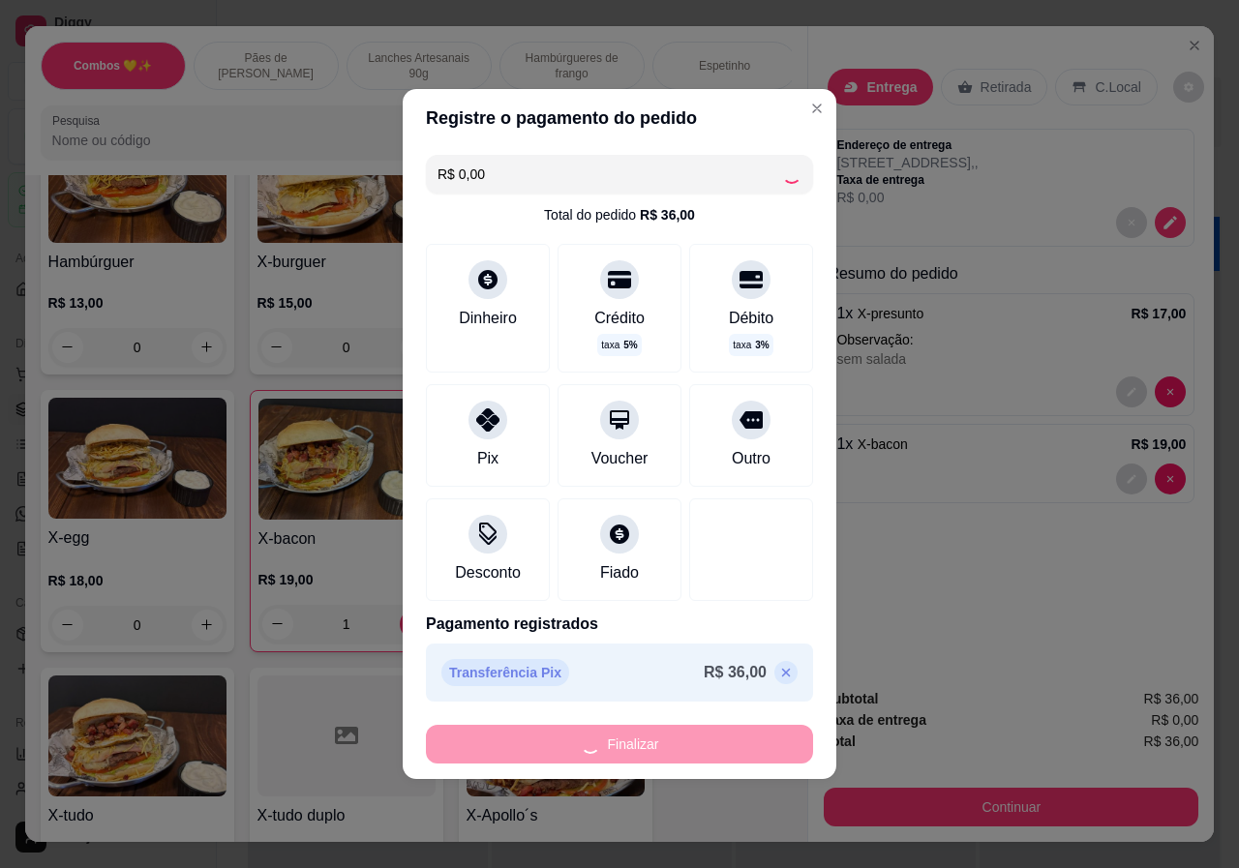
type input "0"
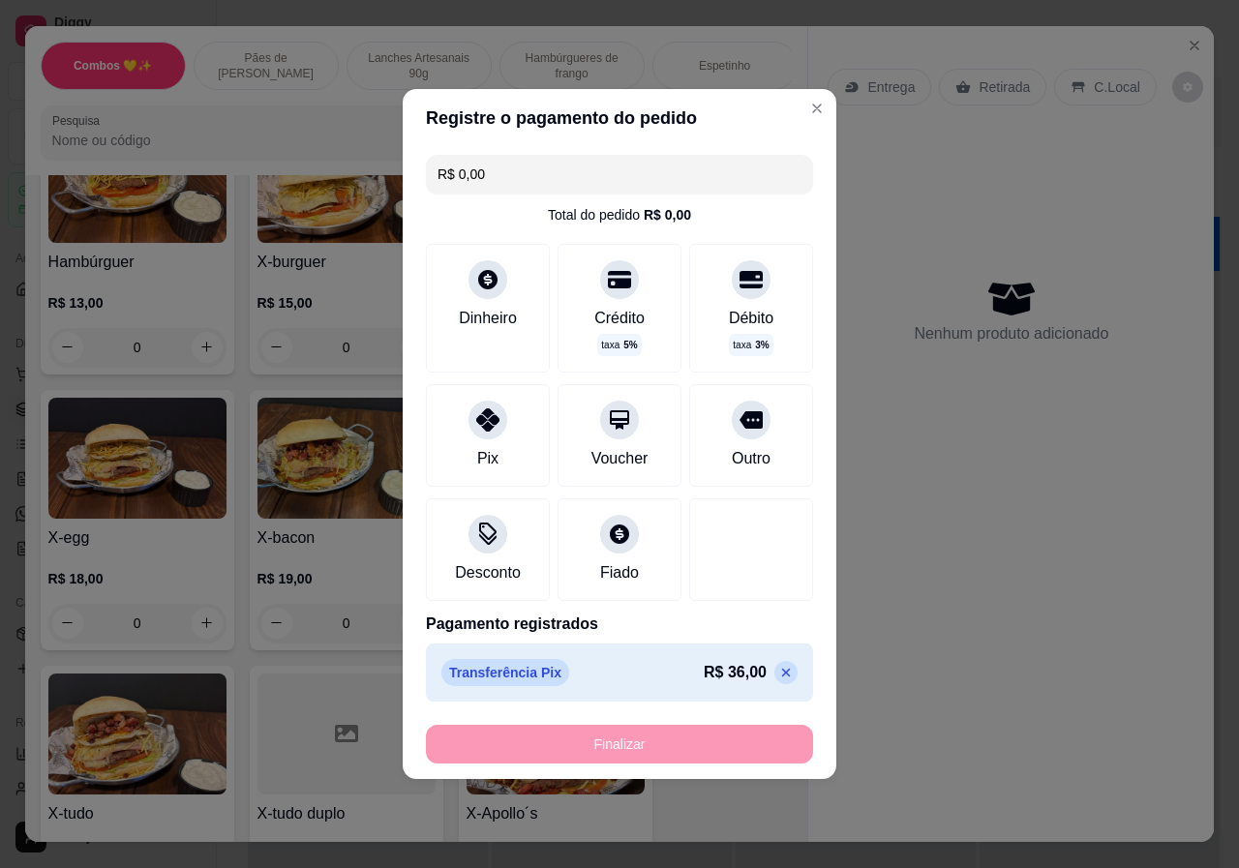
type input "-R$ 36,00"
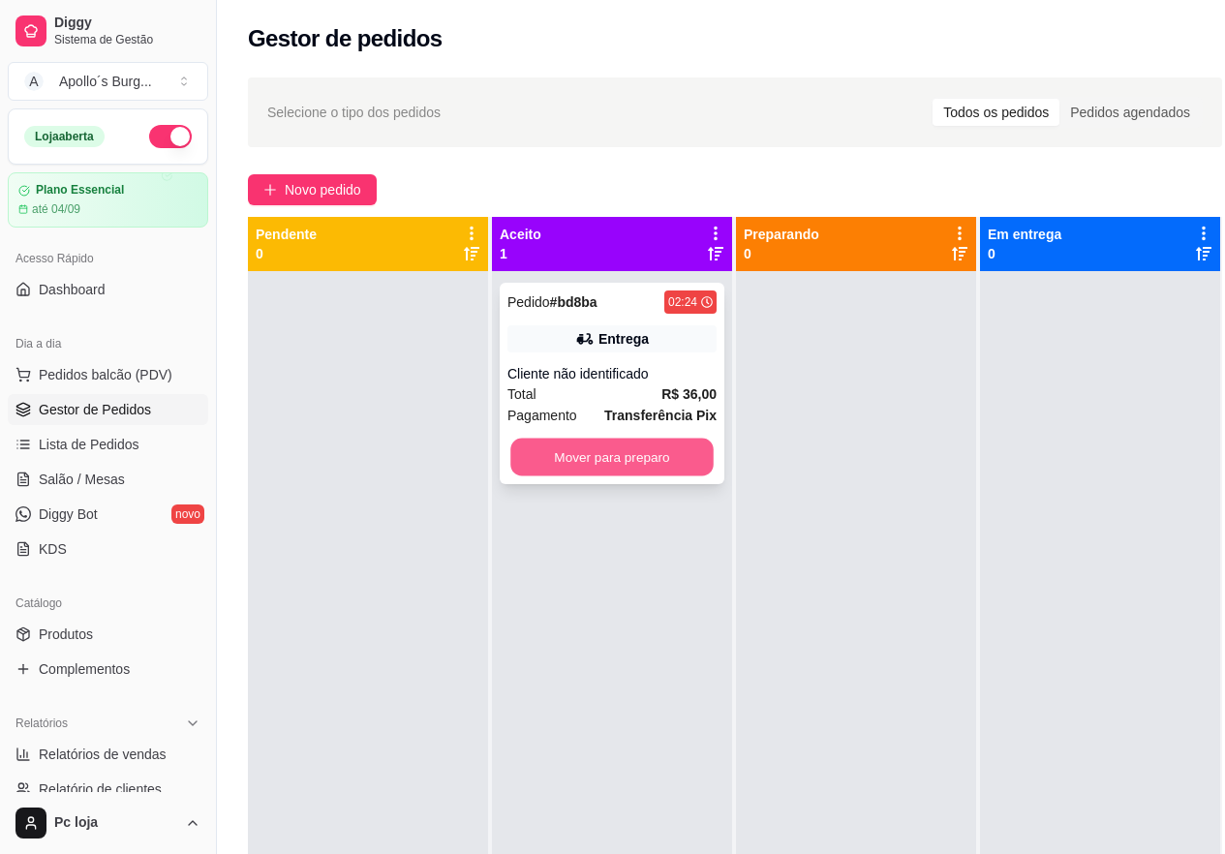
click at [661, 460] on button "Mover para preparo" at bounding box center [611, 458] width 203 height 38
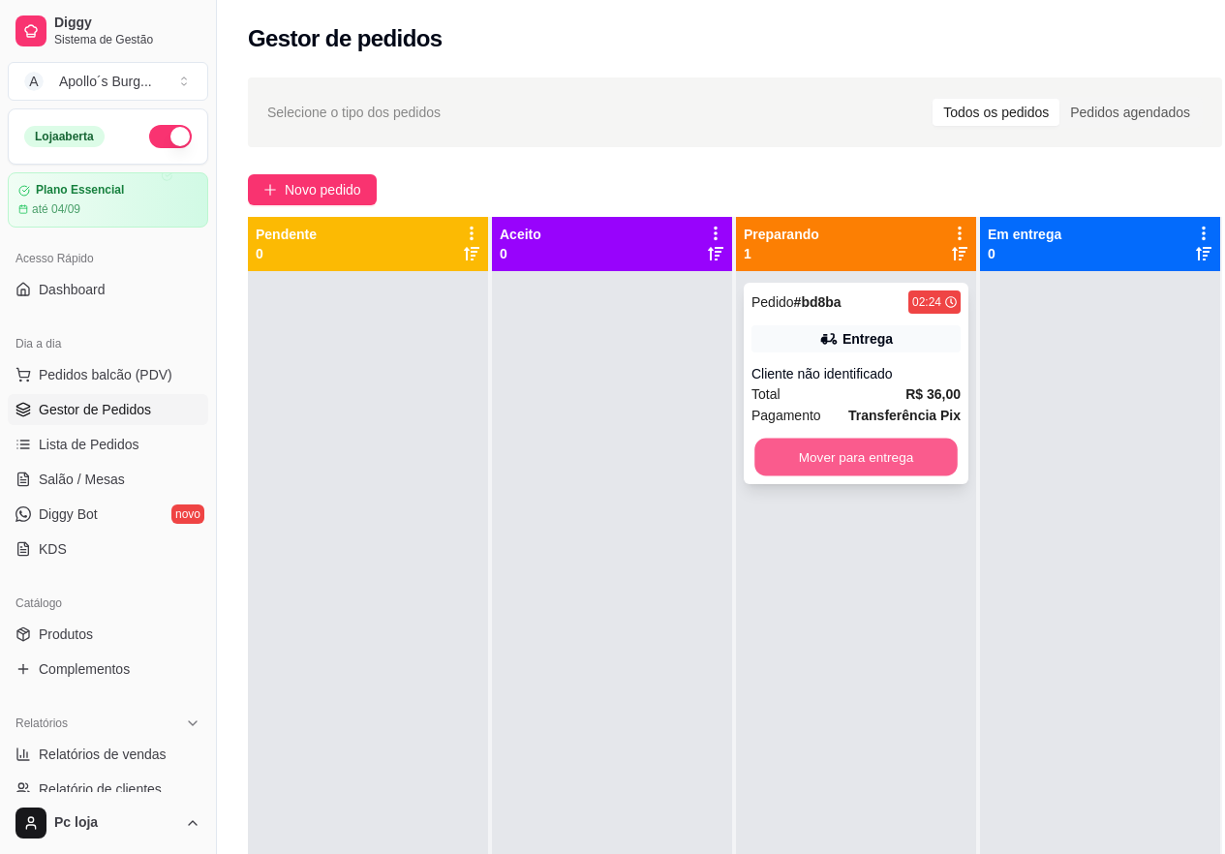
click at [904, 458] on button "Mover para entrega" at bounding box center [855, 458] width 203 height 38
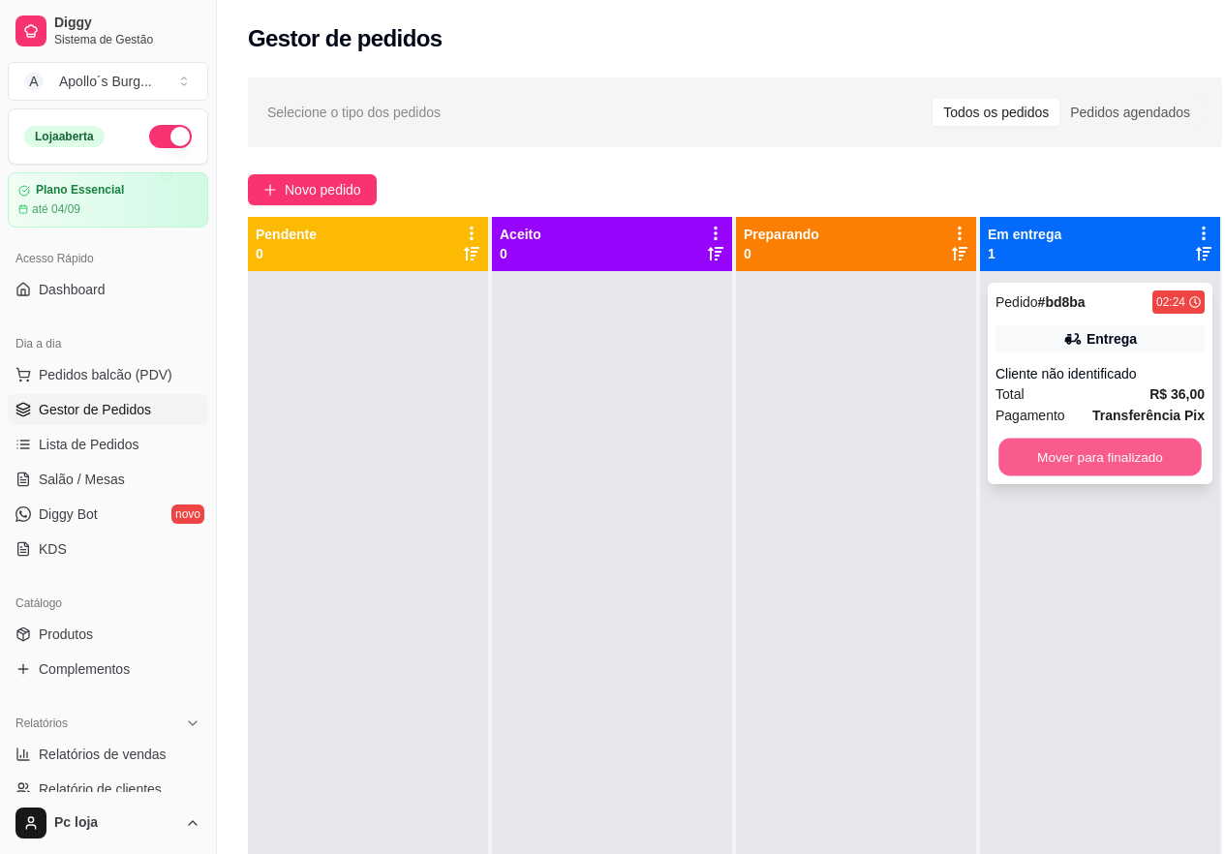
click at [1086, 457] on button "Mover para finalizado" at bounding box center [1099, 458] width 203 height 38
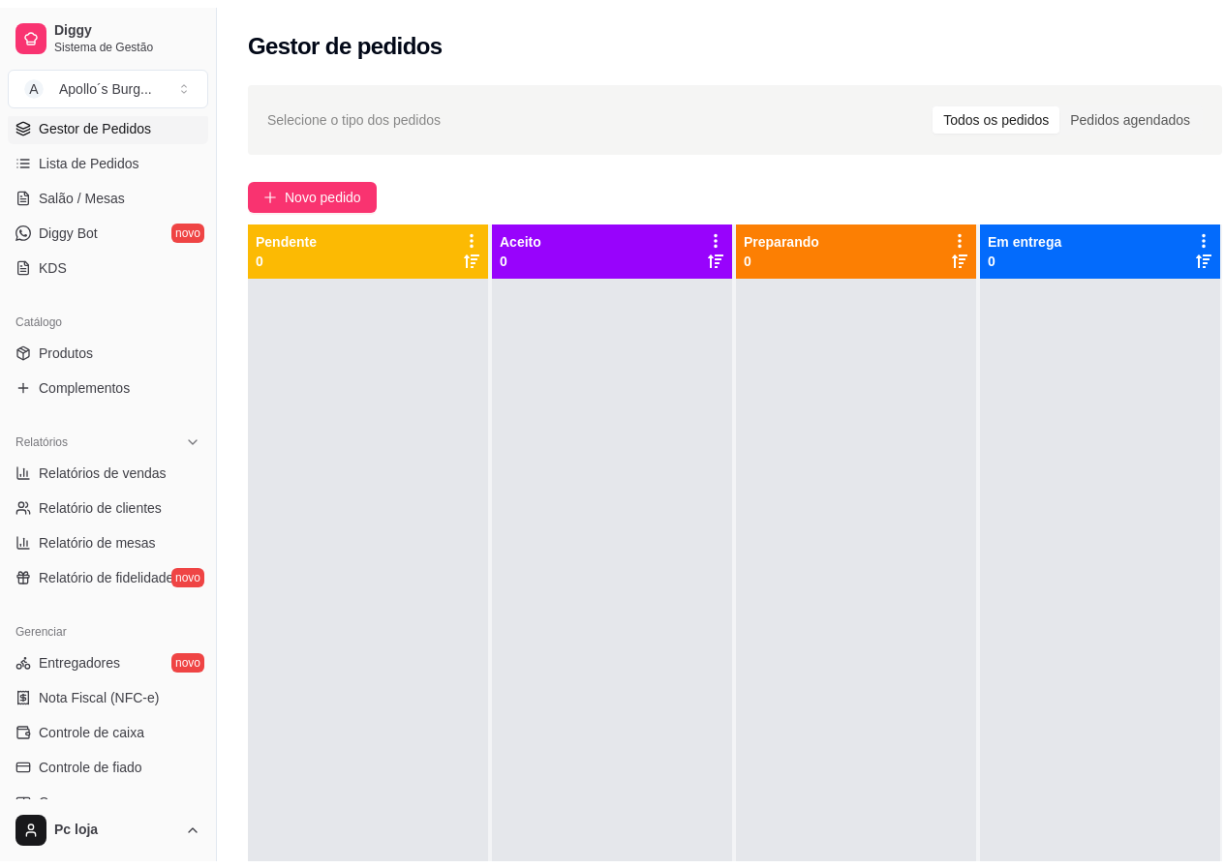
scroll to position [290, 0]
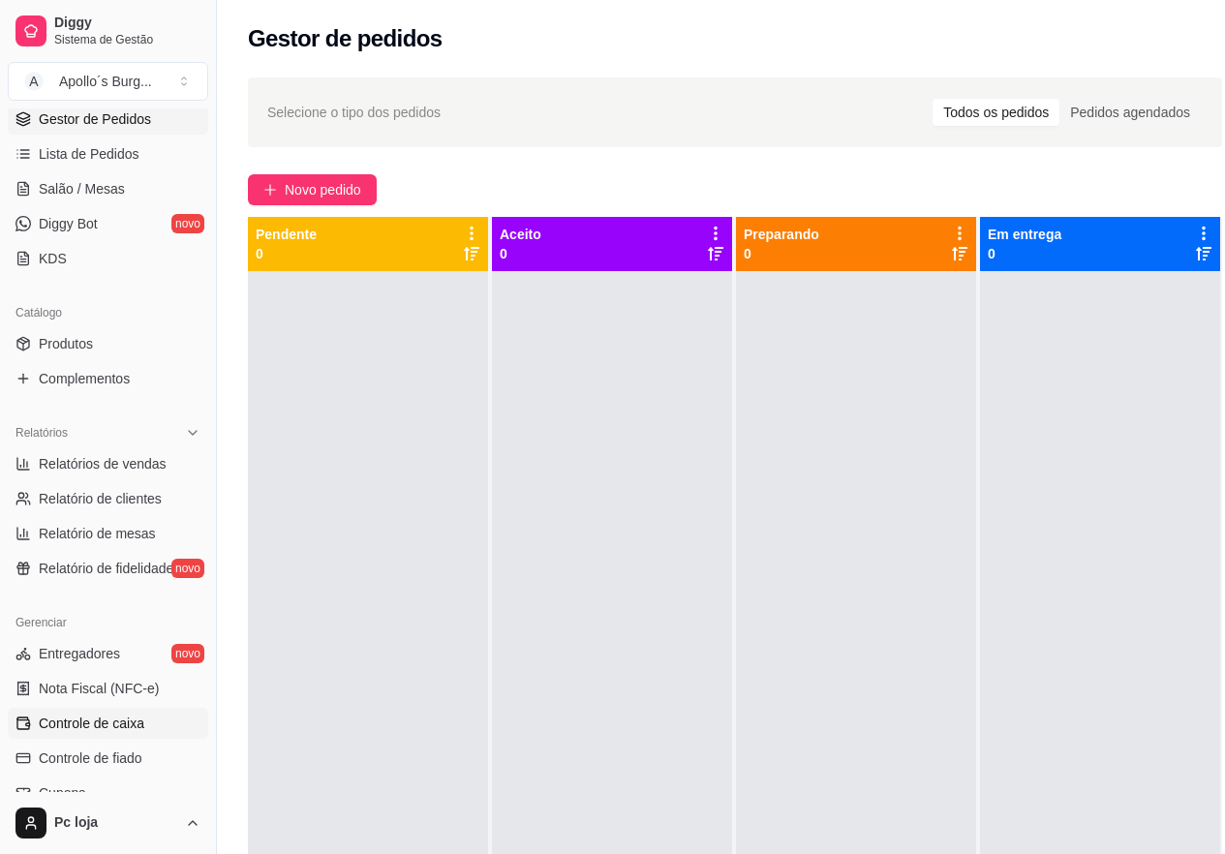
click at [117, 715] on span "Controle de caixa" at bounding box center [92, 722] width 106 height 19
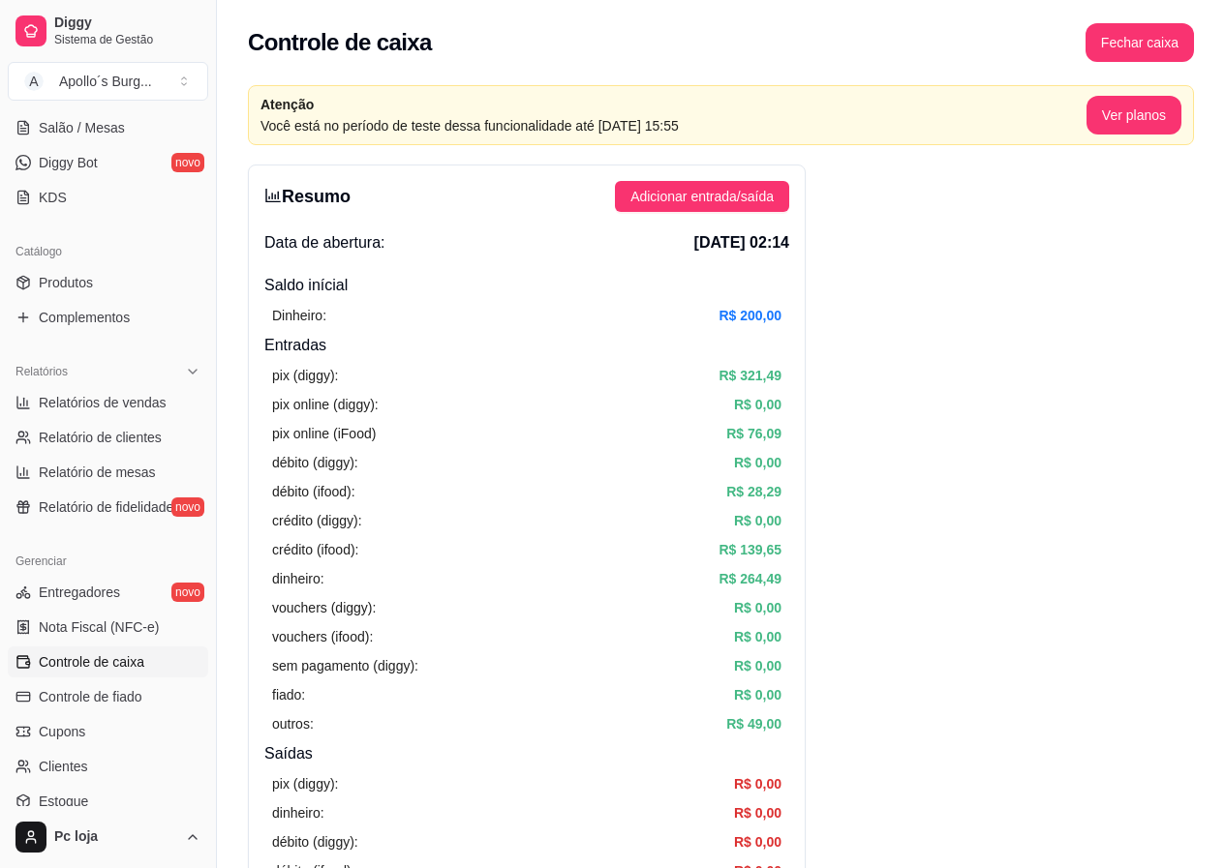
scroll to position [525, 0]
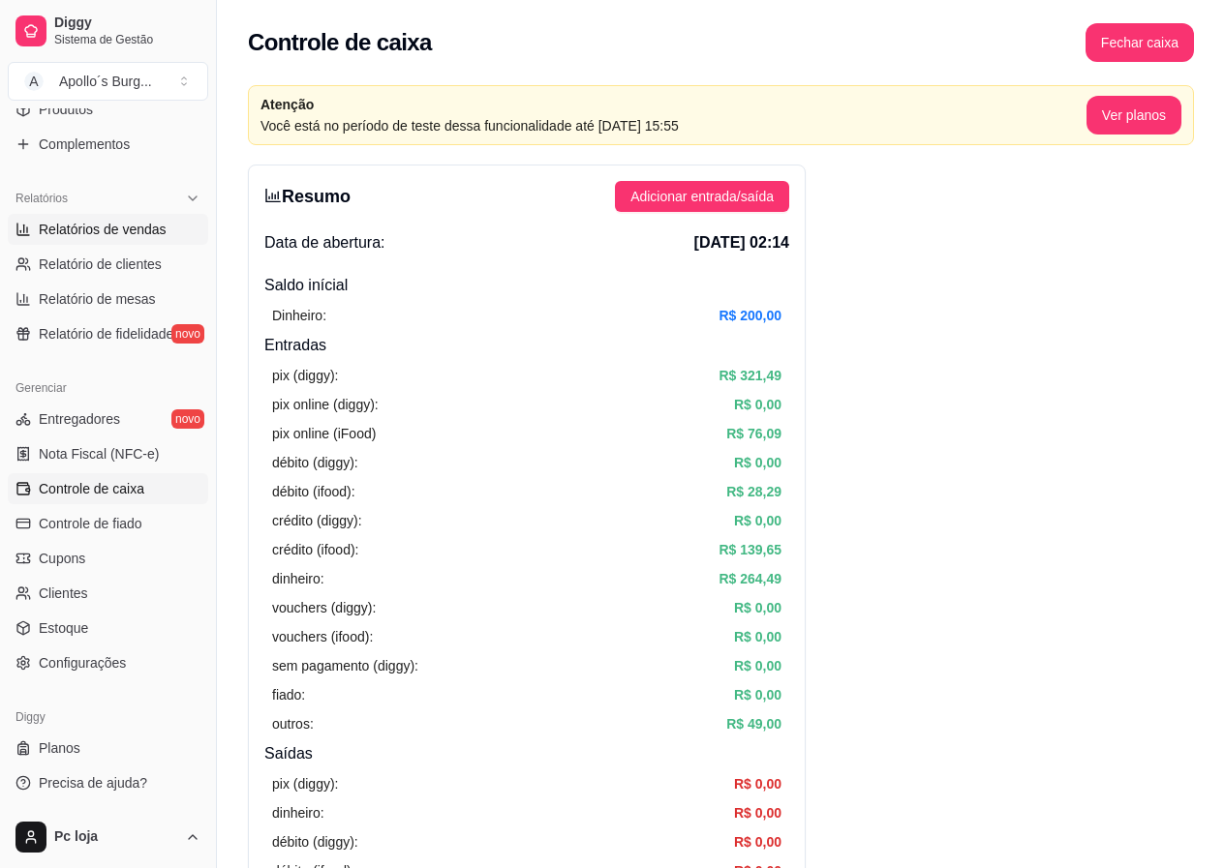
click at [123, 223] on span "Relatórios de vendas" at bounding box center [103, 229] width 128 height 19
select select "ALL"
select select "0"
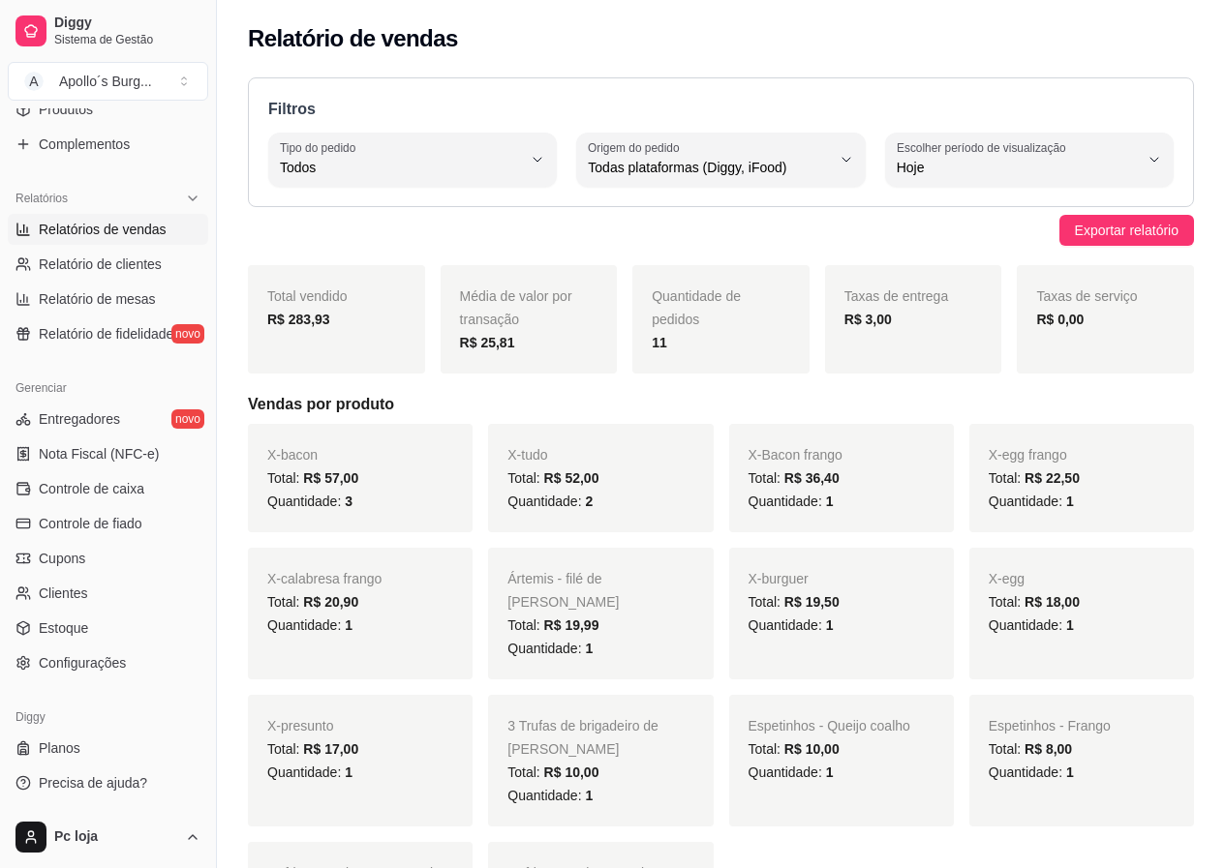
click at [1085, 171] on span "Hoje" at bounding box center [1017, 167] width 242 height 19
click at [1020, 250] on span "Ontem" at bounding box center [1019, 245] width 228 height 18
type input "1"
select select "1"
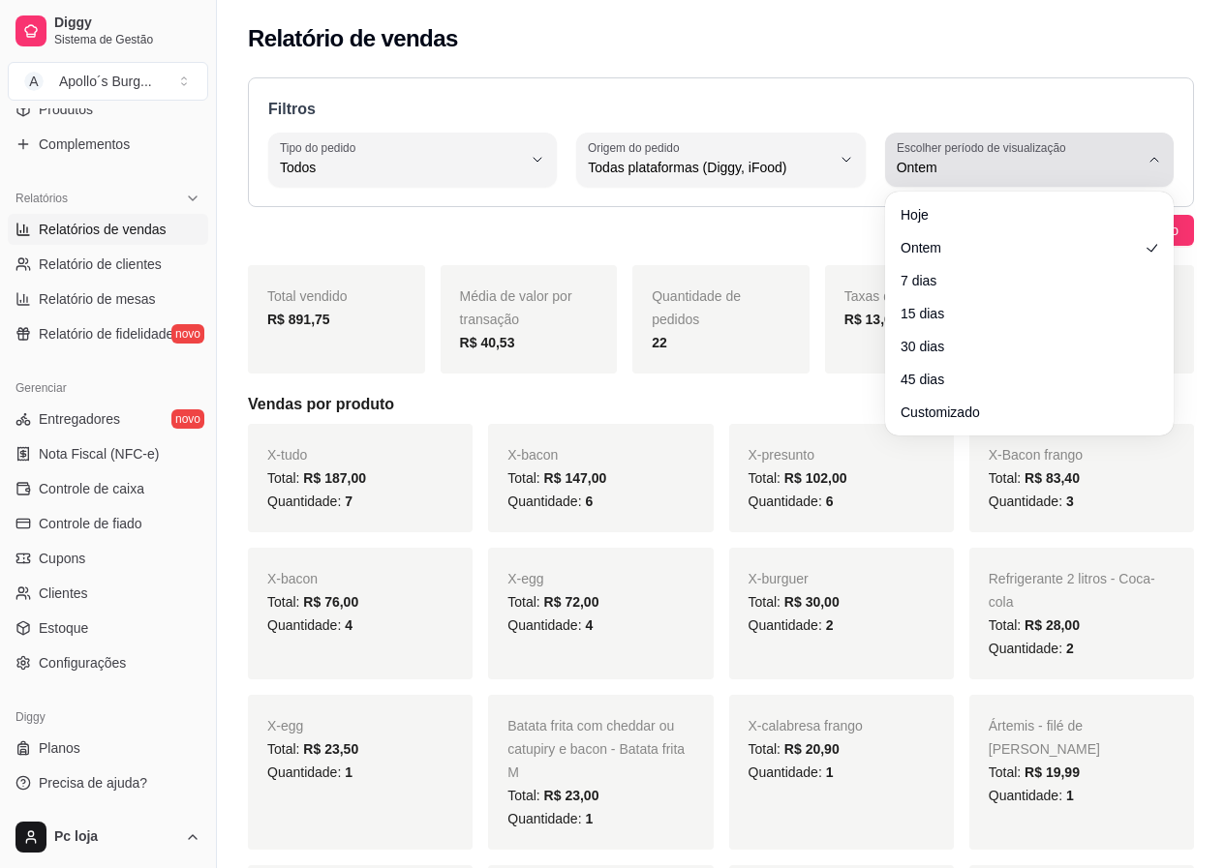
click at [979, 184] on button "Escolher período de visualização Ontem" at bounding box center [1029, 160] width 288 height 54
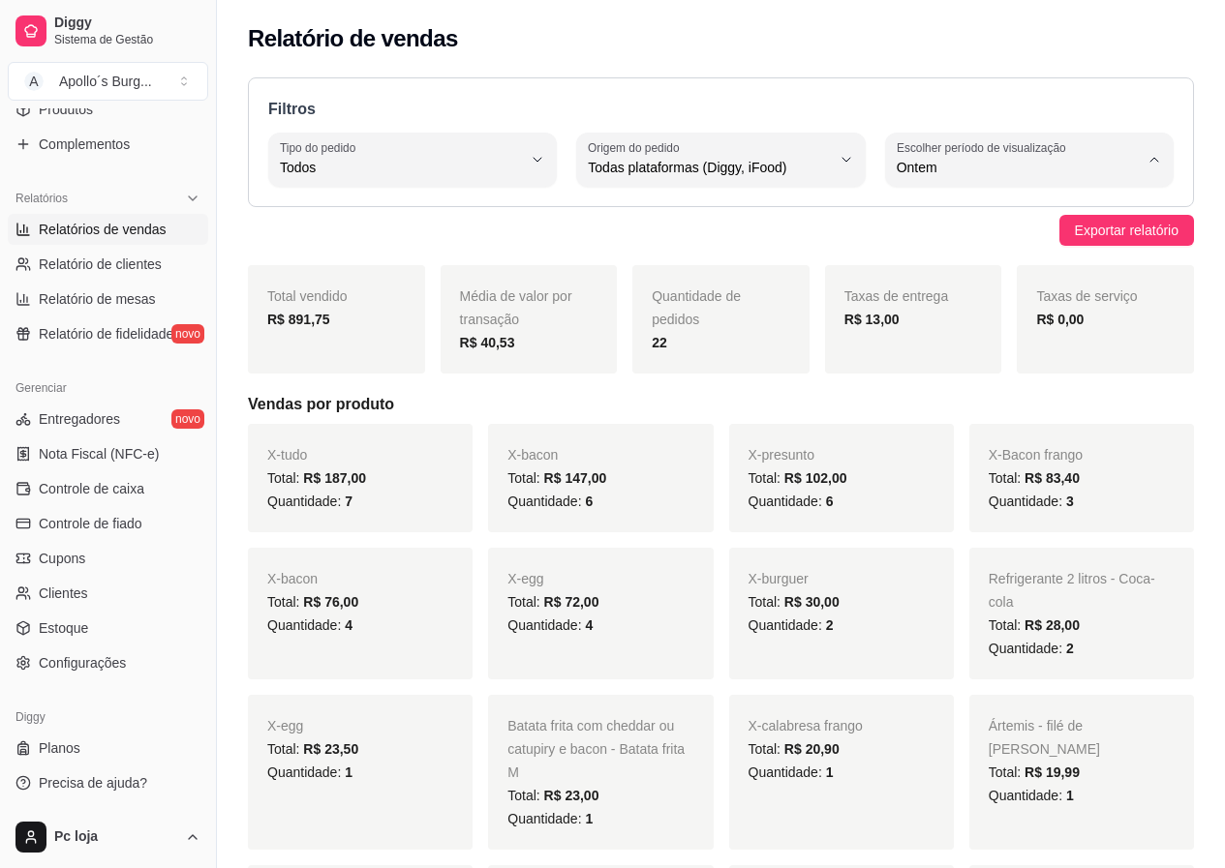
click at [962, 226] on li "Hoje" at bounding box center [1028, 214] width 262 height 30
type input "0"
select select "0"
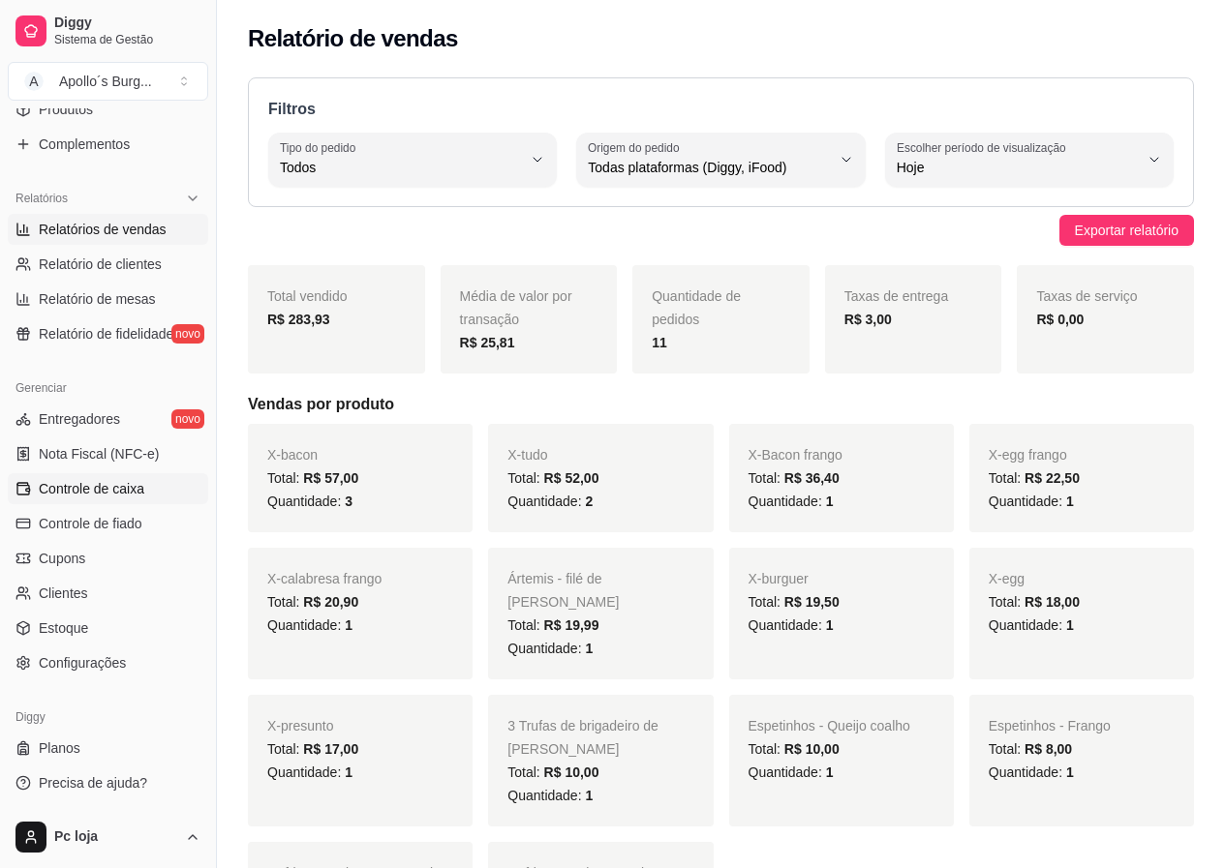
click at [98, 487] on span "Controle de caixa" at bounding box center [92, 488] width 106 height 19
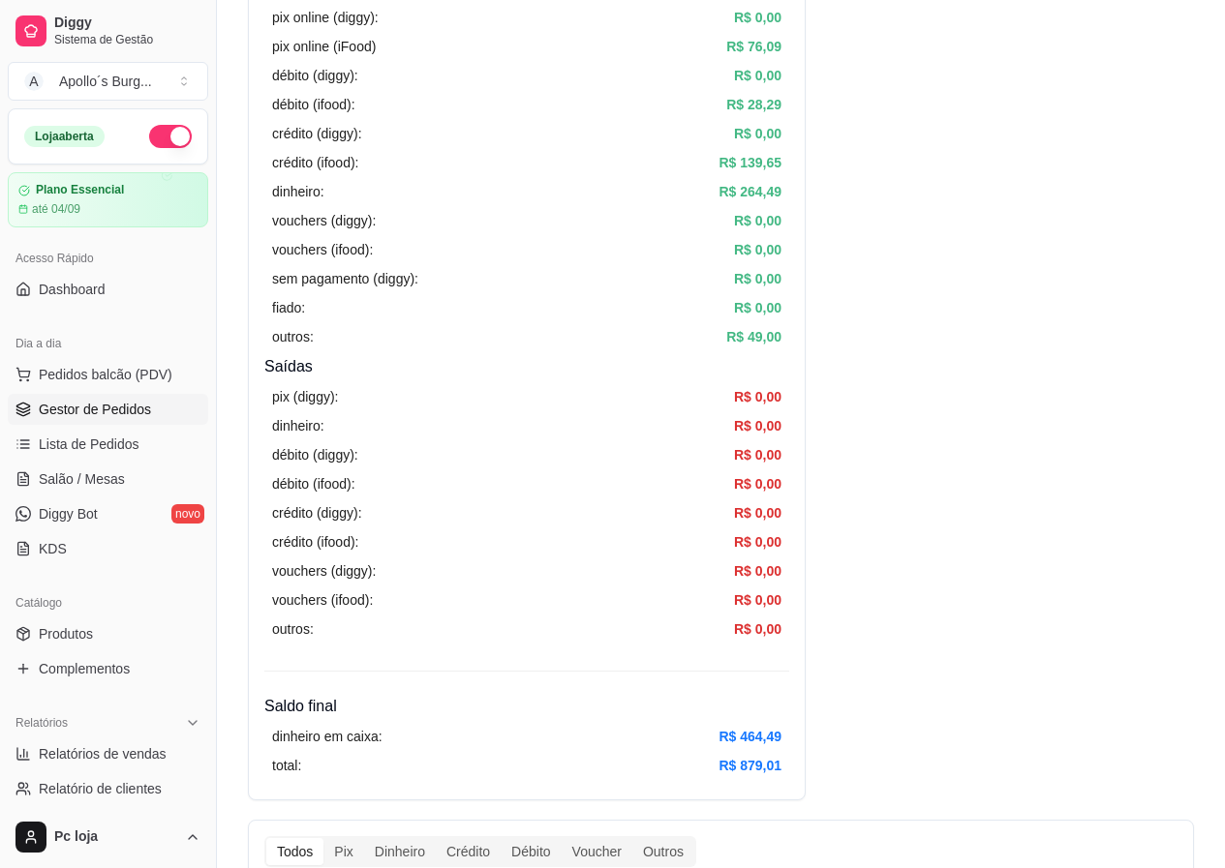
click at [123, 403] on span "Gestor de Pedidos" at bounding box center [95, 409] width 112 height 19
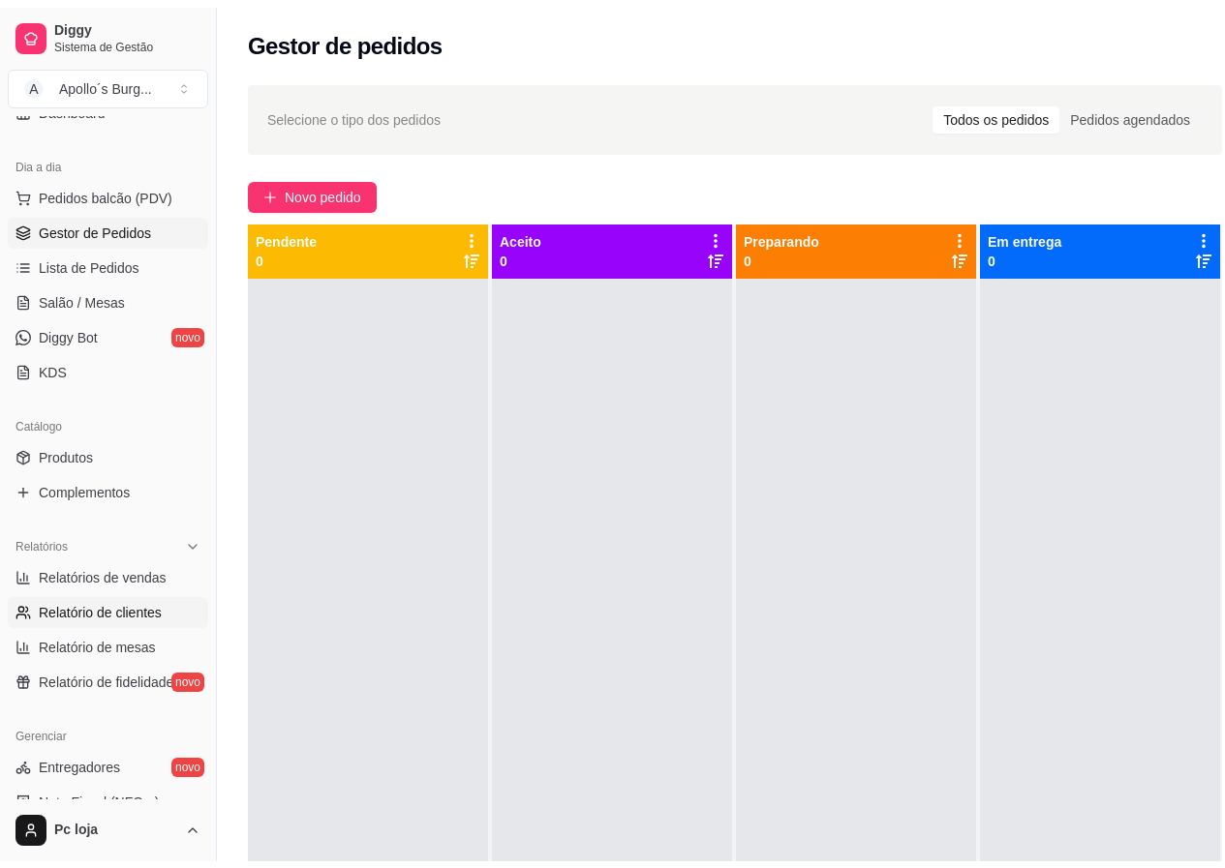
scroll to position [194, 0]
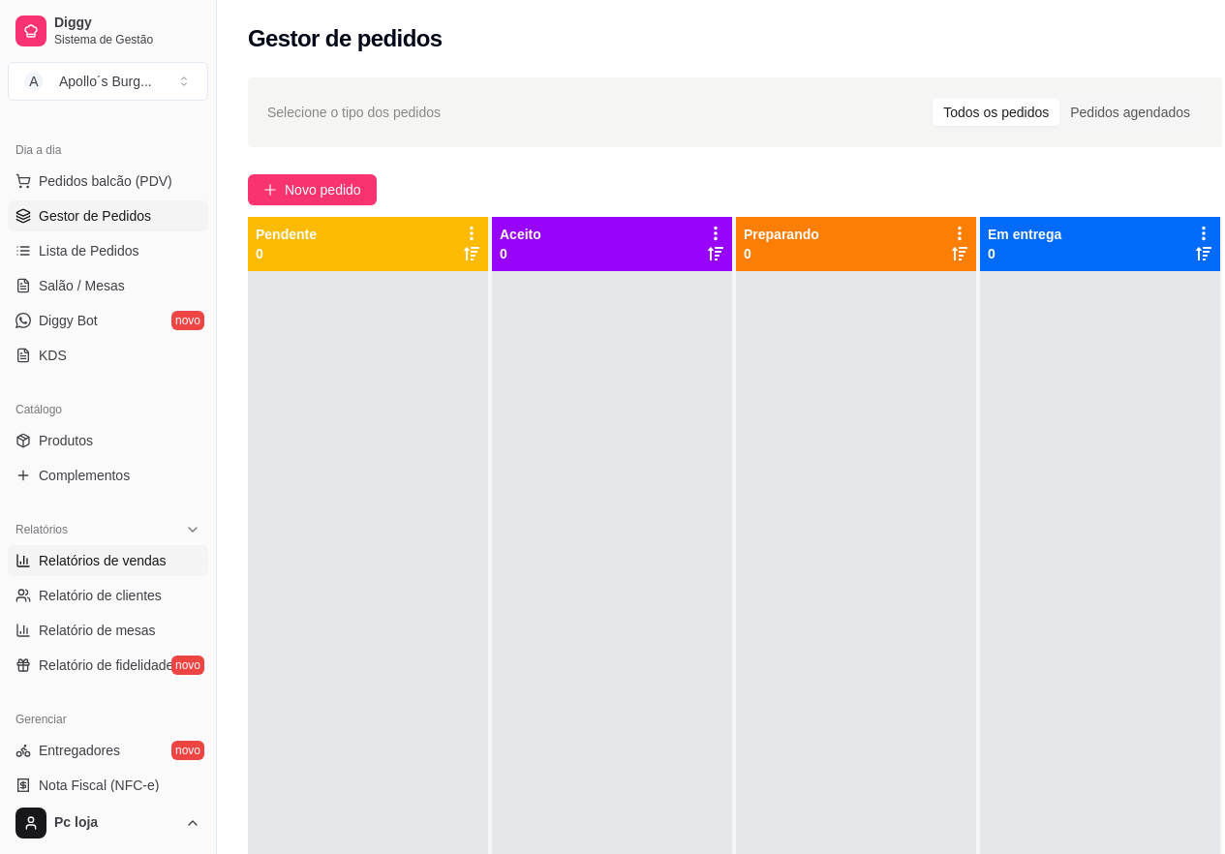
click at [119, 559] on span "Relatórios de vendas" at bounding box center [103, 560] width 128 height 19
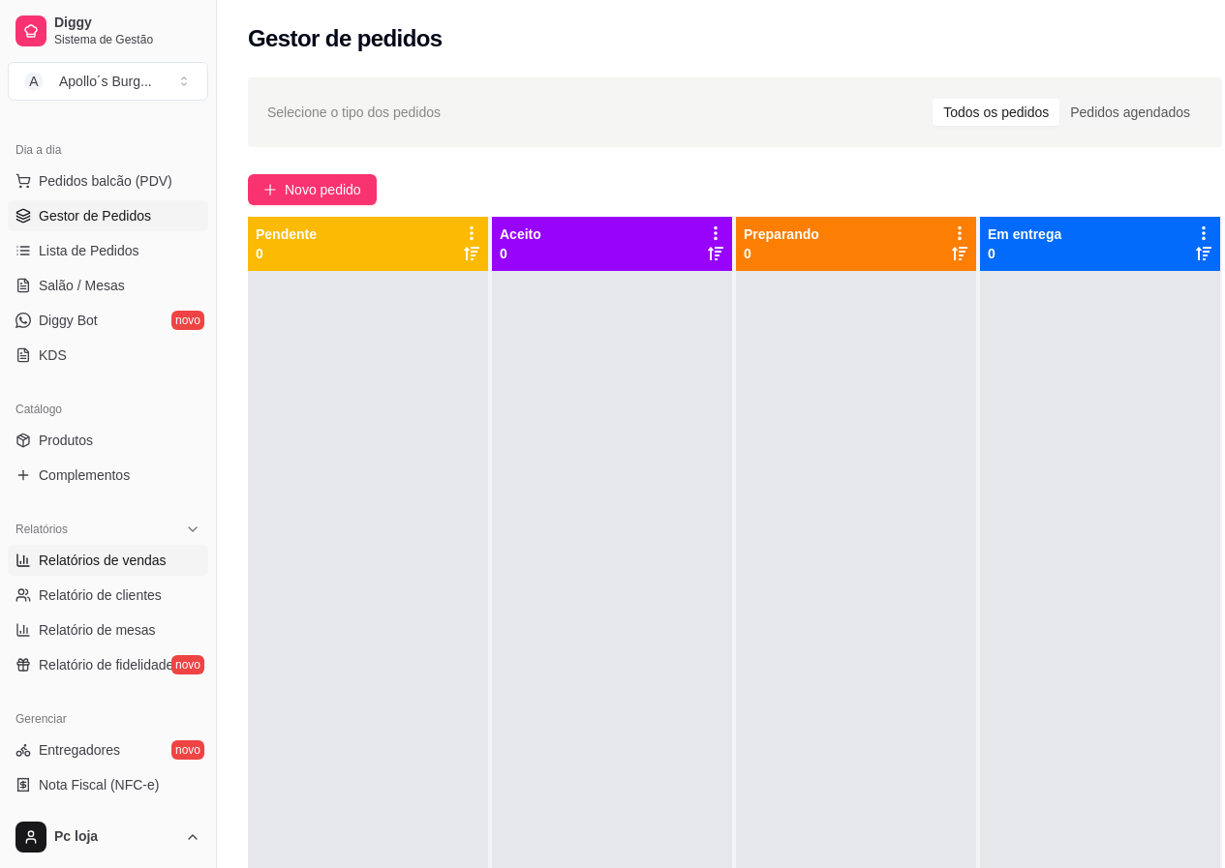
select select "ALL"
select select "0"
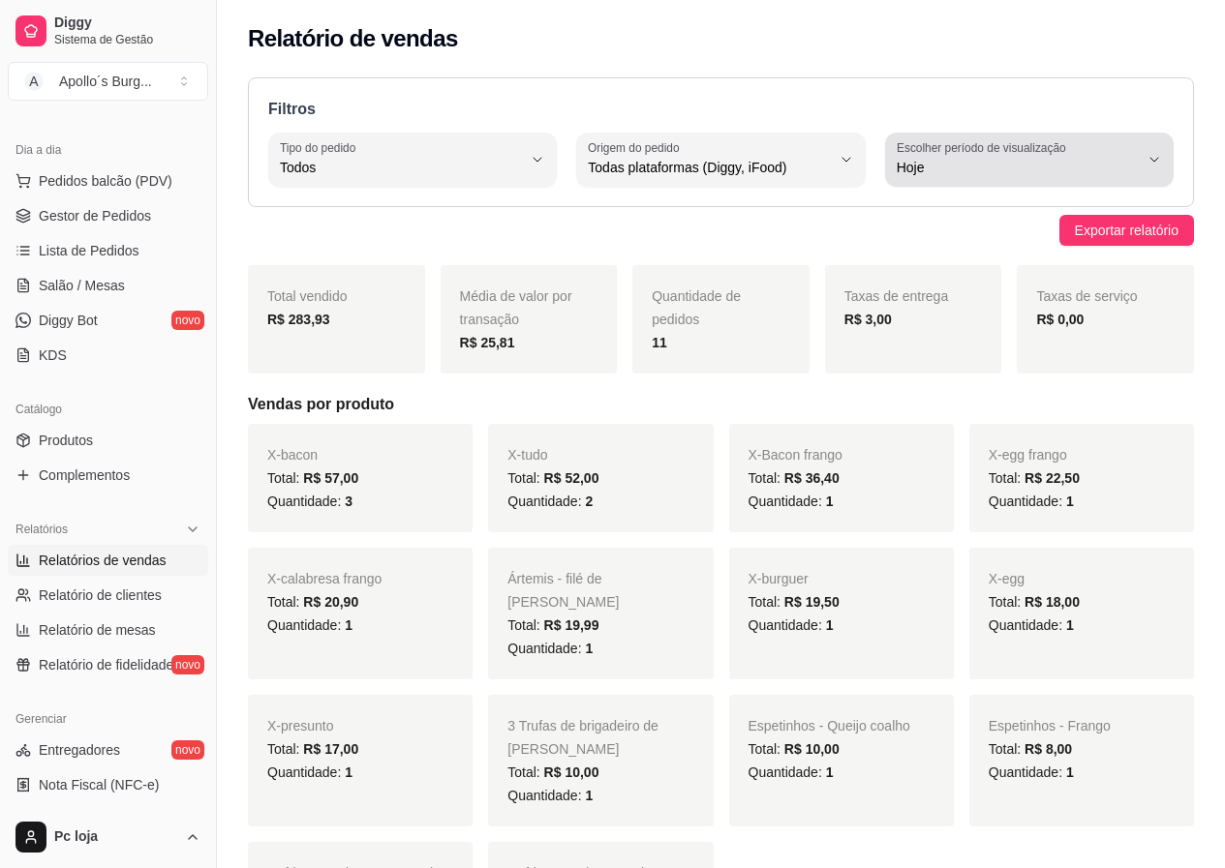
click at [1006, 152] on label "Escolher período de visualização" at bounding box center [983, 147] width 175 height 16
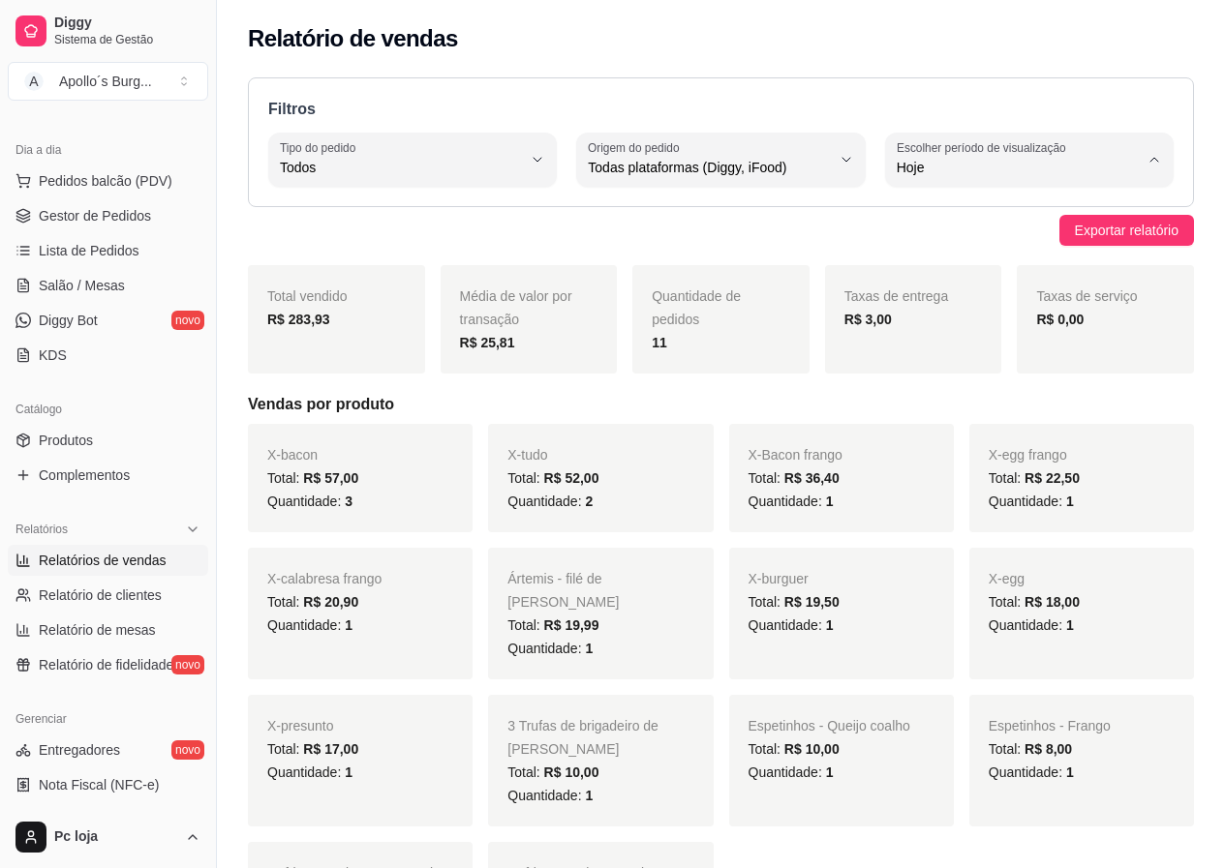
click at [971, 408] on span "Customizado" at bounding box center [1019, 403] width 228 height 18
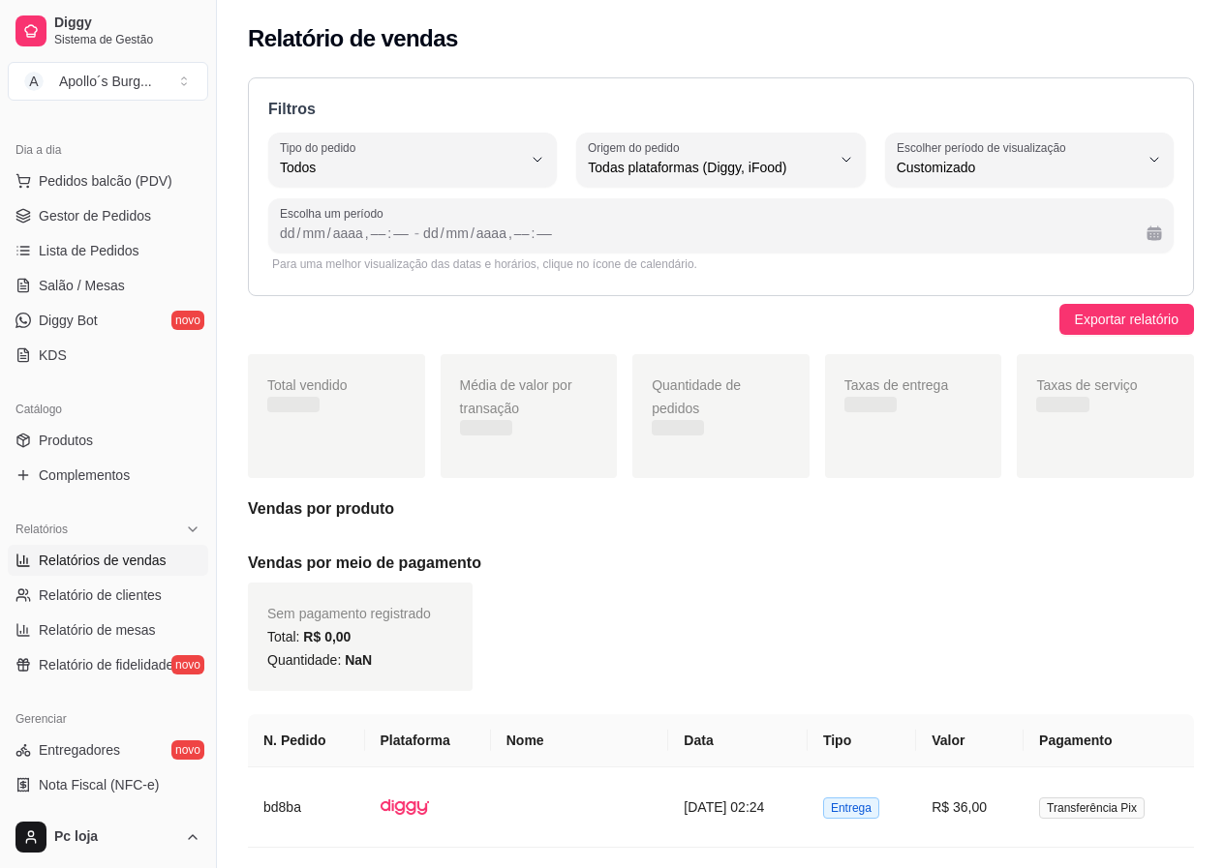
type input "-1"
select select "-1"
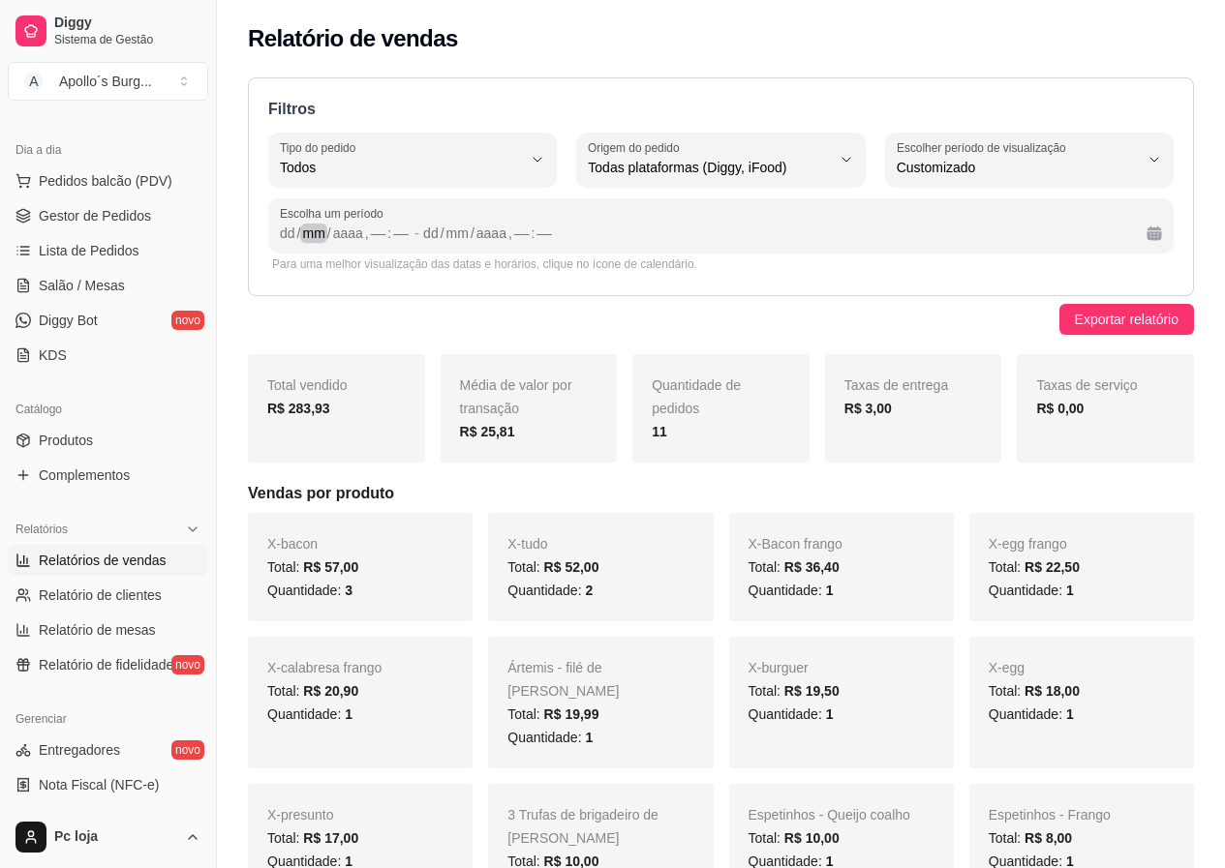
click at [320, 240] on div "mm" at bounding box center [313, 233] width 26 height 19
click at [291, 237] on div "dd" at bounding box center [287, 233] width 19 height 19
click at [302, 228] on div "mm" at bounding box center [313, 233] width 26 height 19
click at [284, 236] on div "dd" at bounding box center [287, 233] width 19 height 19
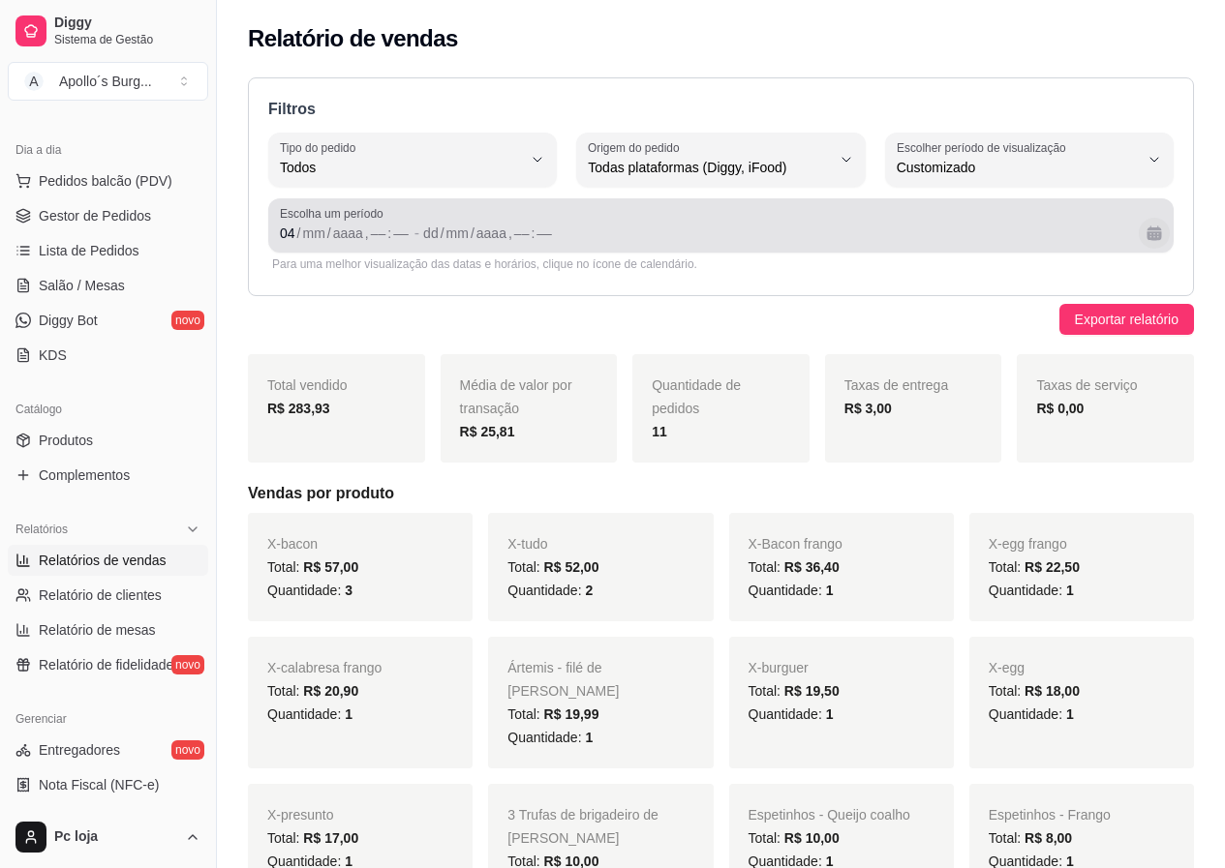
click at [1165, 239] on button "Calendário" at bounding box center [1153, 233] width 31 height 31
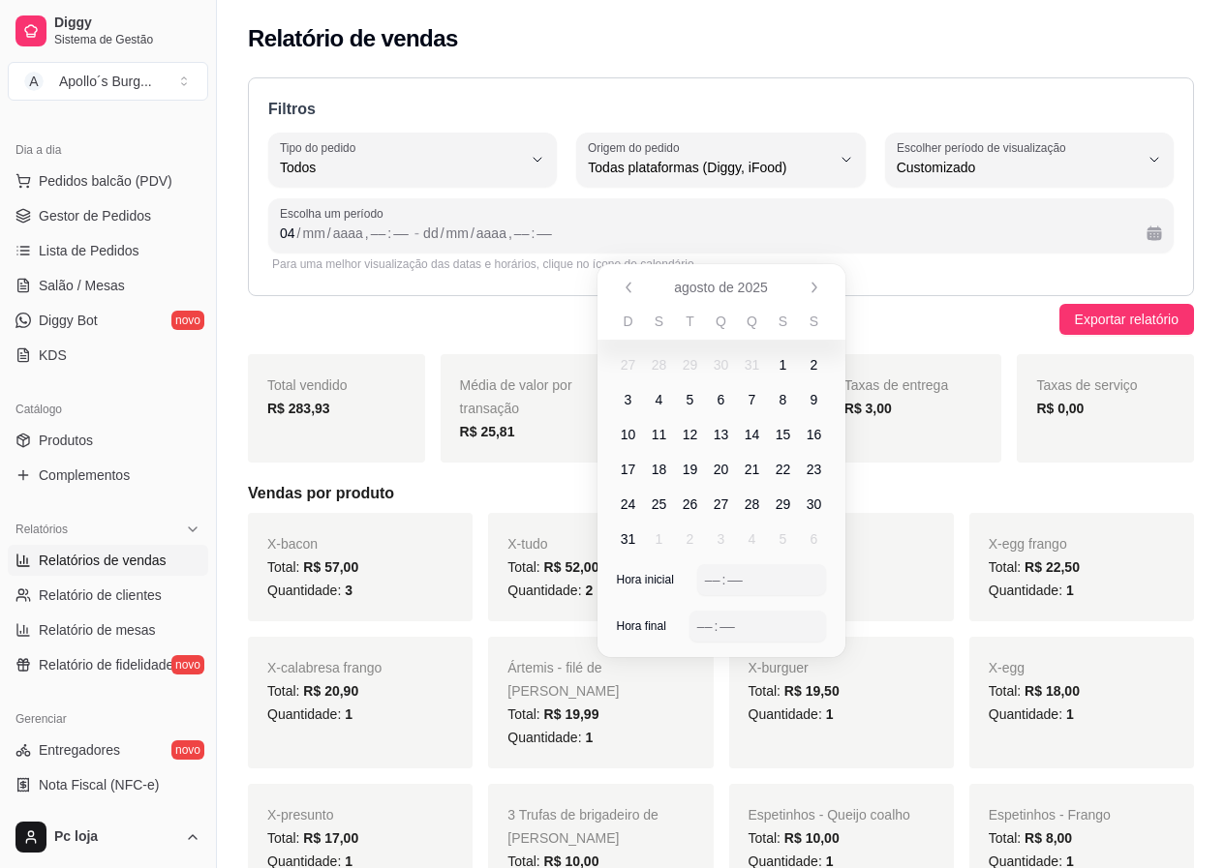
click at [653, 399] on span "4" at bounding box center [659, 399] width 31 height 31
click at [628, 428] on span "10" at bounding box center [628, 434] width 15 height 19
click at [874, 287] on div "Filtros ALL Tipo do pedido Todos Entrega Retirada Mesa Consumo local Tipo do pe…" at bounding box center [721, 186] width 946 height 219
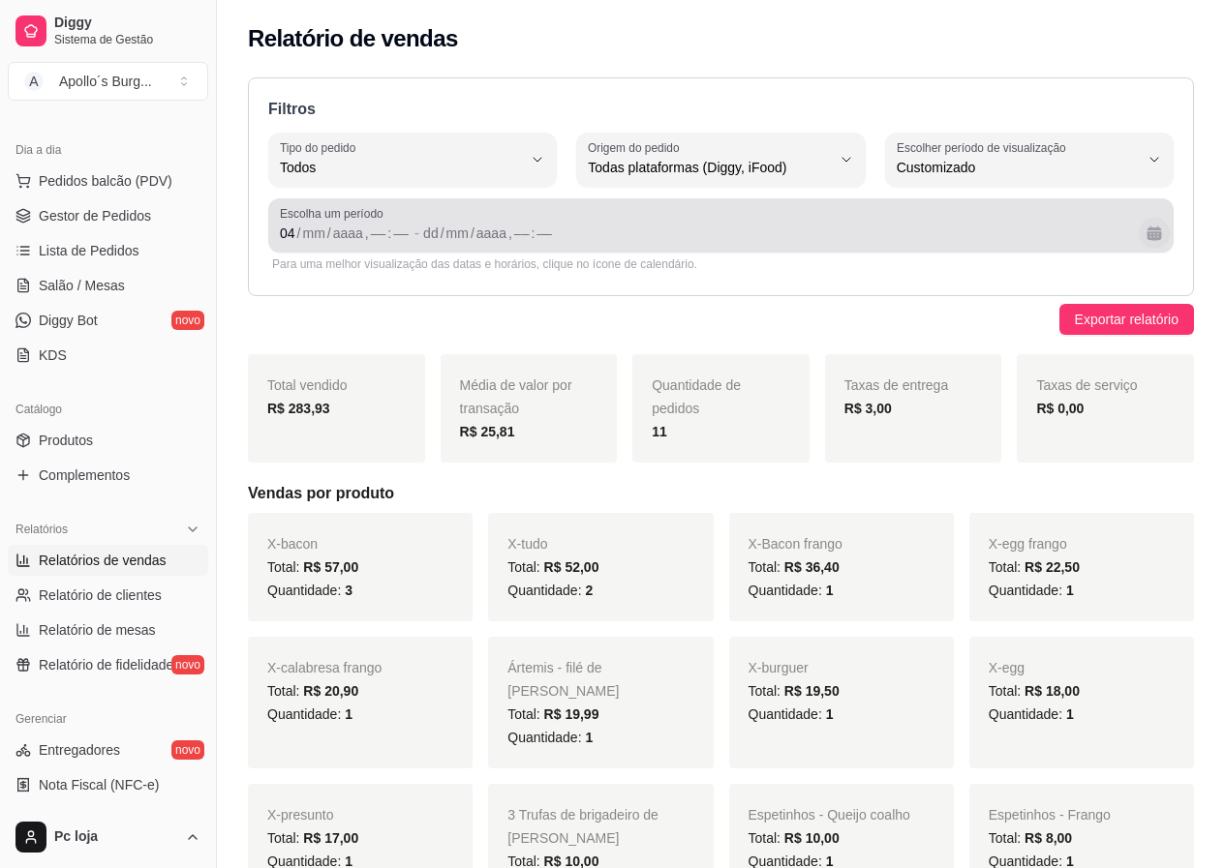
click at [1153, 223] on button "Calendário" at bounding box center [1153, 233] width 31 height 31
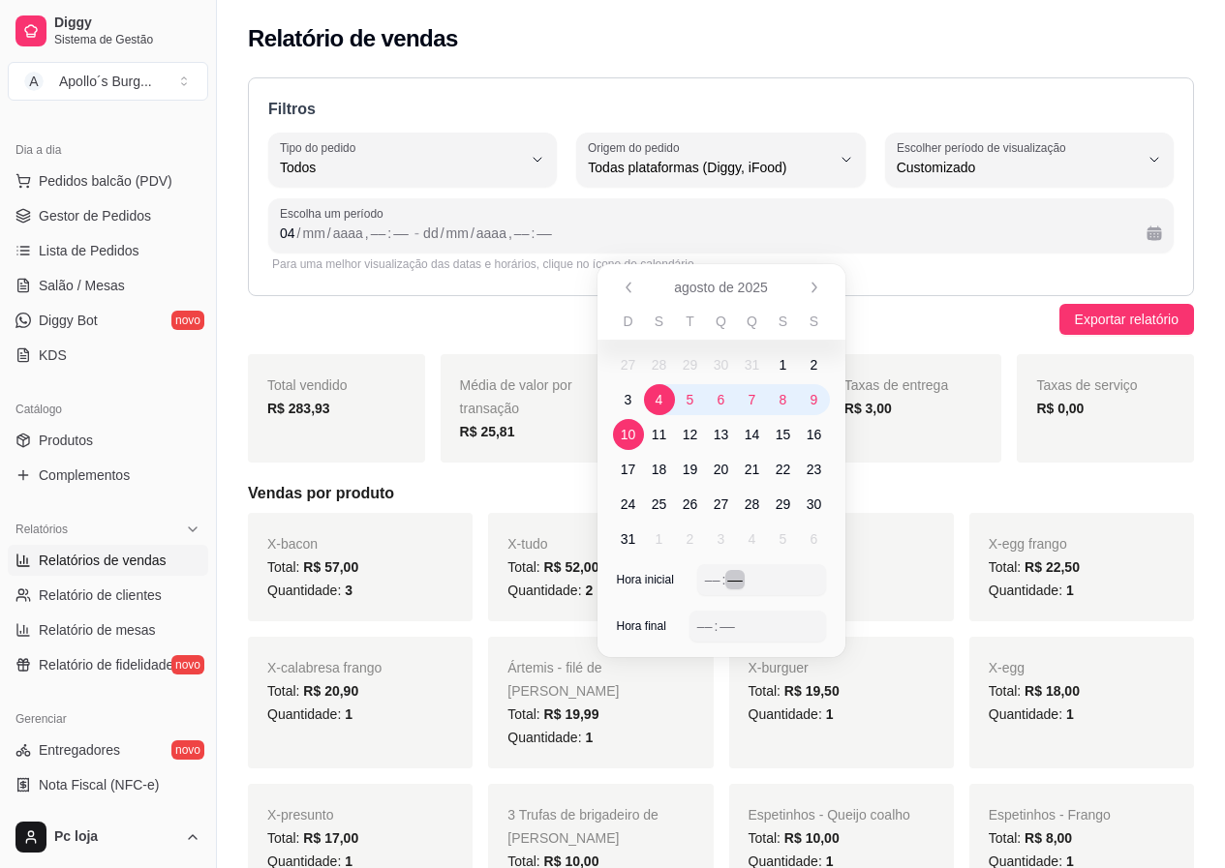
click at [730, 576] on div "––" at bounding box center [734, 579] width 19 height 19
click at [702, 583] on div "–– : ––" at bounding box center [761, 579] width 129 height 31
click at [974, 308] on div "Exportar relatório" at bounding box center [721, 319] width 946 height 31
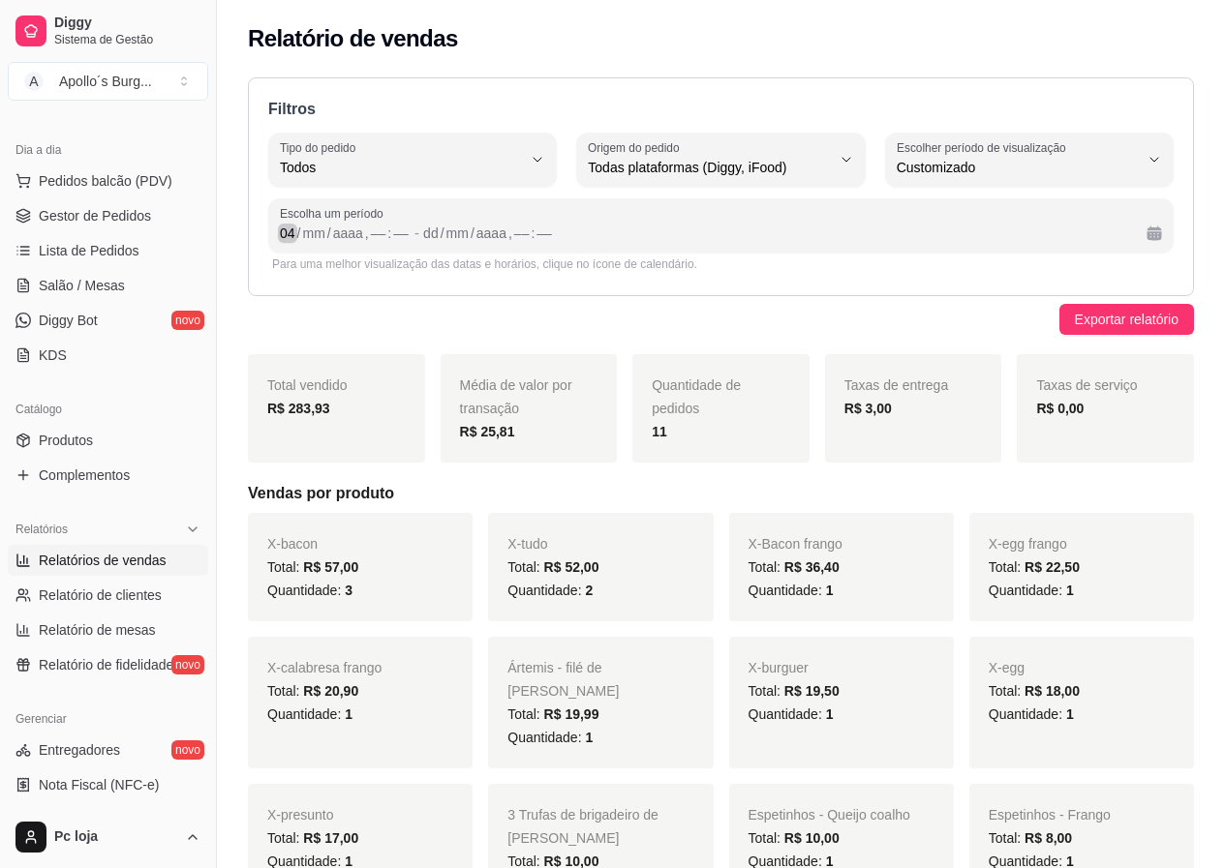
click at [292, 236] on div "04" at bounding box center [287, 233] width 19 height 19
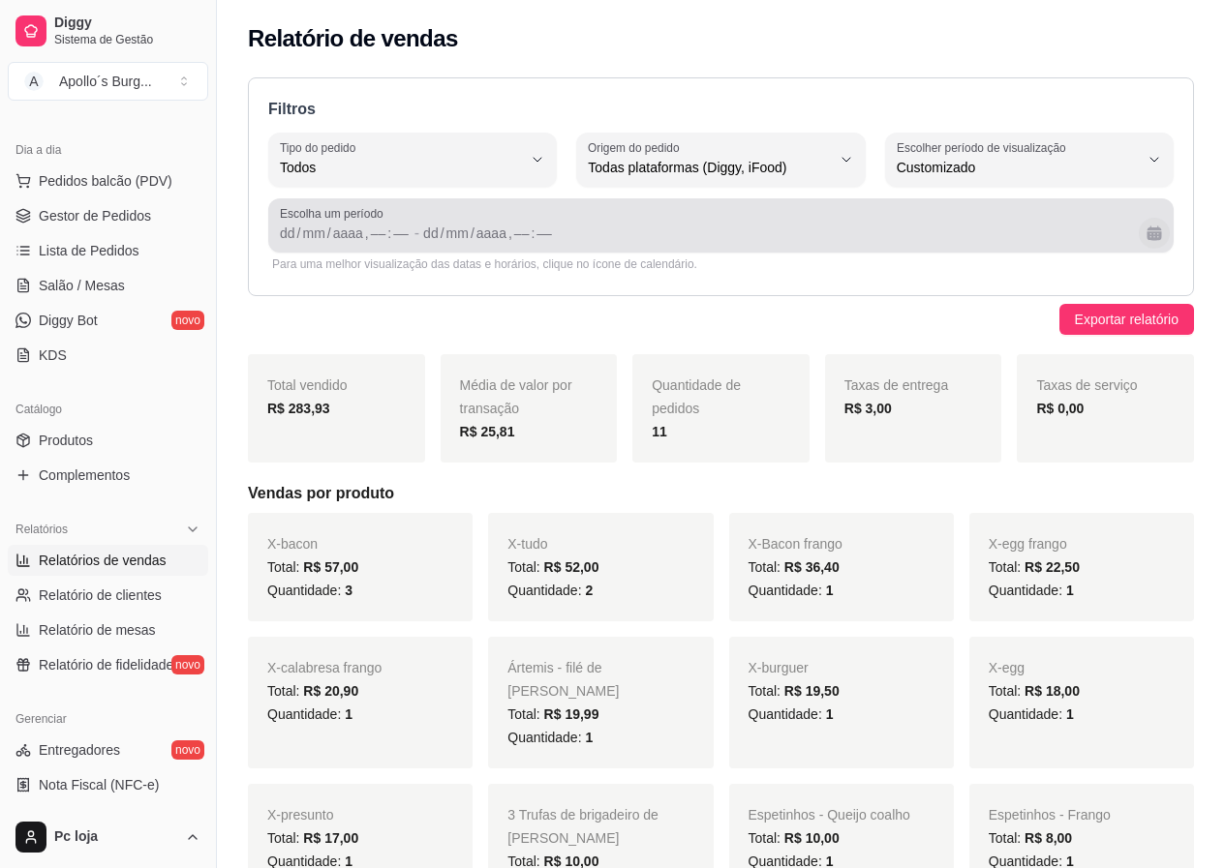
click at [1162, 242] on button "Calendário" at bounding box center [1153, 233] width 31 height 31
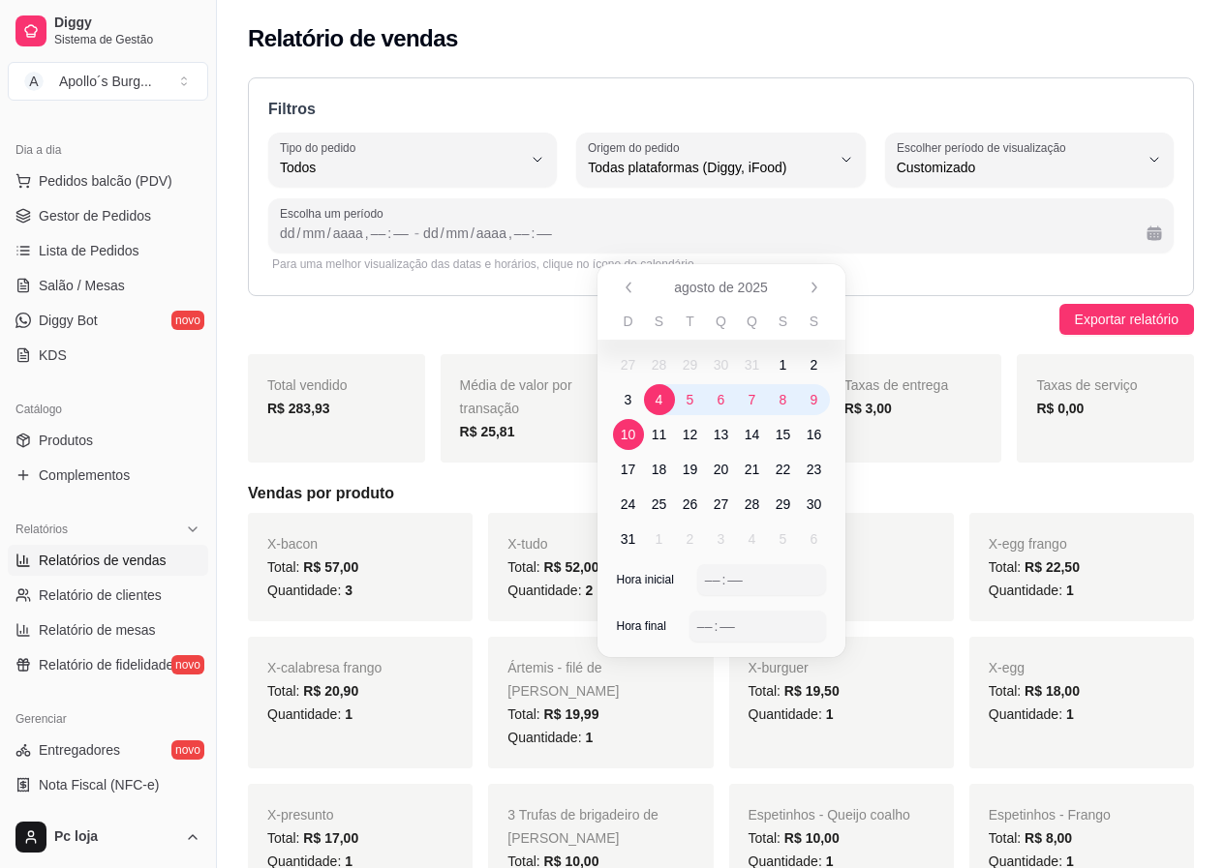
click at [657, 400] on span "4" at bounding box center [659, 399] width 8 height 19
click at [686, 399] on span "5" at bounding box center [690, 399] width 8 height 19
click at [634, 423] on span "10" at bounding box center [628, 434] width 31 height 31
click at [664, 398] on span "4" at bounding box center [659, 399] width 31 height 31
click at [717, 583] on div "––" at bounding box center [712, 579] width 19 height 19
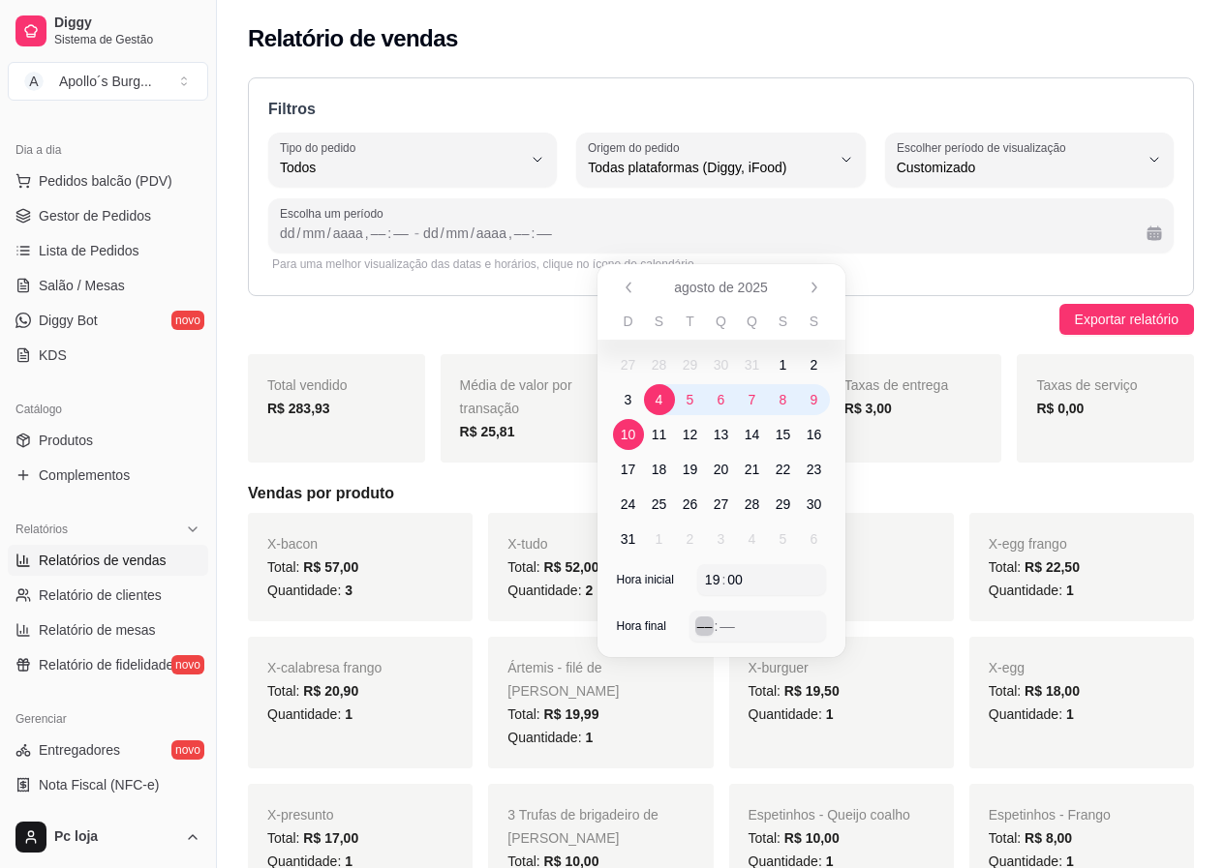
click at [713, 634] on div ":" at bounding box center [716, 626] width 8 height 19
click at [650, 584] on div "Hora inicial 19 : 00" at bounding box center [721, 587] width 248 height 46
click at [1161, 322] on span "Exportar relatório" at bounding box center [1127, 319] width 104 height 21
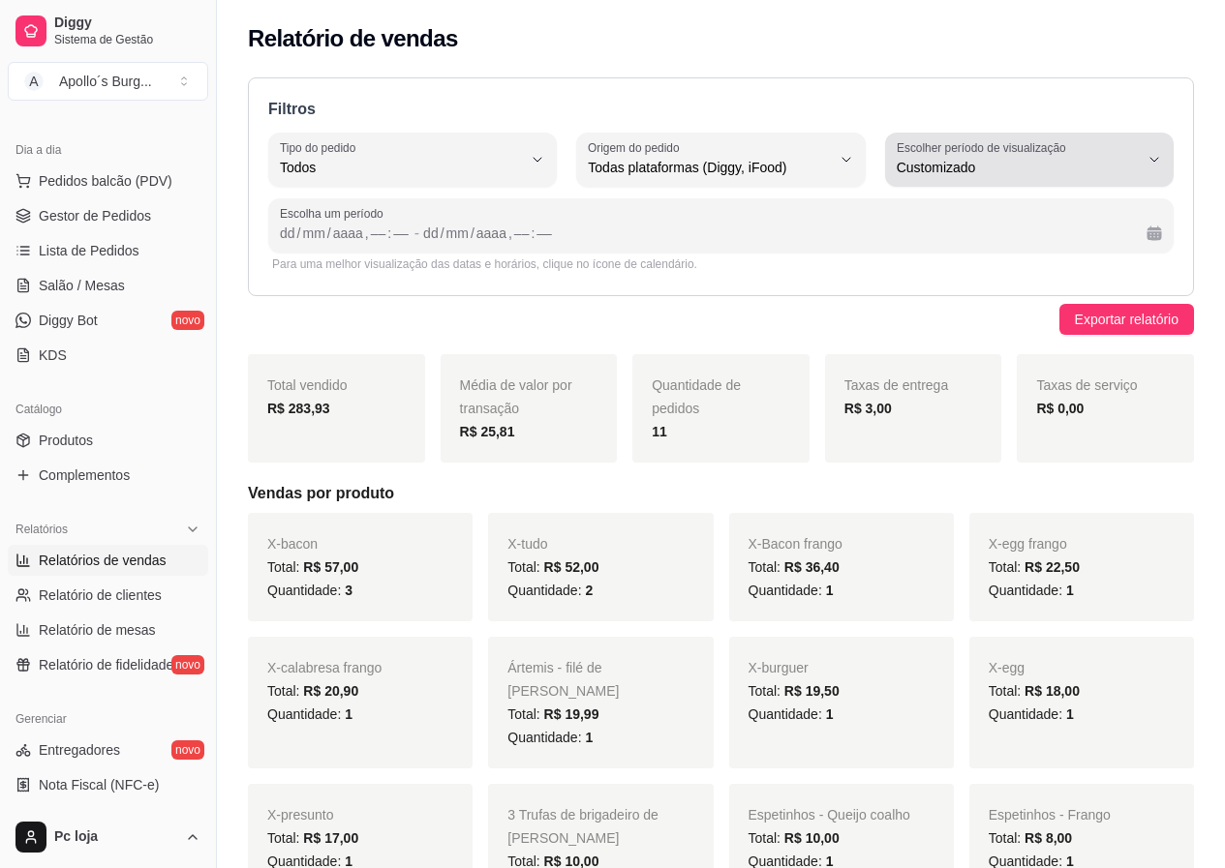
click at [1047, 167] on span "Customizado" at bounding box center [1017, 167] width 242 height 19
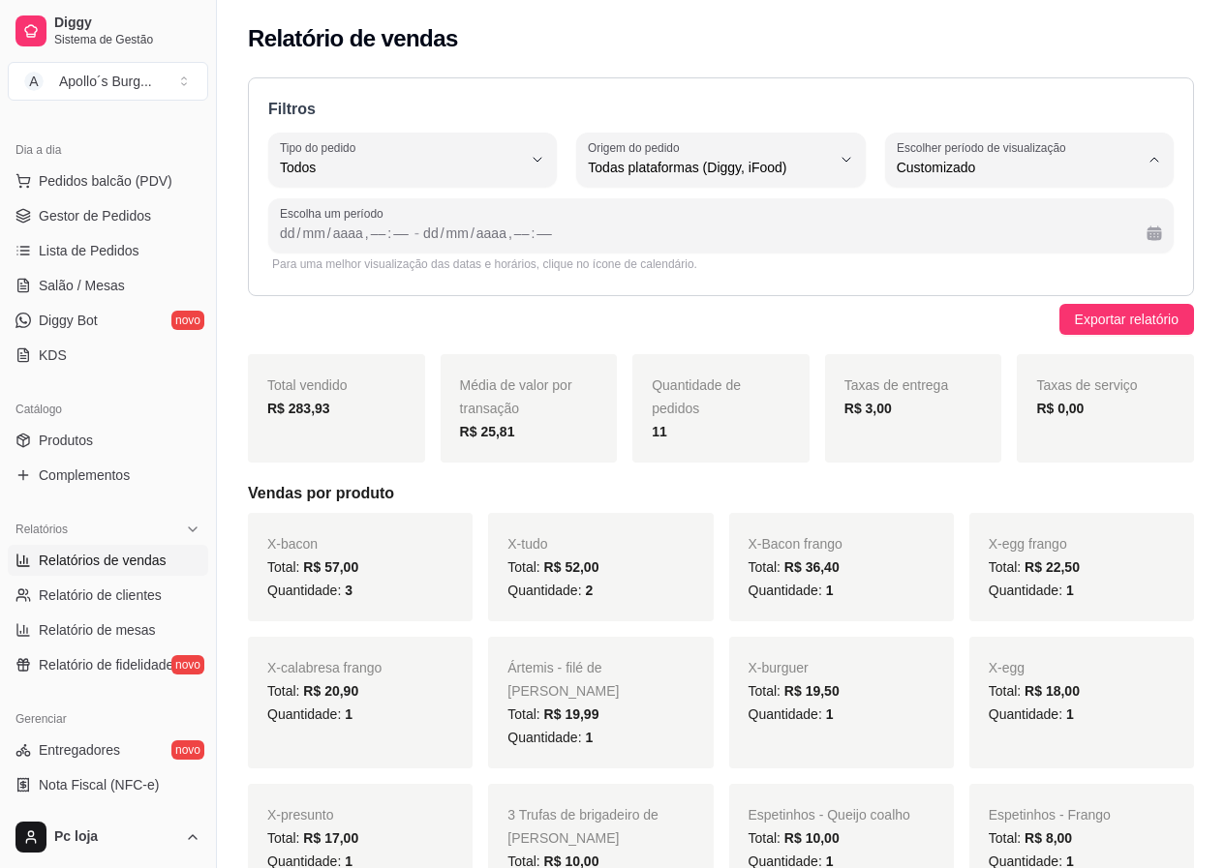
click at [976, 410] on span "Customizado" at bounding box center [1019, 403] width 228 height 18
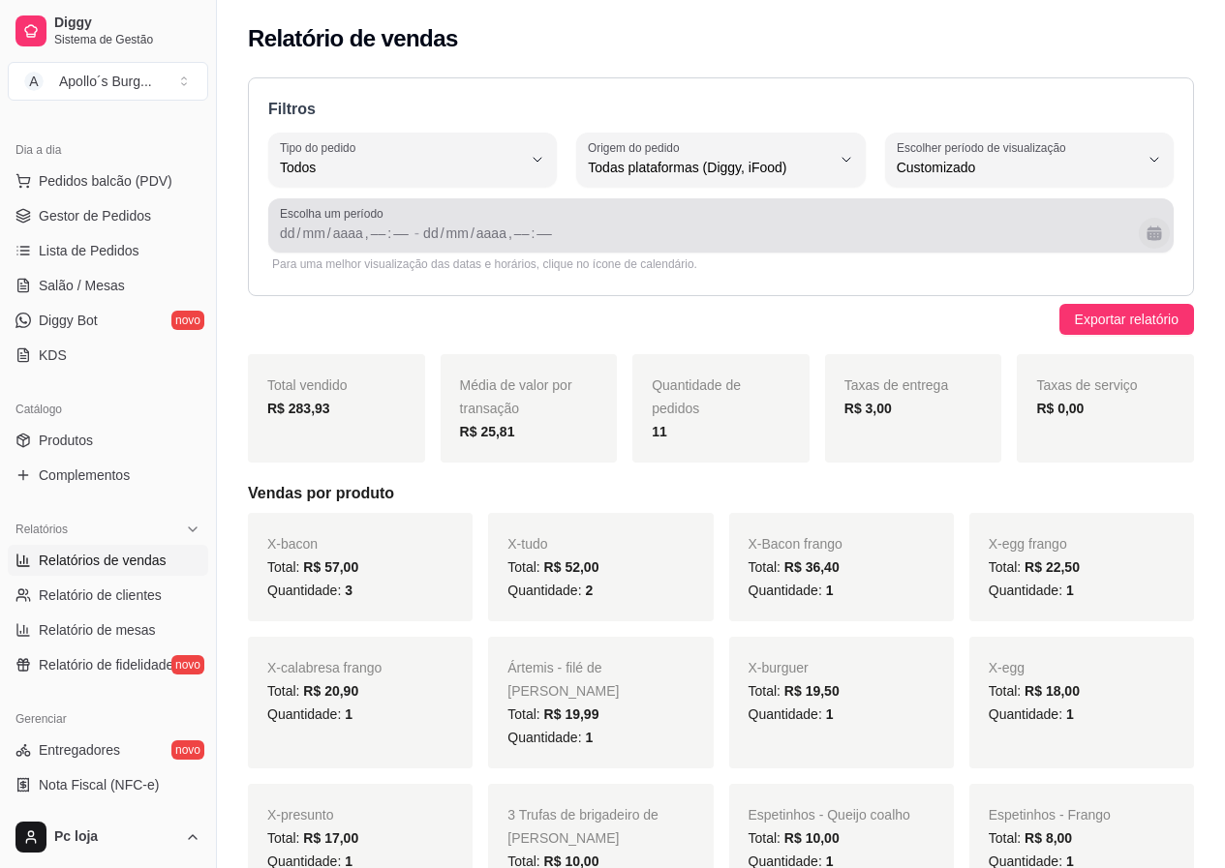
click at [1153, 232] on button "Calendário" at bounding box center [1153, 233] width 31 height 31
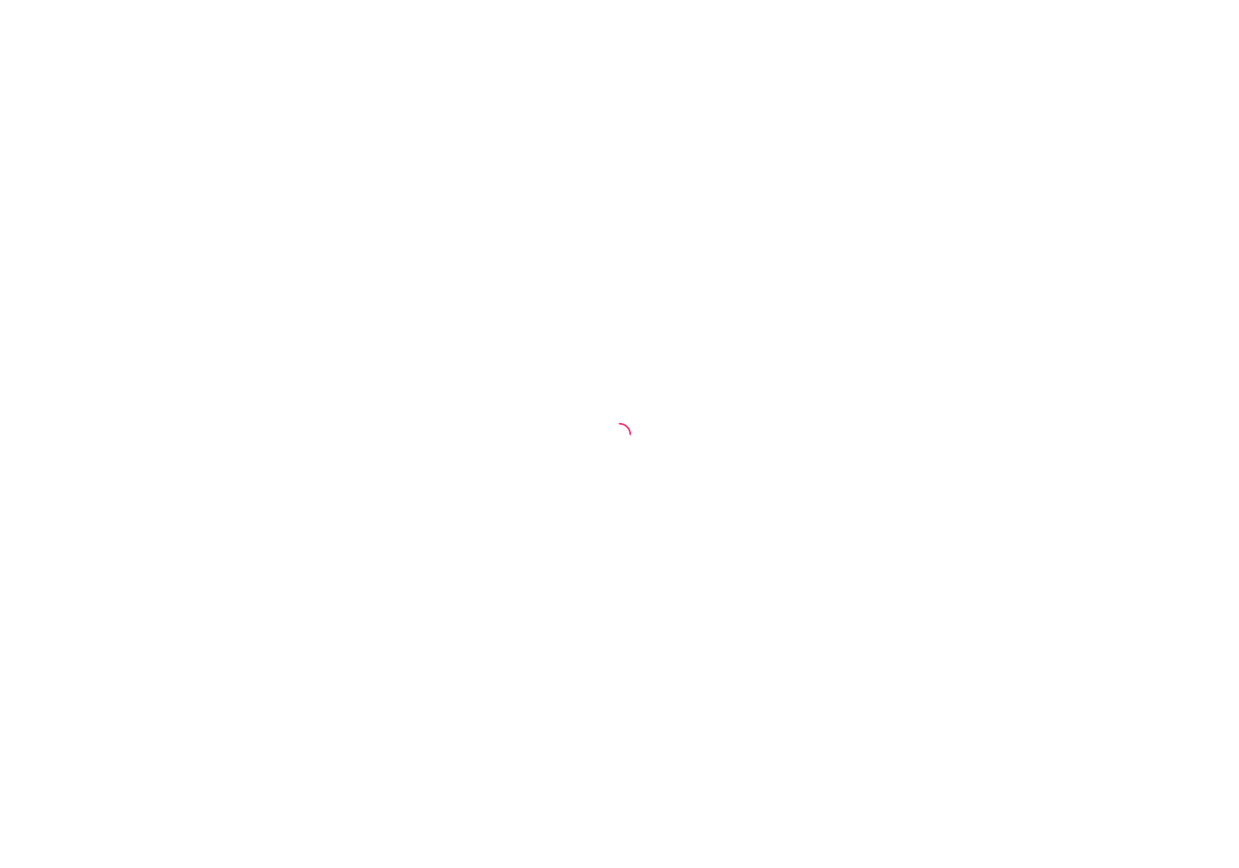
select select "ALL"
select select "0"
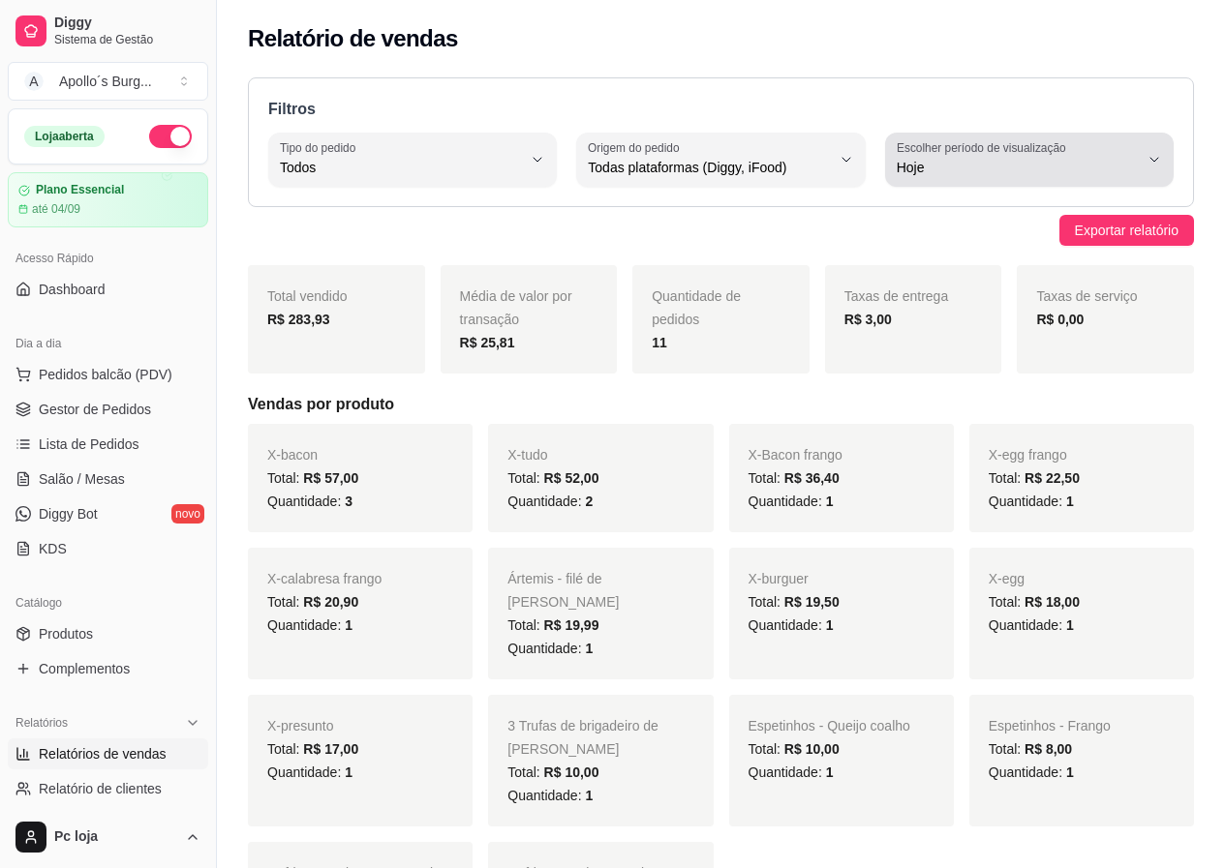
click at [981, 156] on div "Hoje" at bounding box center [1017, 159] width 242 height 39
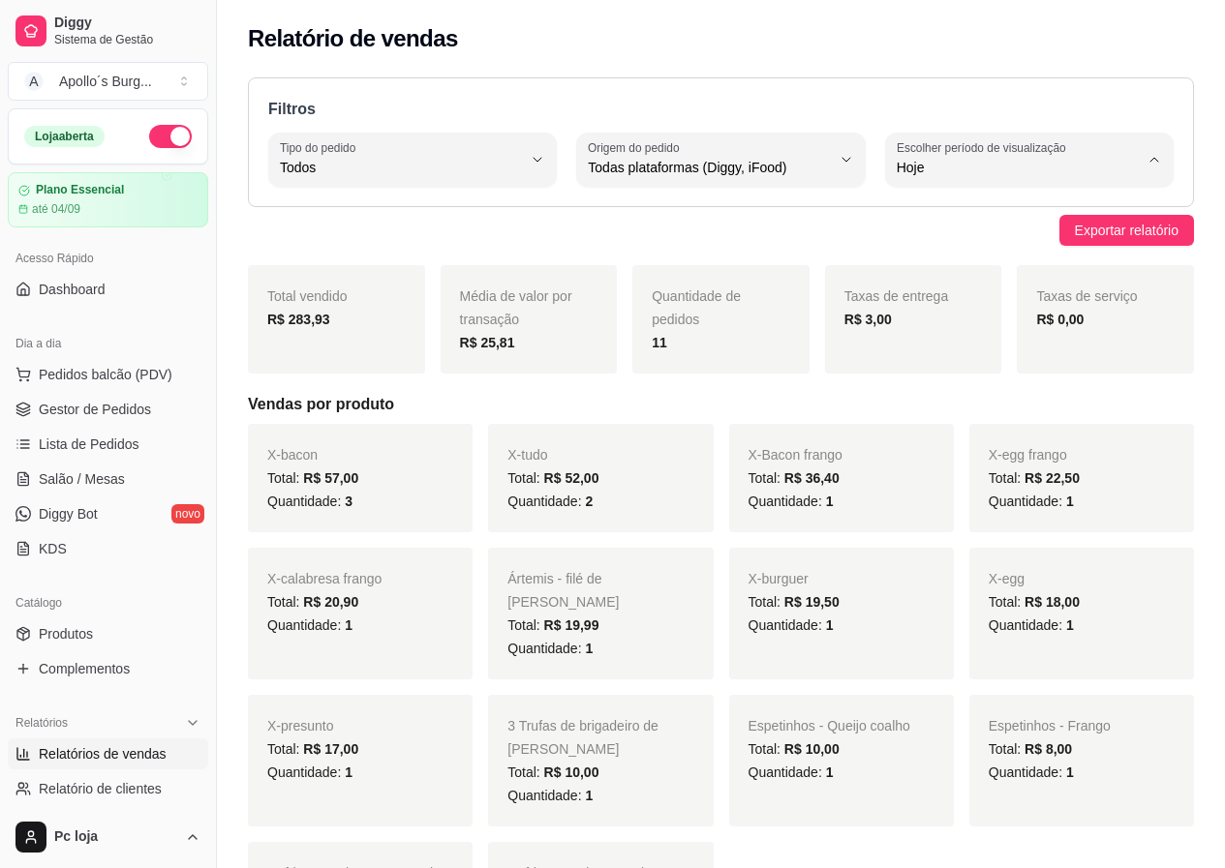
click at [940, 276] on span "7 dias" at bounding box center [1019, 277] width 228 height 18
type input "7"
select select "7"
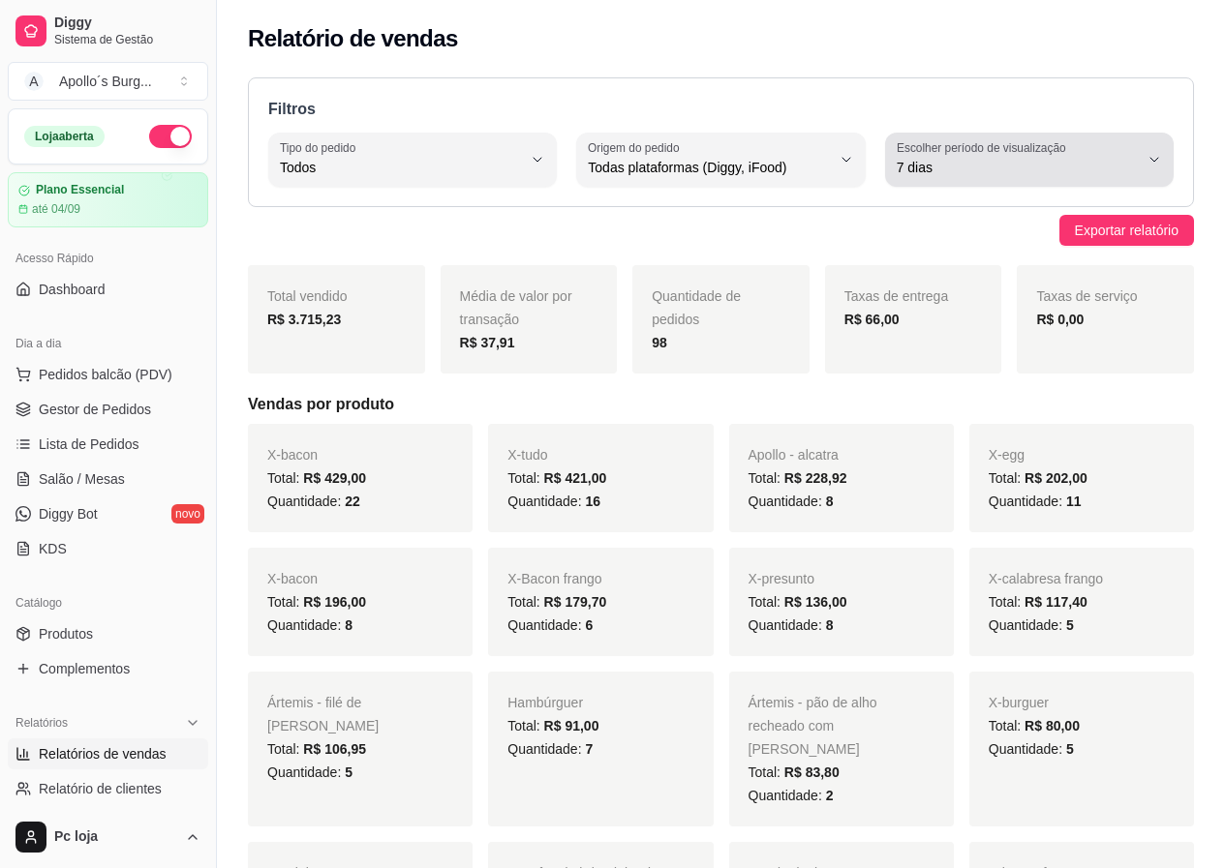
click at [982, 173] on span "7 dias" at bounding box center [1017, 167] width 242 height 19
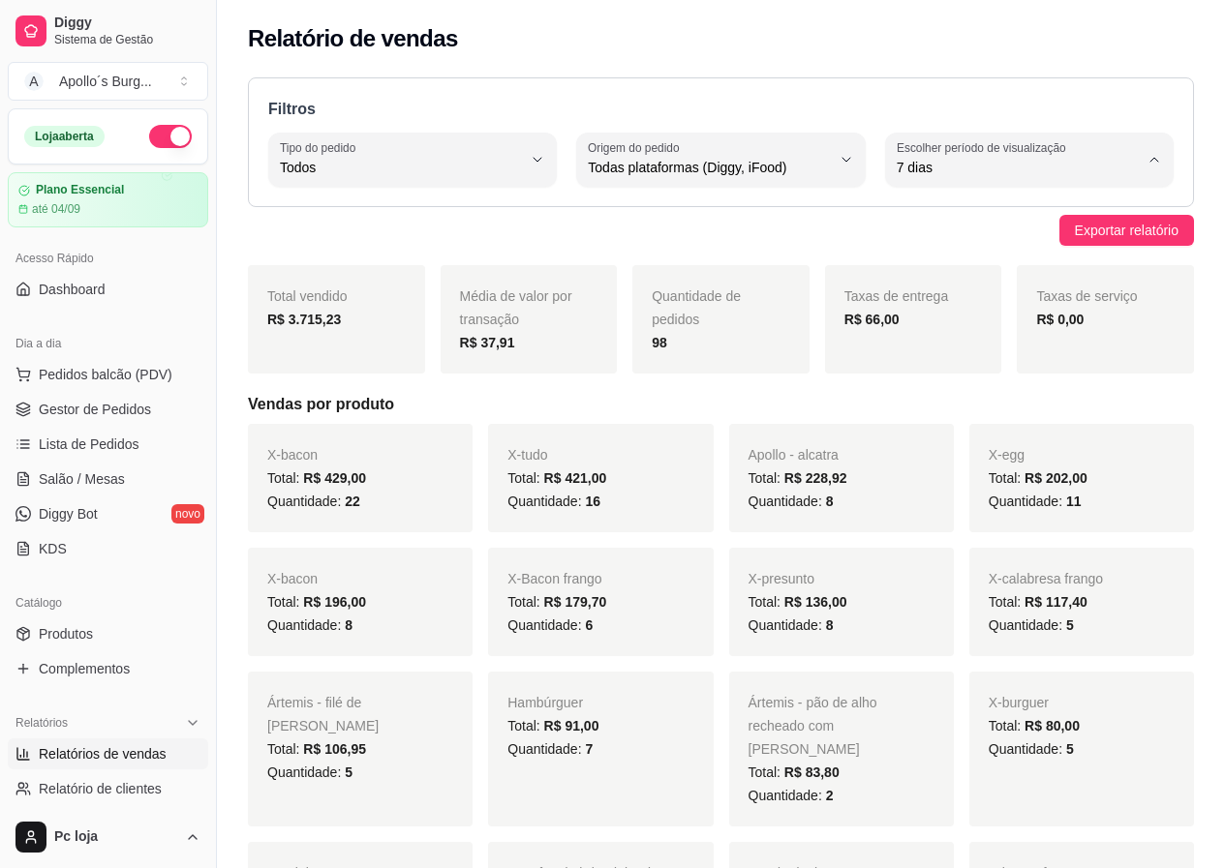
click at [972, 410] on span "Customizado" at bounding box center [1019, 403] width 228 height 18
type input "-1"
select select "-1"
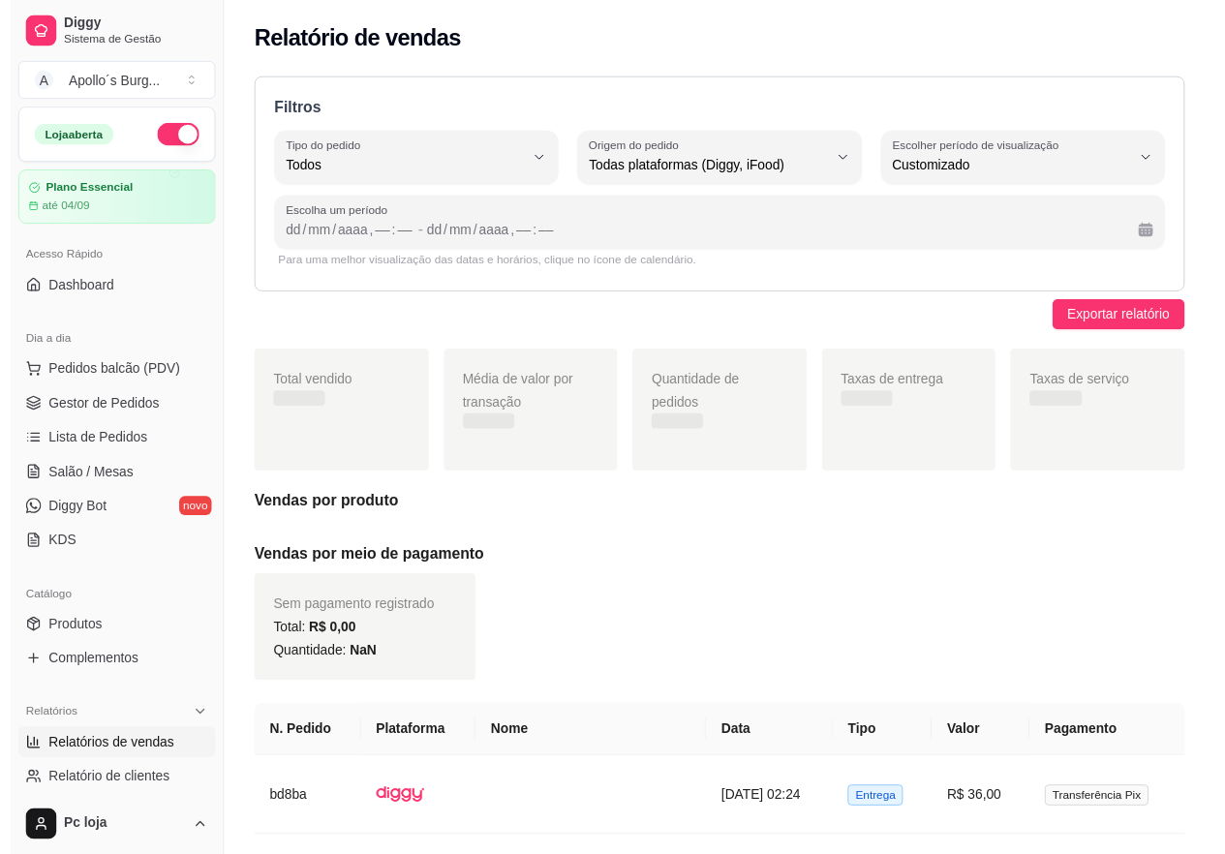
scroll to position [18, 0]
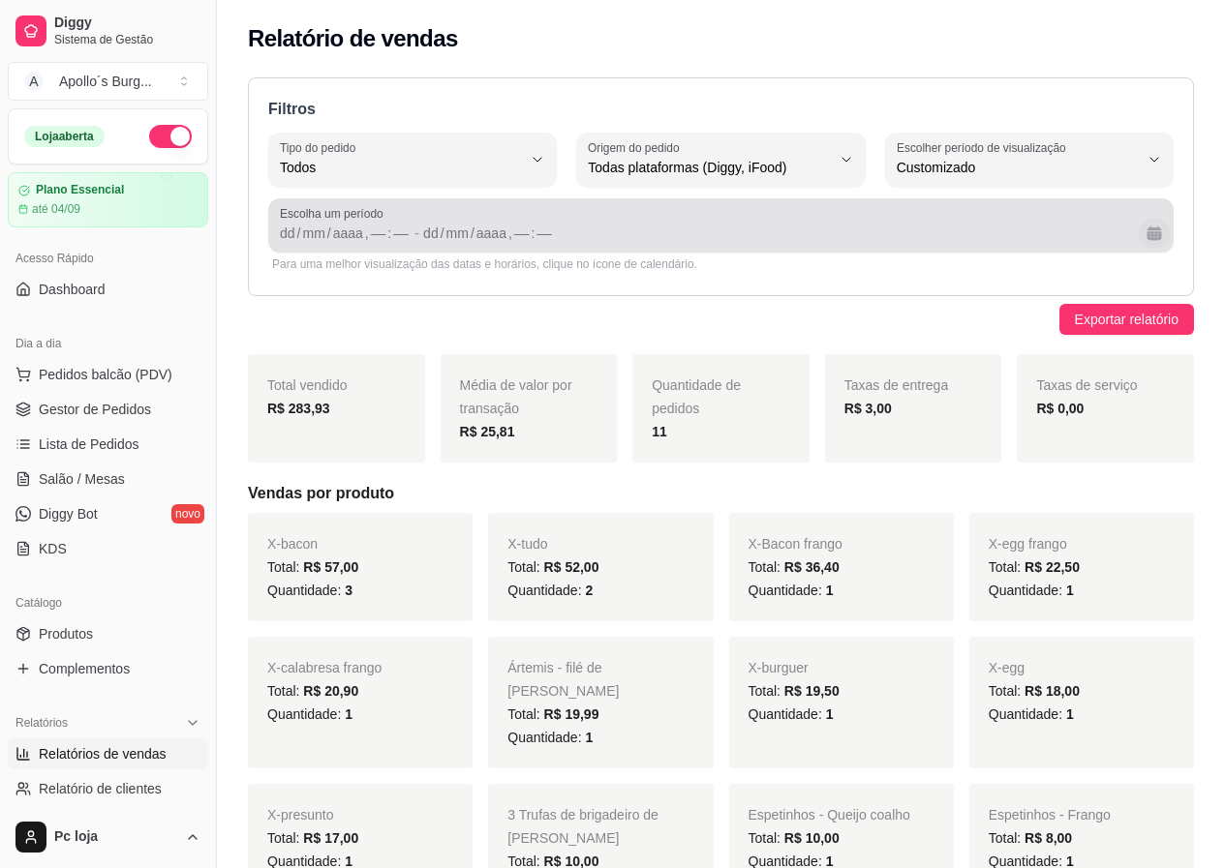
click at [1153, 232] on button "Calendário" at bounding box center [1153, 233] width 31 height 31
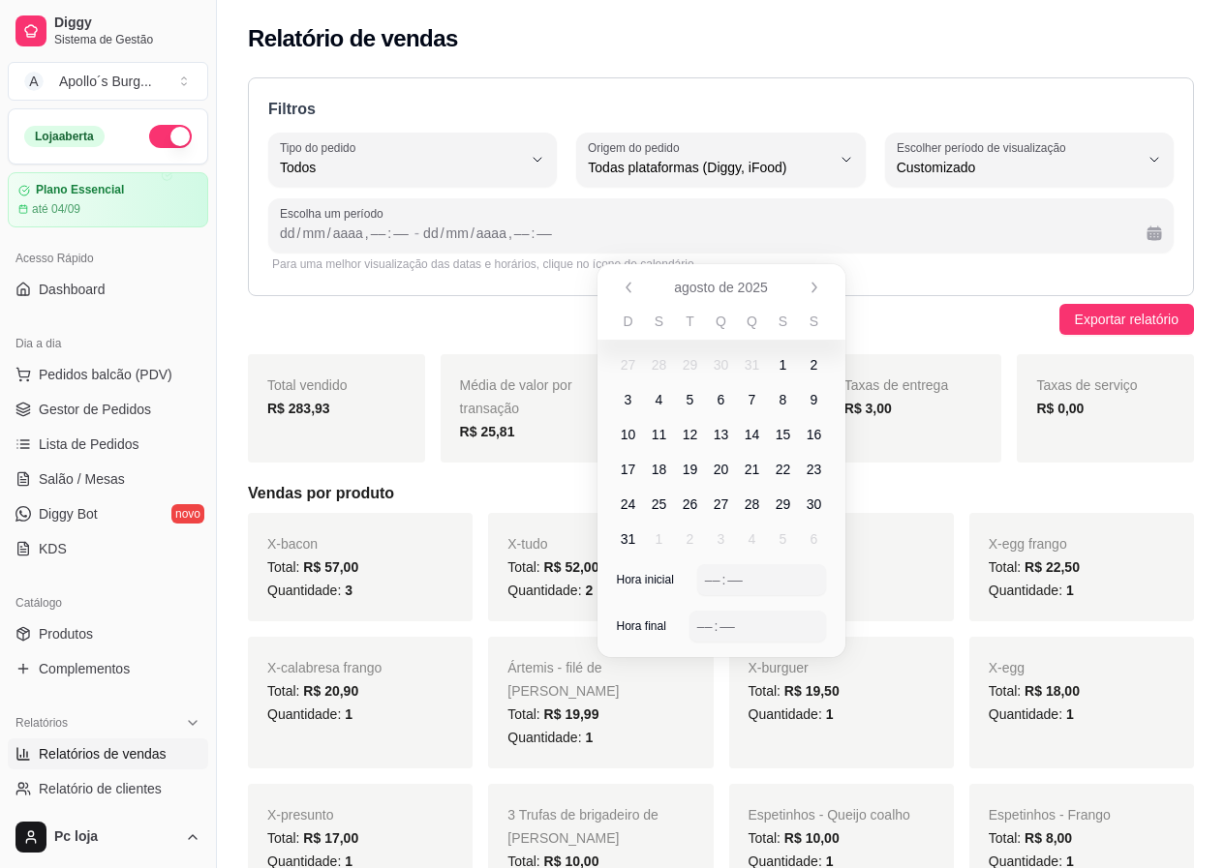
click at [664, 405] on span "4" at bounding box center [659, 399] width 31 height 31
click at [630, 430] on span "10" at bounding box center [628, 434] width 15 height 19
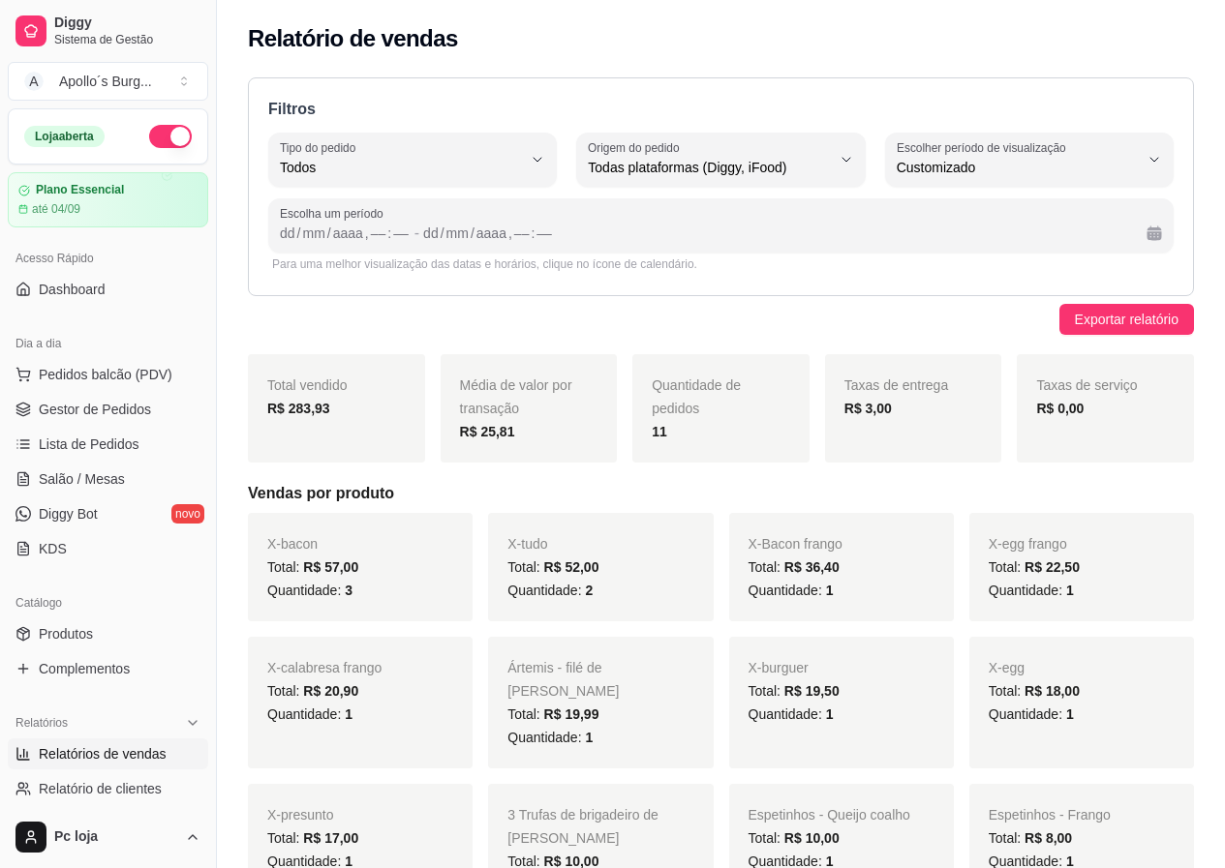
click at [975, 314] on div "Exportar relatório" at bounding box center [721, 319] width 946 height 31
click at [770, 285] on div "Filtros ALL Tipo do pedido Todos Entrega Retirada Mesa Consumo local Tipo do pe…" at bounding box center [721, 186] width 946 height 219
drag, startPoint x: 777, startPoint y: 272, endPoint x: 808, endPoint y: 268, distance: 31.2
click at [779, 270] on div "Para uma melhor visualização das datas e horários, clique no ícone de calendári…" at bounding box center [720, 264] width 905 height 23
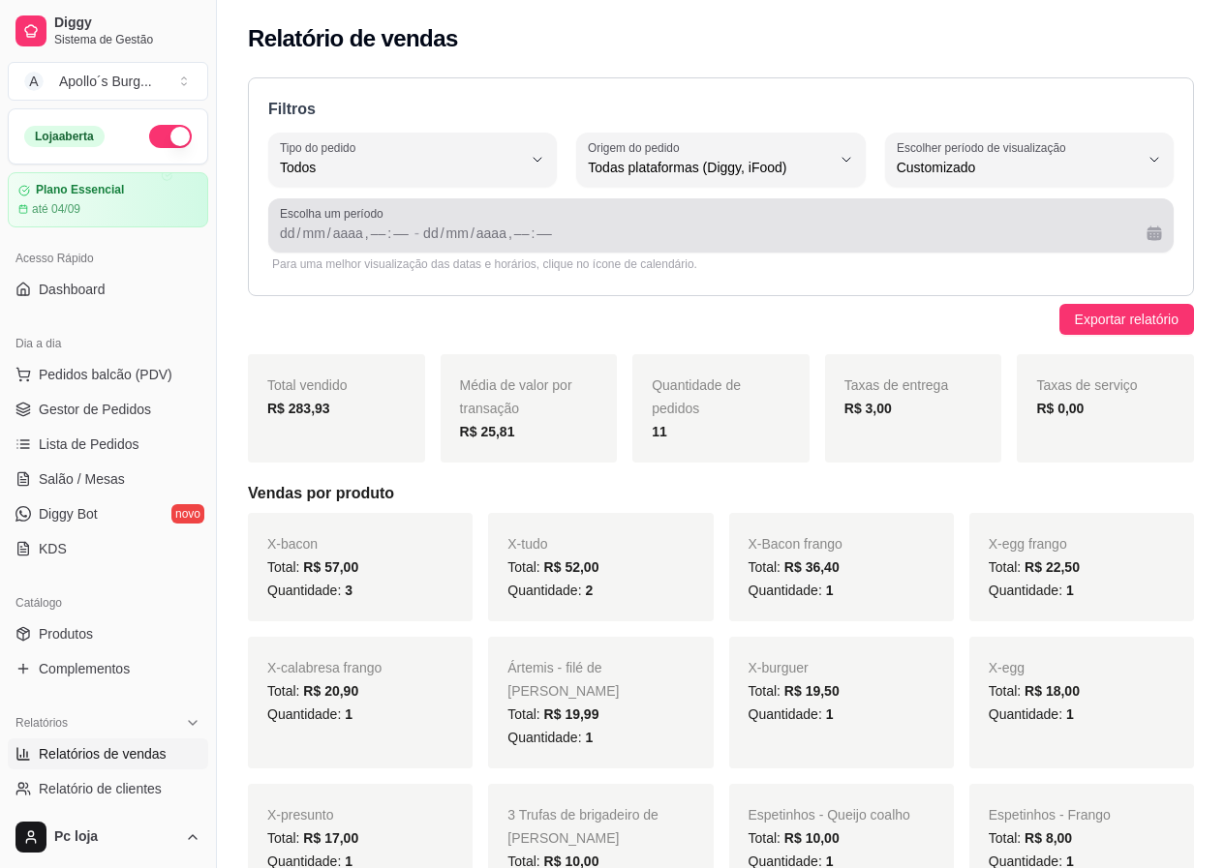
click at [1039, 221] on span "Escolha um período" at bounding box center [721, 213] width 882 height 15
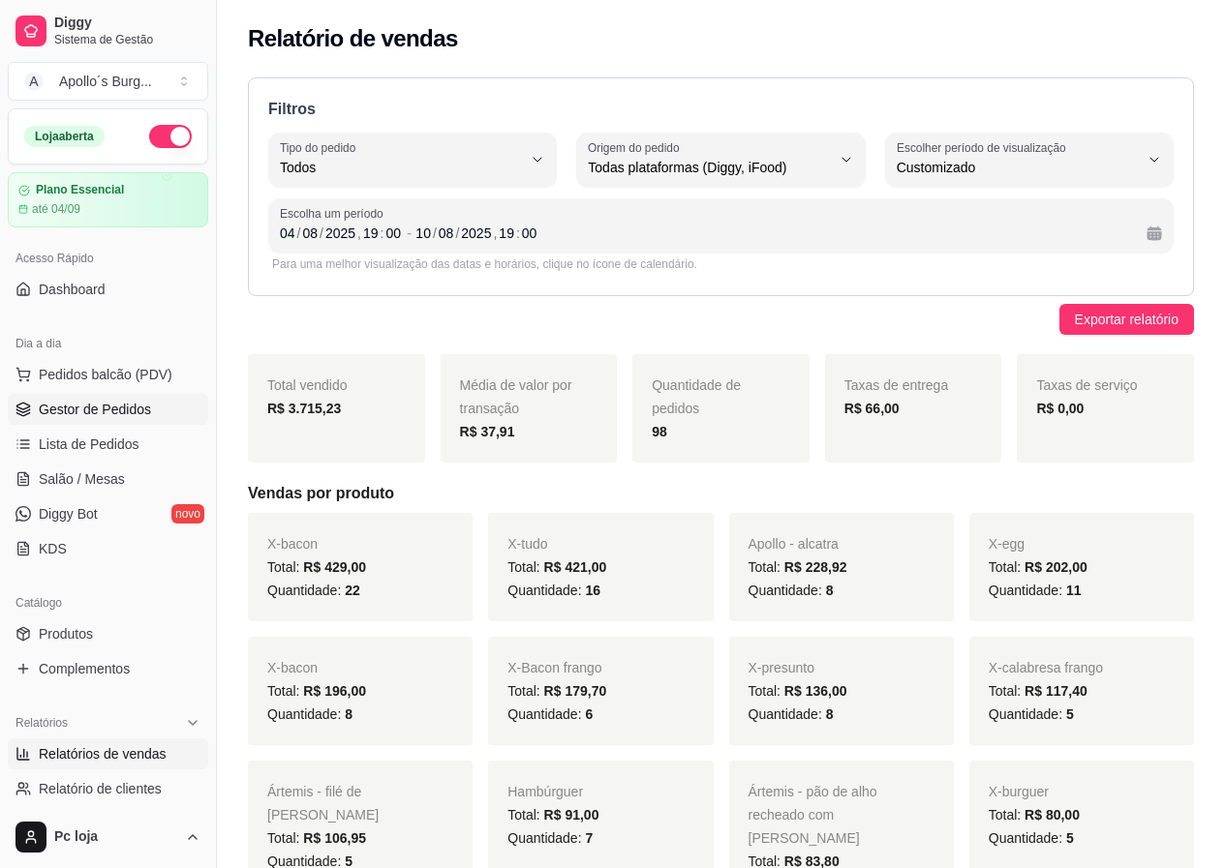
click at [126, 414] on span "Gestor de Pedidos" at bounding box center [95, 409] width 112 height 19
